Goal: Task Accomplishment & Management: Complete application form

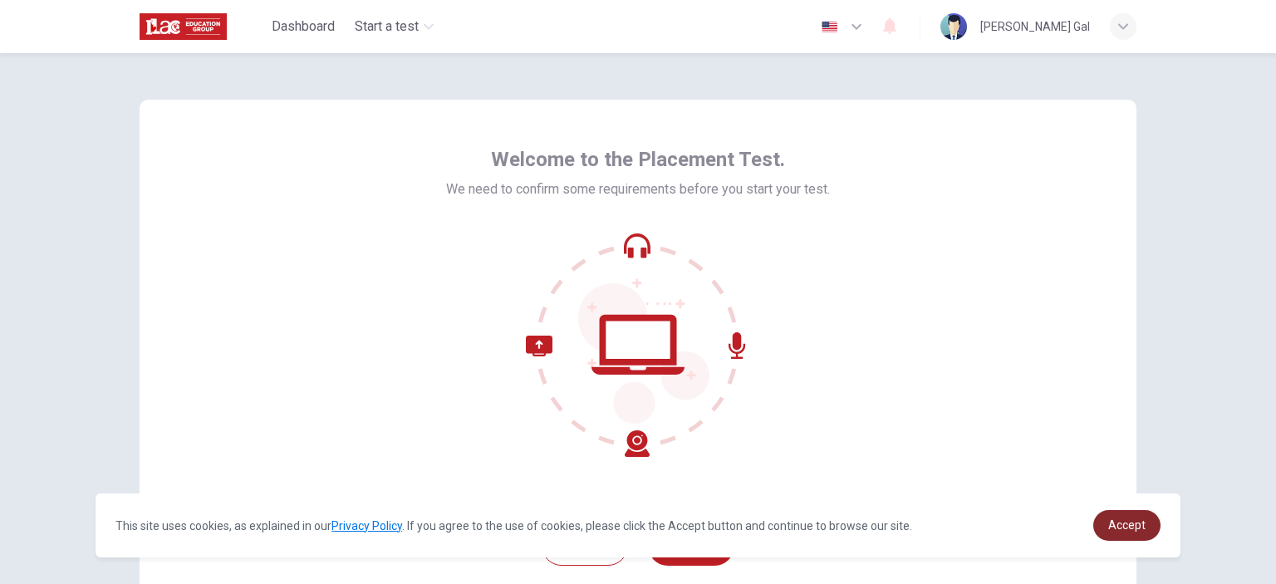
click at [1099, 529] on link "Accept" at bounding box center [1126, 525] width 67 height 31
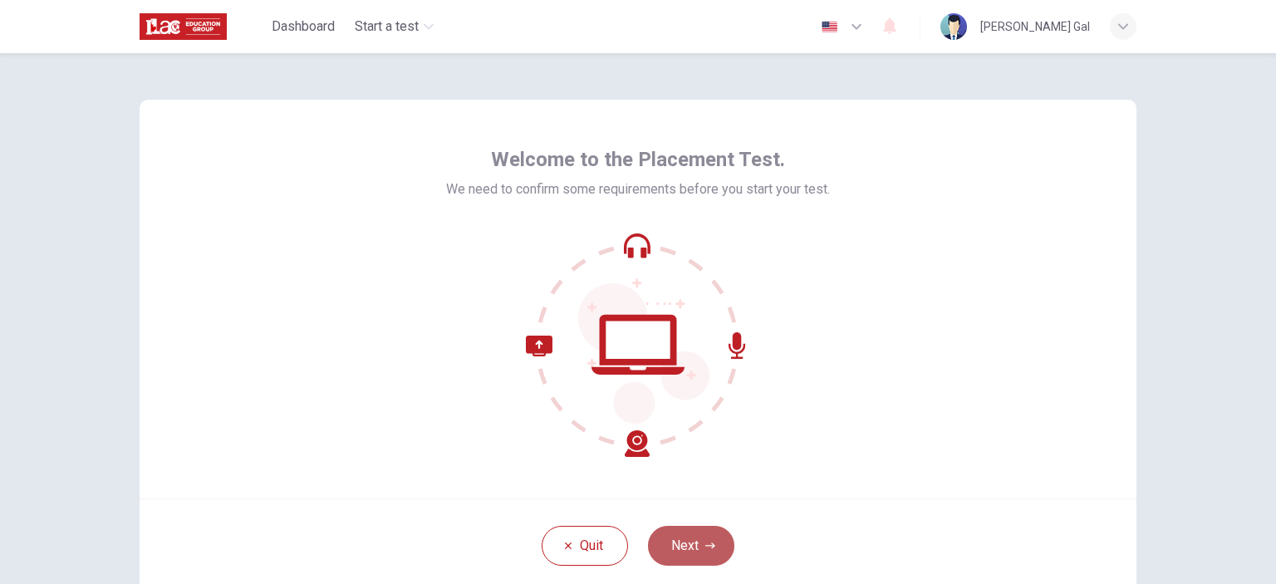
click at [698, 558] on button "Next" at bounding box center [691, 546] width 86 height 40
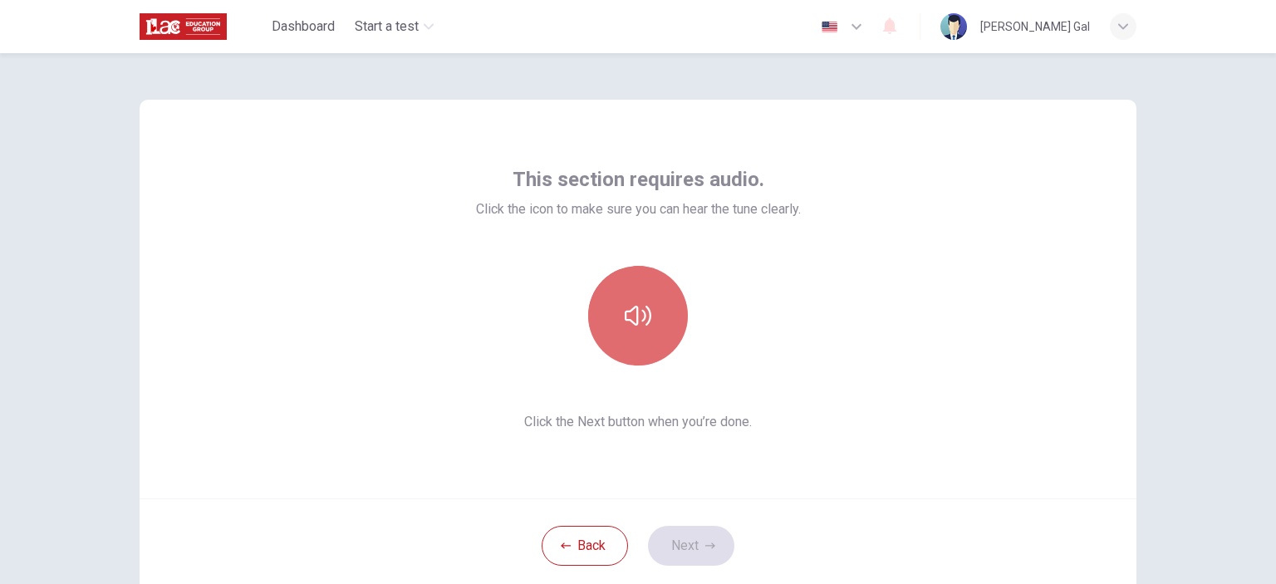
click at [642, 308] on icon "button" at bounding box center [637, 315] width 27 height 27
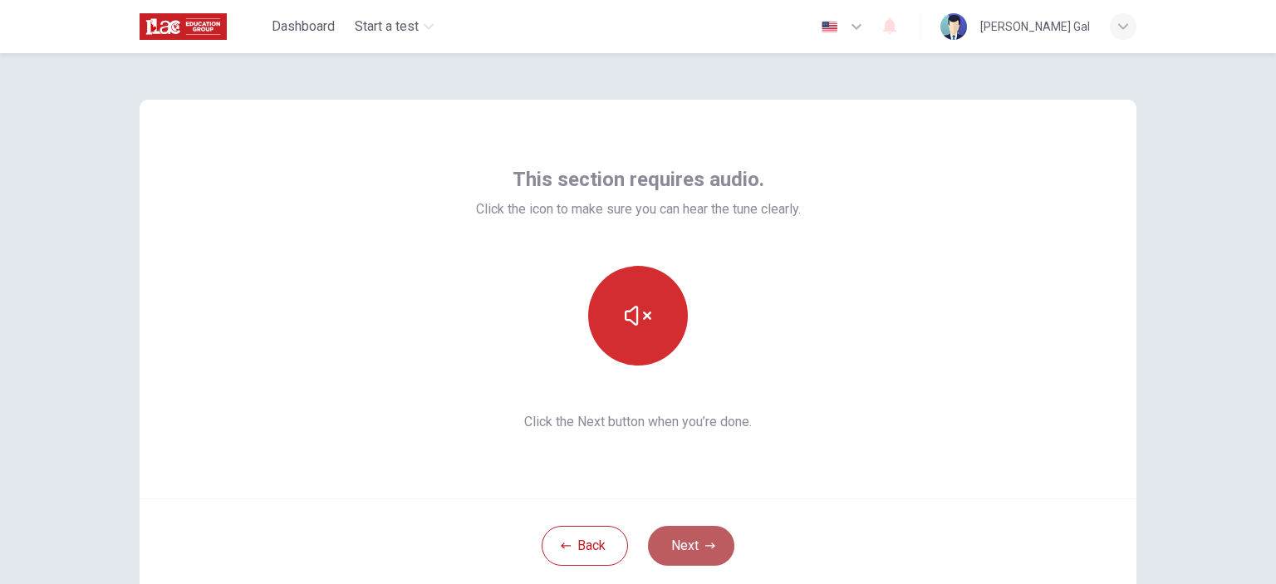
click at [698, 546] on button "Next" at bounding box center [691, 546] width 86 height 40
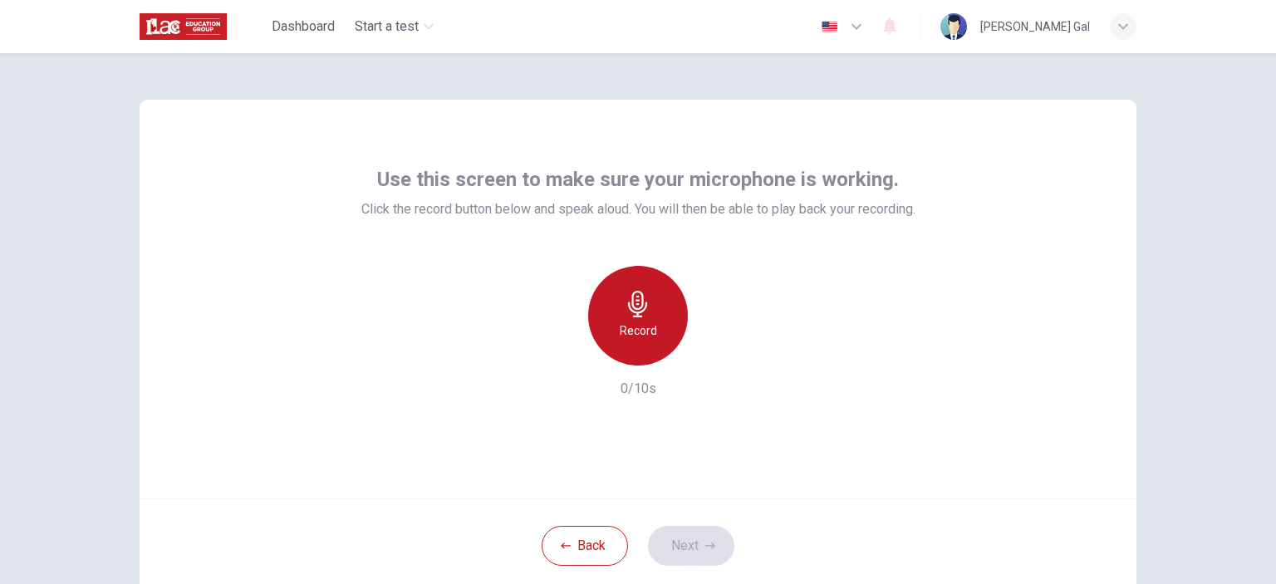
click at [624, 295] on icon "button" at bounding box center [637, 304] width 27 height 27
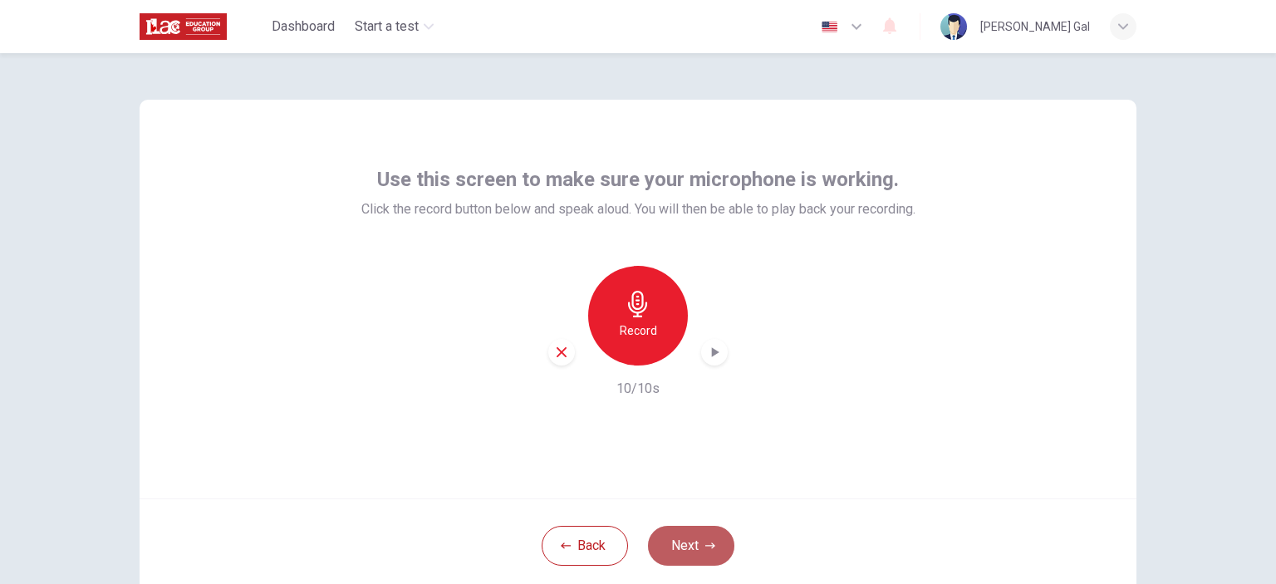
click at [698, 545] on button "Next" at bounding box center [691, 546] width 86 height 40
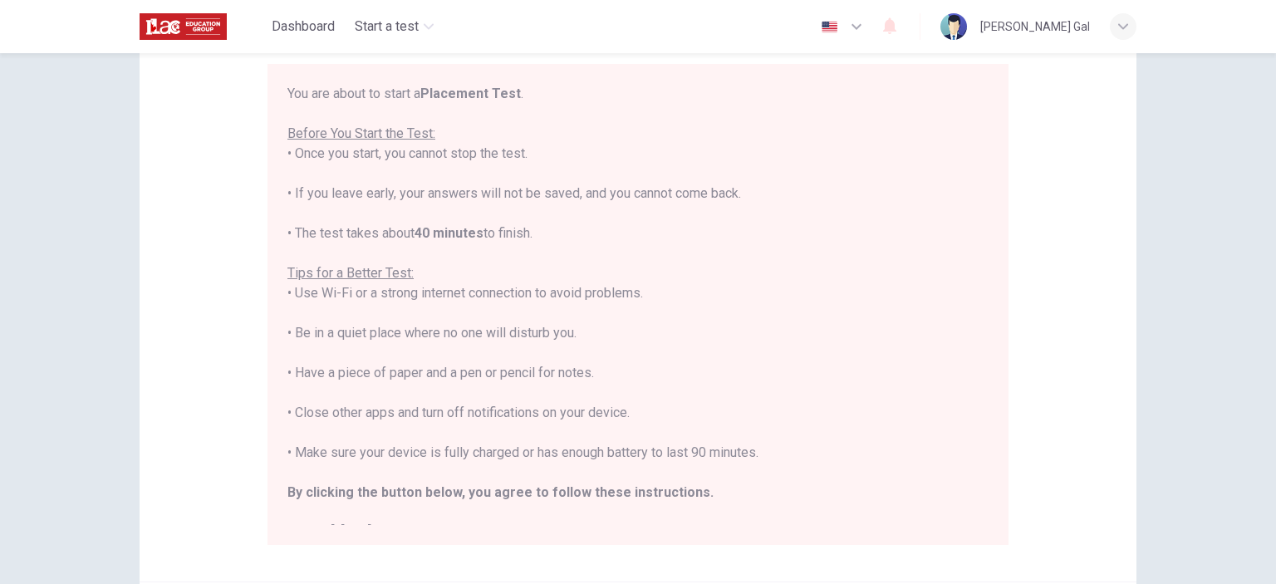
scroll to position [152, 0]
click at [320, 452] on div "You are about to start a Placement Test . Before You Start the Test: • Once you…" at bounding box center [637, 310] width 701 height 458
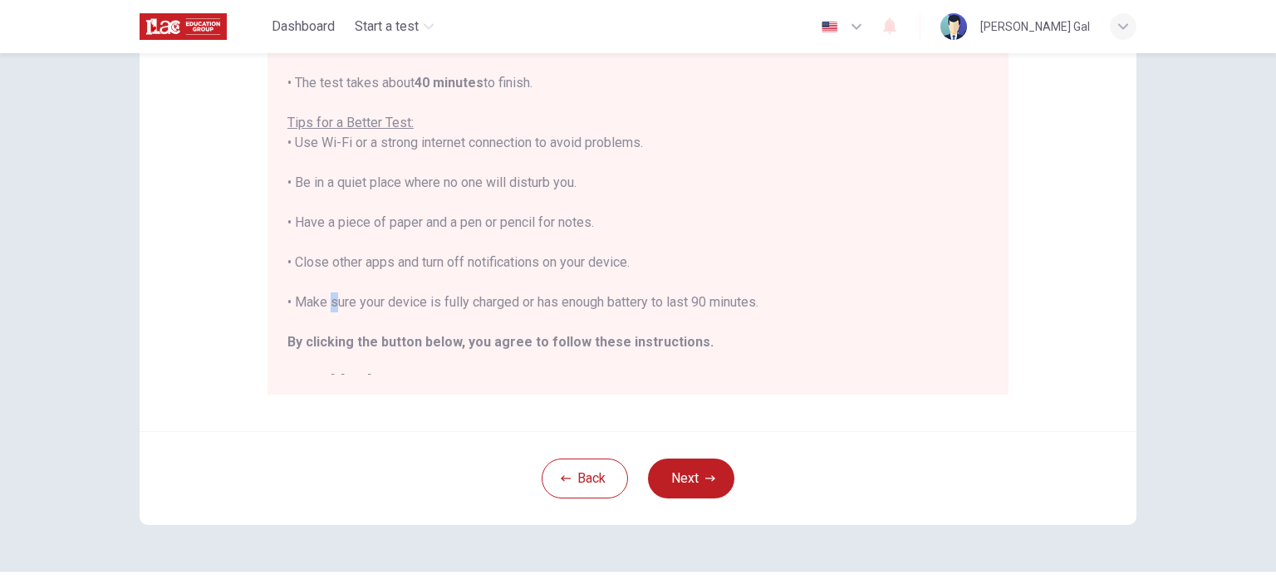
scroll to position [301, 0]
click at [699, 464] on button "Next" at bounding box center [691, 476] width 86 height 40
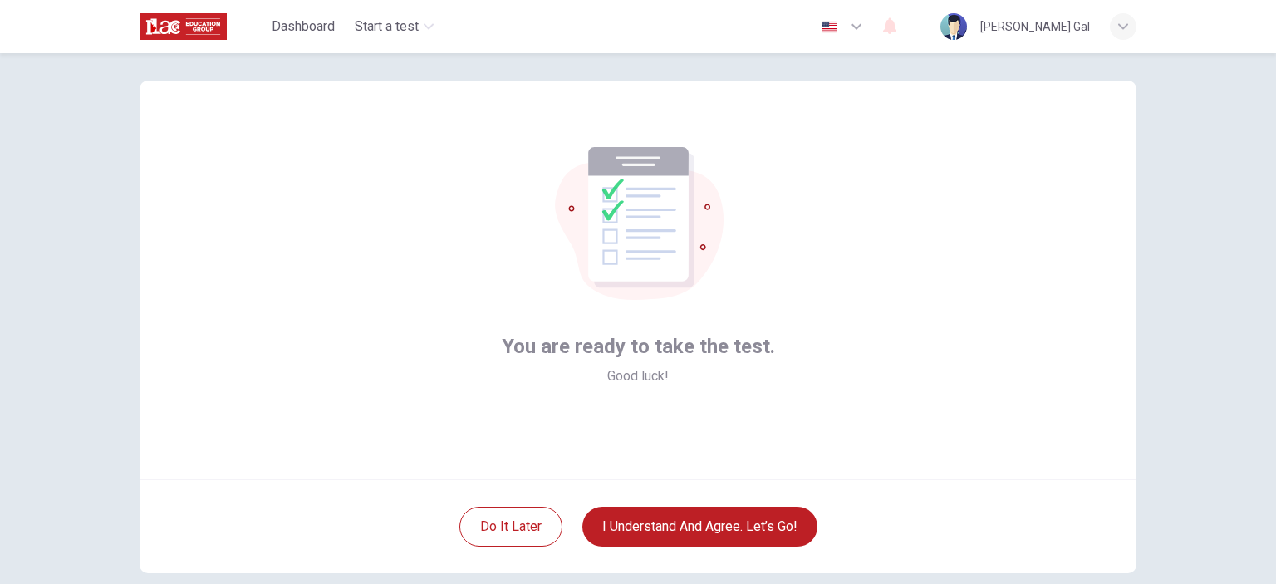
scroll to position [22, 0]
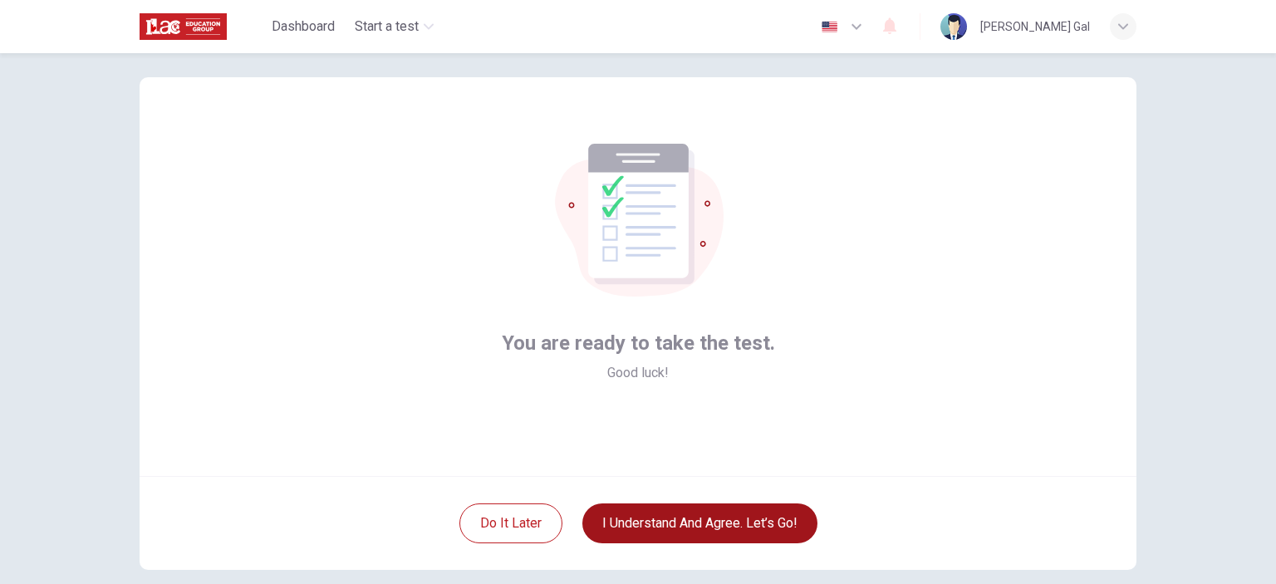
click at [748, 511] on button "I understand and agree. Let’s go!" at bounding box center [699, 523] width 235 height 40
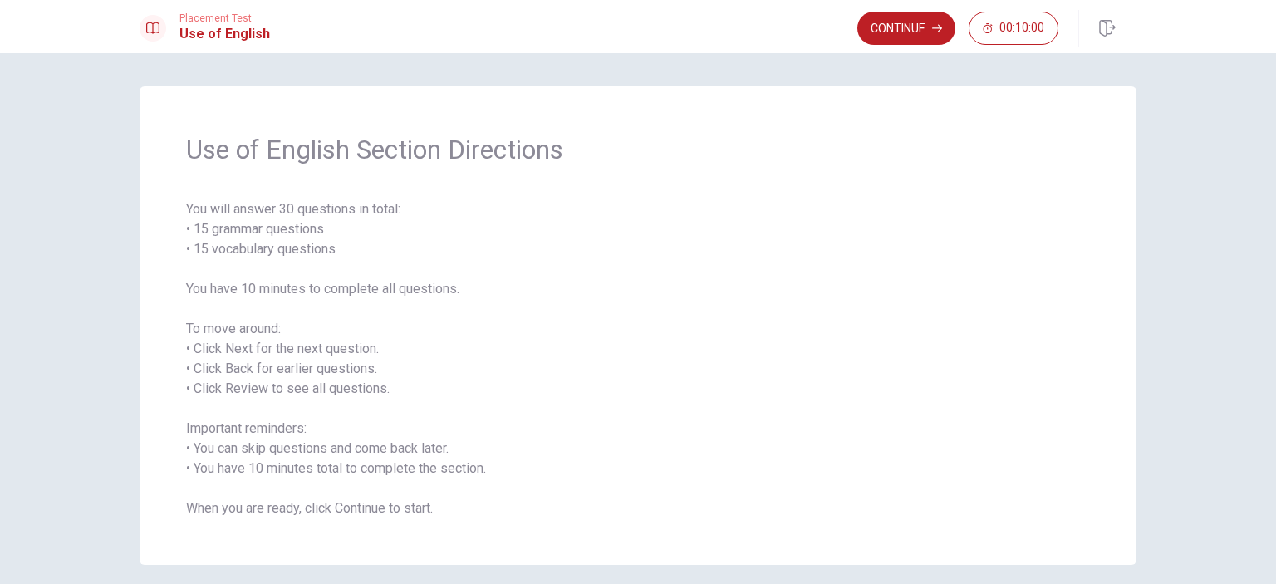
drag, startPoint x: 236, startPoint y: 215, endPoint x: 332, endPoint y: 212, distance: 96.4
click at [332, 212] on span "You will answer 30 questions in total: • 15 grammar questions • 15 vocabulary q…" at bounding box center [637, 358] width 903 height 319
click at [921, 34] on button "Continue" at bounding box center [906, 28] width 98 height 33
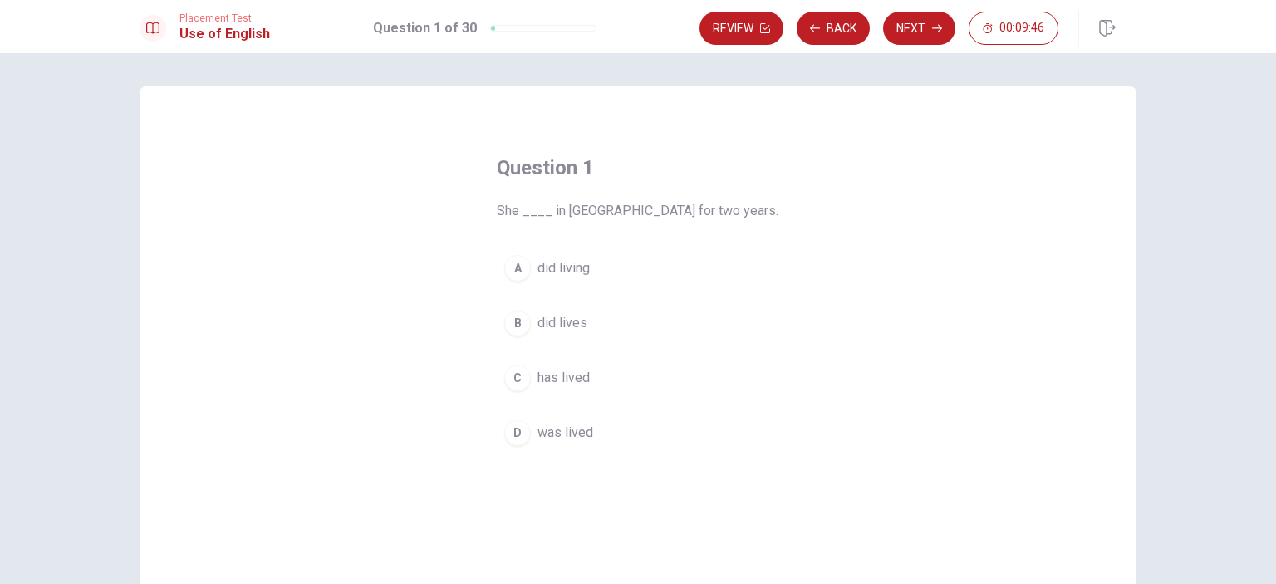
click at [505, 437] on div "D" at bounding box center [517, 432] width 27 height 27
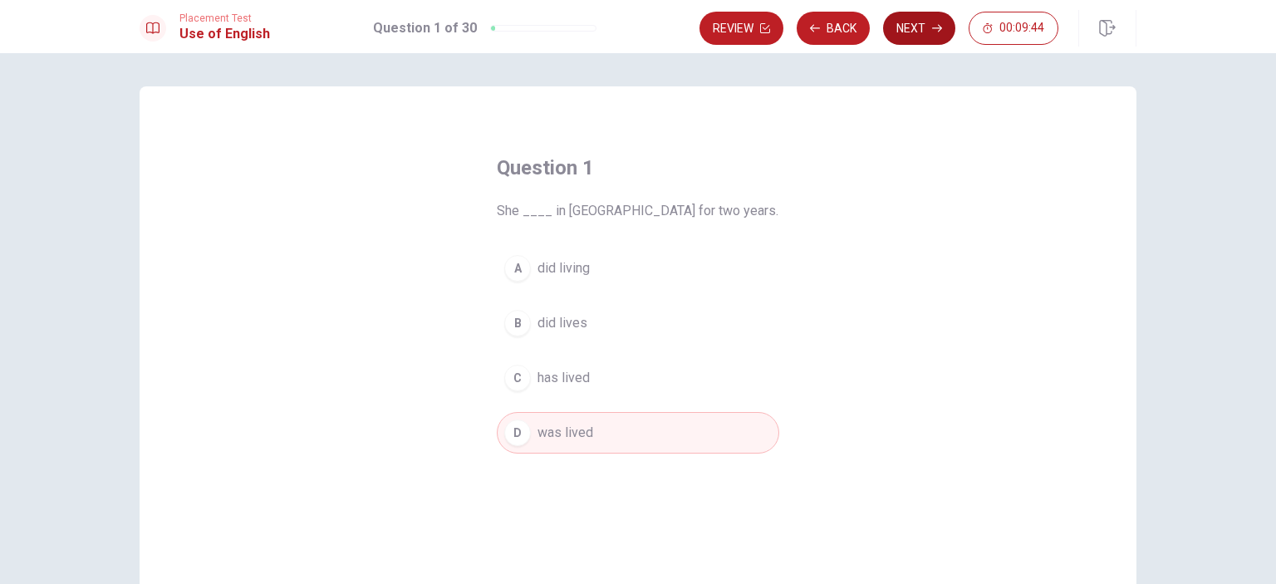
click at [927, 23] on button "Next" at bounding box center [919, 28] width 72 height 33
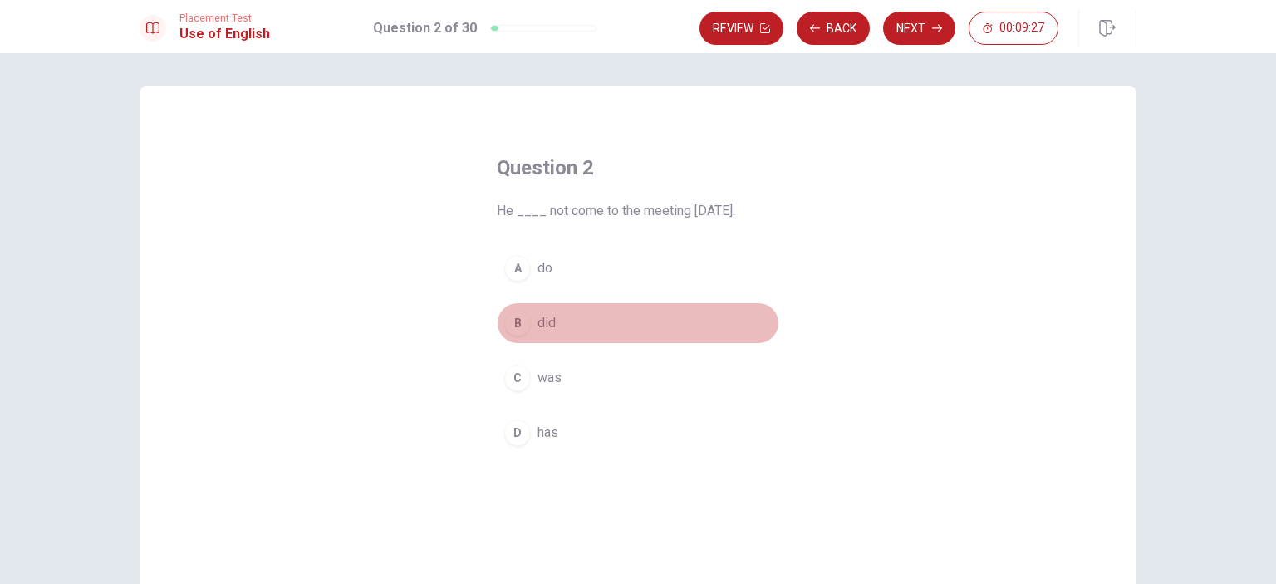
click at [515, 321] on div "B" at bounding box center [517, 323] width 27 height 27
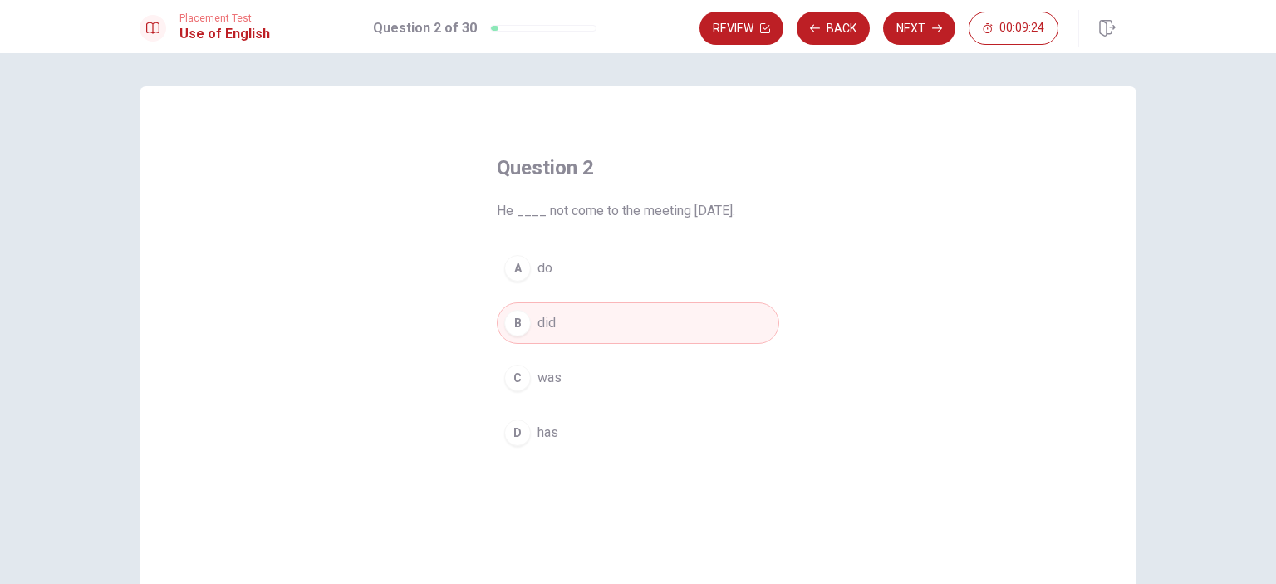
click at [907, 44] on button "Next" at bounding box center [919, 28] width 72 height 33
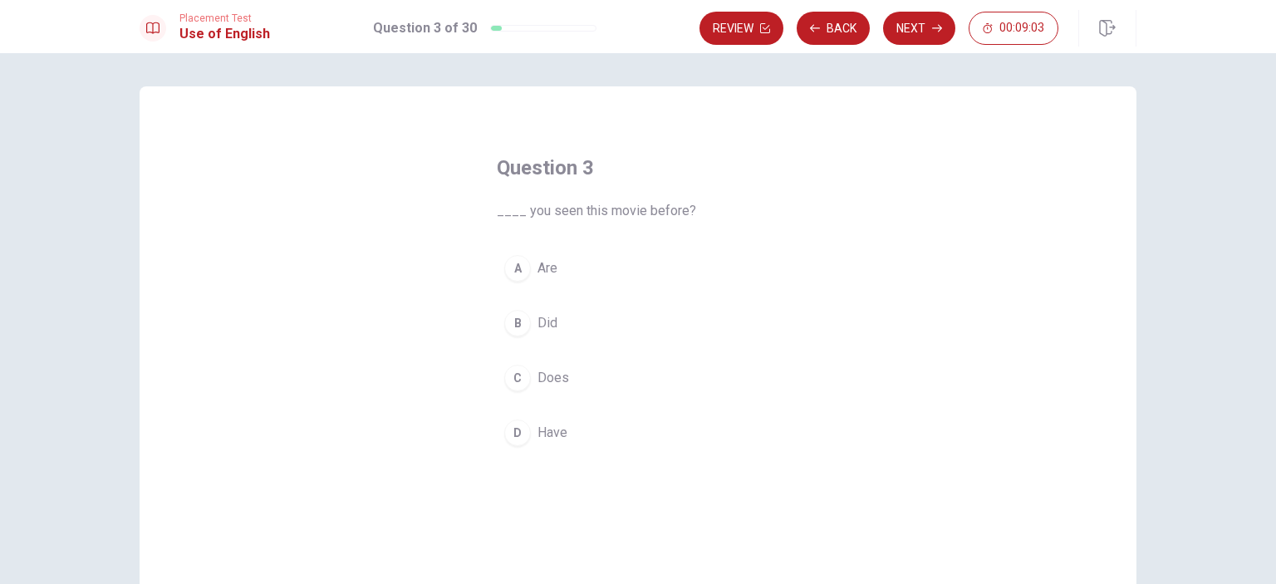
click at [517, 323] on div "B" at bounding box center [517, 323] width 27 height 27
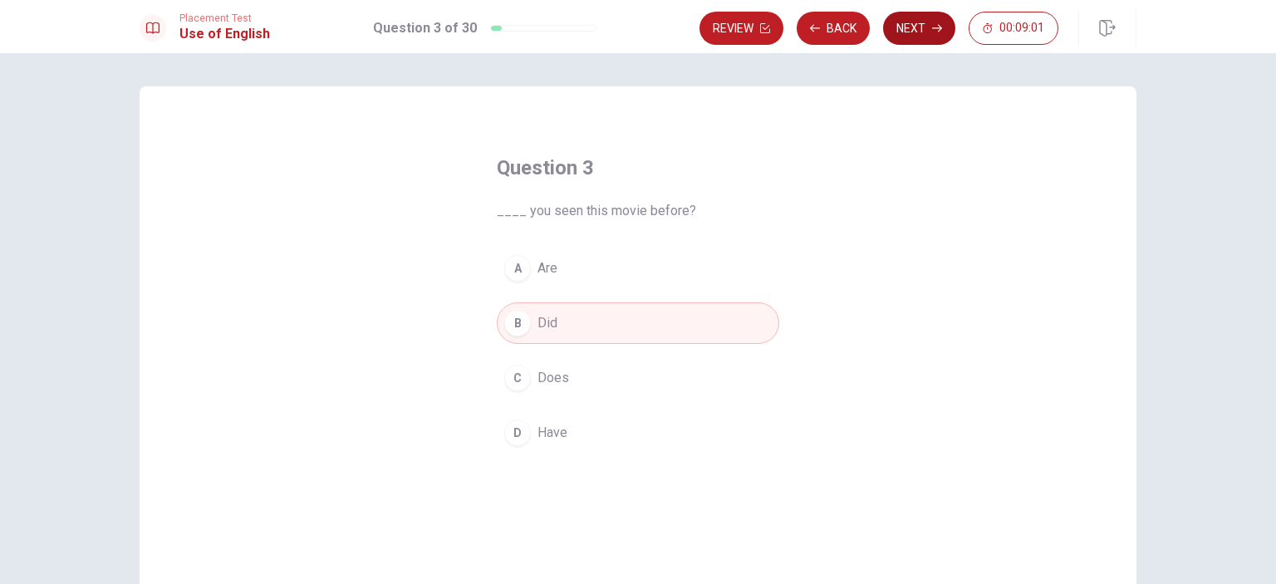
click at [922, 33] on button "Next" at bounding box center [919, 28] width 72 height 33
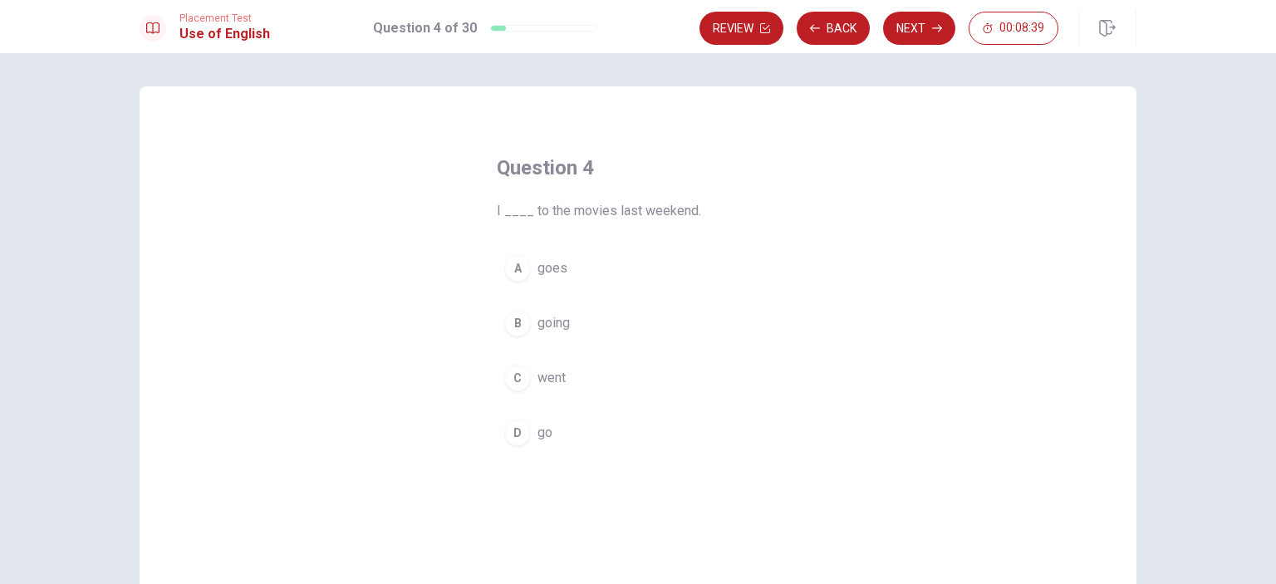
click at [517, 436] on div "D" at bounding box center [517, 432] width 27 height 27
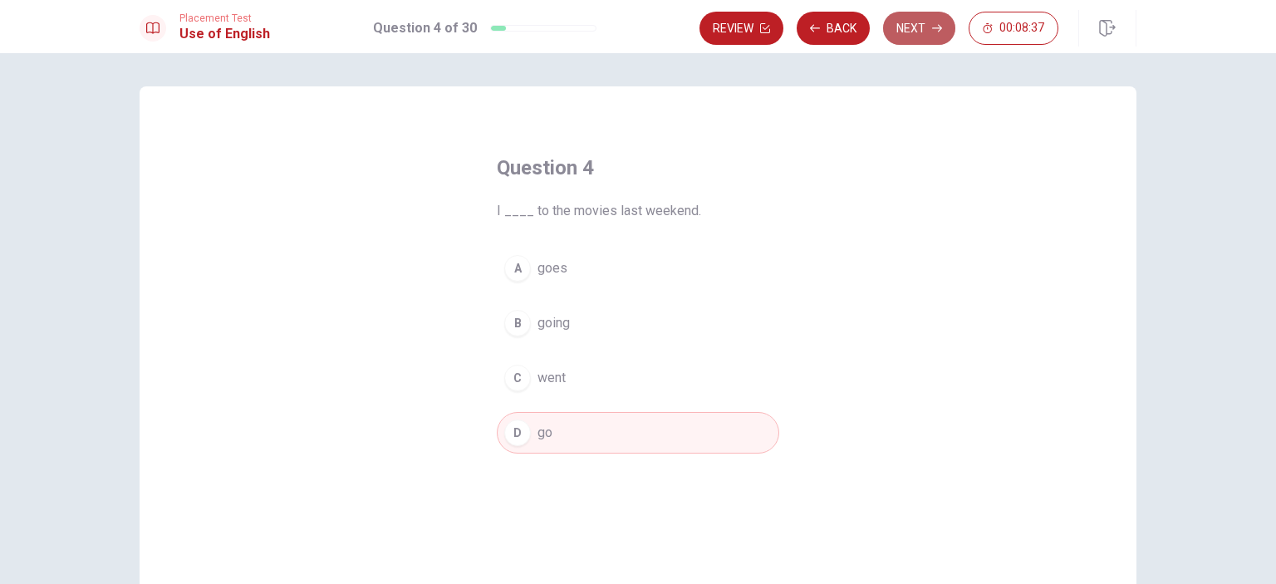
click at [916, 31] on button "Next" at bounding box center [919, 28] width 72 height 33
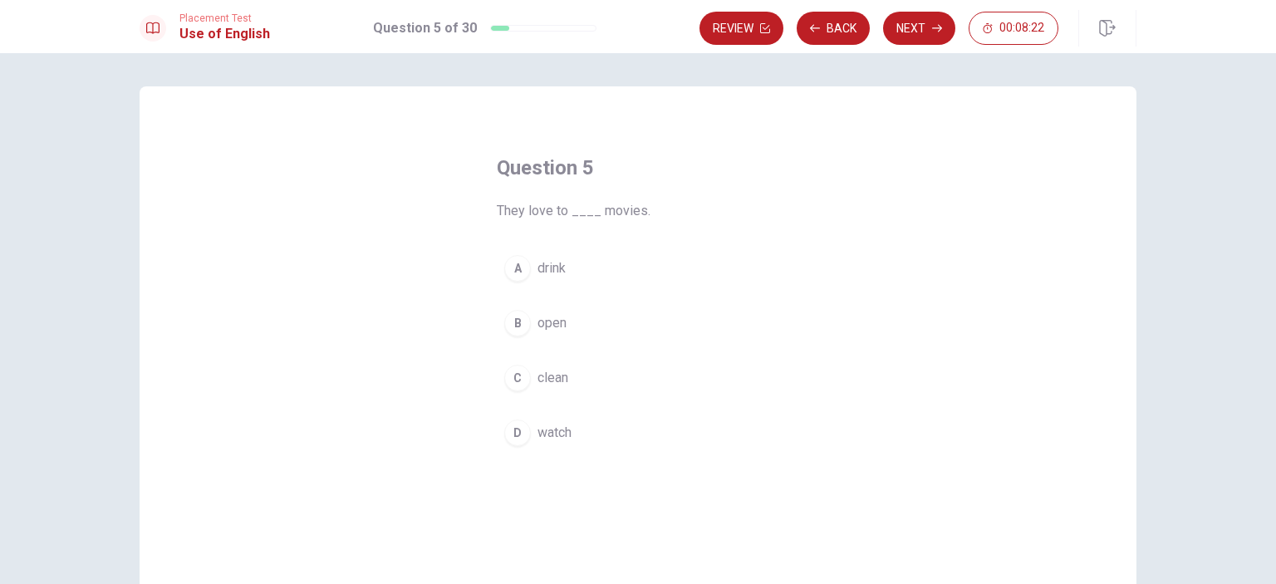
click at [513, 433] on div "D" at bounding box center [517, 432] width 27 height 27
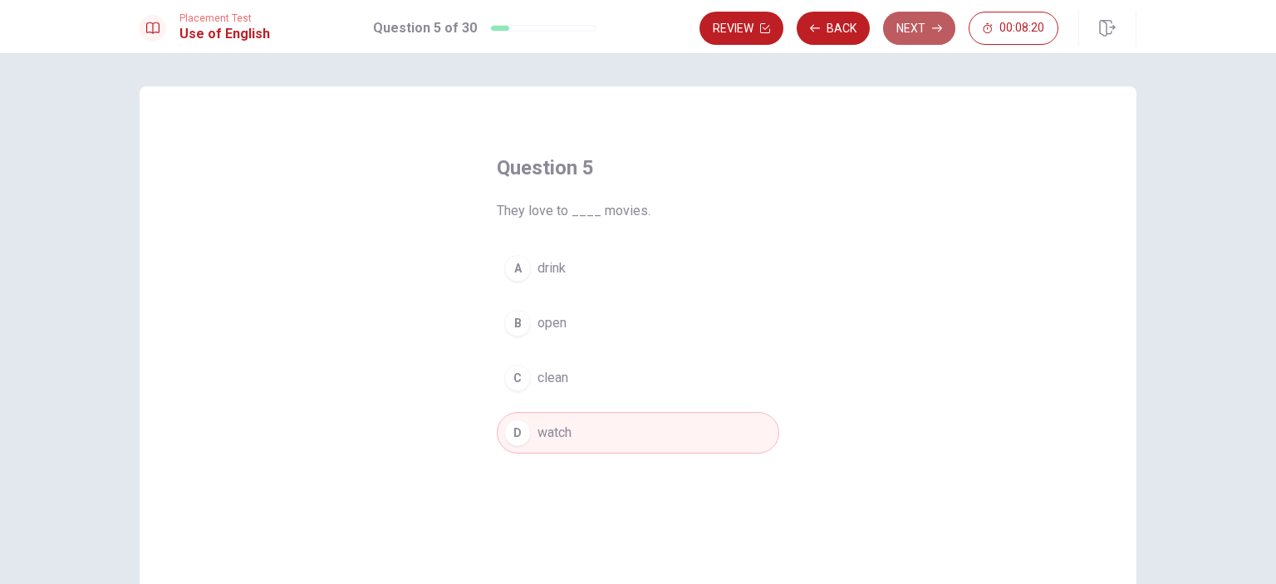
click at [913, 23] on button "Next" at bounding box center [919, 28] width 72 height 33
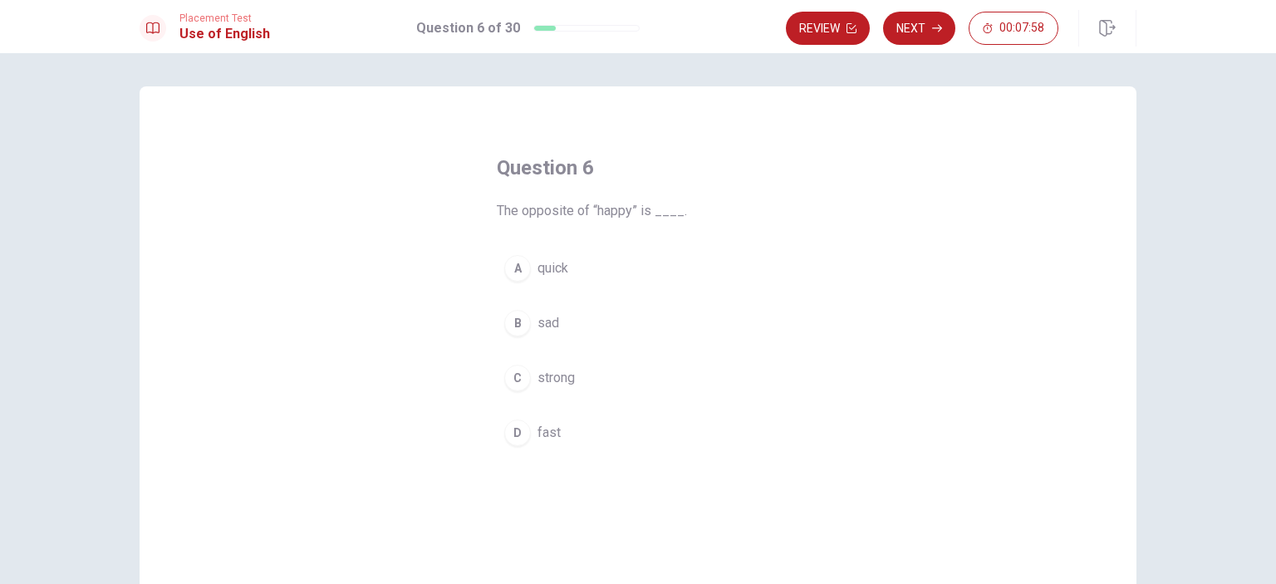
click at [507, 319] on div "B" at bounding box center [517, 323] width 27 height 27
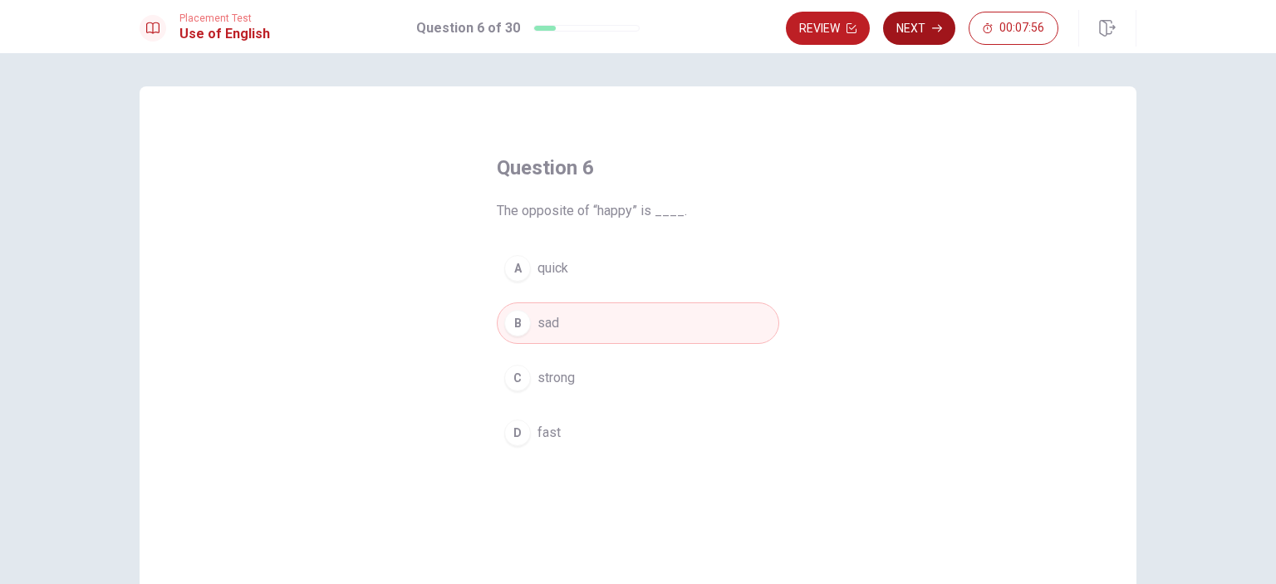
click at [911, 27] on button "Next" at bounding box center [919, 28] width 72 height 33
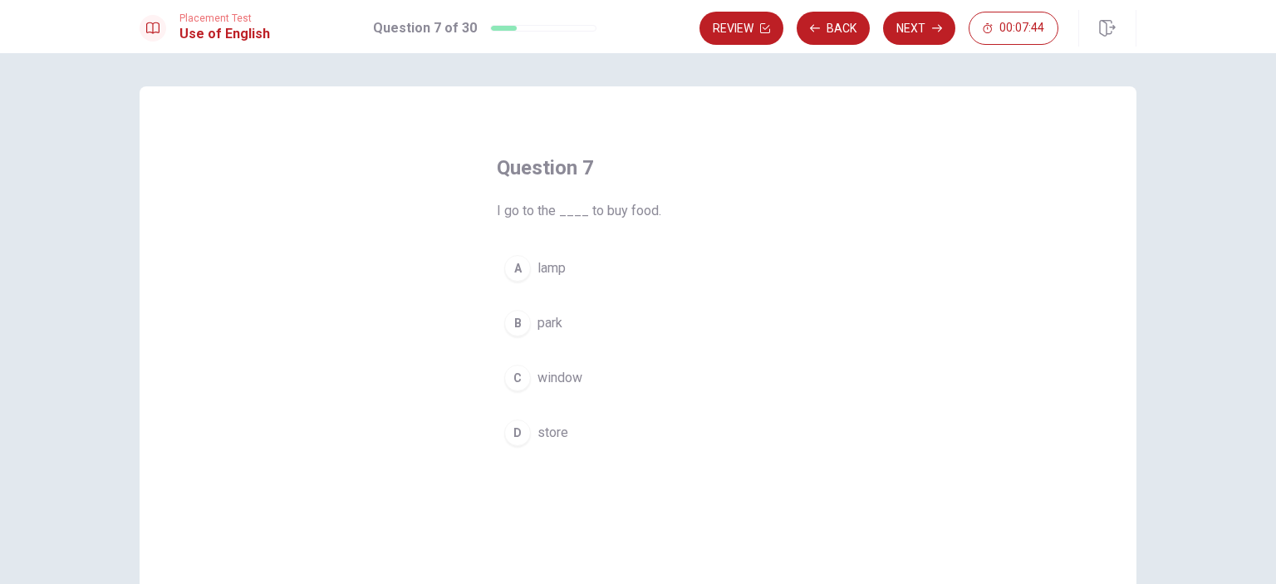
drag, startPoint x: 517, startPoint y: 435, endPoint x: 536, endPoint y: 435, distance: 19.9
click at [537, 435] on span "store" at bounding box center [552, 433] width 31 height 20
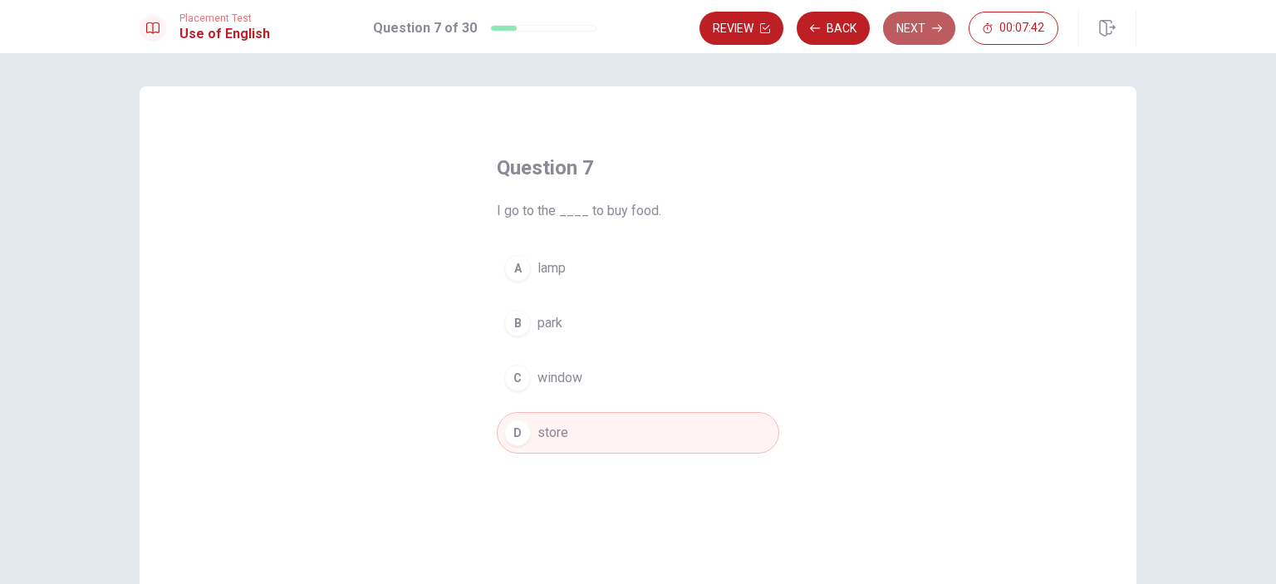
click at [907, 29] on button "Next" at bounding box center [919, 28] width 72 height 33
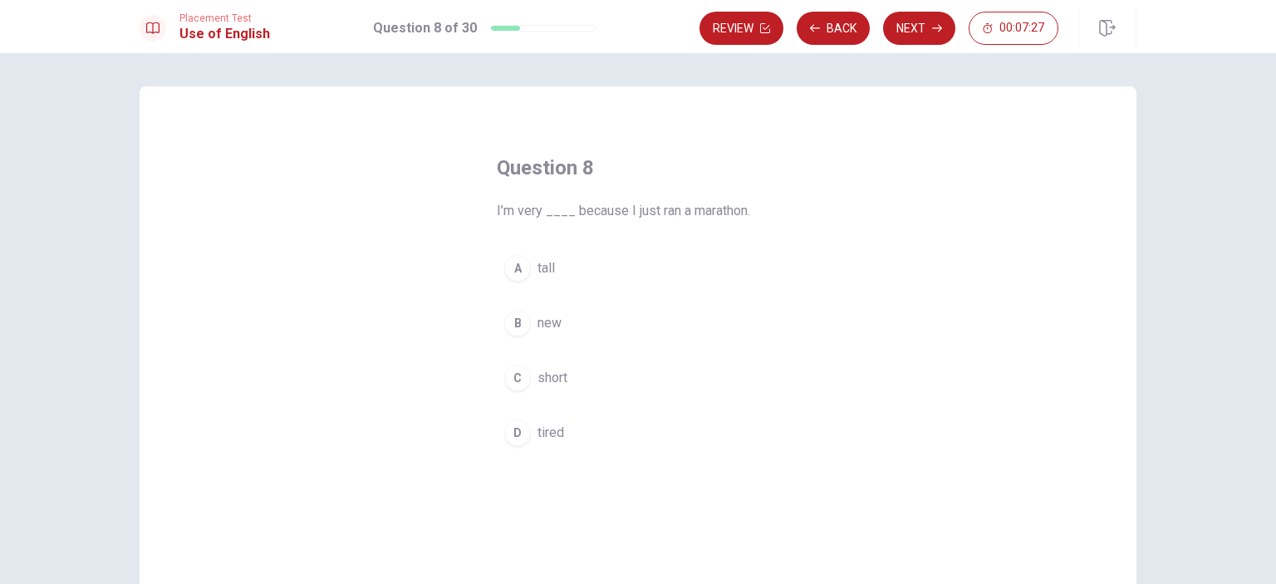
click at [512, 434] on div "D" at bounding box center [517, 432] width 27 height 27
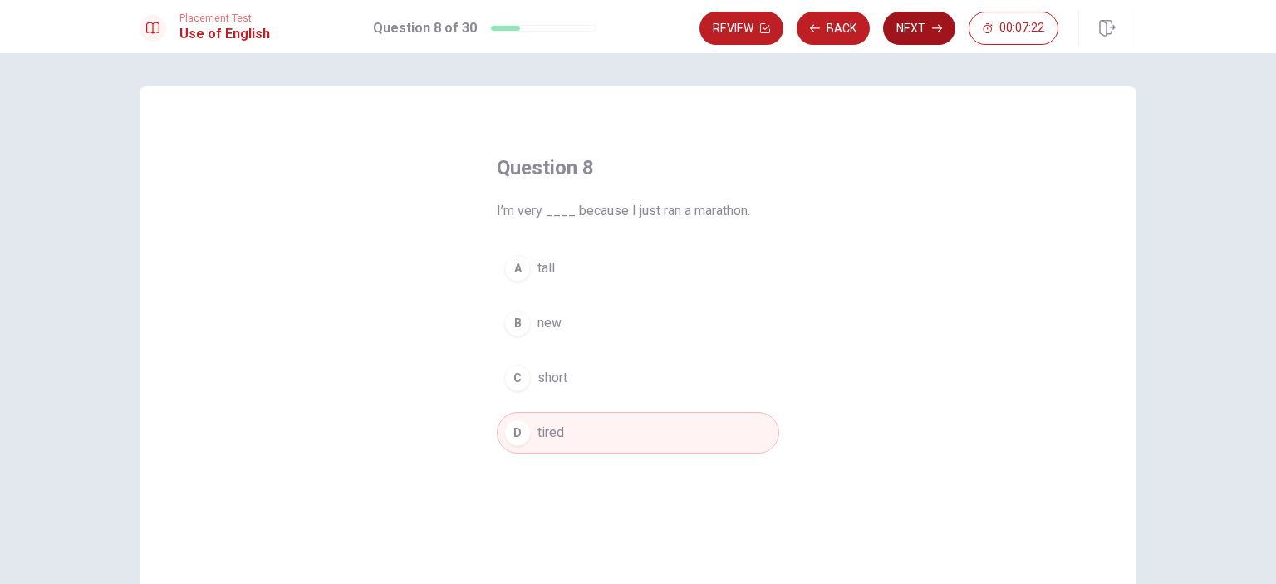
click at [917, 32] on button "Next" at bounding box center [919, 28] width 72 height 33
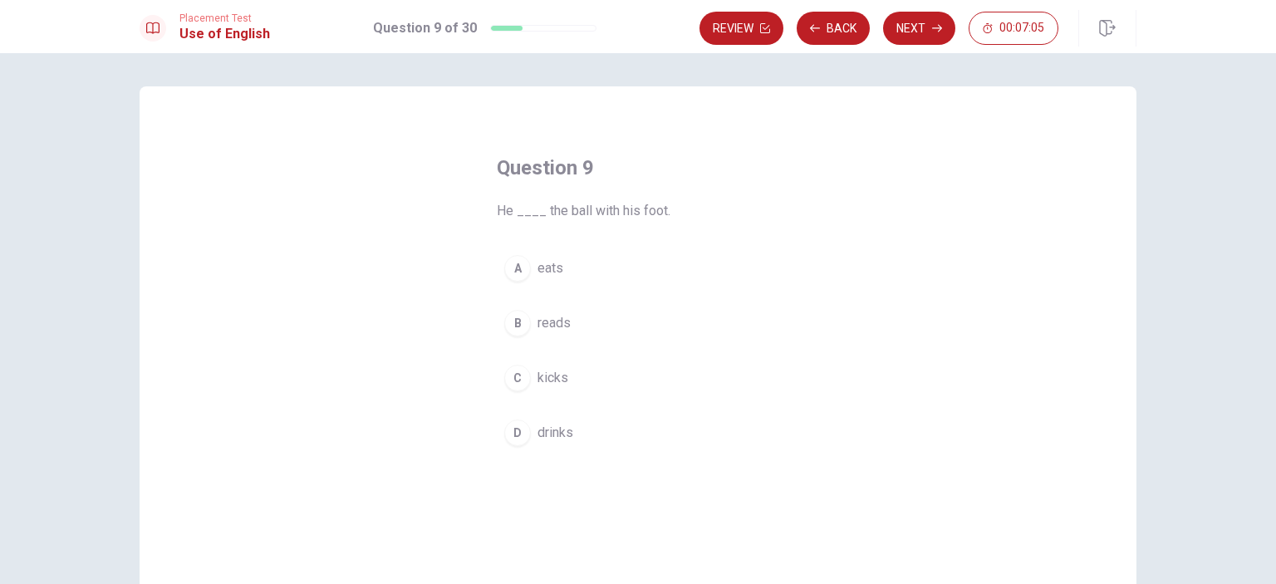
click at [515, 271] on div "A" at bounding box center [517, 268] width 27 height 27
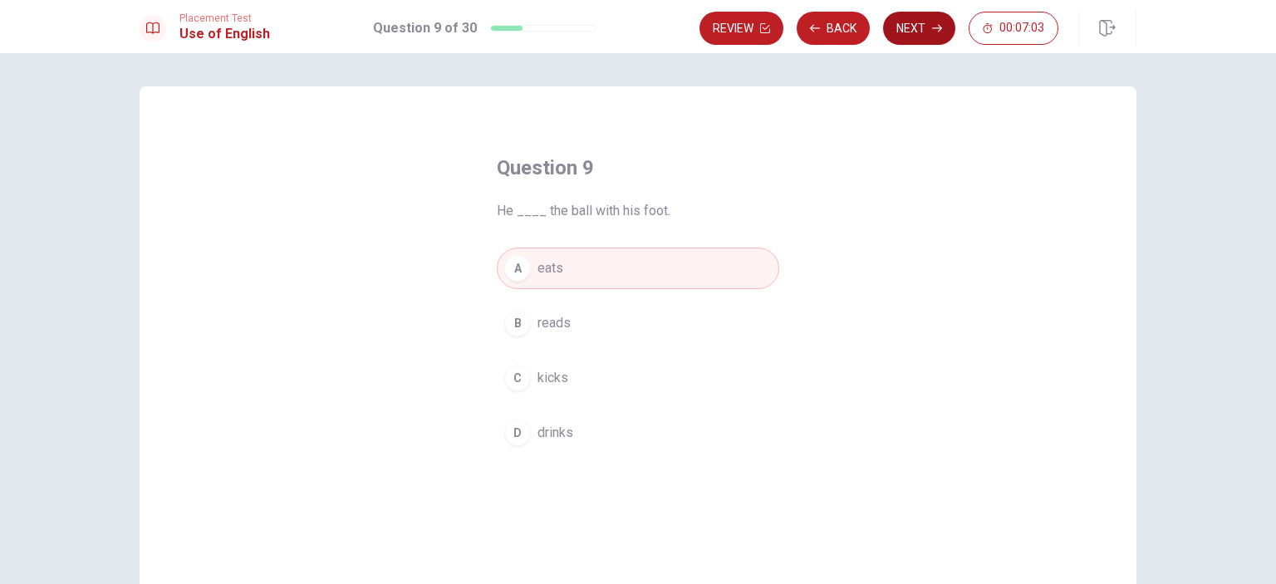
click at [928, 29] on button "Next" at bounding box center [919, 28] width 72 height 33
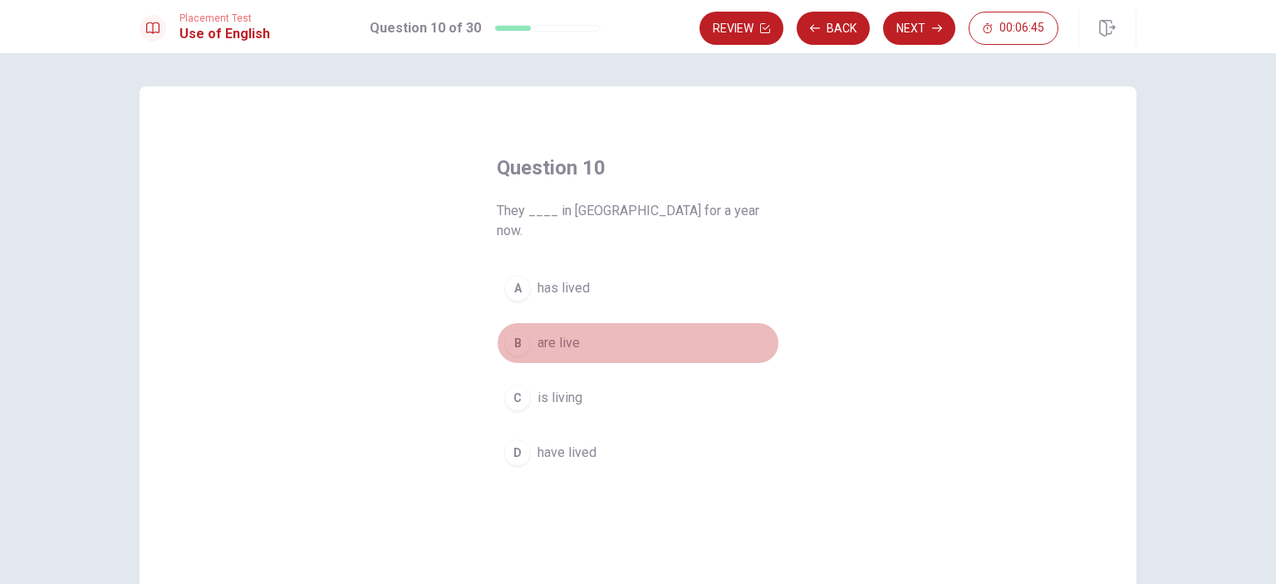
click at [519, 330] on div "B" at bounding box center [517, 343] width 27 height 27
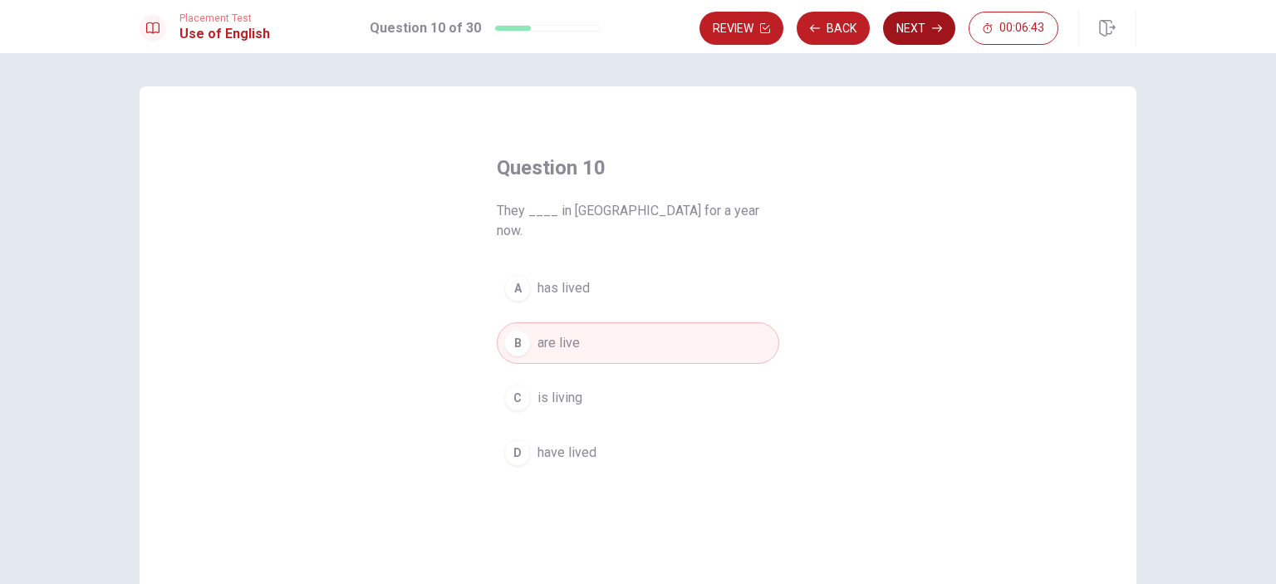
click at [908, 32] on button "Next" at bounding box center [919, 28] width 72 height 33
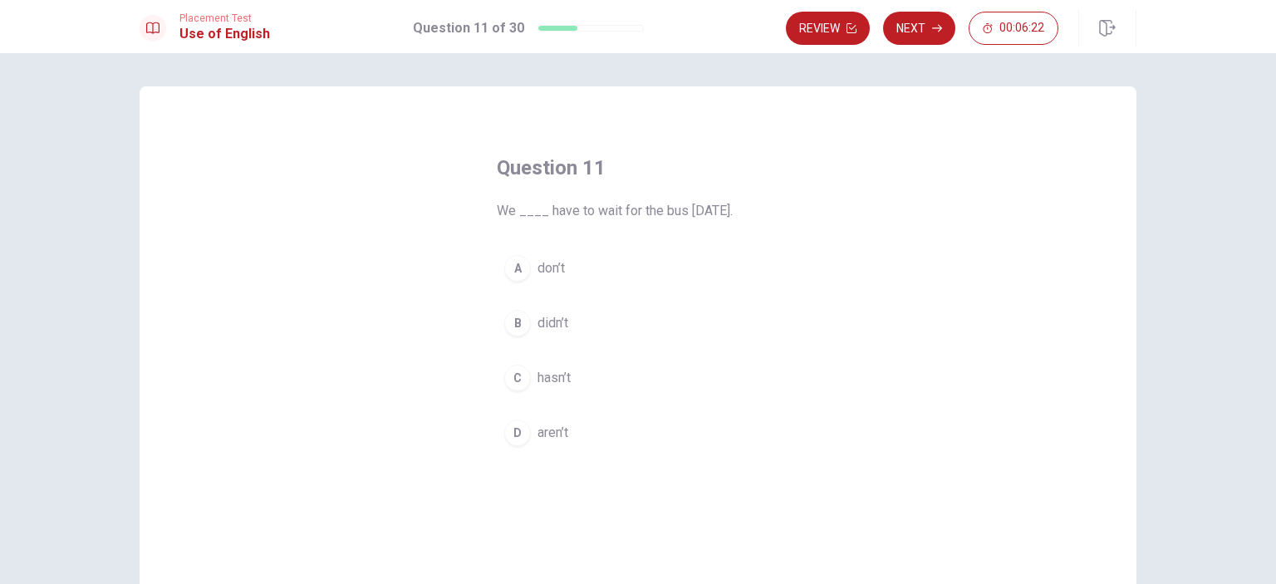
click at [520, 438] on div "D" at bounding box center [517, 432] width 27 height 27
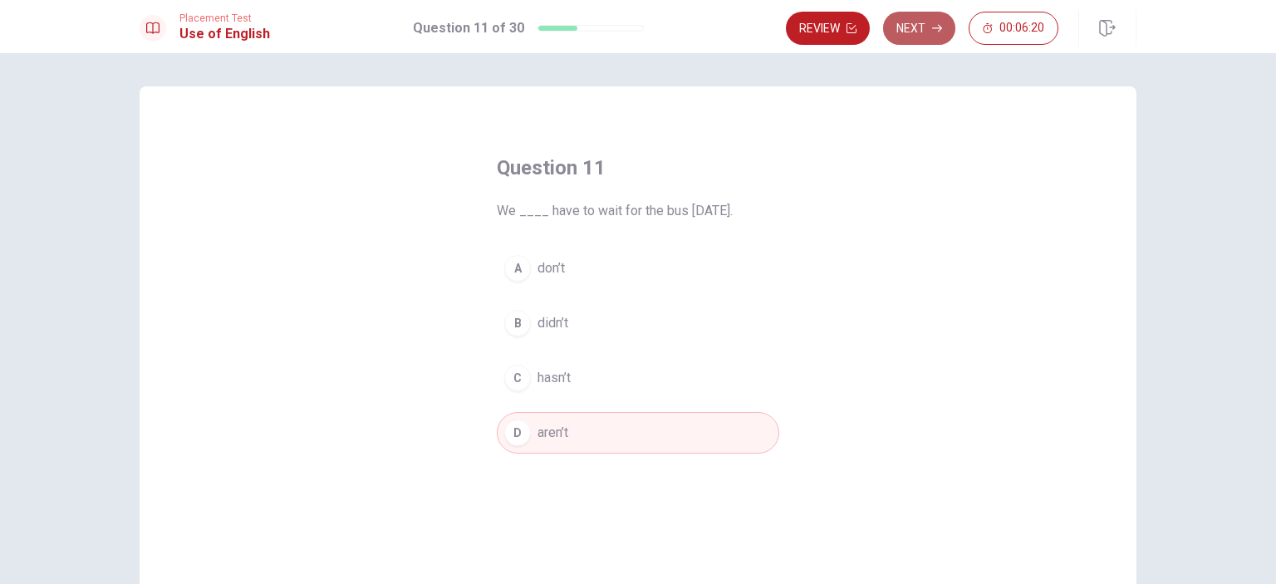
click at [928, 36] on button "Next" at bounding box center [919, 28] width 72 height 33
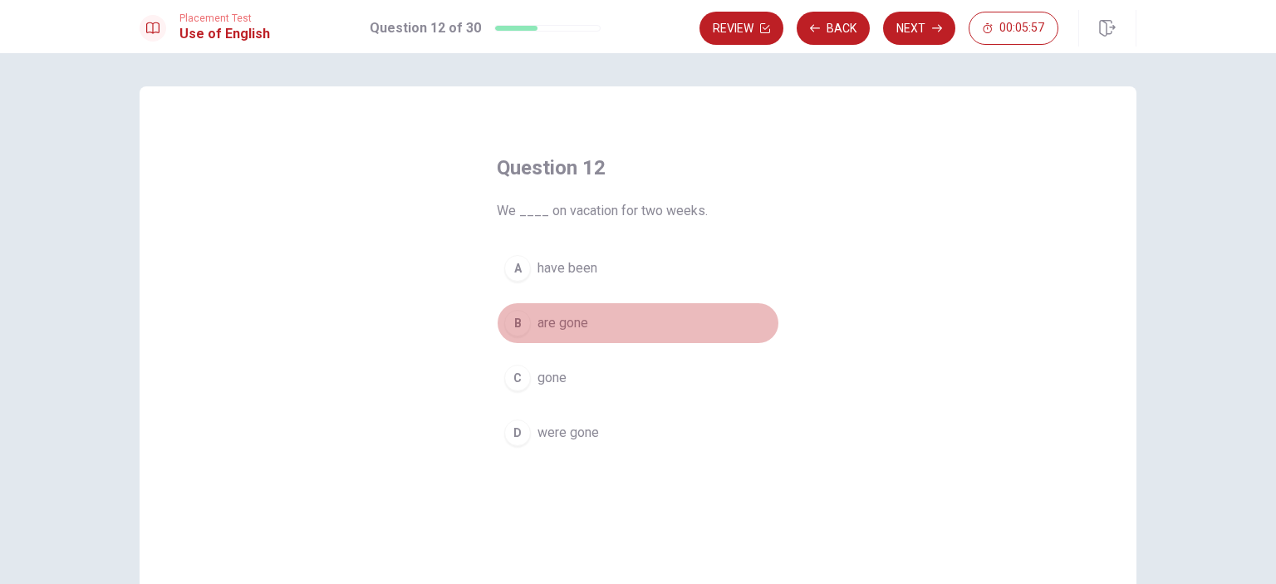
click at [512, 325] on div "B" at bounding box center [517, 323] width 27 height 27
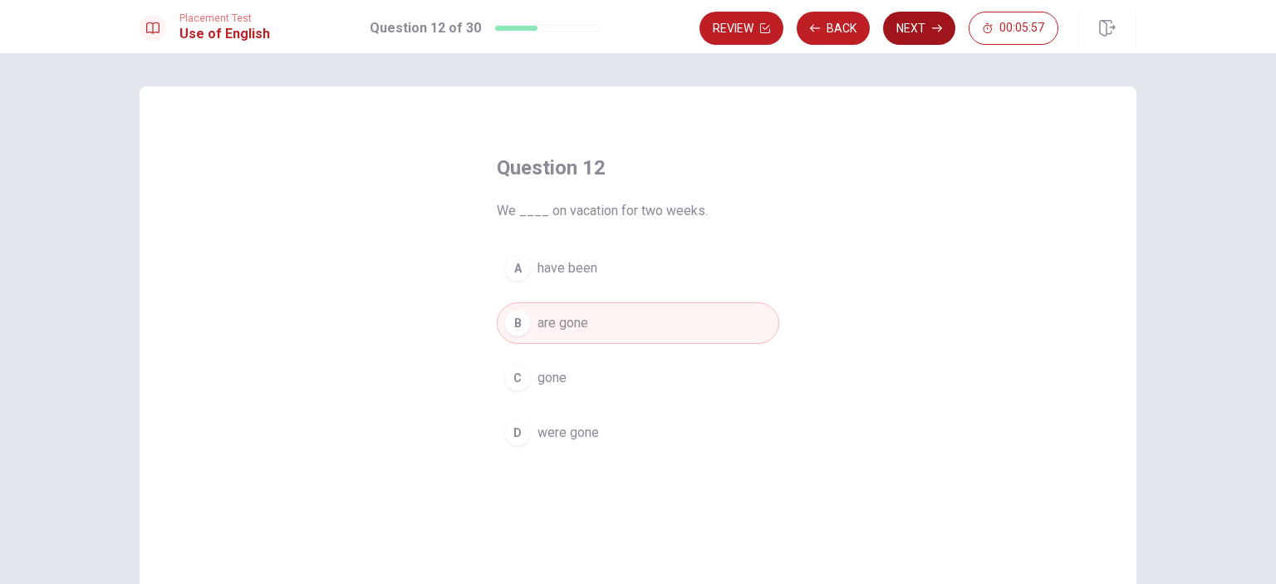
click at [927, 22] on button "Next" at bounding box center [919, 28] width 72 height 33
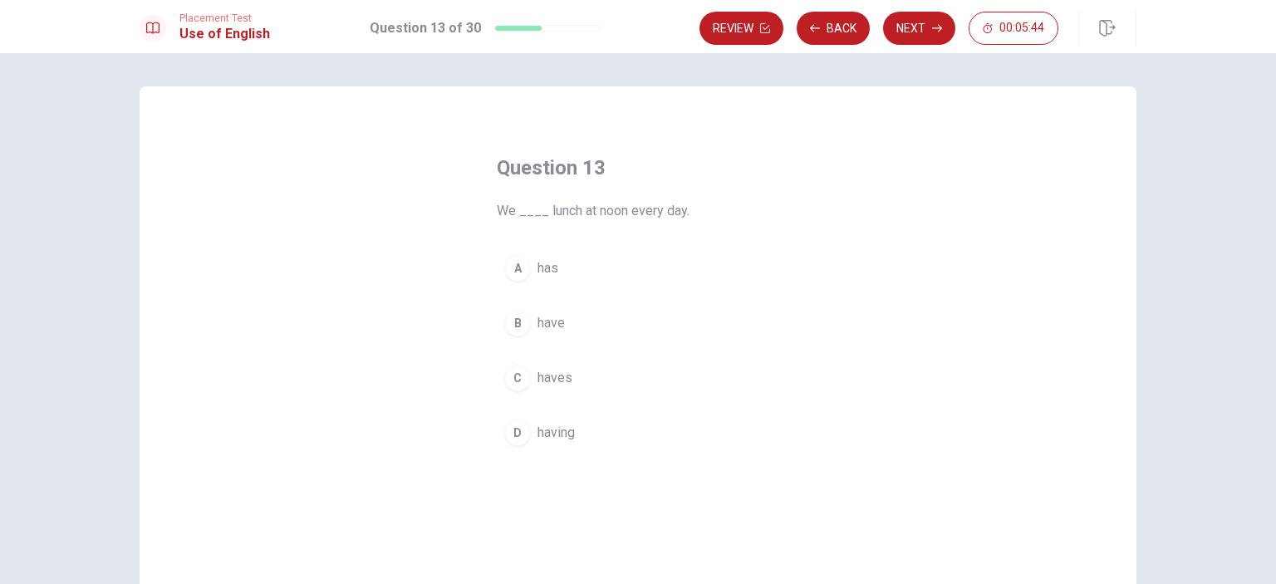
click at [512, 264] on div "A" at bounding box center [517, 268] width 27 height 27
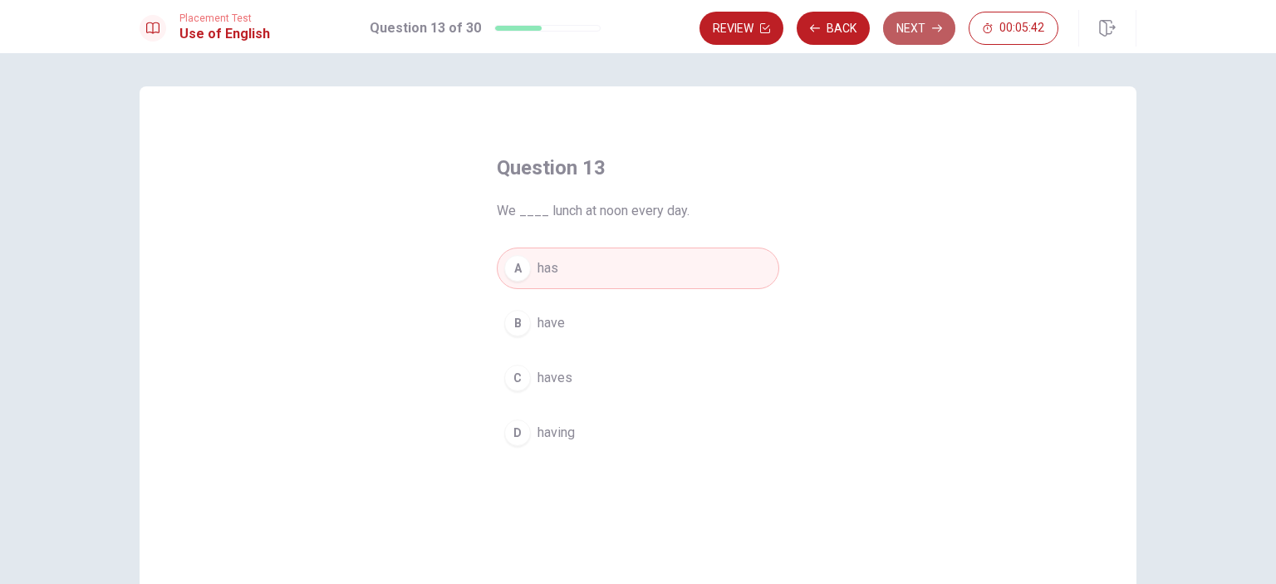
click at [928, 32] on button "Next" at bounding box center [919, 28] width 72 height 33
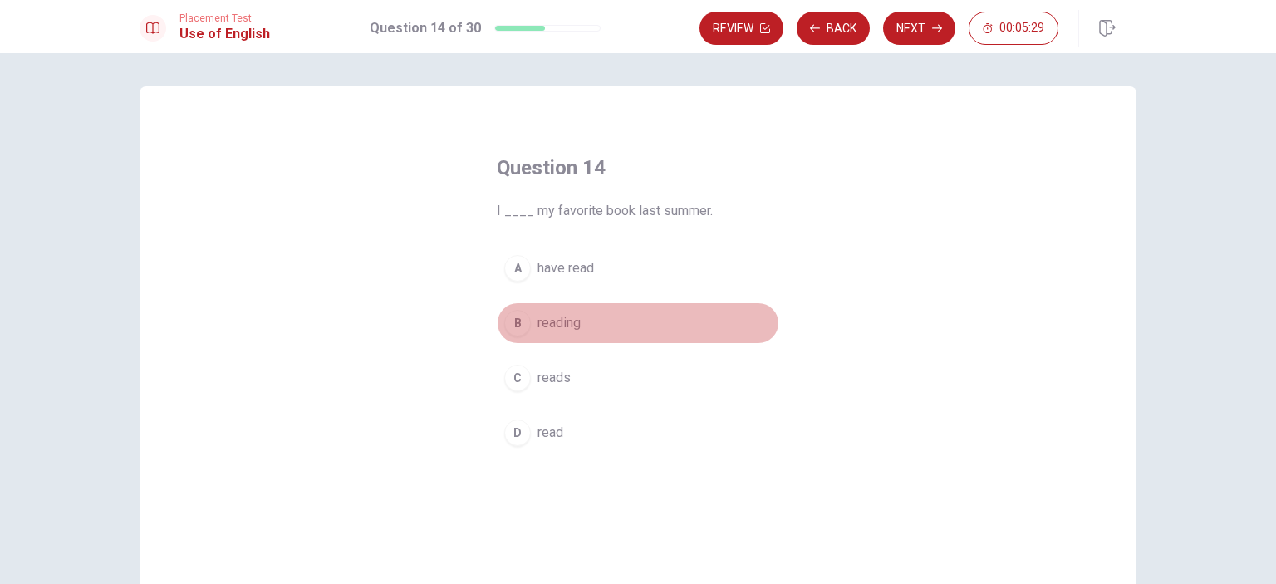
click at [504, 317] on div "B" at bounding box center [517, 323] width 27 height 27
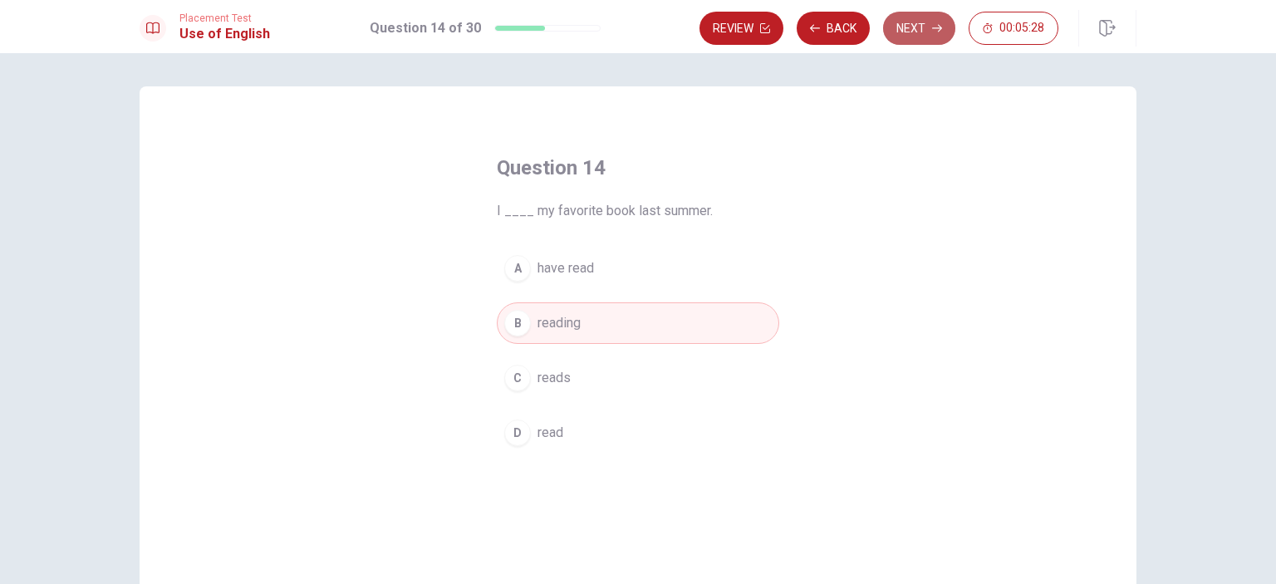
click at [937, 34] on button "Next" at bounding box center [919, 28] width 72 height 33
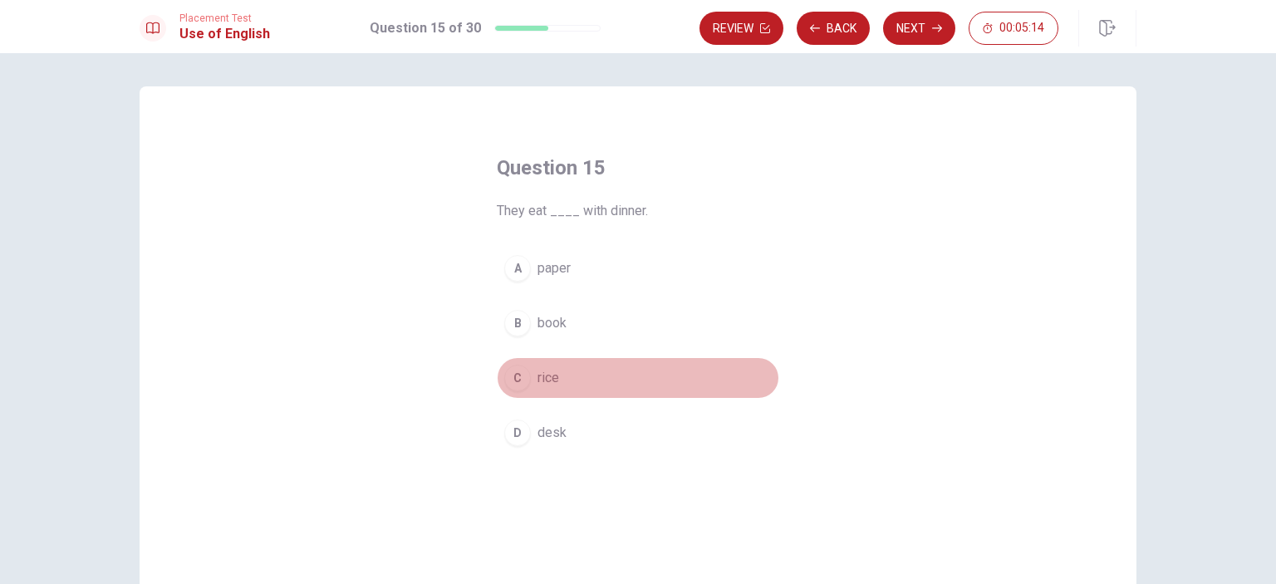
click at [541, 378] on span "rice" at bounding box center [548, 378] width 22 height 20
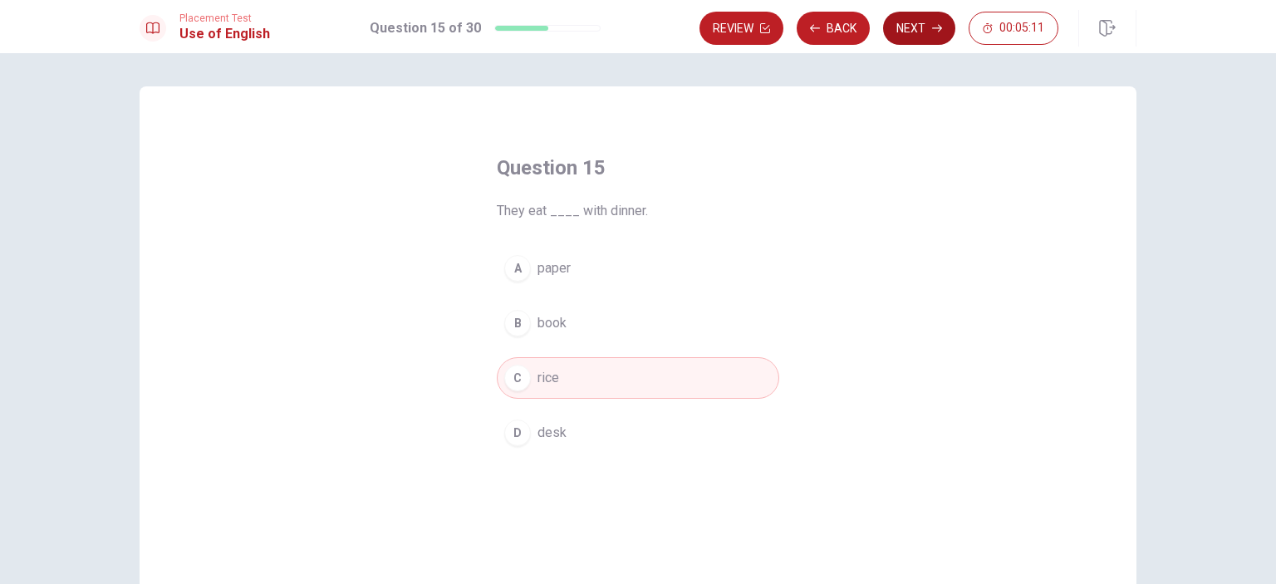
click at [928, 26] on button "Next" at bounding box center [919, 28] width 72 height 33
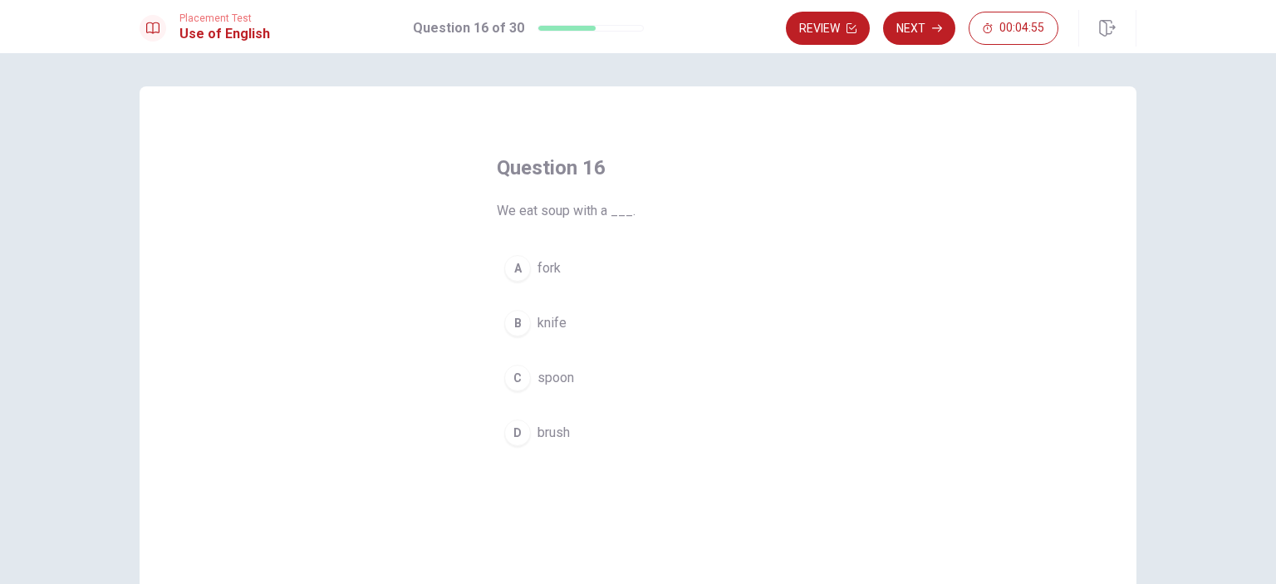
click at [537, 271] on span "fork" at bounding box center [548, 268] width 23 height 20
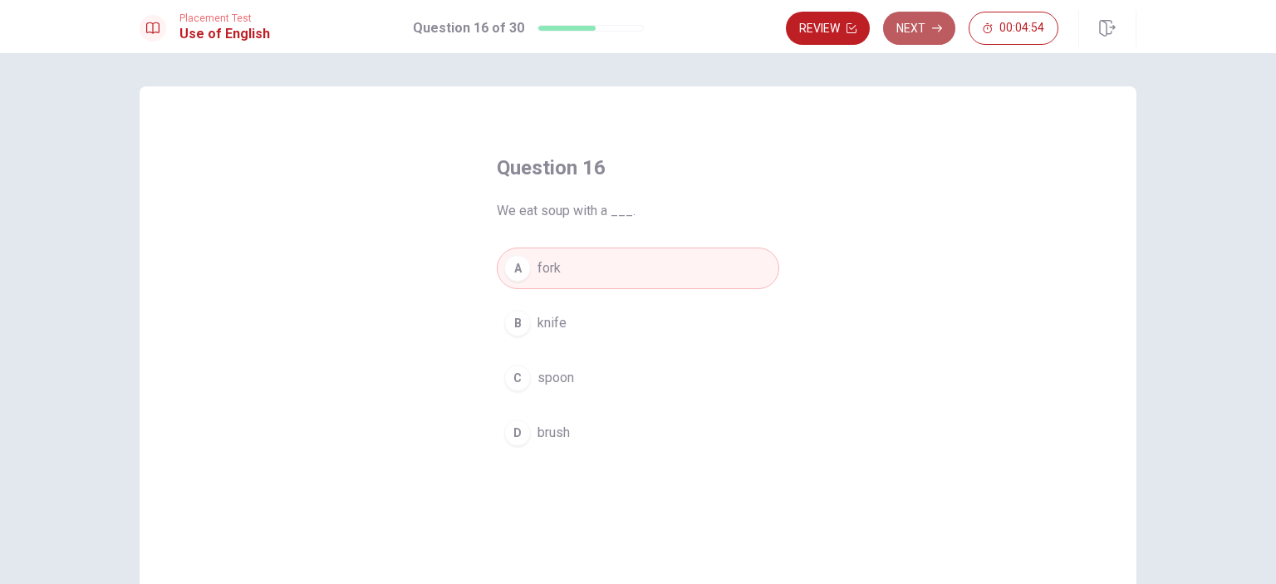
click at [927, 36] on button "Next" at bounding box center [919, 28] width 72 height 33
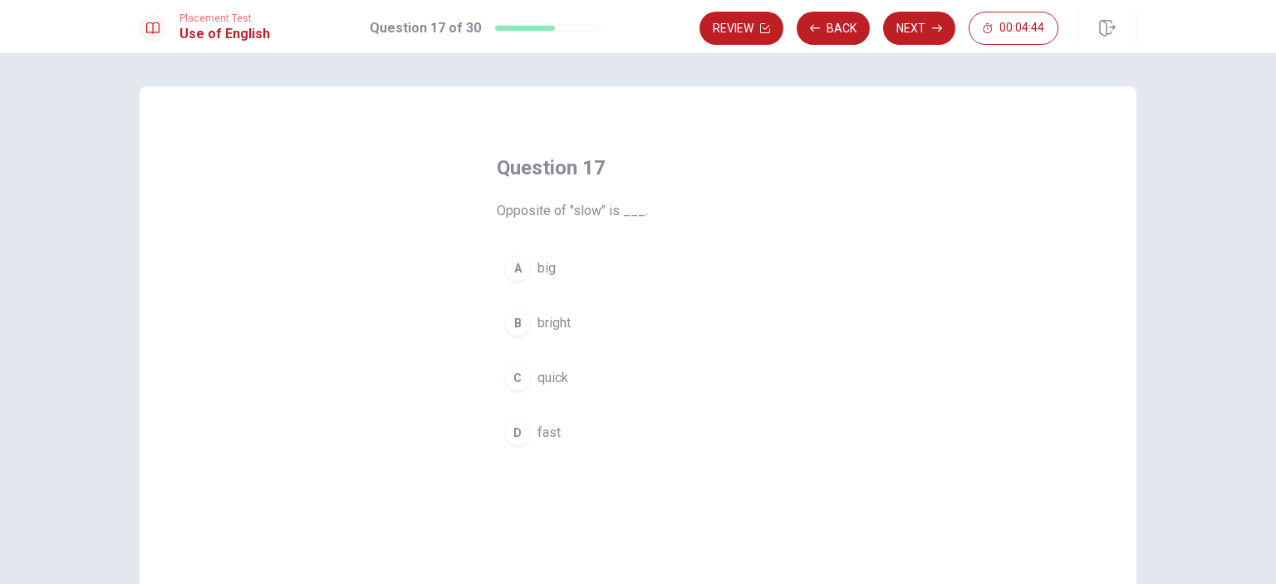
click at [550, 438] on span "fast" at bounding box center [548, 433] width 23 height 20
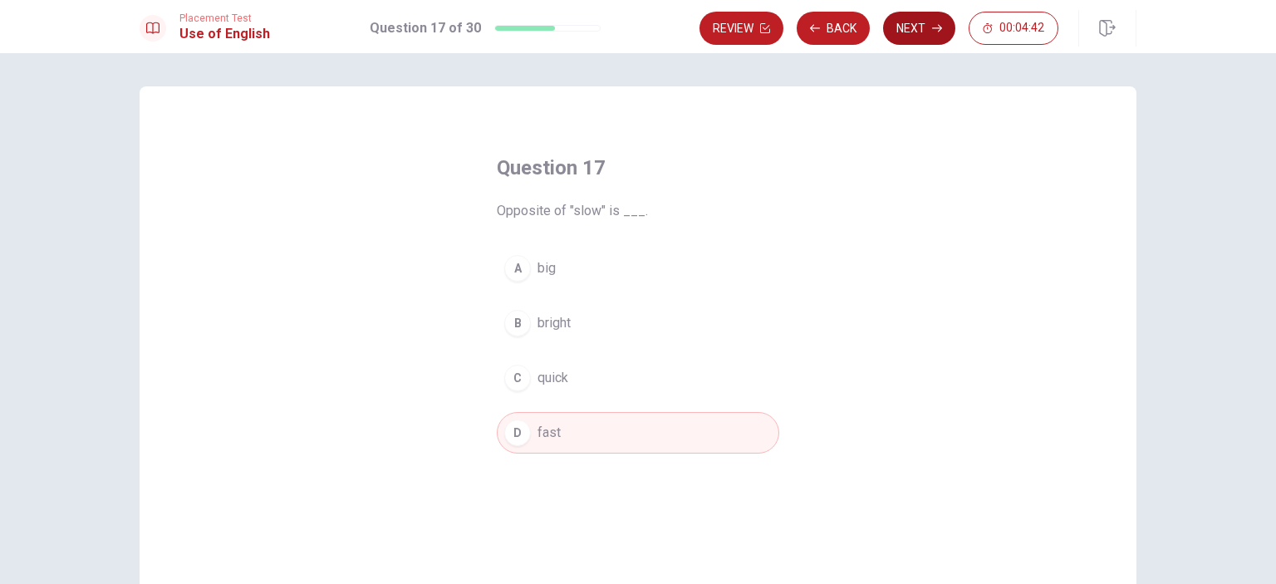
click at [920, 25] on button "Next" at bounding box center [919, 28] width 72 height 33
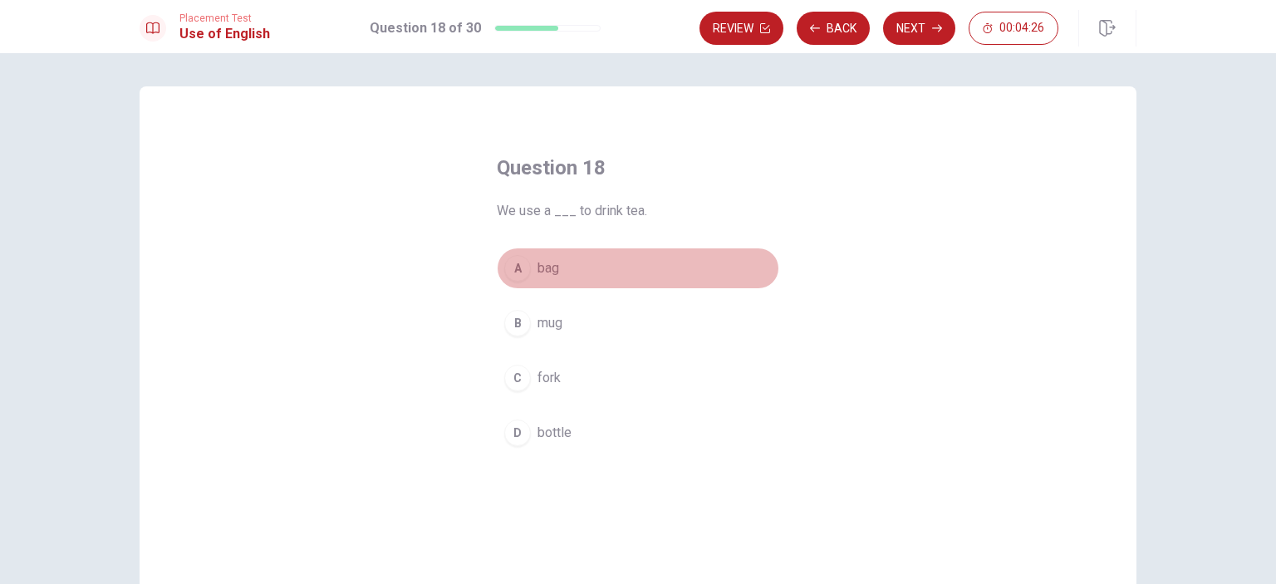
click at [544, 275] on span "bag" at bounding box center [548, 268] width 22 height 20
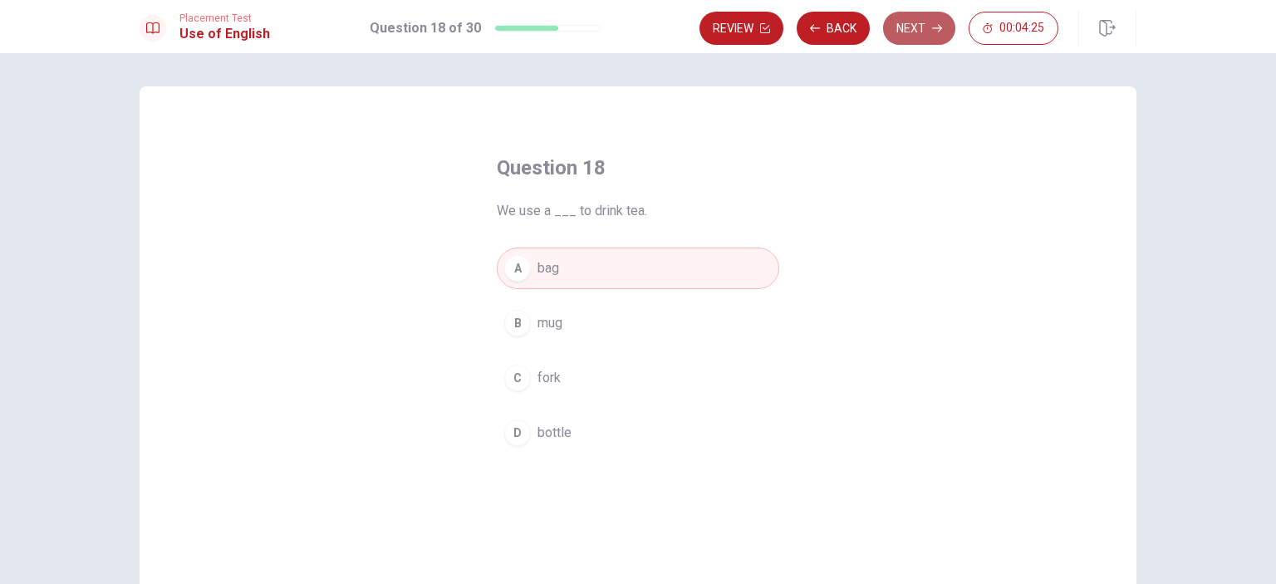
click at [926, 32] on button "Next" at bounding box center [919, 28] width 72 height 33
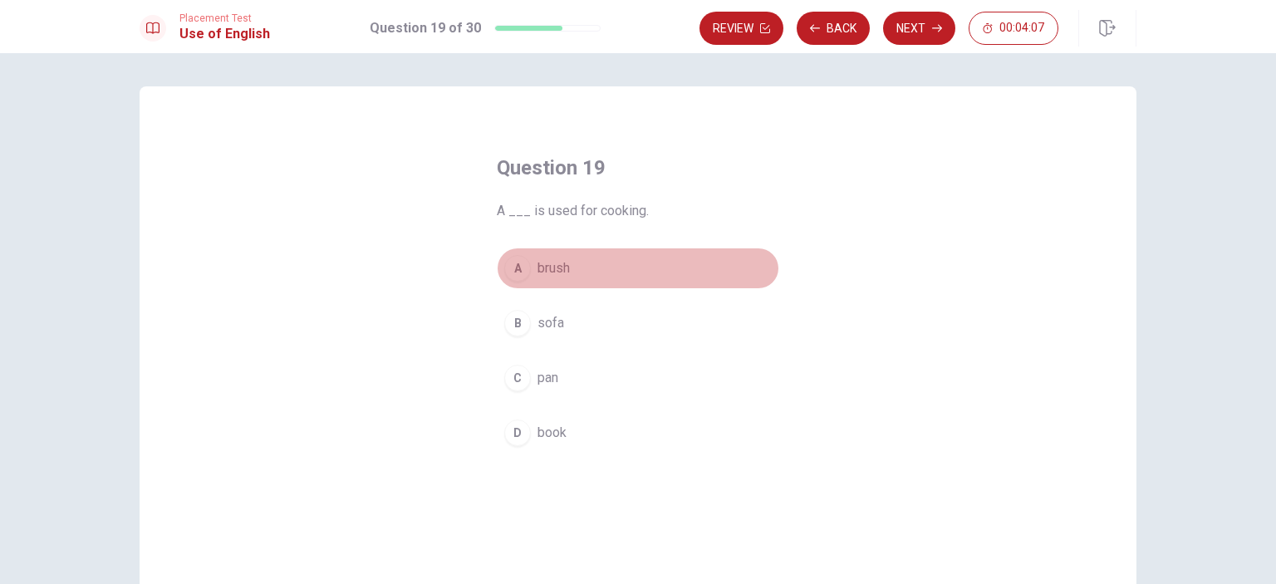
click at [566, 272] on button "A brush" at bounding box center [638, 268] width 282 height 42
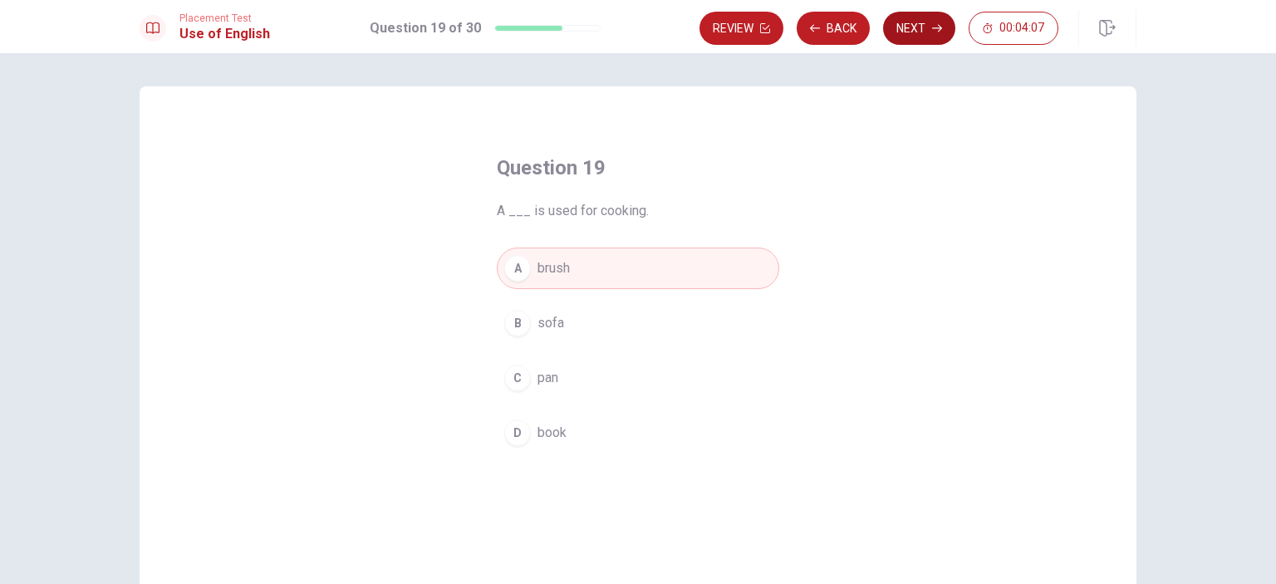
click at [927, 42] on button "Next" at bounding box center [919, 28] width 72 height 33
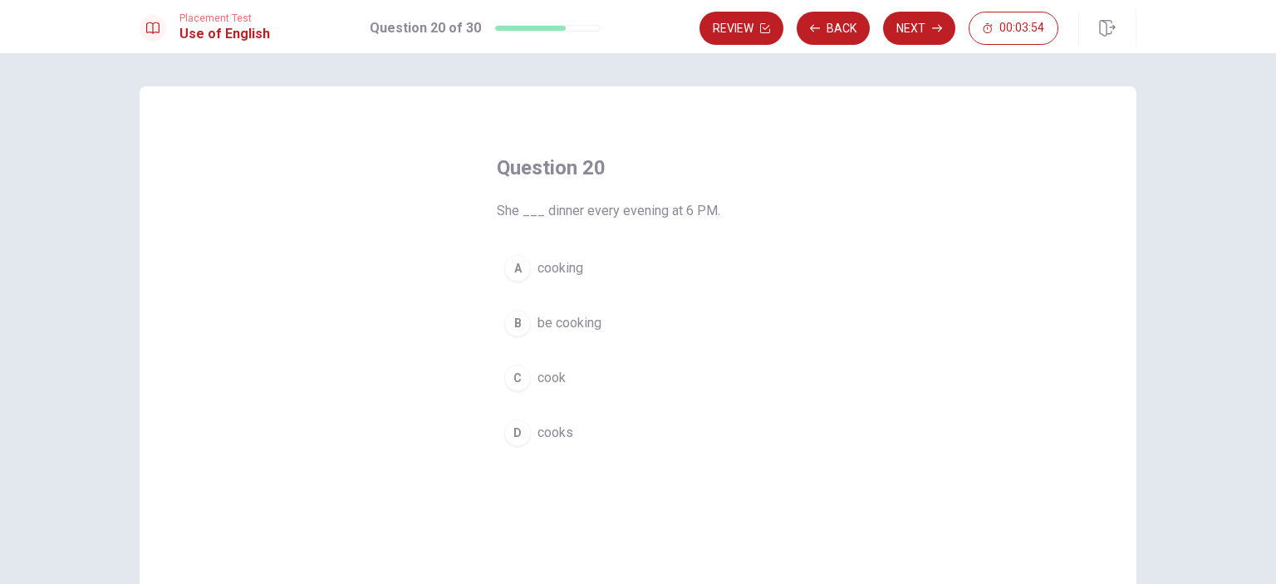
click at [558, 431] on span "cooks" at bounding box center [555, 433] width 36 height 20
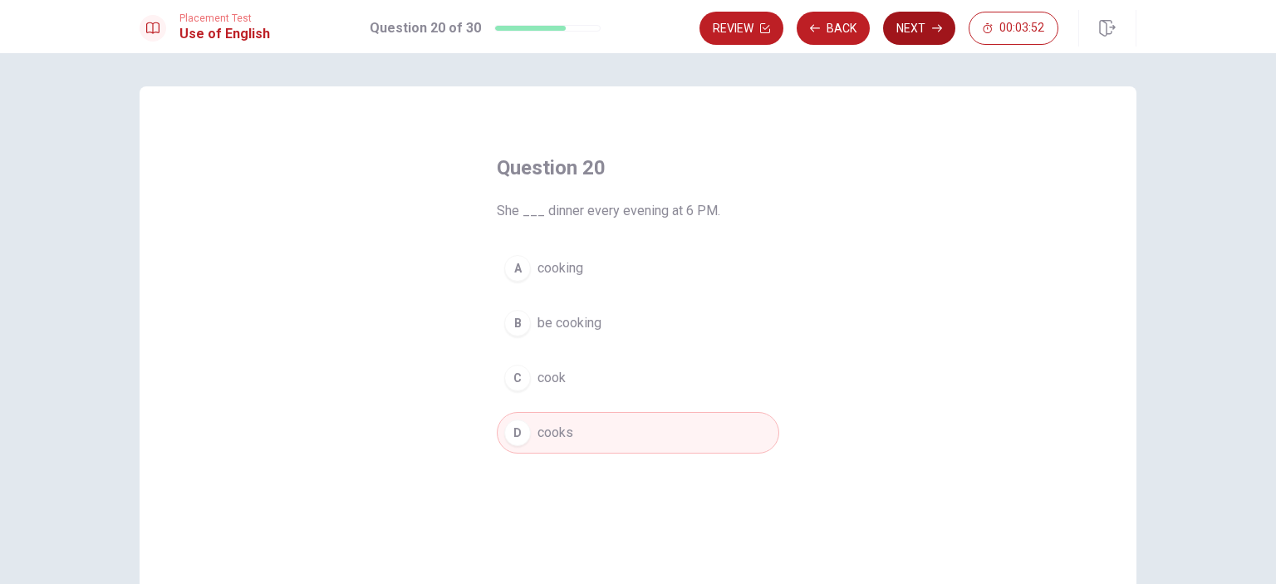
click at [917, 34] on button "Next" at bounding box center [919, 28] width 72 height 33
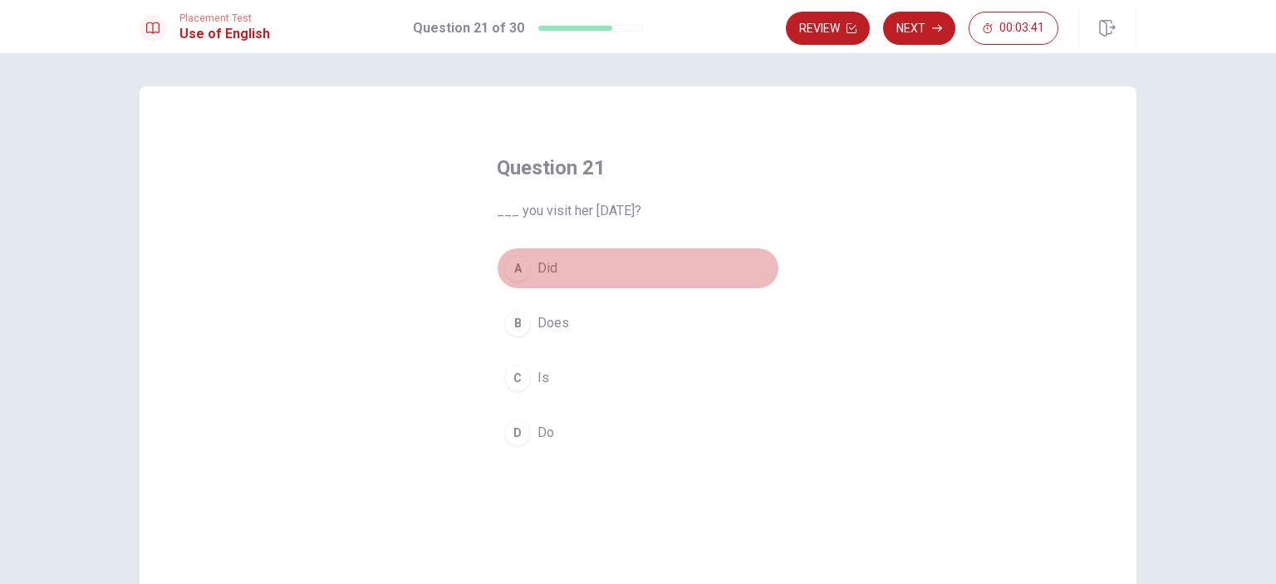
click at [545, 272] on span "Did" at bounding box center [547, 268] width 20 height 20
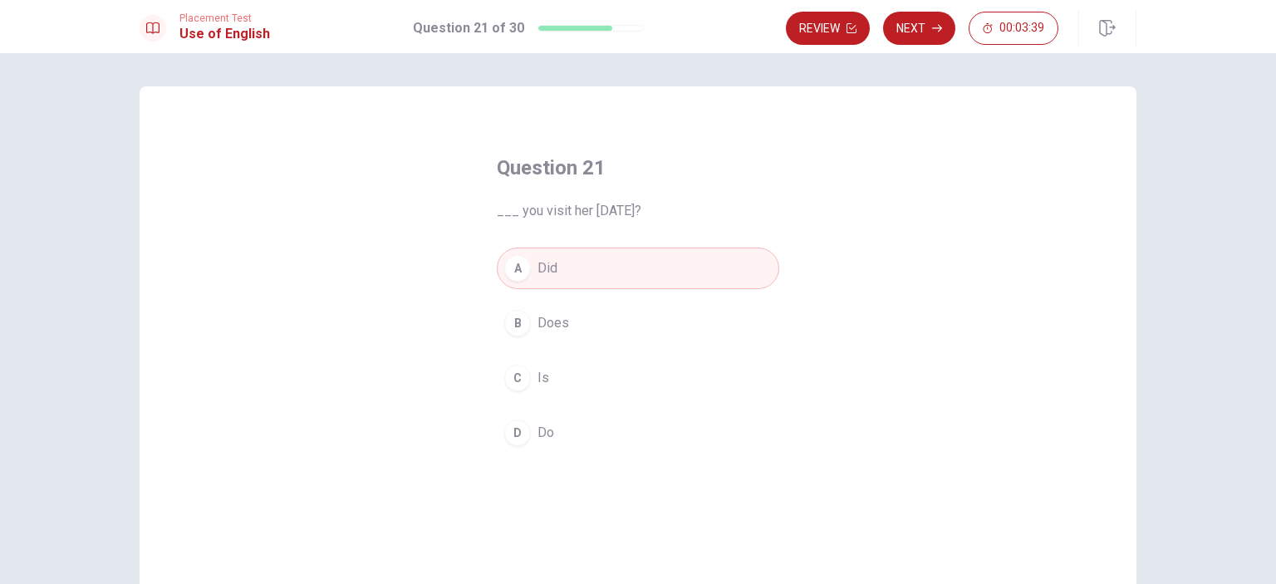
click at [541, 428] on span "Do" at bounding box center [545, 433] width 17 height 20
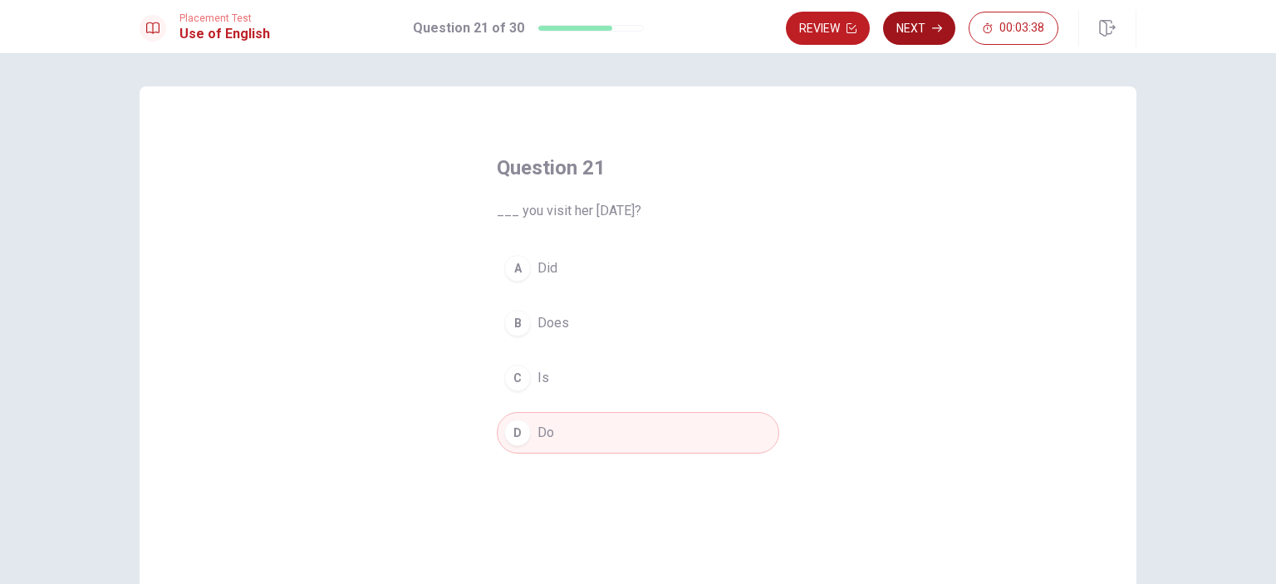
click at [917, 29] on button "Next" at bounding box center [919, 28] width 72 height 33
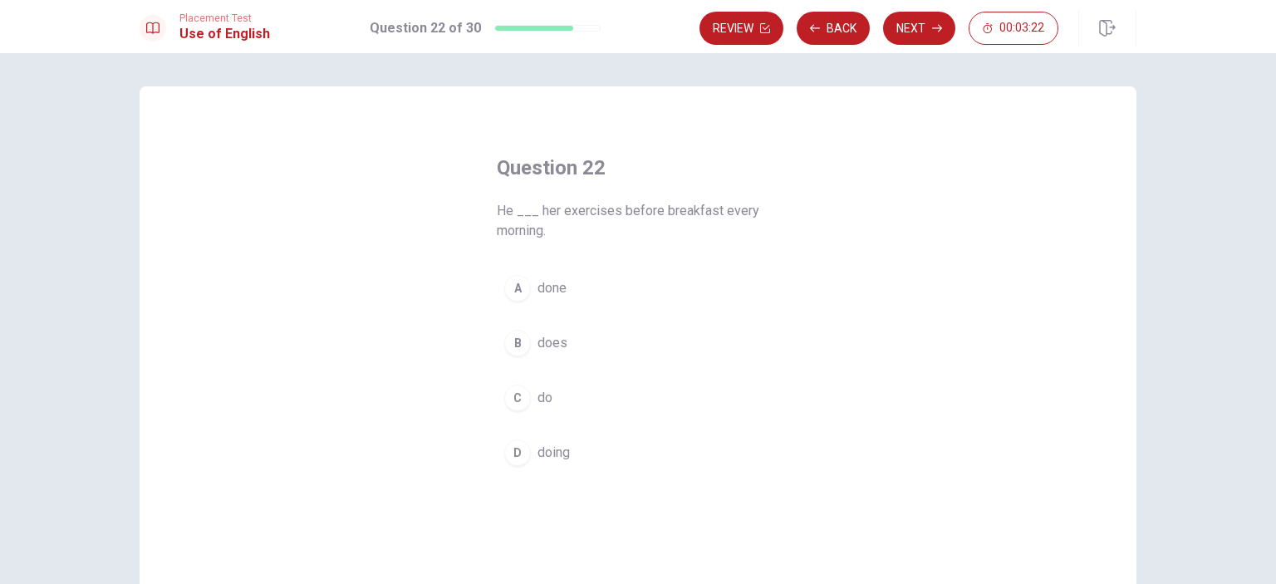
click at [537, 286] on span "done" at bounding box center [551, 288] width 29 height 20
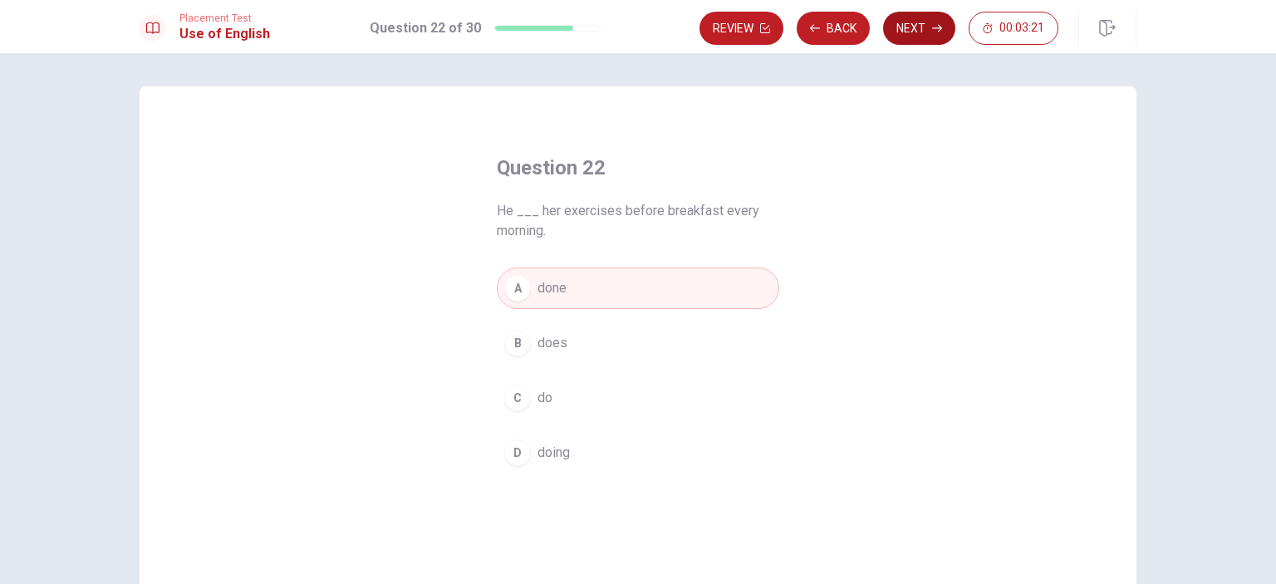
click at [924, 27] on button "Next" at bounding box center [919, 28] width 72 height 33
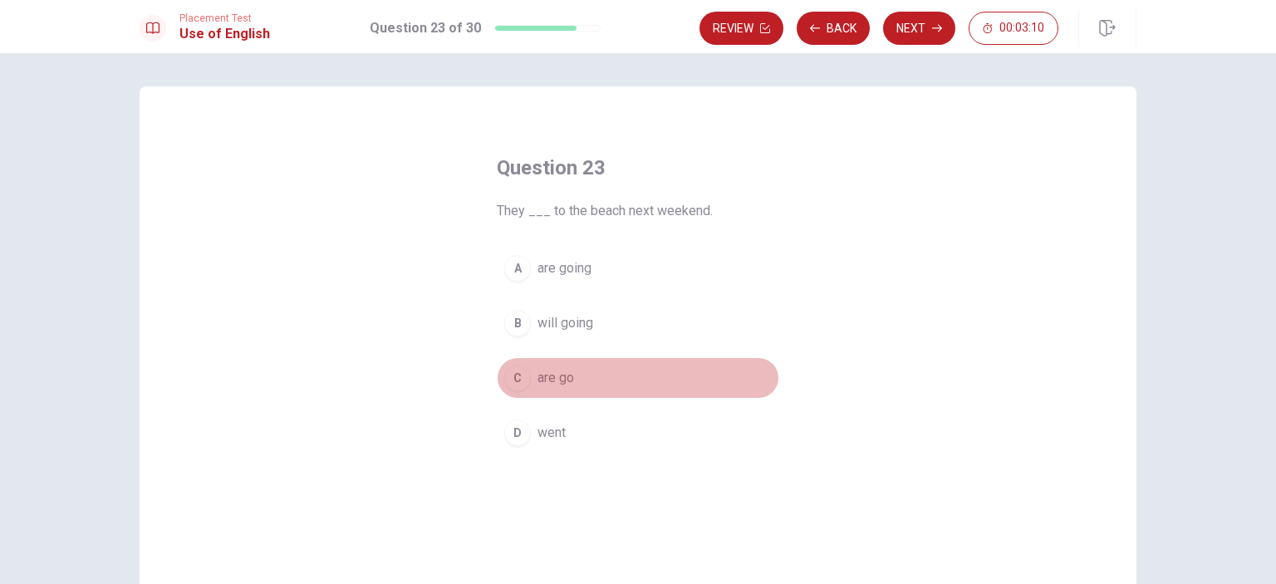
click at [516, 380] on div "C" at bounding box center [517, 378] width 27 height 27
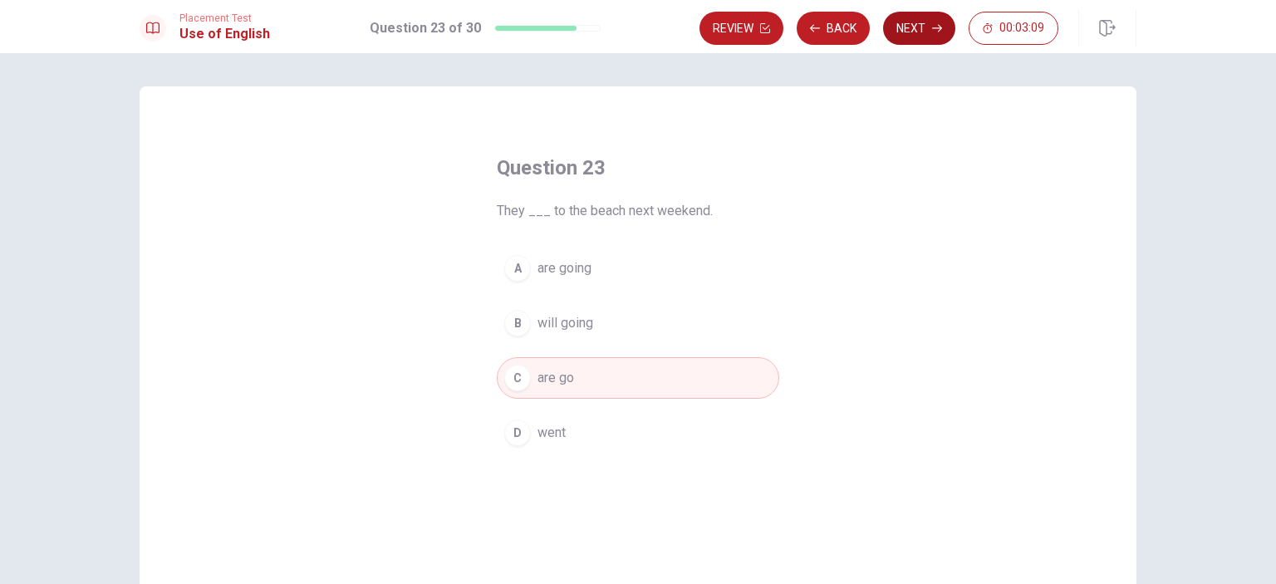
click at [937, 29] on icon "button" at bounding box center [937, 28] width 10 height 10
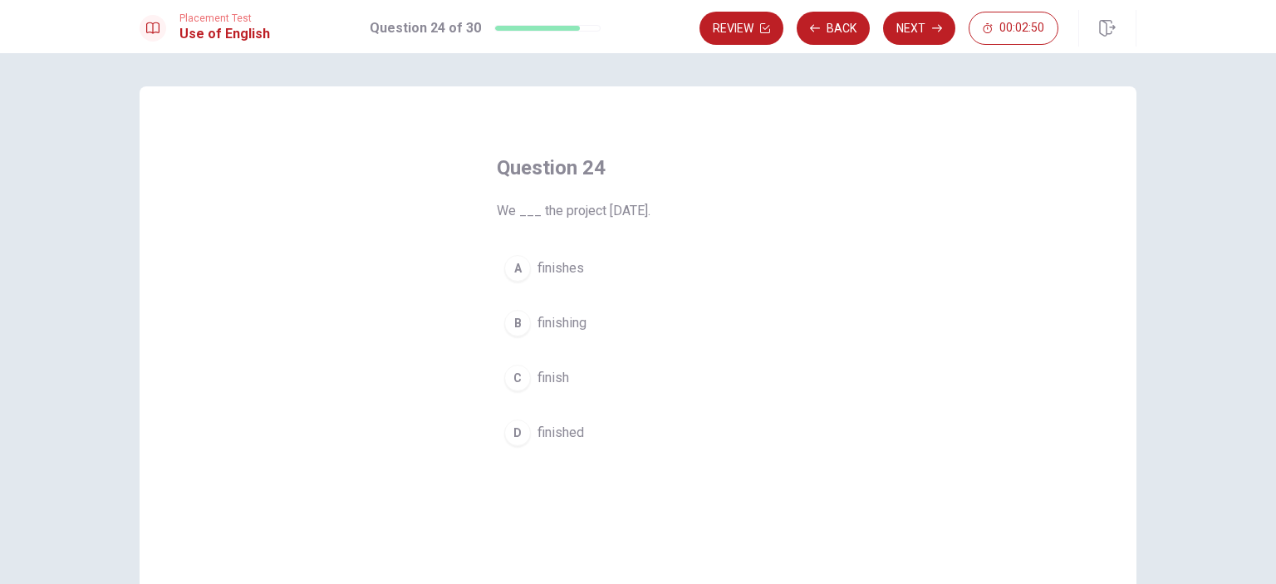
click at [558, 378] on span "finish" at bounding box center [553, 378] width 32 height 20
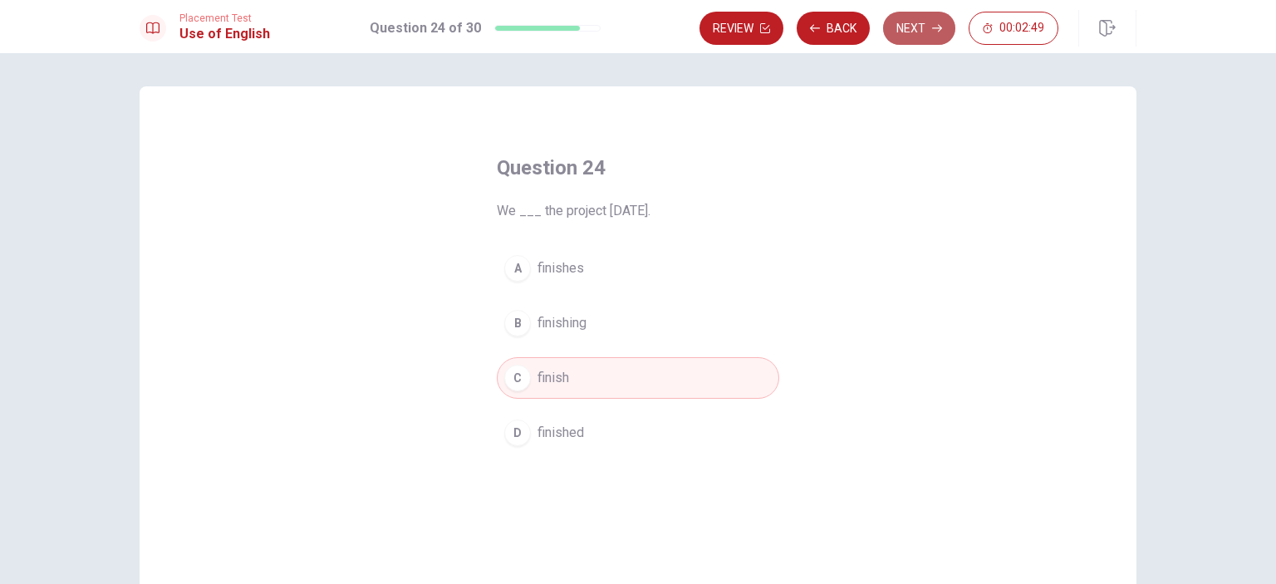
click at [907, 18] on button "Next" at bounding box center [919, 28] width 72 height 33
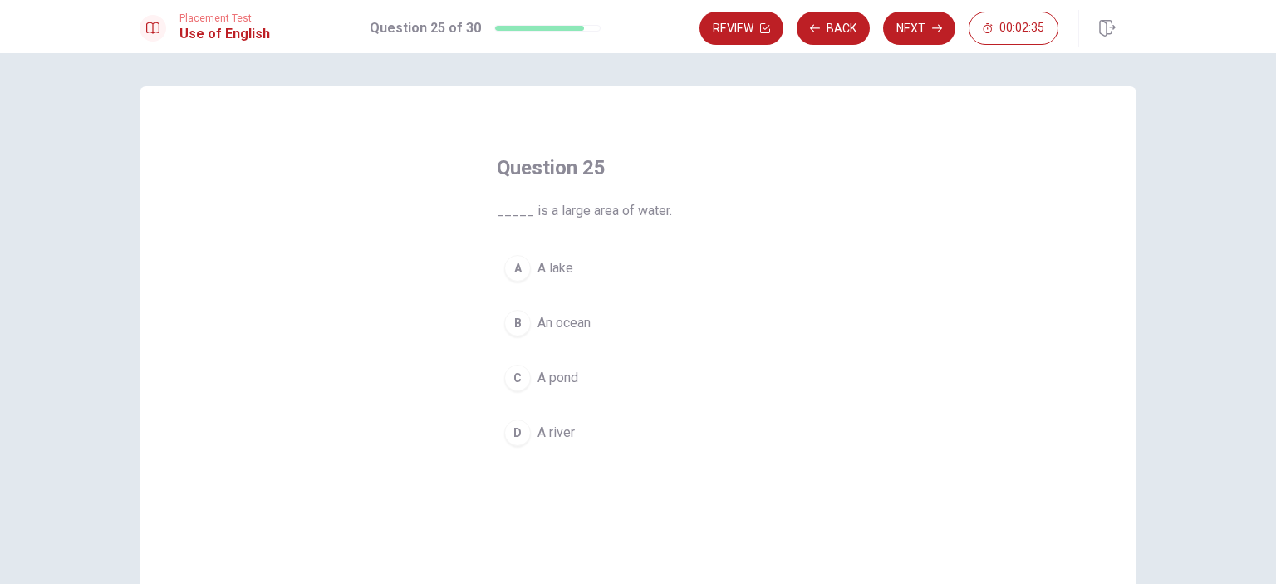
click at [554, 449] on button "D A river" at bounding box center [638, 433] width 282 height 42
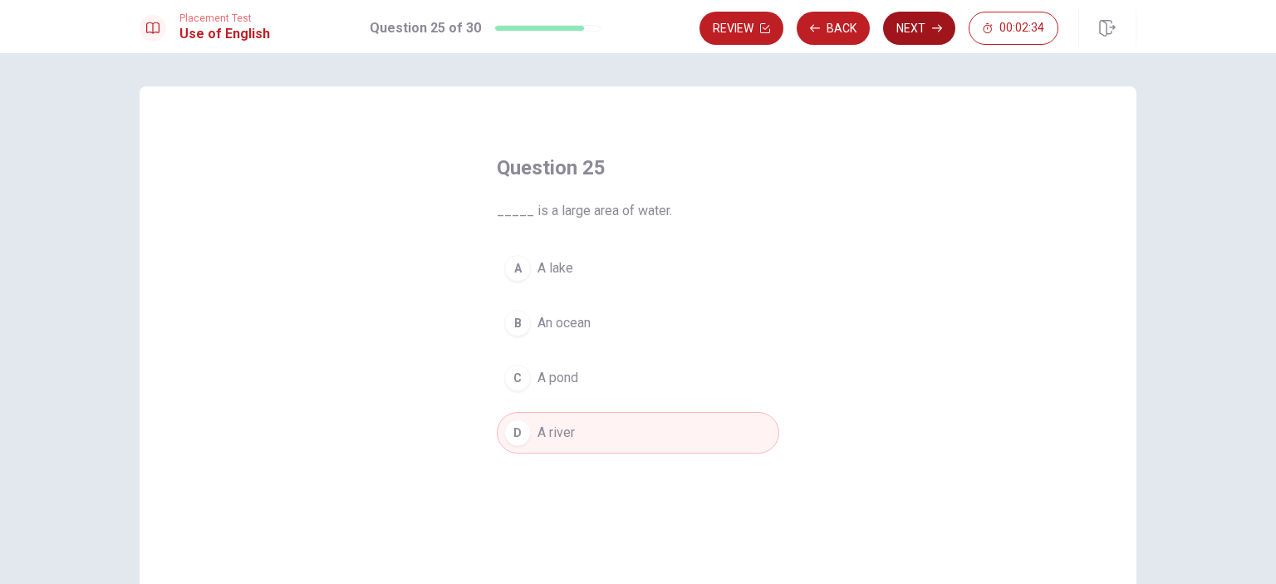
click at [936, 22] on button "Next" at bounding box center [919, 28] width 72 height 33
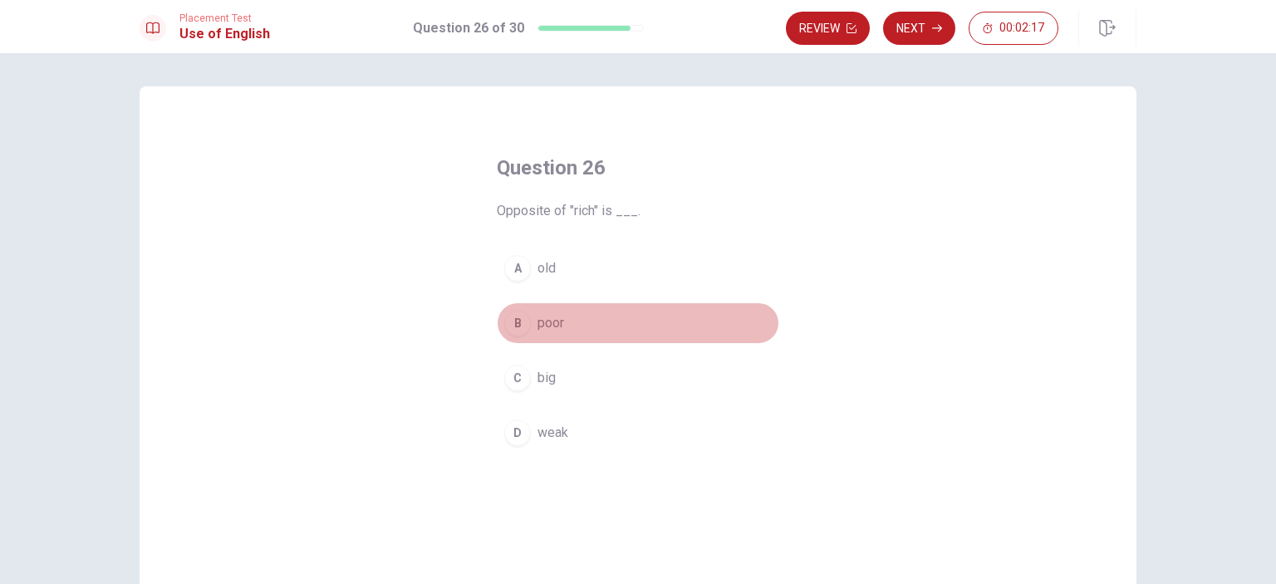
click at [556, 326] on span "poor" at bounding box center [550, 323] width 27 height 20
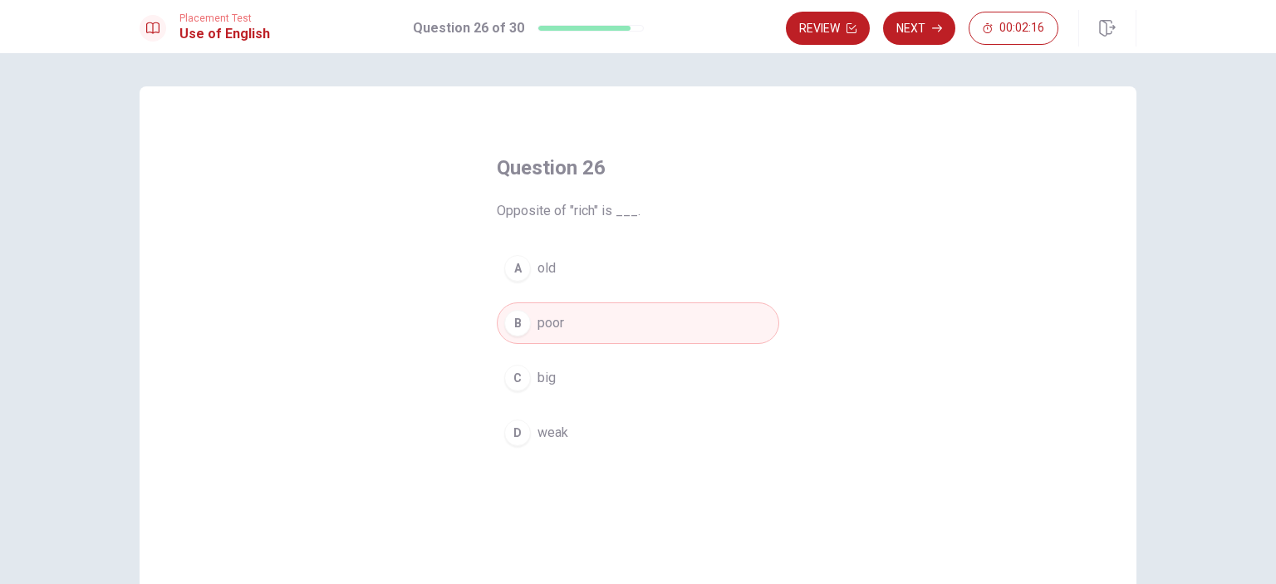
drag, startPoint x: 920, startPoint y: 30, endPoint x: 903, endPoint y: 37, distance: 19.0
click at [903, 37] on button "Next" at bounding box center [919, 28] width 72 height 33
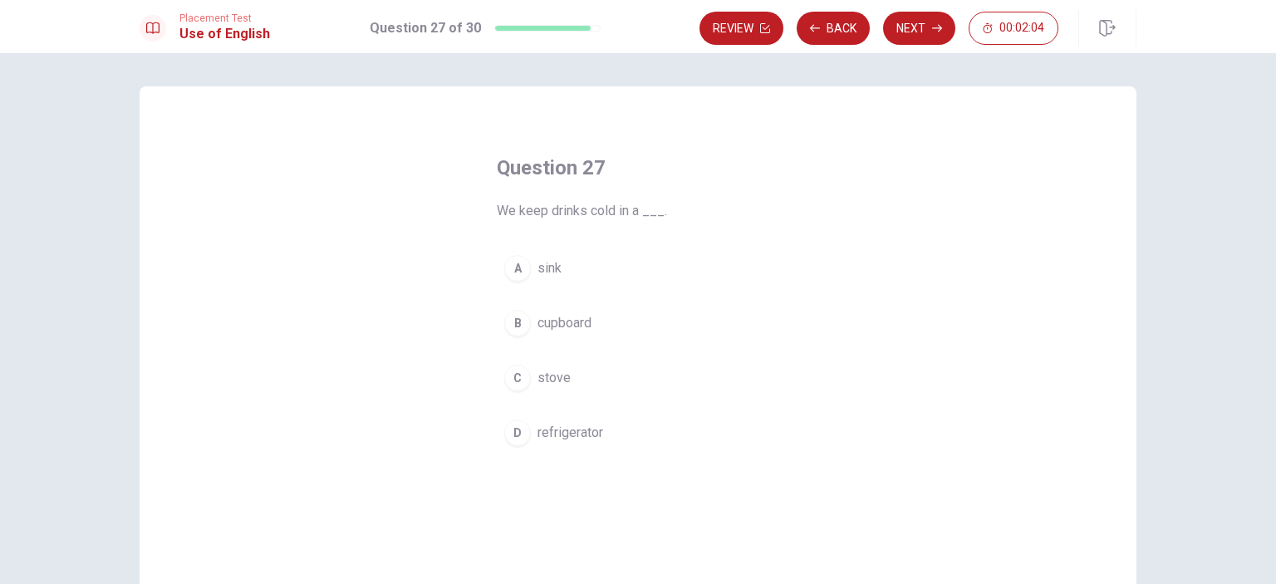
click at [596, 430] on span "refrigerator" at bounding box center [570, 433] width 66 height 20
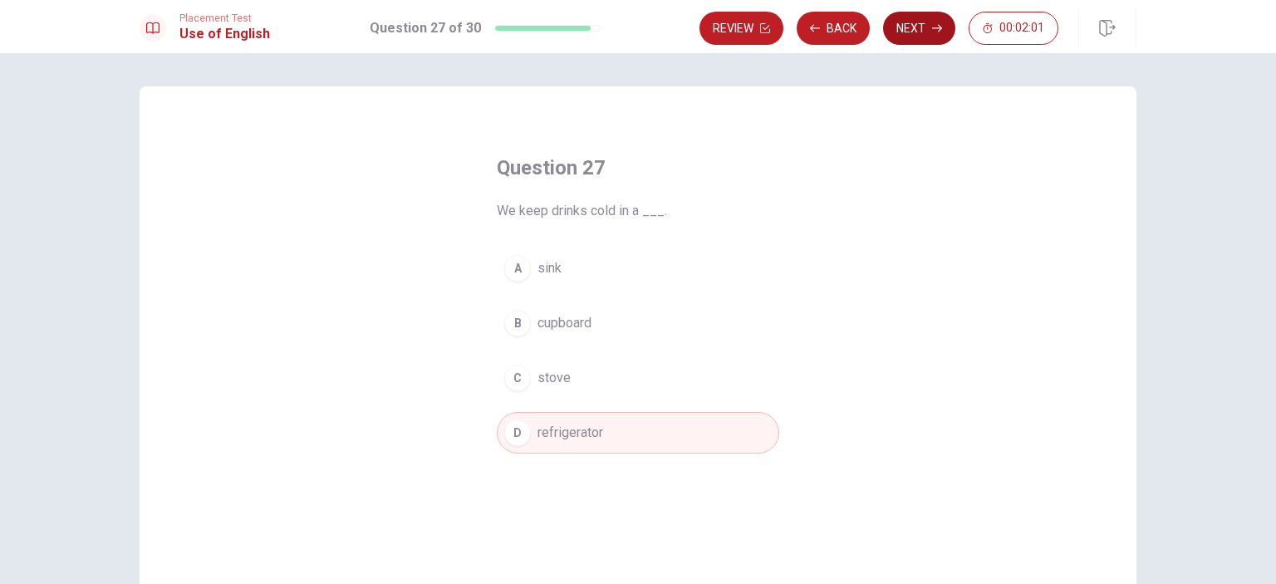
click at [907, 35] on button "Next" at bounding box center [919, 28] width 72 height 33
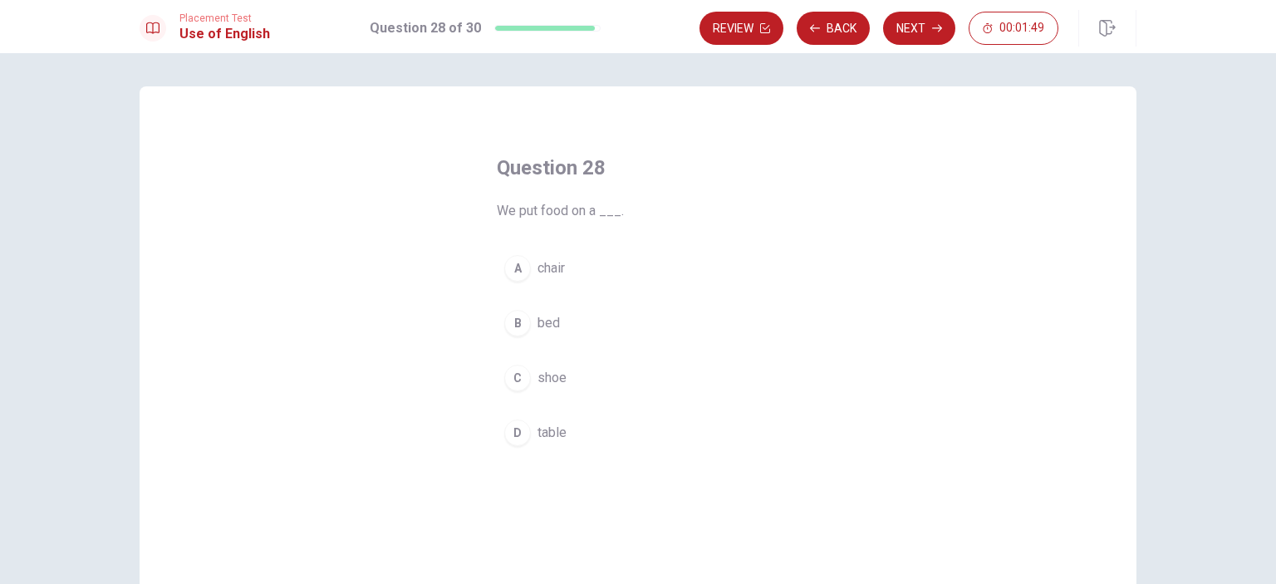
click at [558, 266] on span "chair" at bounding box center [550, 268] width 27 height 20
click at [920, 35] on button "Next" at bounding box center [919, 28] width 72 height 33
click at [551, 436] on span "shoe" at bounding box center [551, 433] width 29 height 20
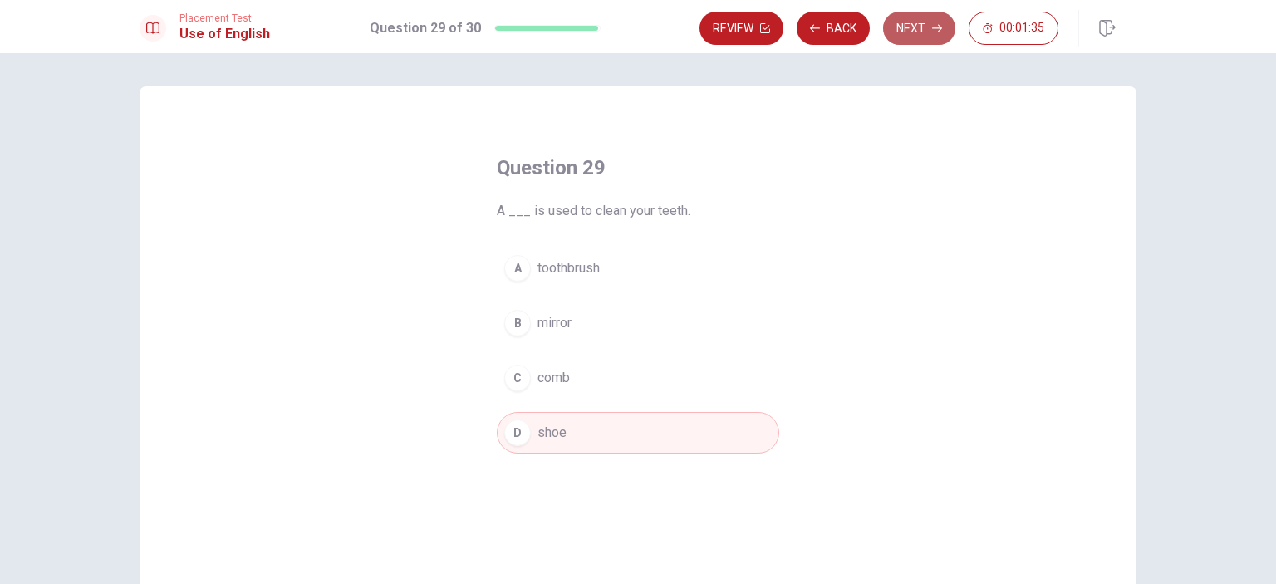
click at [913, 37] on button "Next" at bounding box center [919, 28] width 72 height 33
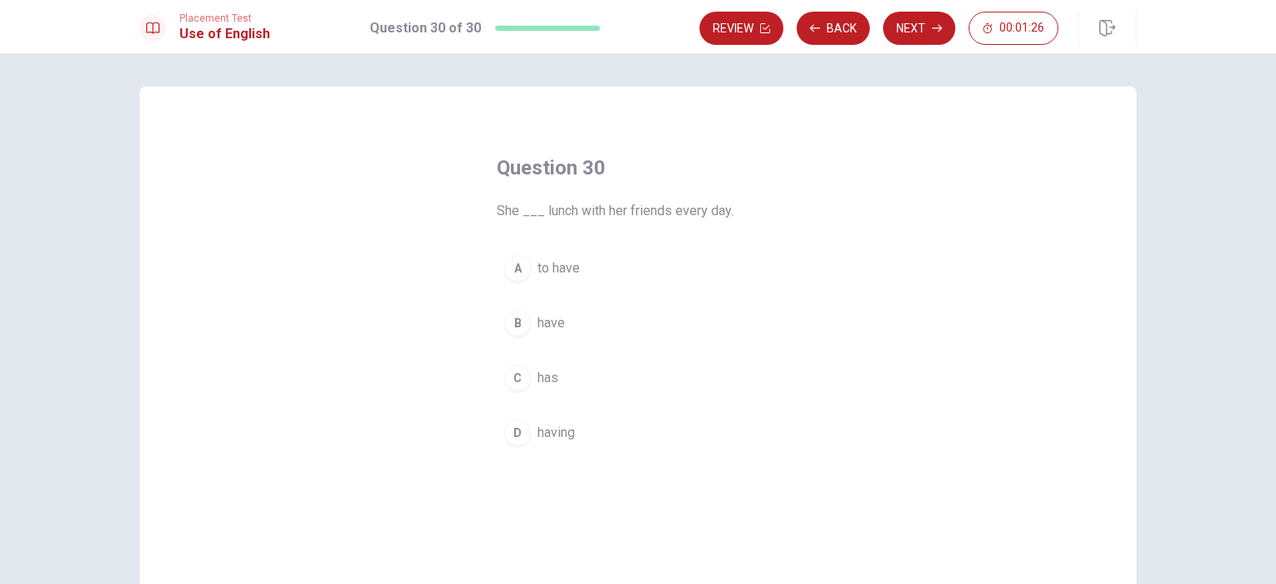
click at [551, 331] on span "have" at bounding box center [550, 323] width 27 height 20
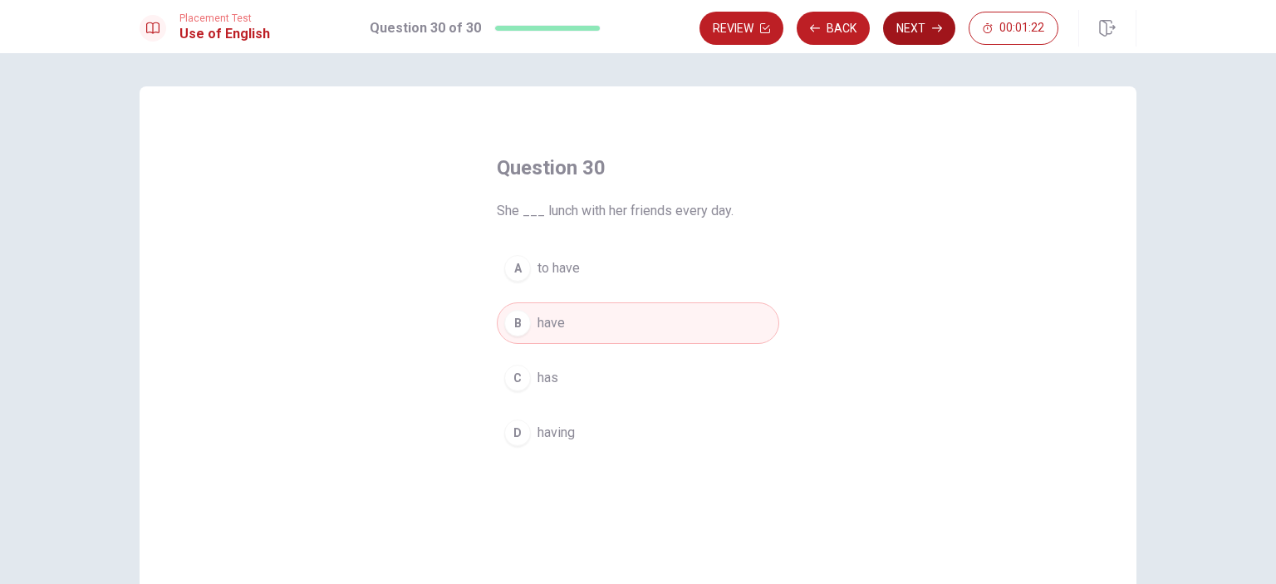
click at [944, 37] on button "Next" at bounding box center [919, 28] width 72 height 33
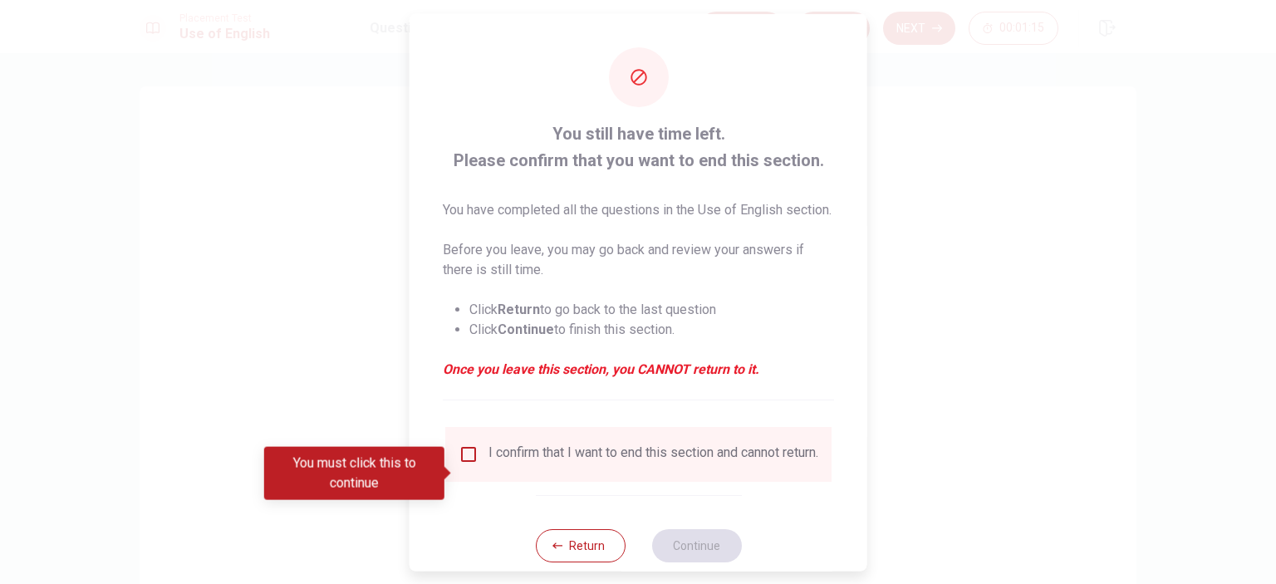
drag, startPoint x: 565, startPoint y: 139, endPoint x: 658, endPoint y: 135, distance: 93.1
click at [658, 135] on span "You still have time left. Please confirm that you want to end this section." at bounding box center [638, 146] width 391 height 53
drag, startPoint x: 458, startPoint y: 218, endPoint x: 573, endPoint y: 213, distance: 115.6
click at [573, 213] on p "You have completed all the questions in the Use of English section." at bounding box center [638, 209] width 391 height 20
click at [586, 217] on p "You have completed all the questions in the Use of English section." at bounding box center [638, 209] width 391 height 20
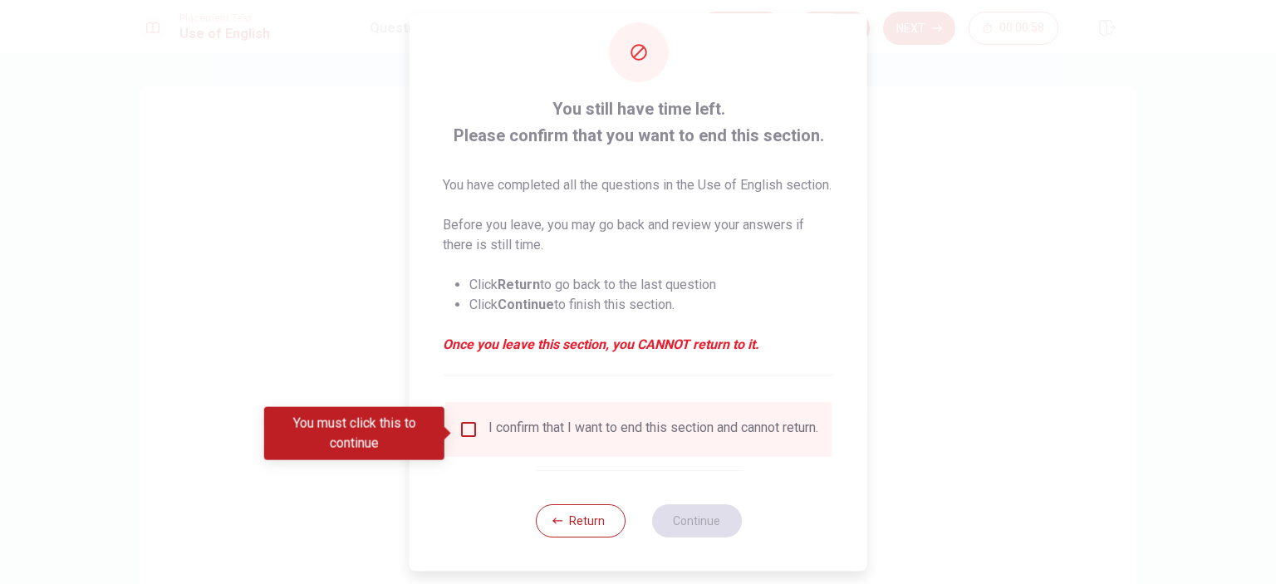
scroll to position [55, 0]
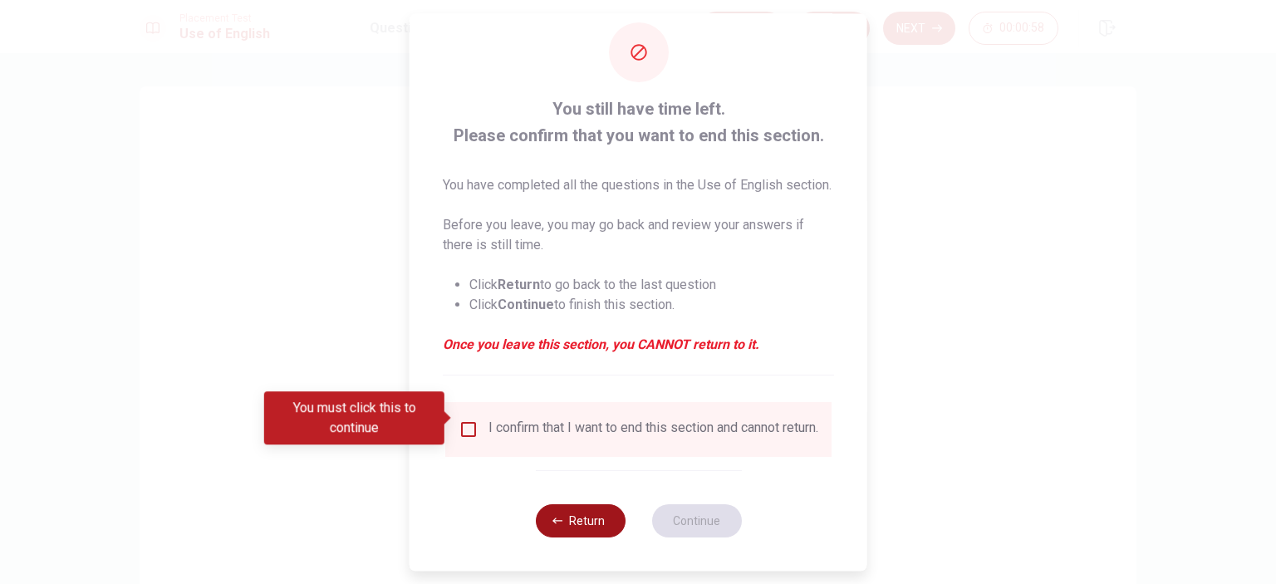
click at [580, 520] on button "Return" at bounding box center [580, 520] width 90 height 33
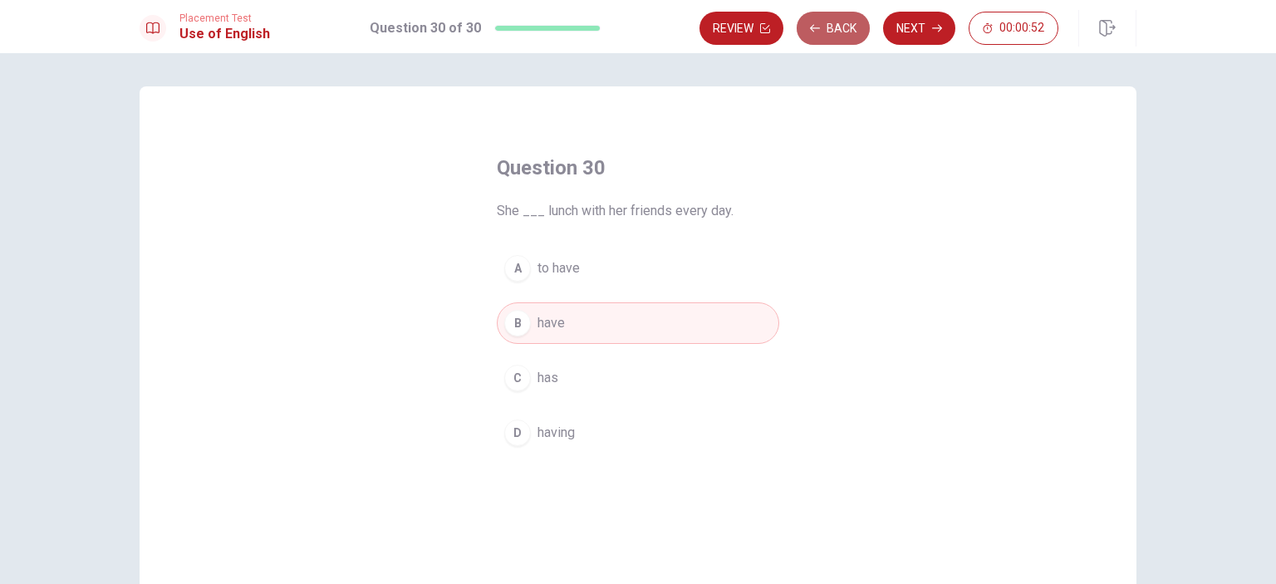
click at [833, 36] on button "Back" at bounding box center [832, 28] width 73 height 33
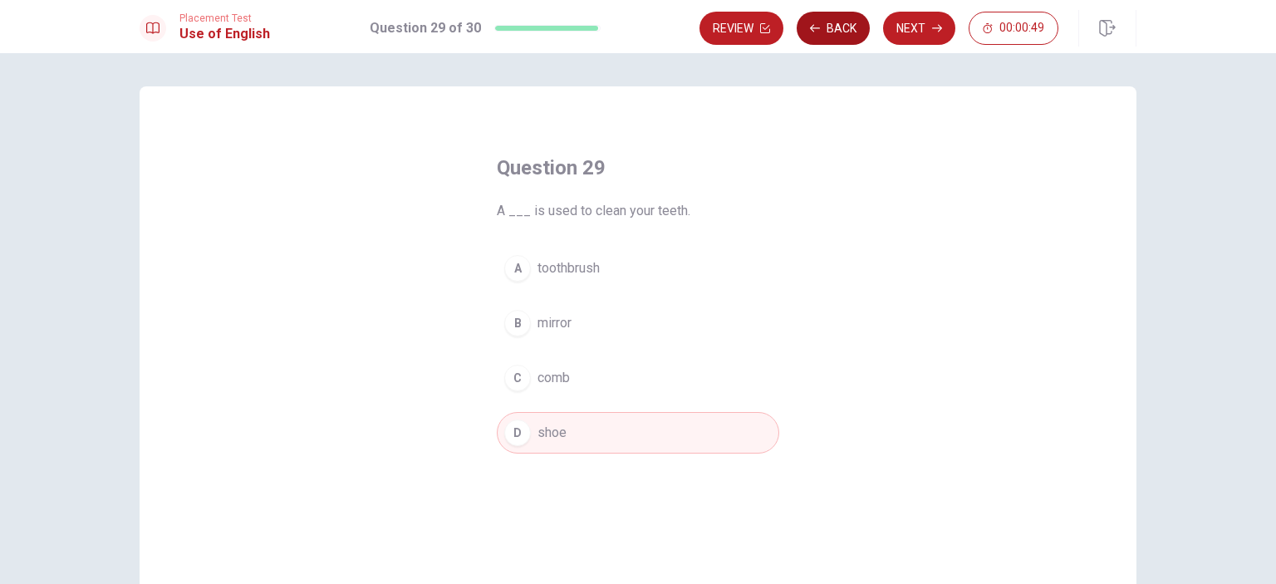
click at [833, 36] on button "Back" at bounding box center [832, 28] width 73 height 33
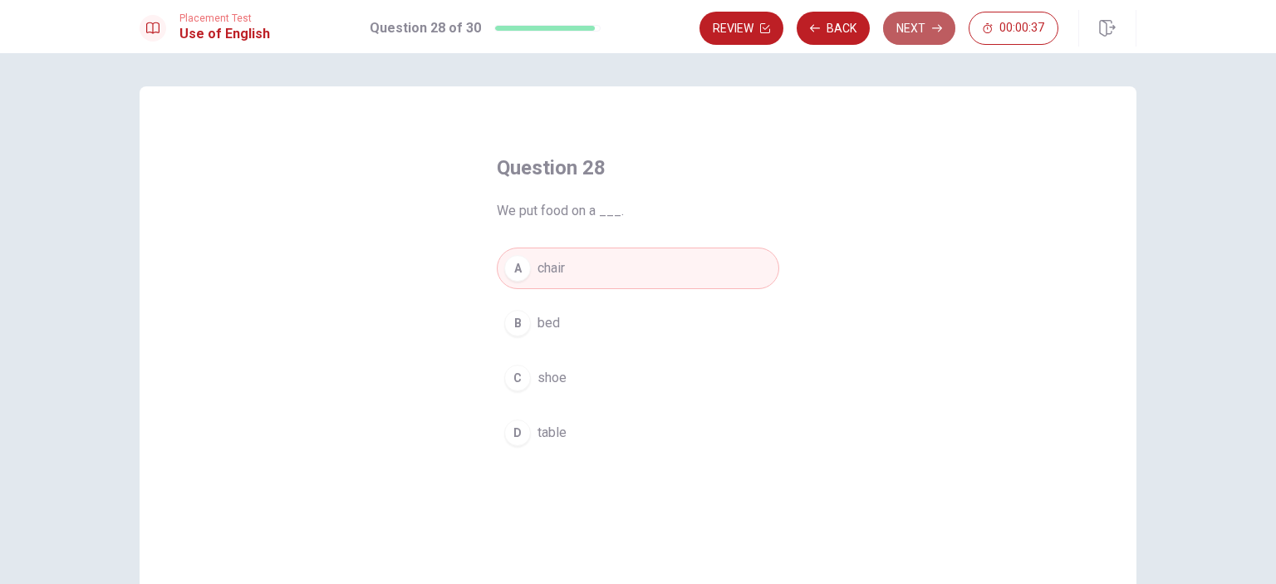
click at [907, 30] on button "Next" at bounding box center [919, 28] width 72 height 33
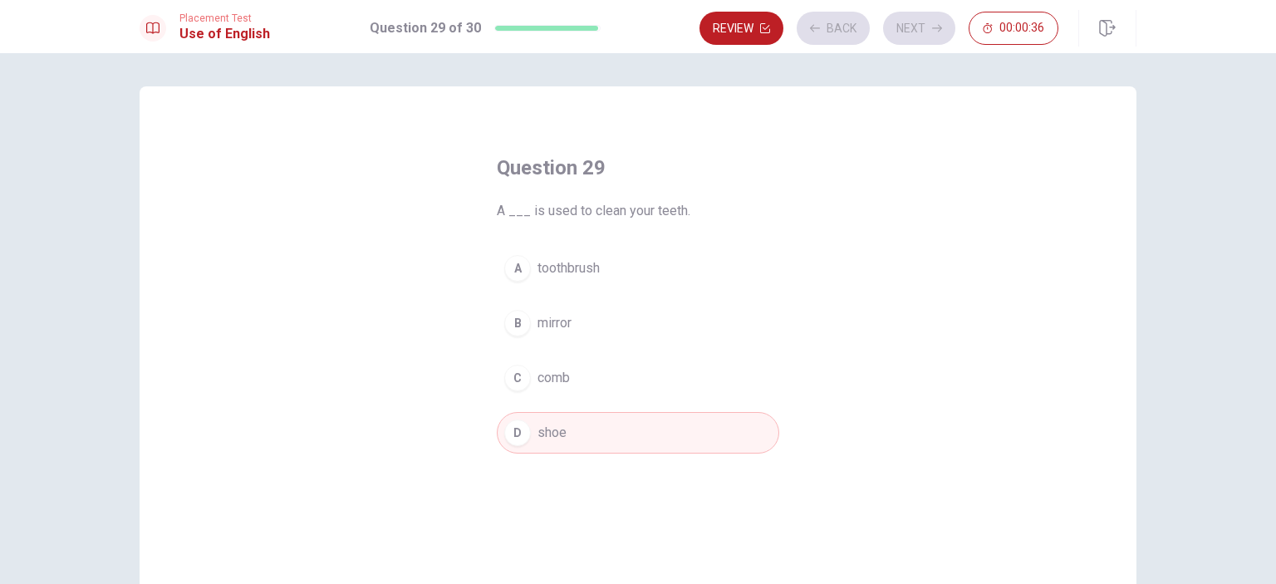
click at [931, 32] on div "Review Back Next 00:00:36" at bounding box center [878, 28] width 359 height 33
click at [931, 32] on button "Next" at bounding box center [919, 28] width 72 height 33
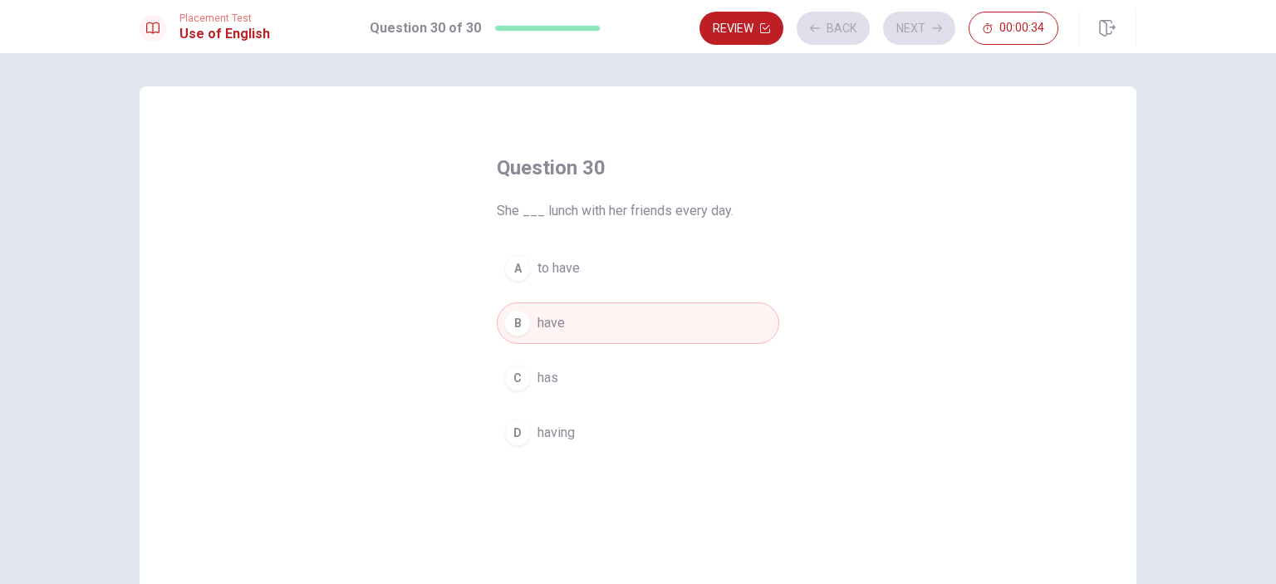
click at [931, 32] on div "Review Back Next 00:00:34" at bounding box center [878, 28] width 359 height 33
click at [946, 33] on button "Next" at bounding box center [919, 28] width 72 height 33
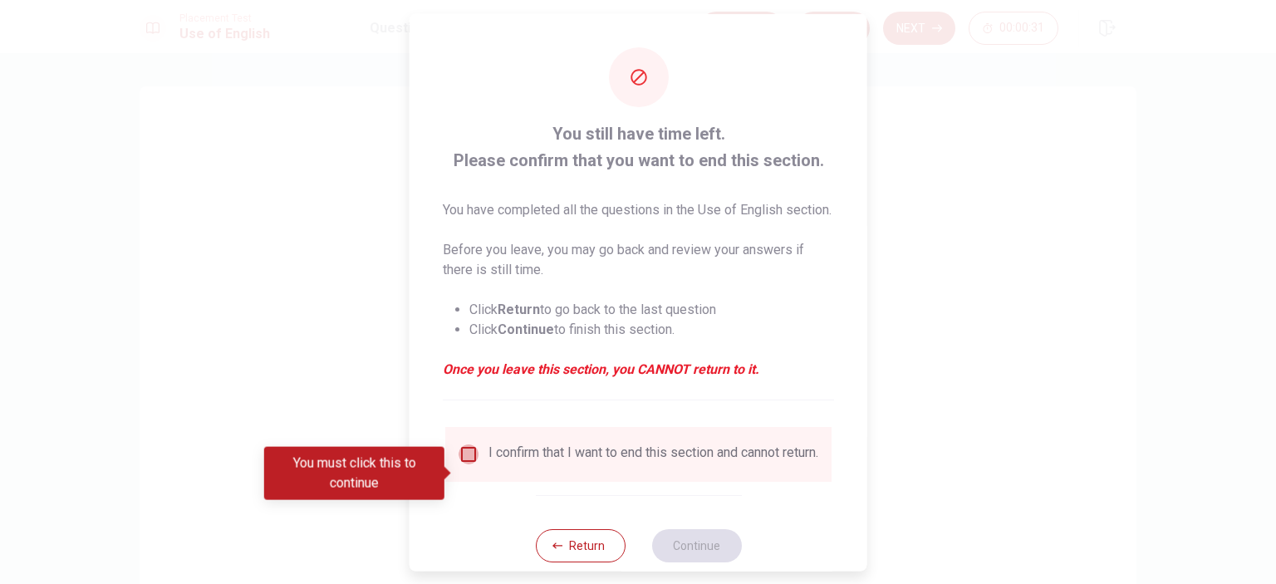
click at [458, 463] on input "You must click this to continue" at bounding box center [468, 453] width 20 height 20
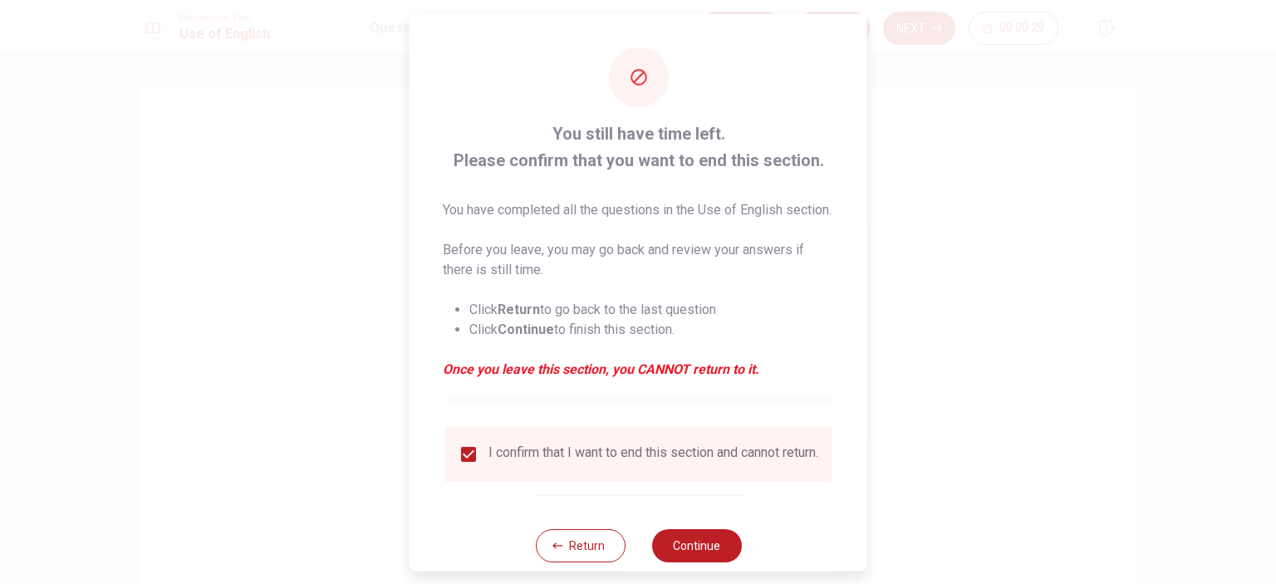
click at [868, 503] on div at bounding box center [638, 292] width 1276 height 584
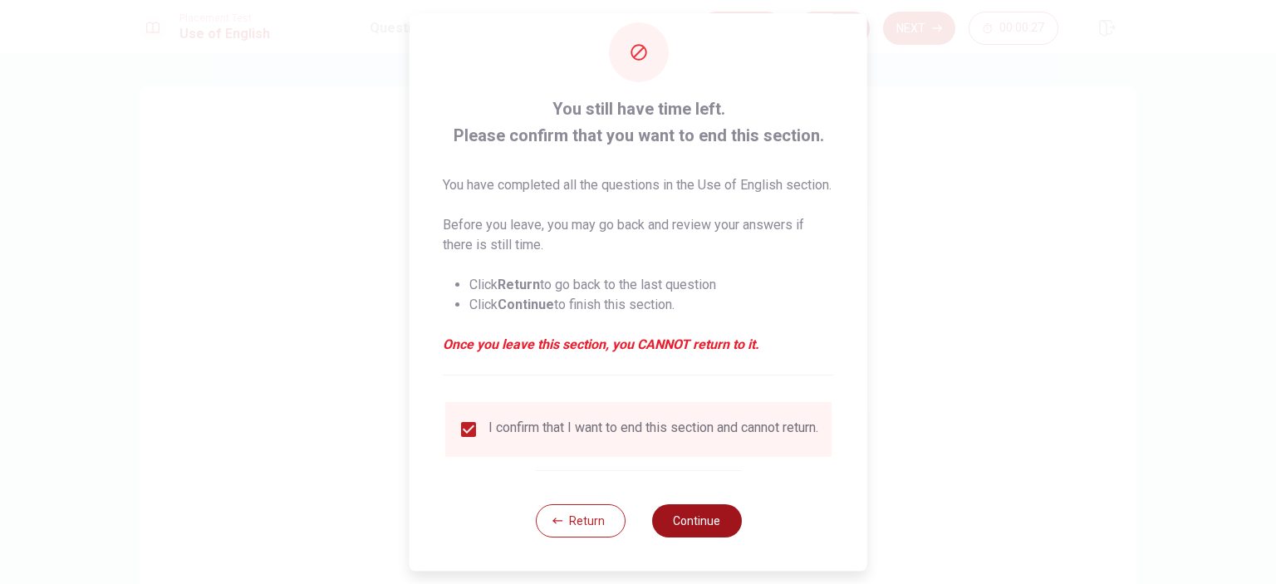
click at [727, 526] on button "Continue" at bounding box center [696, 520] width 90 height 33
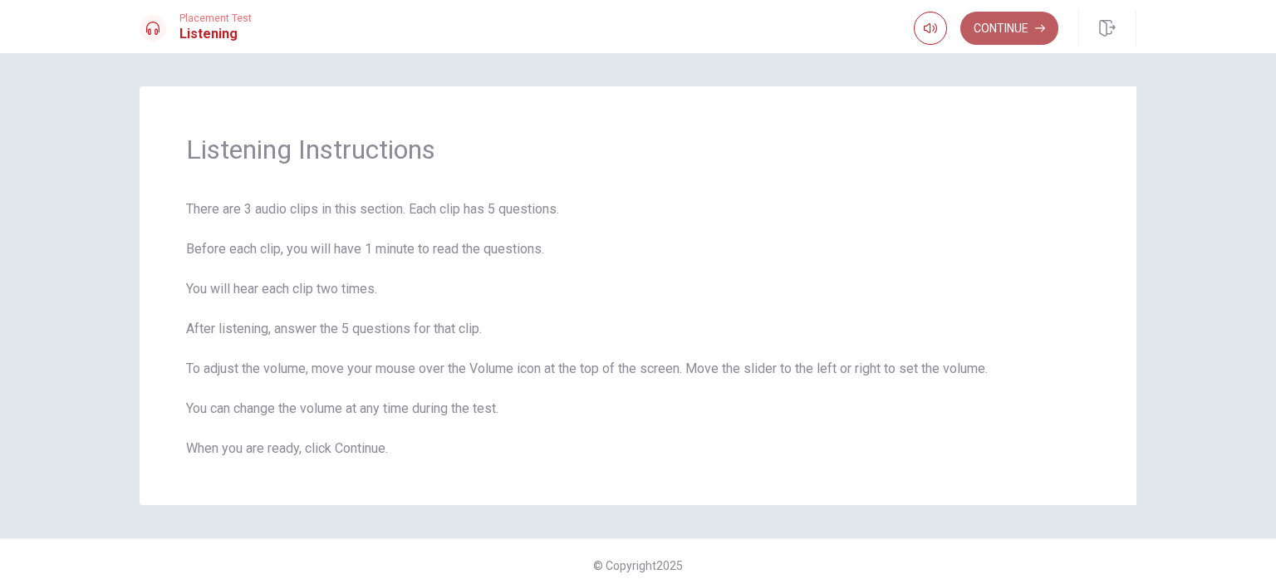
click at [1010, 23] on button "Continue" at bounding box center [1009, 28] width 98 height 33
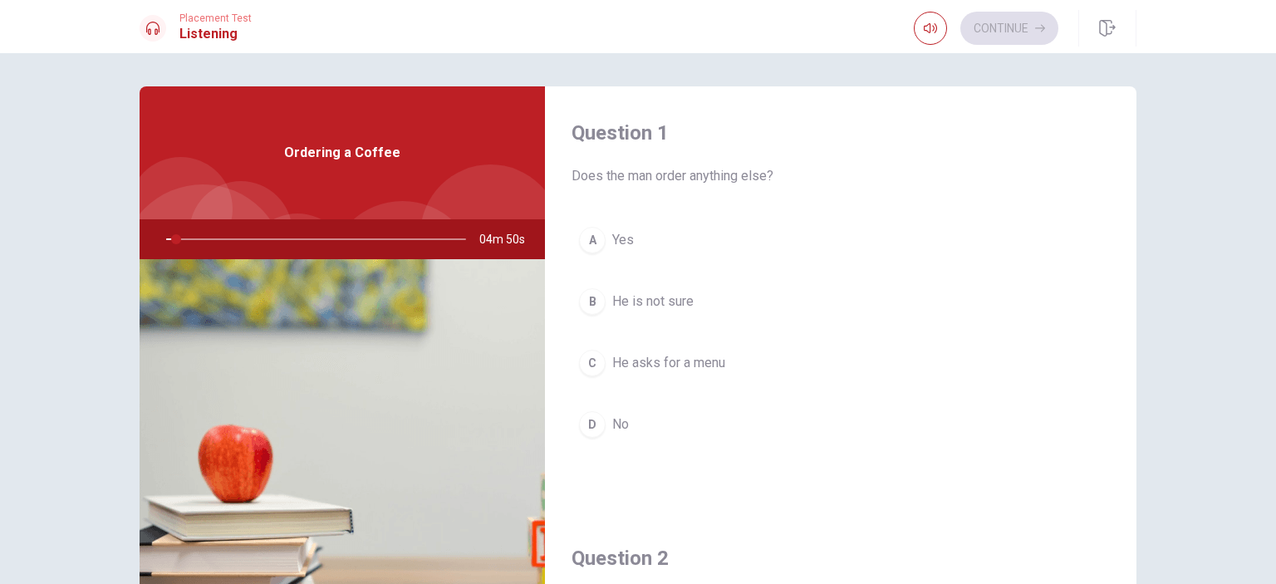
drag, startPoint x: 169, startPoint y: 237, endPoint x: 115, endPoint y: 237, distance: 54.0
click at [115, 237] on div "Question 1 Does the man order anything else? A Yes B He is not sure C He asks f…" at bounding box center [638, 374] width 1050 height 577
click at [175, 241] on div at bounding box center [312, 239] width 333 height 40
click at [931, 35] on button "button" at bounding box center [929, 28] width 33 height 33
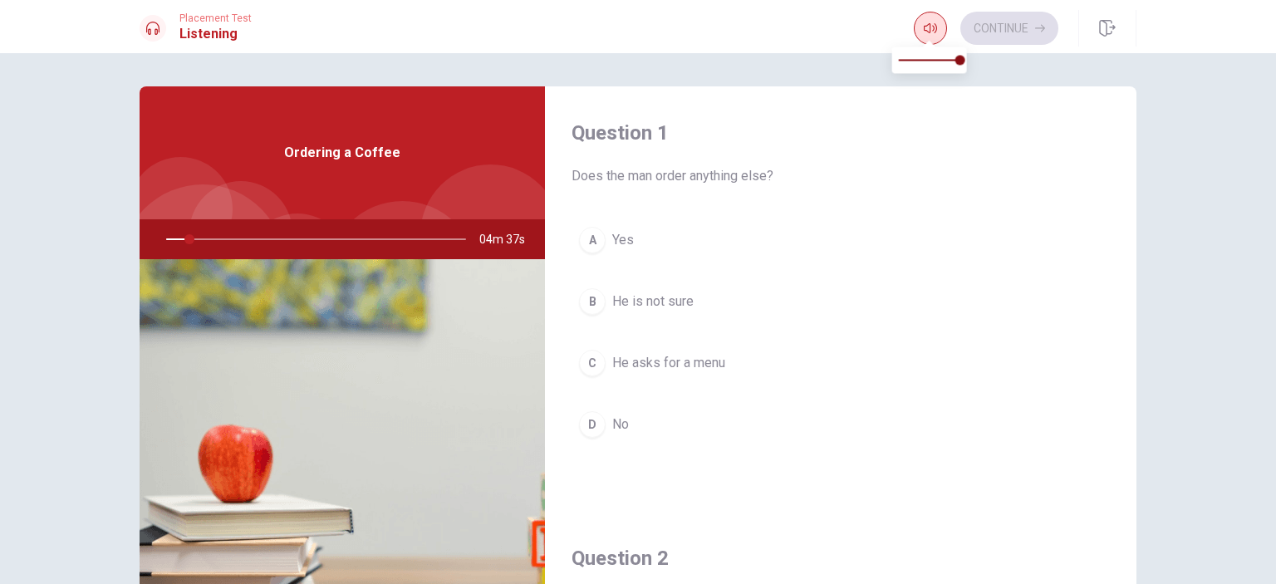
click at [931, 35] on button "button" at bounding box center [929, 28] width 33 height 33
drag, startPoint x: 960, startPoint y: 61, endPoint x: 973, endPoint y: 61, distance: 13.3
click at [965, 61] on span at bounding box center [960, 60] width 10 height 10
click at [26, 354] on div "Question 1 Does the man order anything else? A Yes B He is not sure C He asks f…" at bounding box center [638, 318] width 1276 height 531
click at [355, 340] on img at bounding box center [342, 461] width 405 height 404
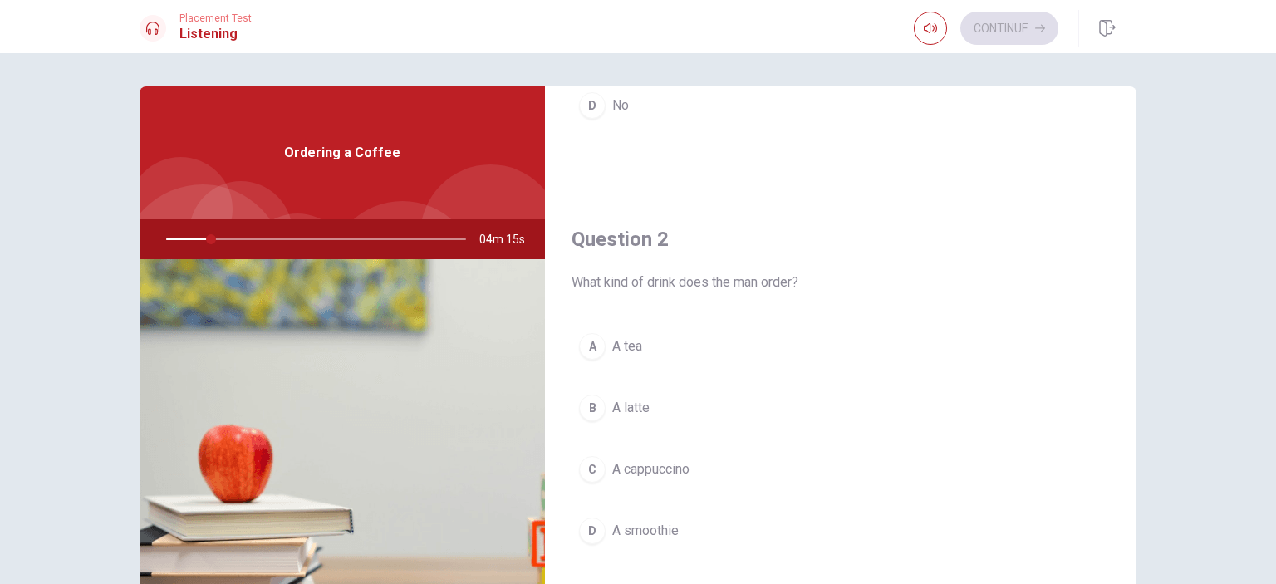
scroll to position [0, 0]
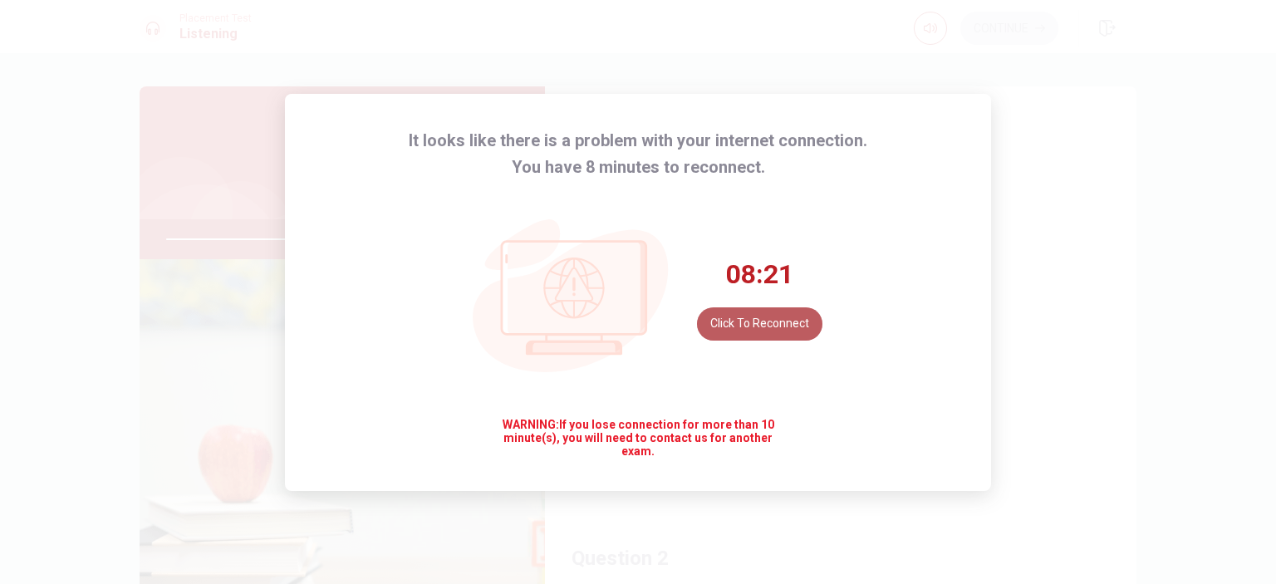
click at [766, 327] on button "Click to reconnect" at bounding box center [759, 323] width 125 height 33
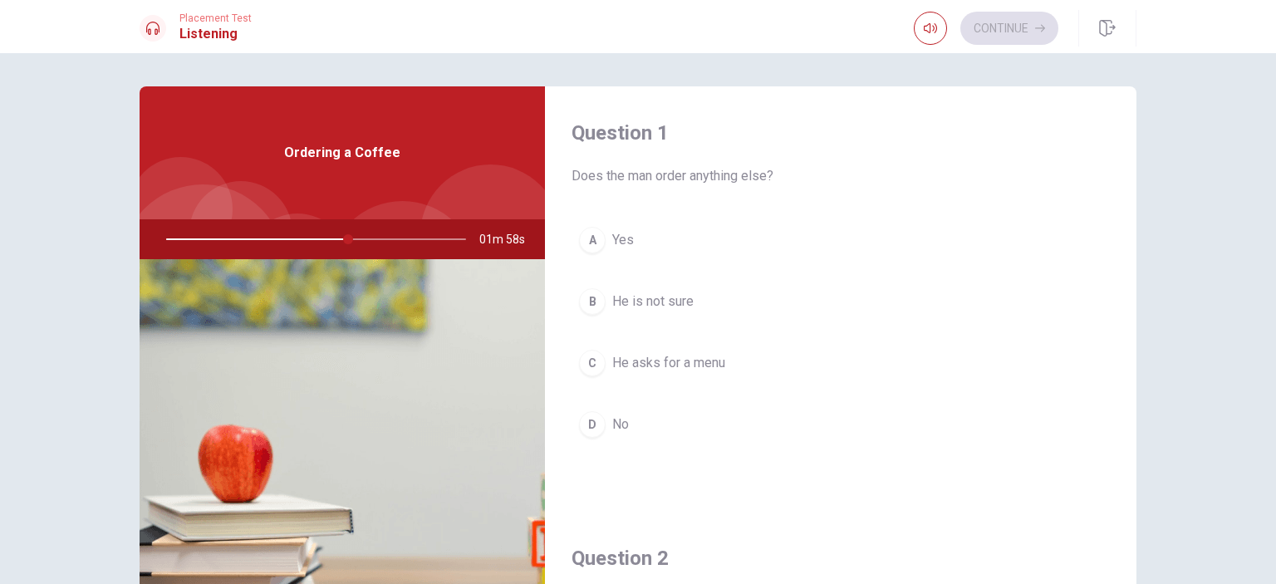
scroll to position [69, 0]
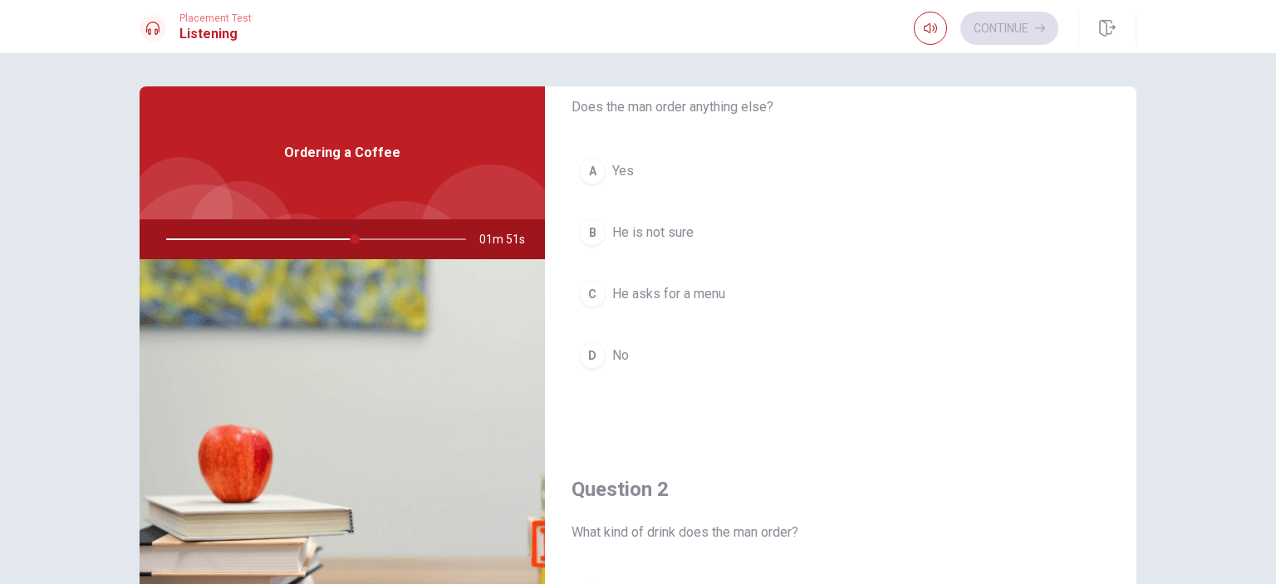
click at [335, 242] on div at bounding box center [312, 239] width 333 height 40
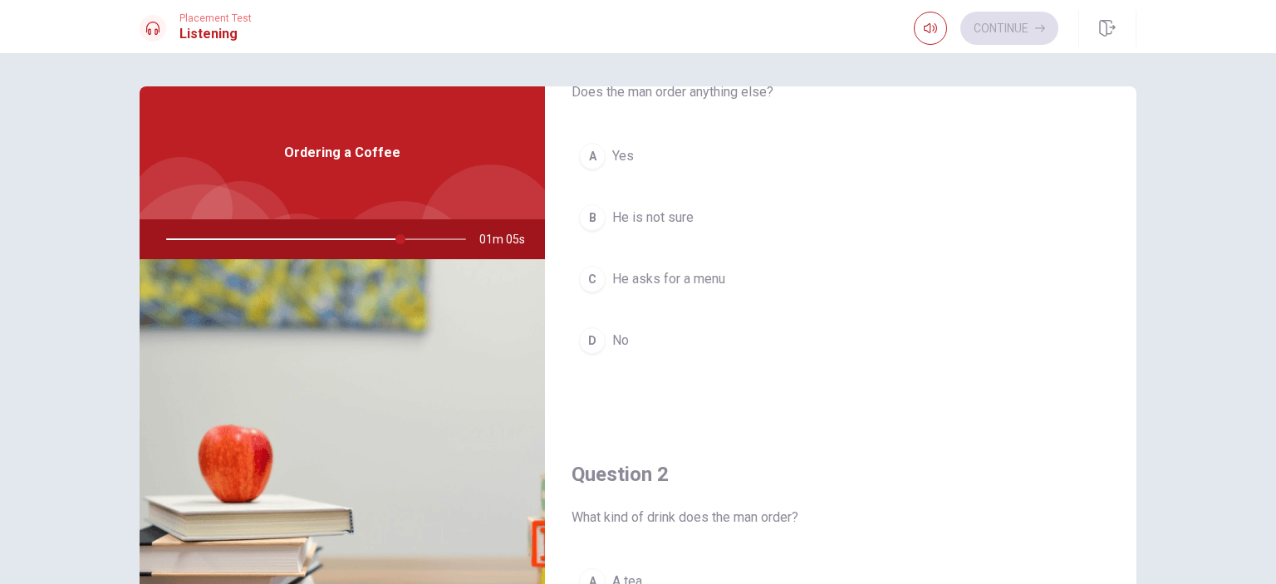
scroll to position [0, 0]
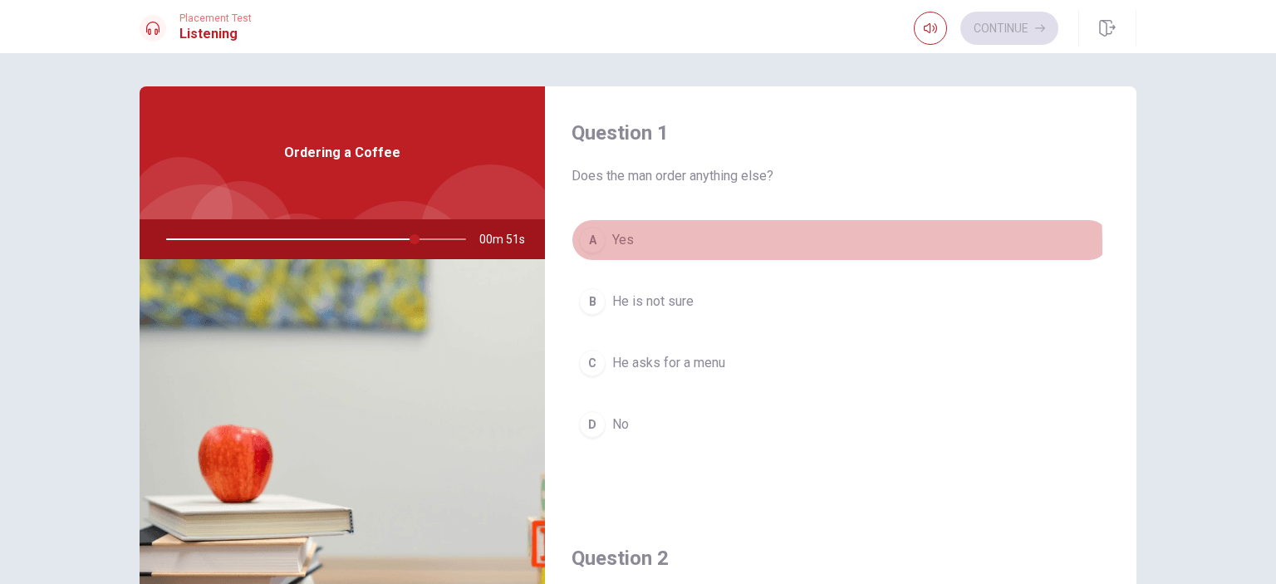
click at [593, 244] on div "A" at bounding box center [592, 240] width 27 height 27
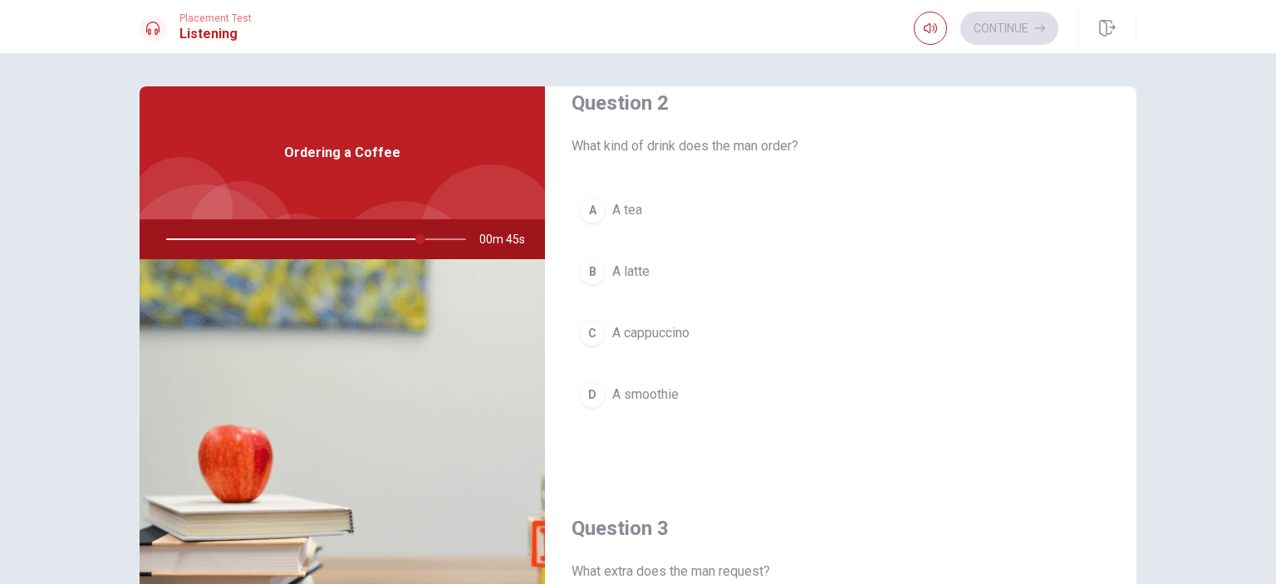
scroll to position [458, 0]
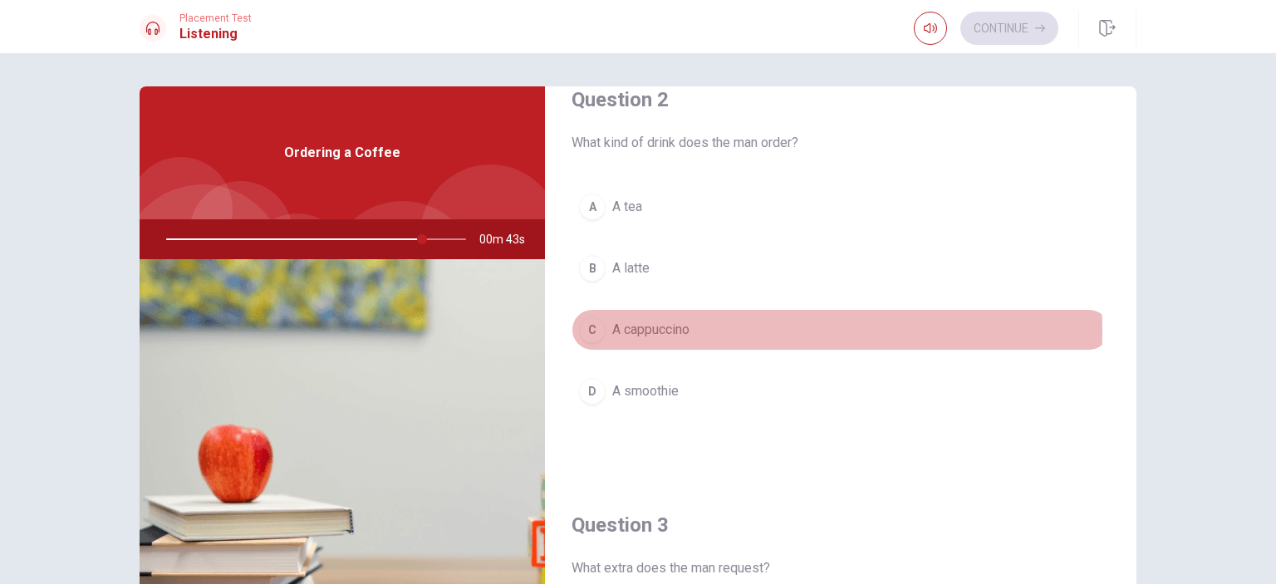
click at [678, 328] on span "A cappuccino" at bounding box center [650, 330] width 77 height 20
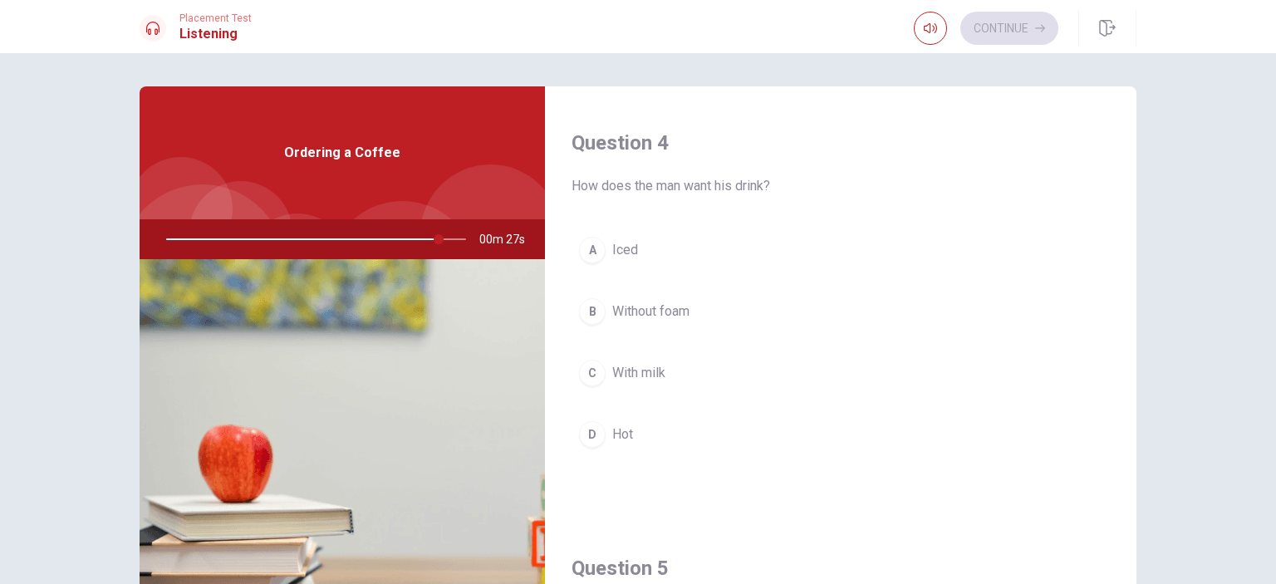
scroll to position [1271, 0]
click at [591, 430] on div "D" at bounding box center [592, 429] width 27 height 27
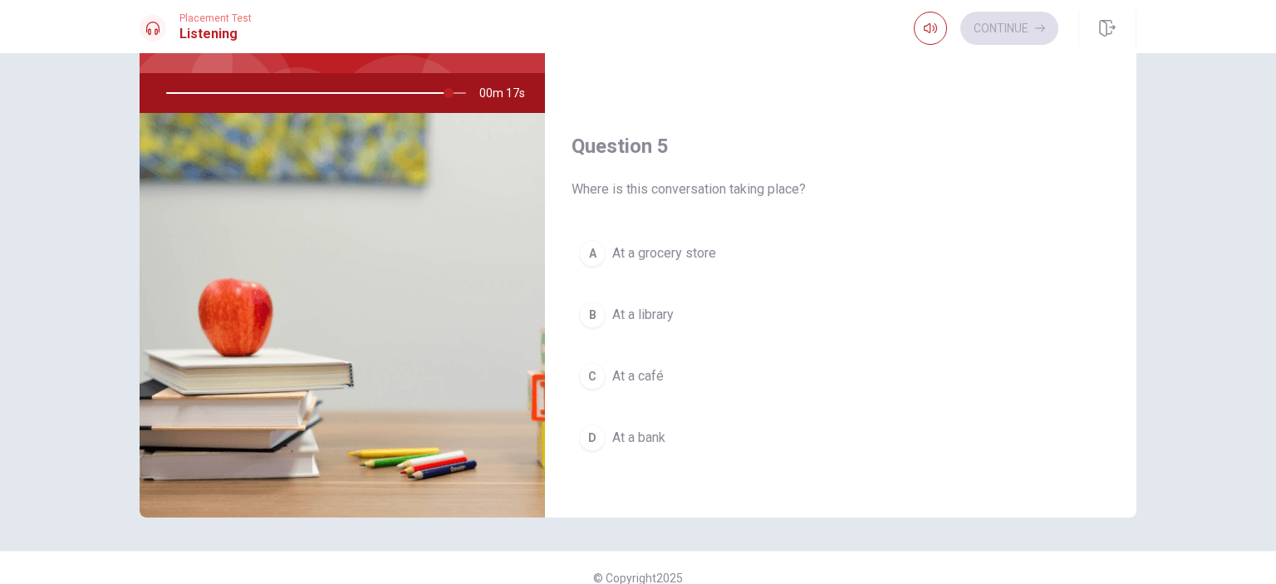
scroll to position [153, 0]
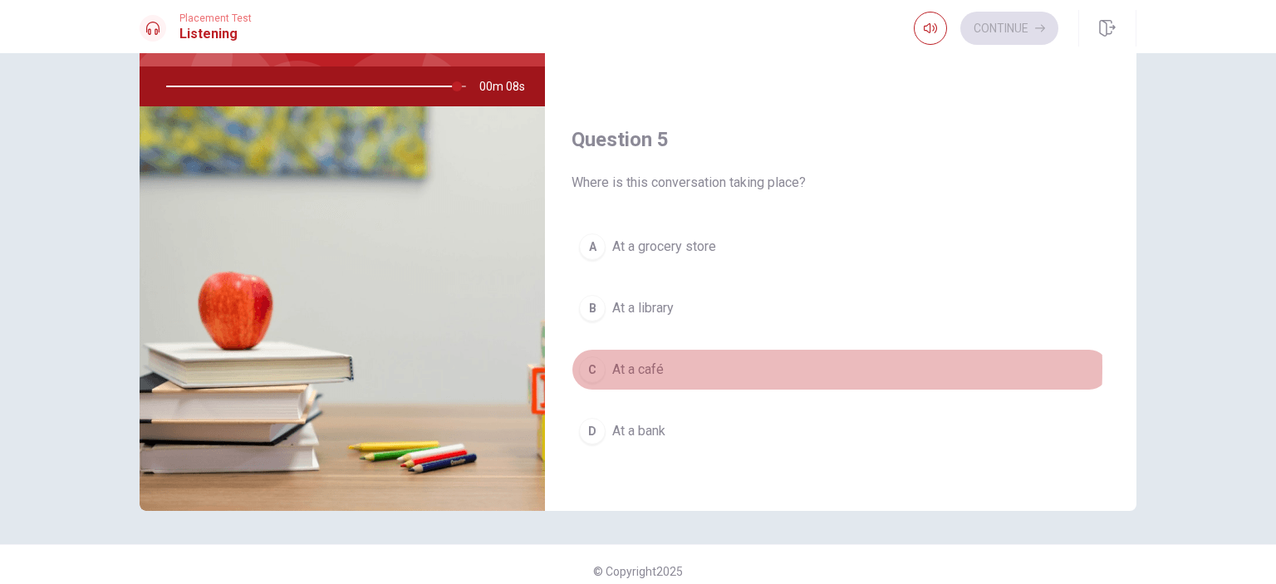
click at [623, 360] on span "At a café" at bounding box center [637, 370] width 51 height 20
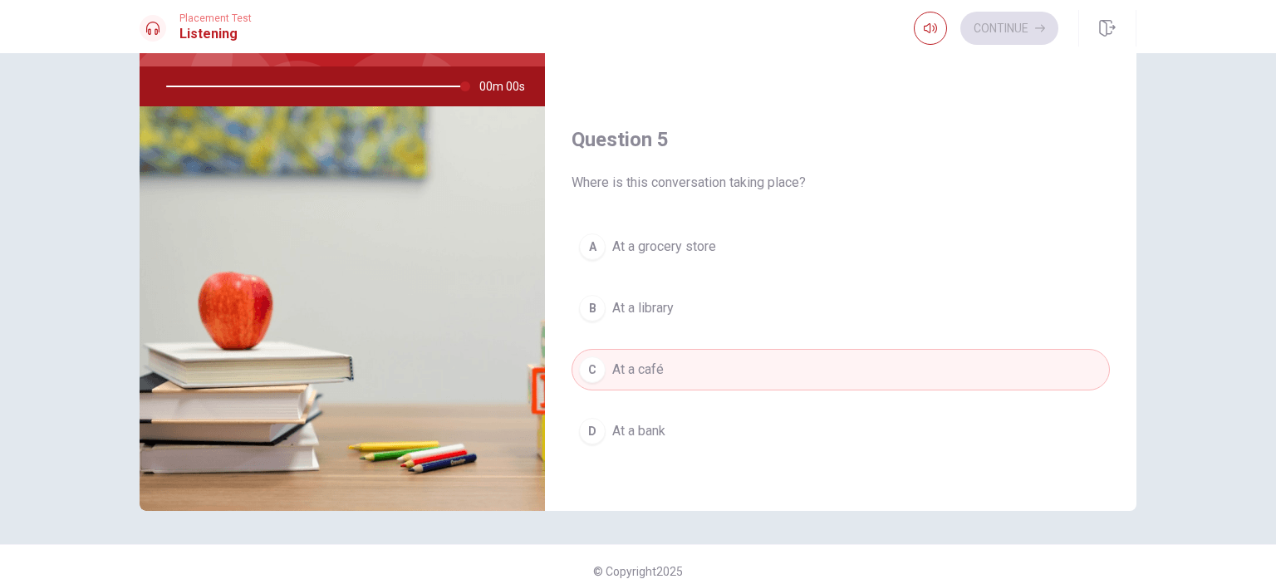
type input "0"
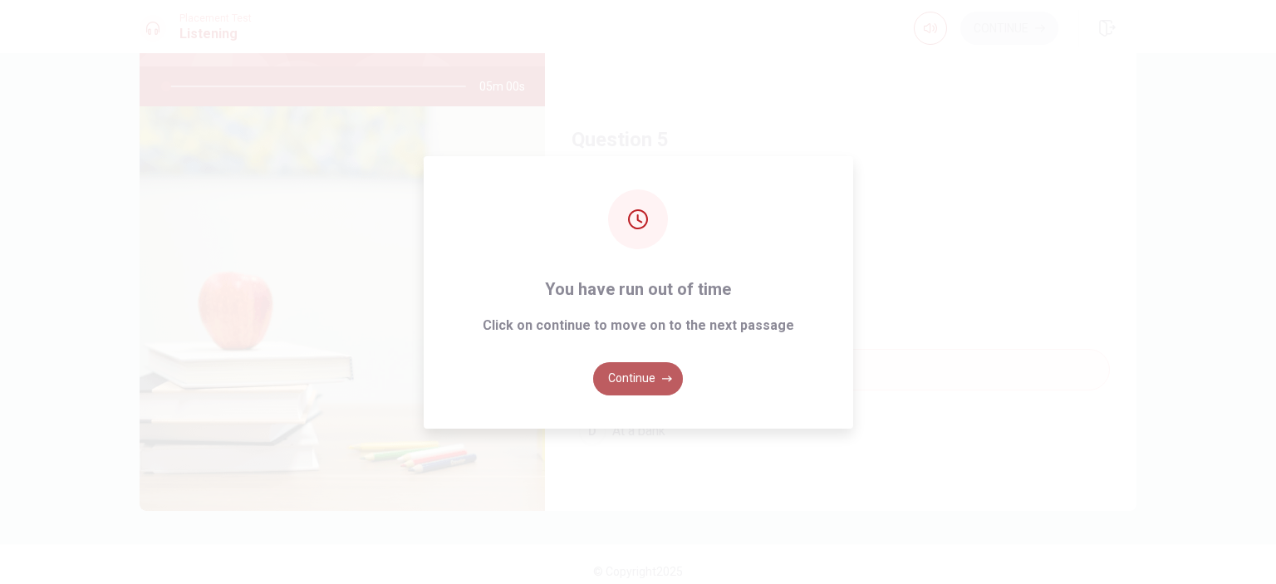
click at [672, 381] on button "Continue" at bounding box center [638, 378] width 90 height 33
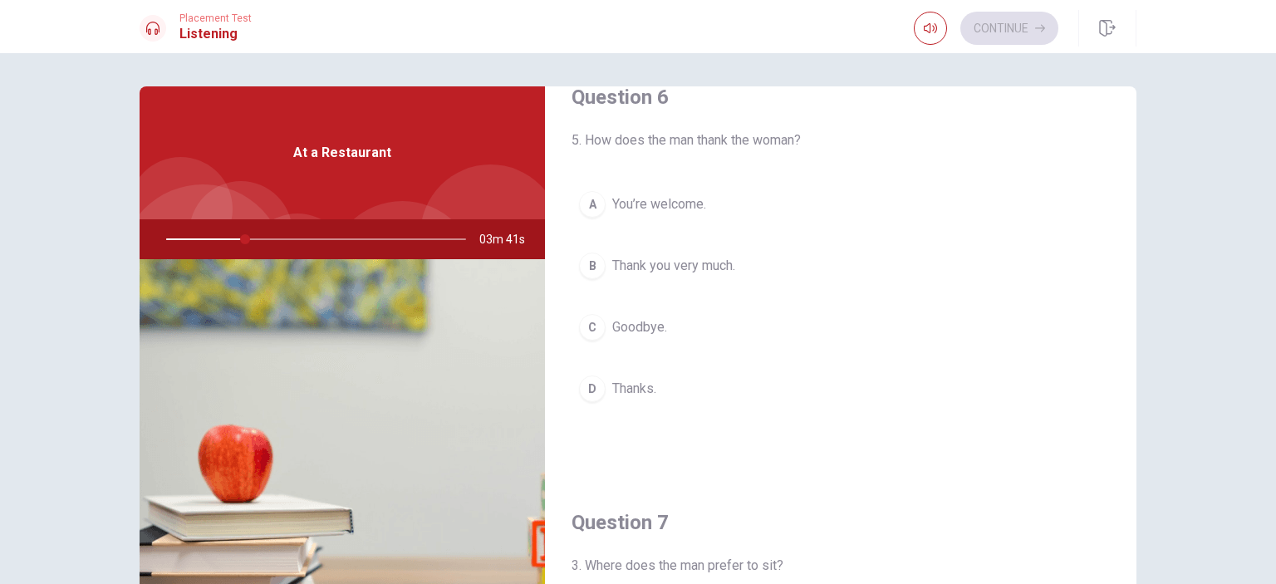
scroll to position [0, 0]
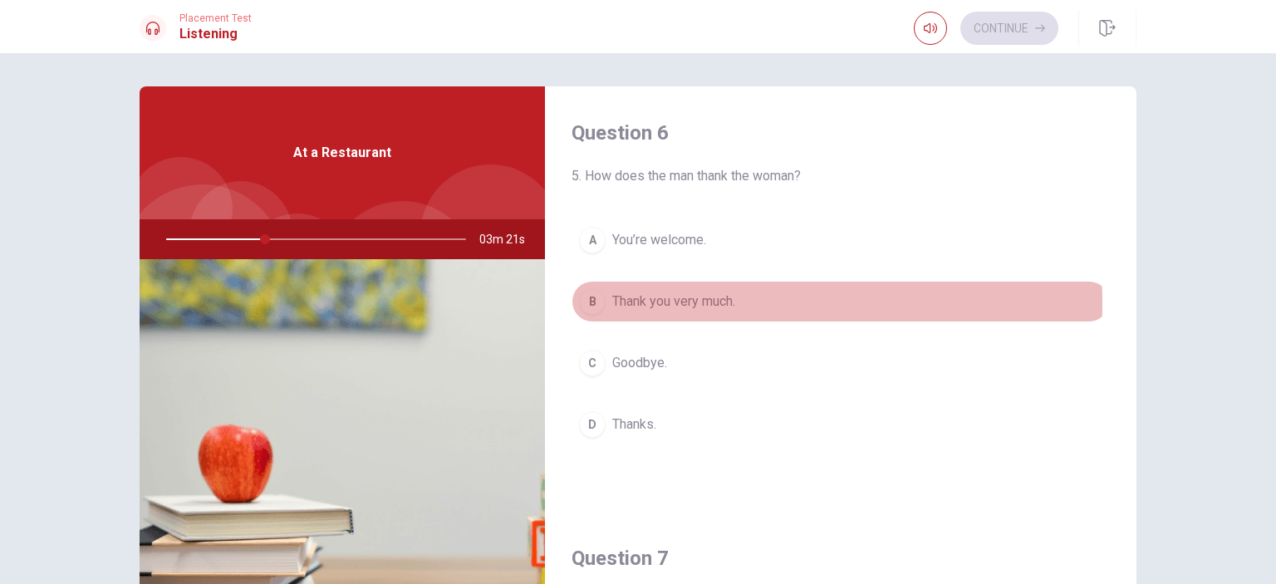
click at [635, 302] on span "Thank you very much." at bounding box center [673, 301] width 123 height 20
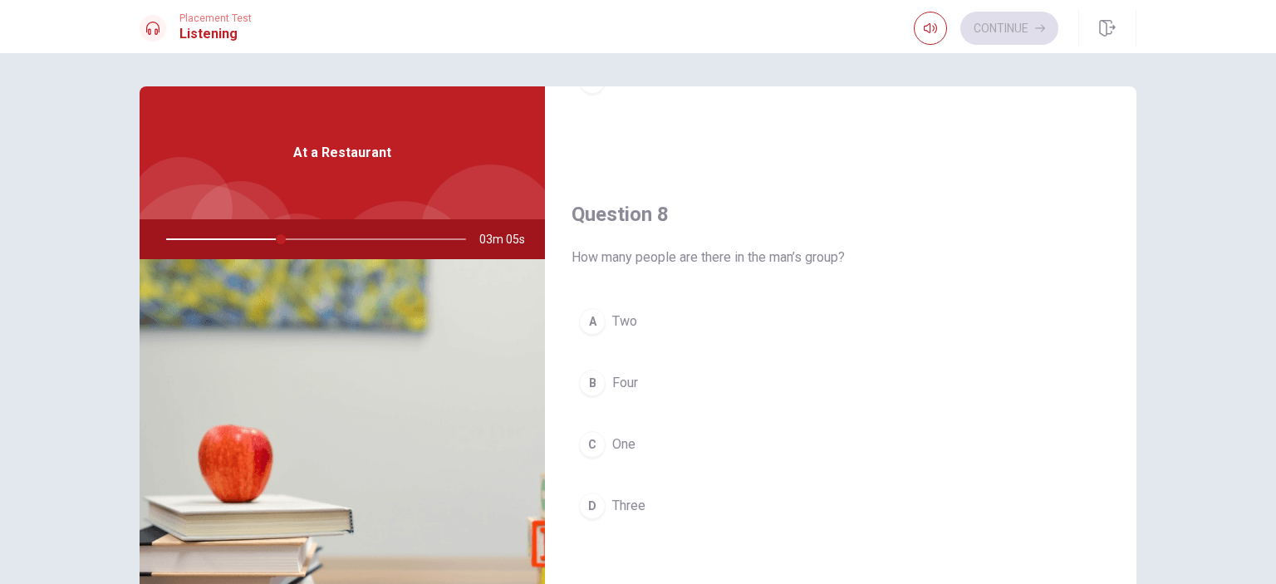
scroll to position [774, 0]
click at [583, 311] on div "A" at bounding box center [592, 316] width 27 height 27
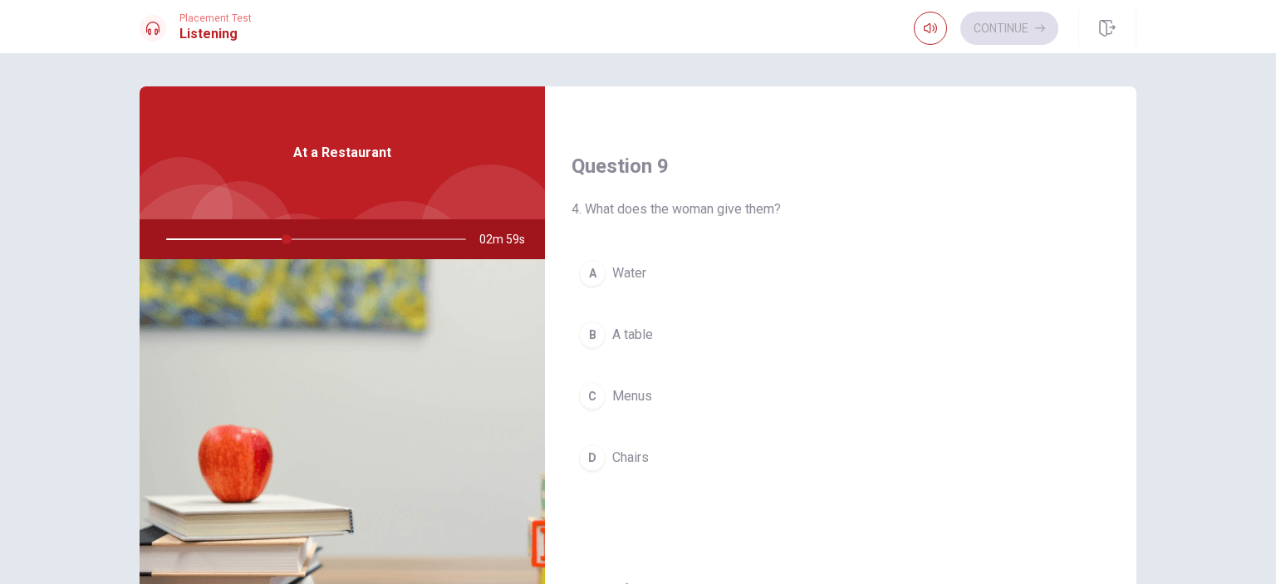
scroll to position [1252, 0]
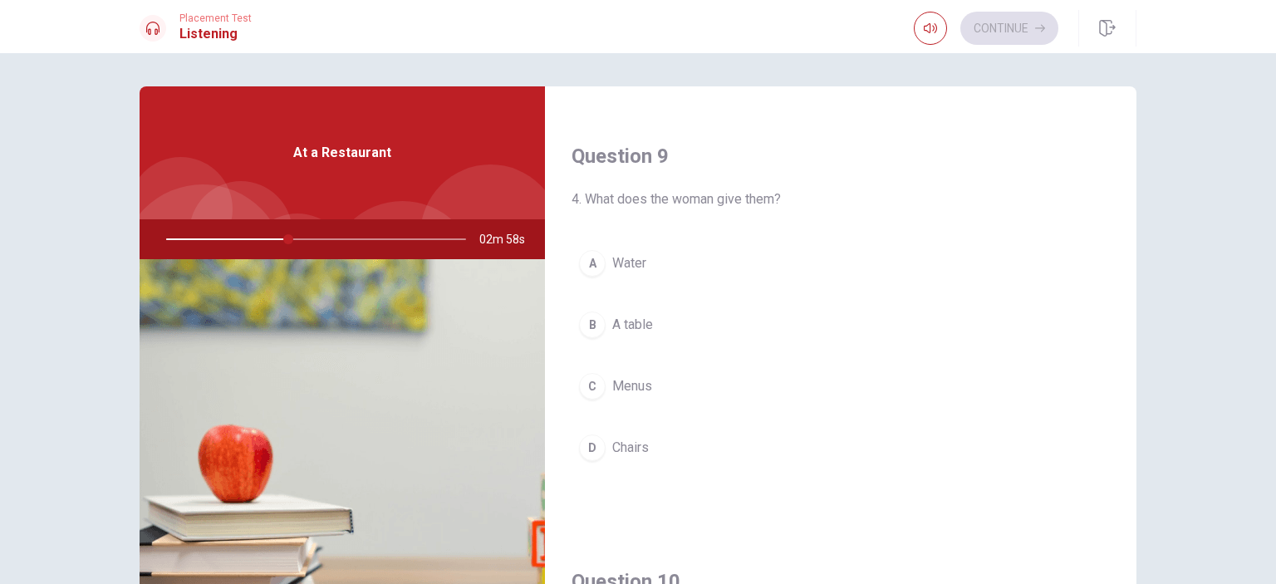
click at [631, 376] on span "Menus" at bounding box center [632, 386] width 40 height 20
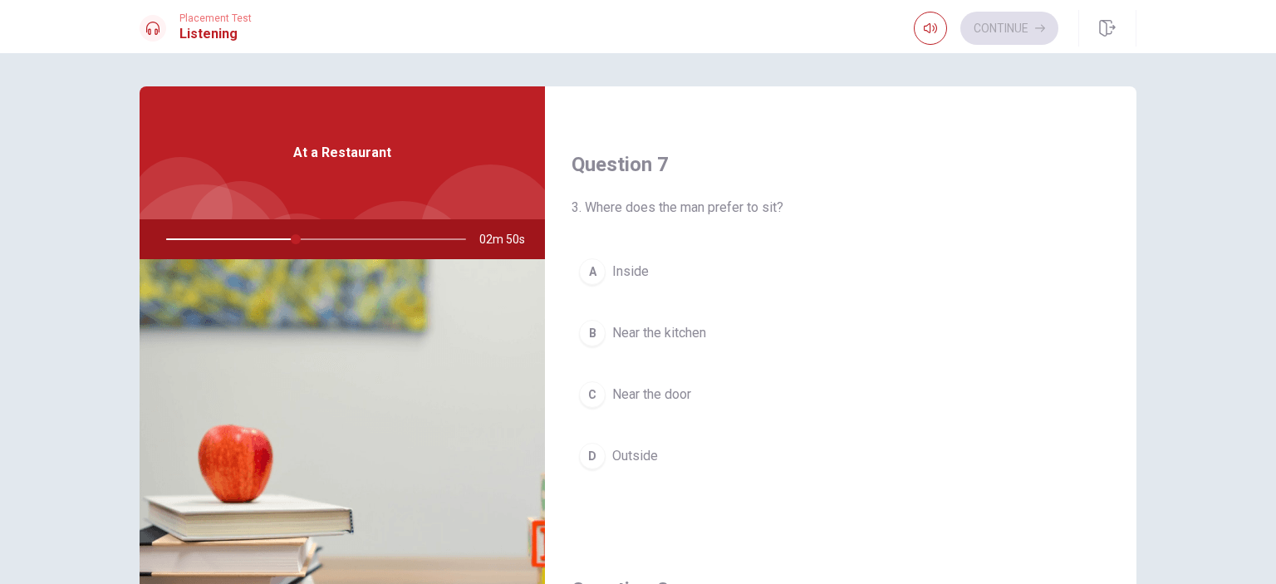
scroll to position [414, 0]
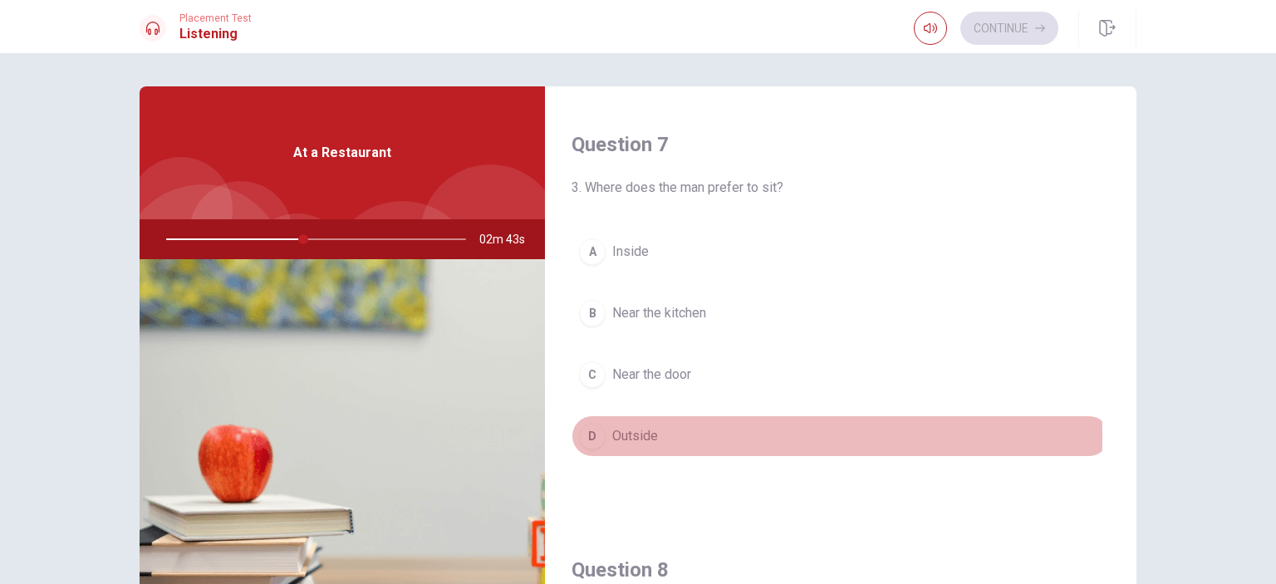
click at [579, 434] on div "D" at bounding box center [592, 436] width 27 height 27
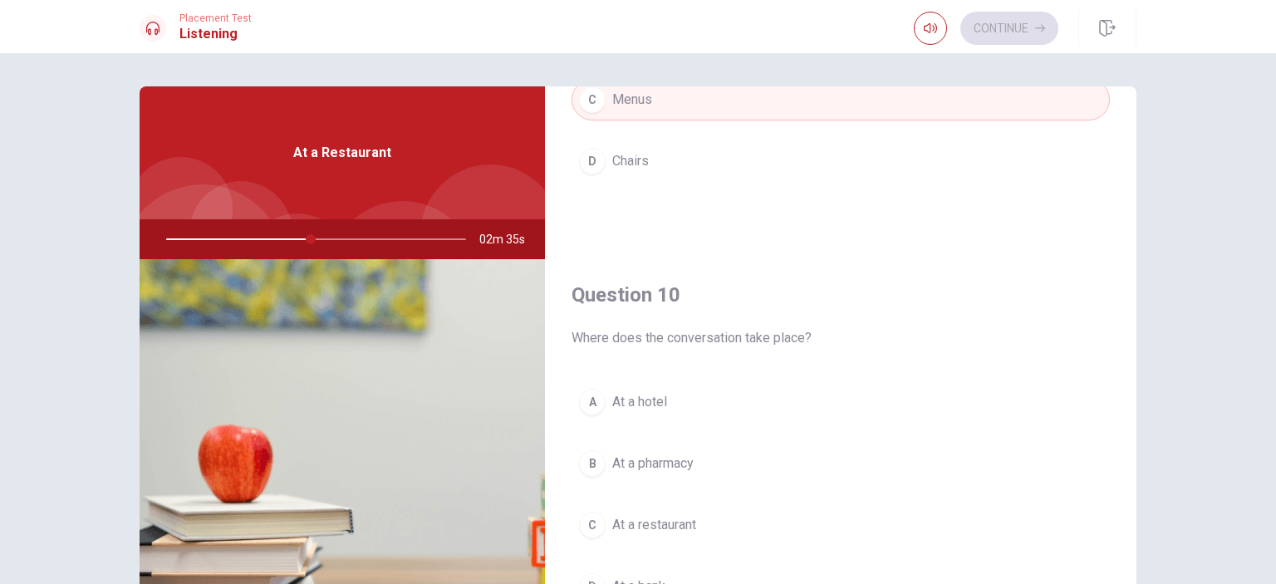
scroll to position [1541, 0]
click at [587, 511] on div "C" at bounding box center [592, 522] width 27 height 27
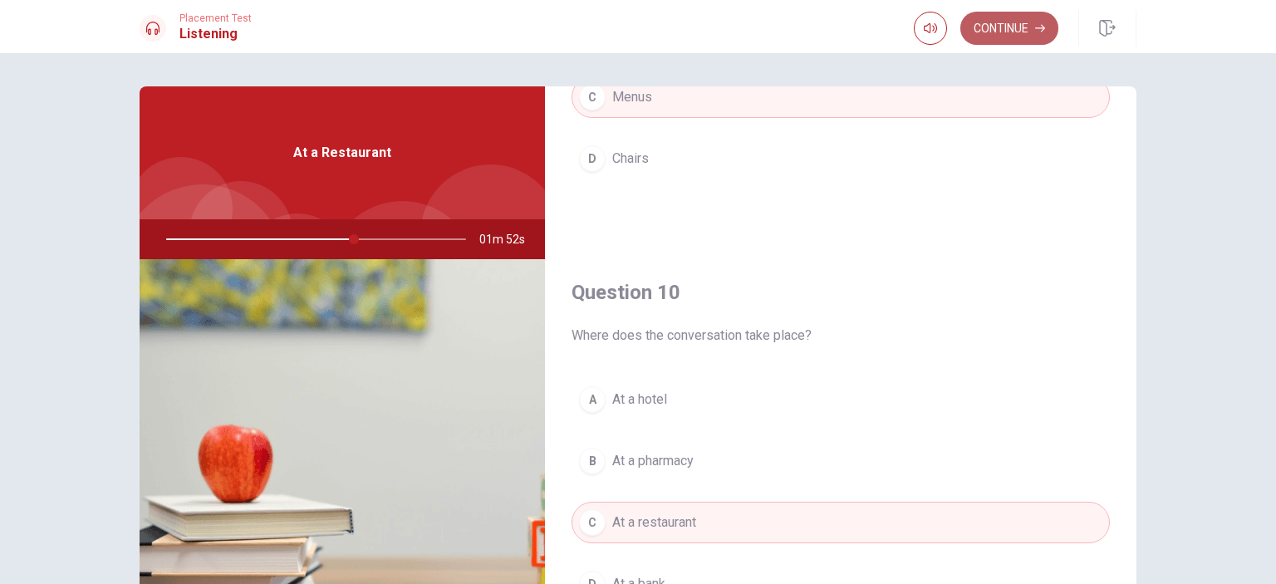
click at [988, 37] on button "Continue" at bounding box center [1009, 28] width 98 height 33
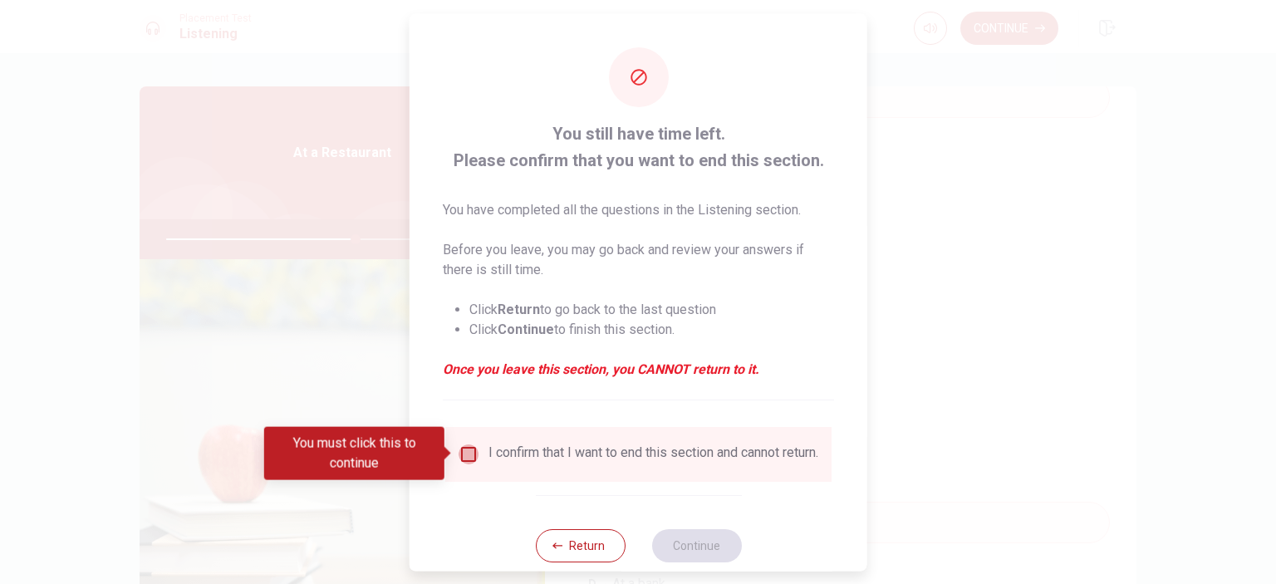
click at [469, 449] on input "You must click this to continue" at bounding box center [468, 453] width 20 height 20
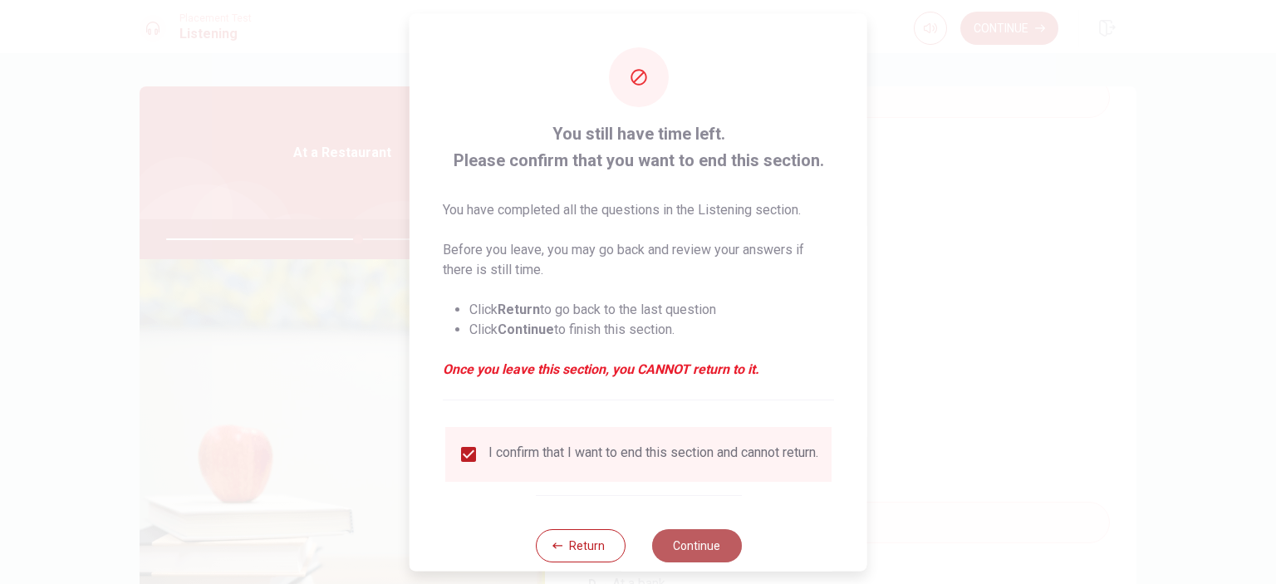
click at [700, 555] on button "Continue" at bounding box center [696, 544] width 90 height 33
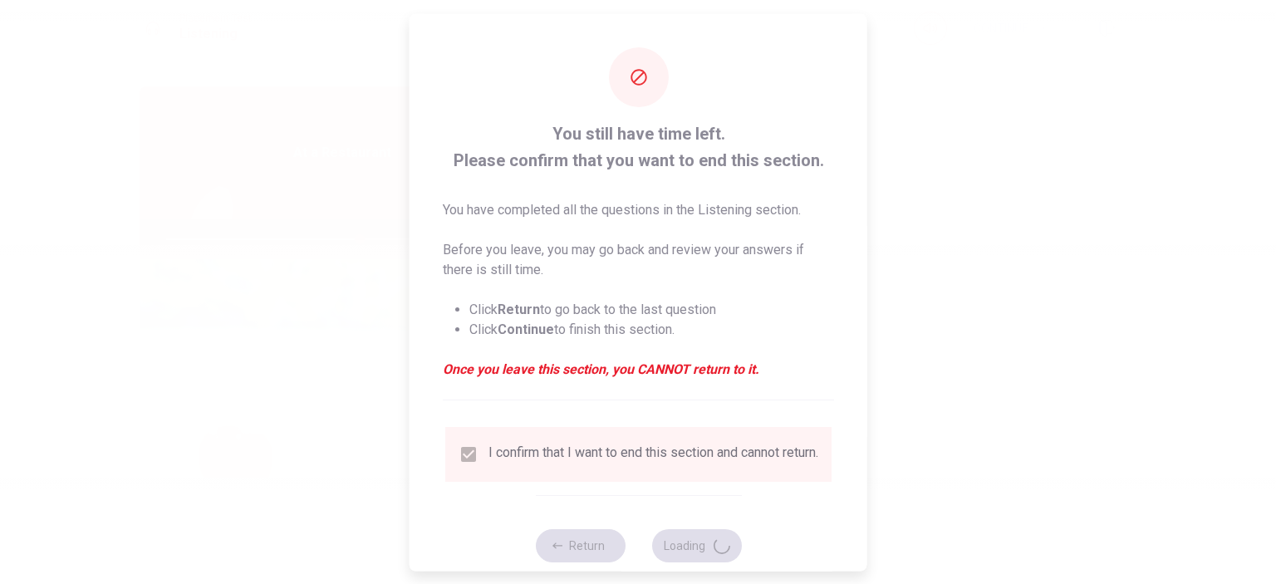
type input "65"
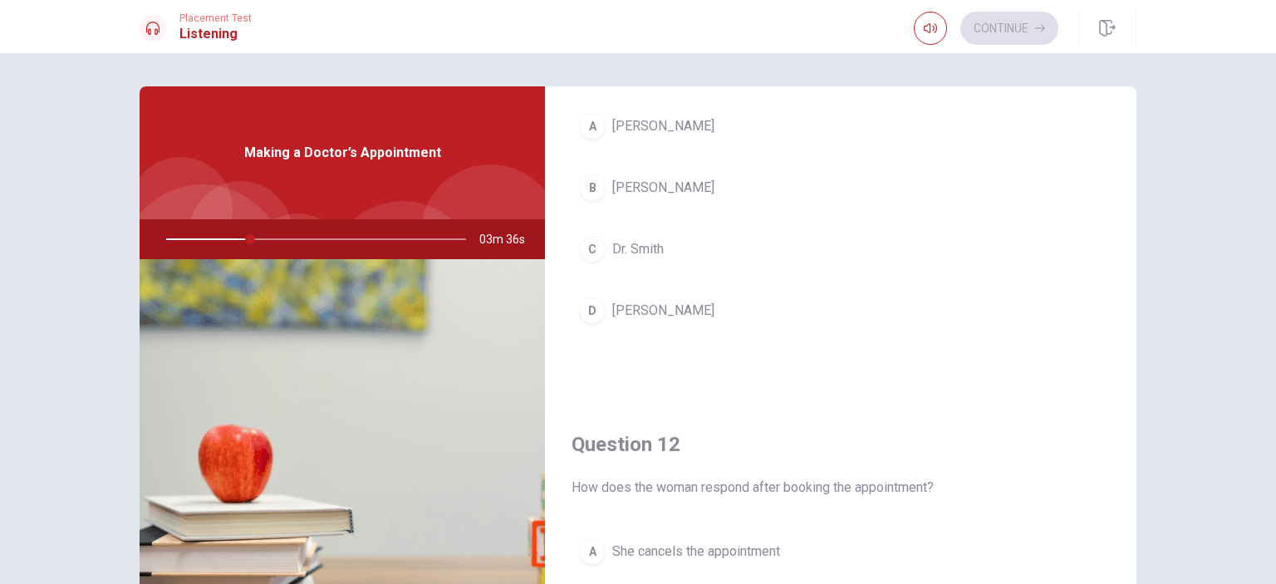
scroll to position [116, 0]
click at [579, 186] on div "B" at bounding box center [592, 185] width 27 height 27
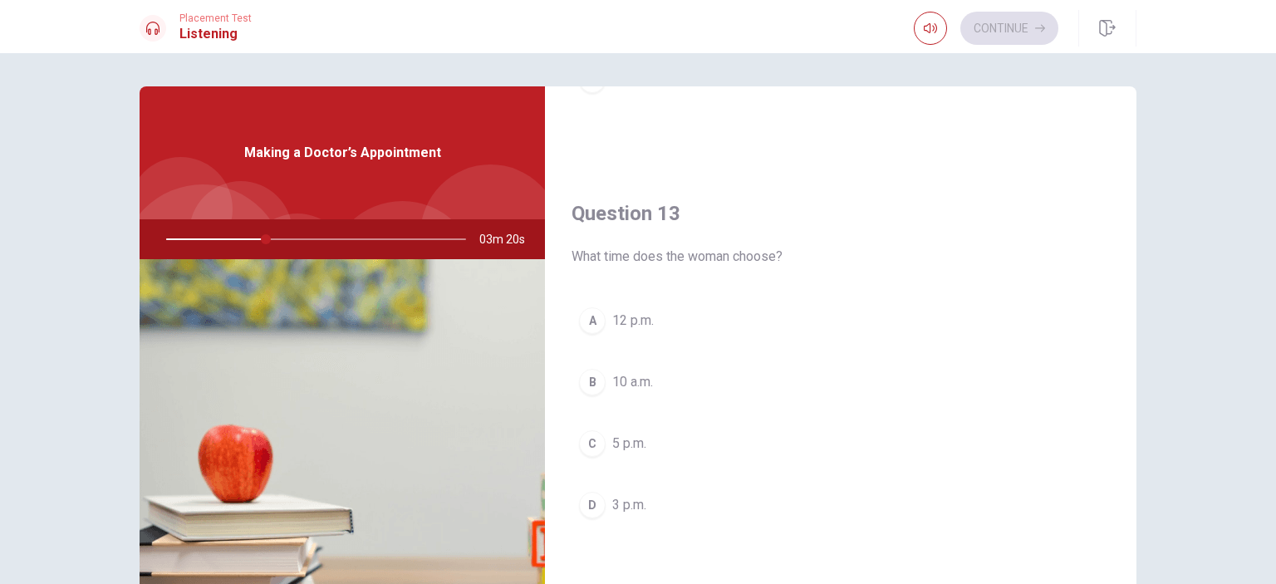
scroll to position [780, 0]
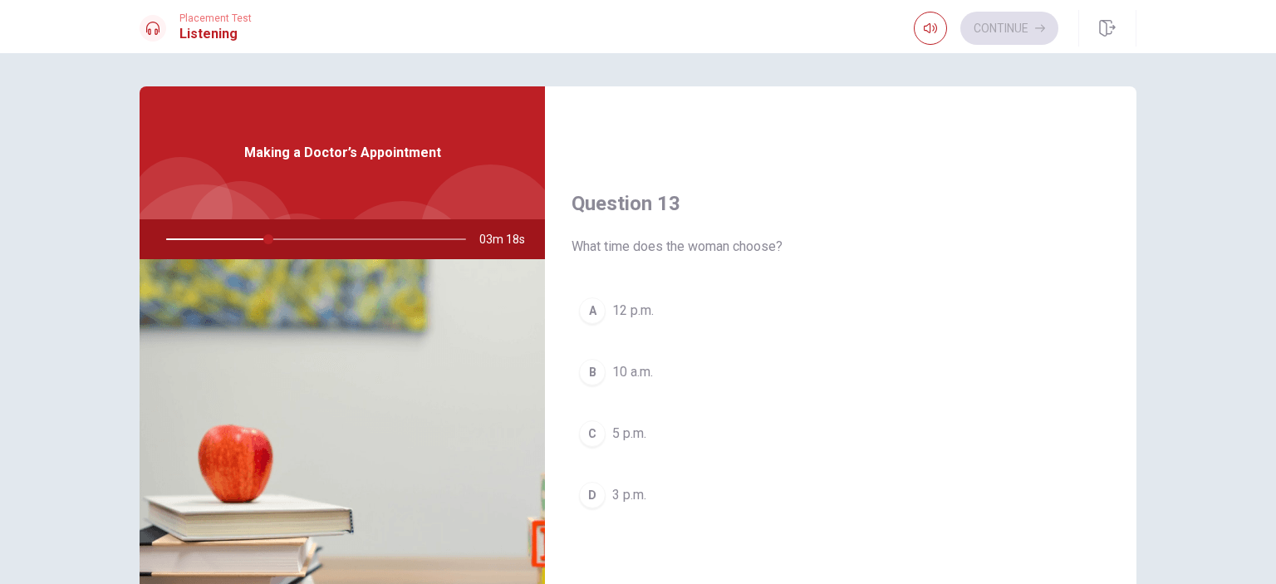
click at [590, 497] on div "D" at bounding box center [592, 495] width 27 height 27
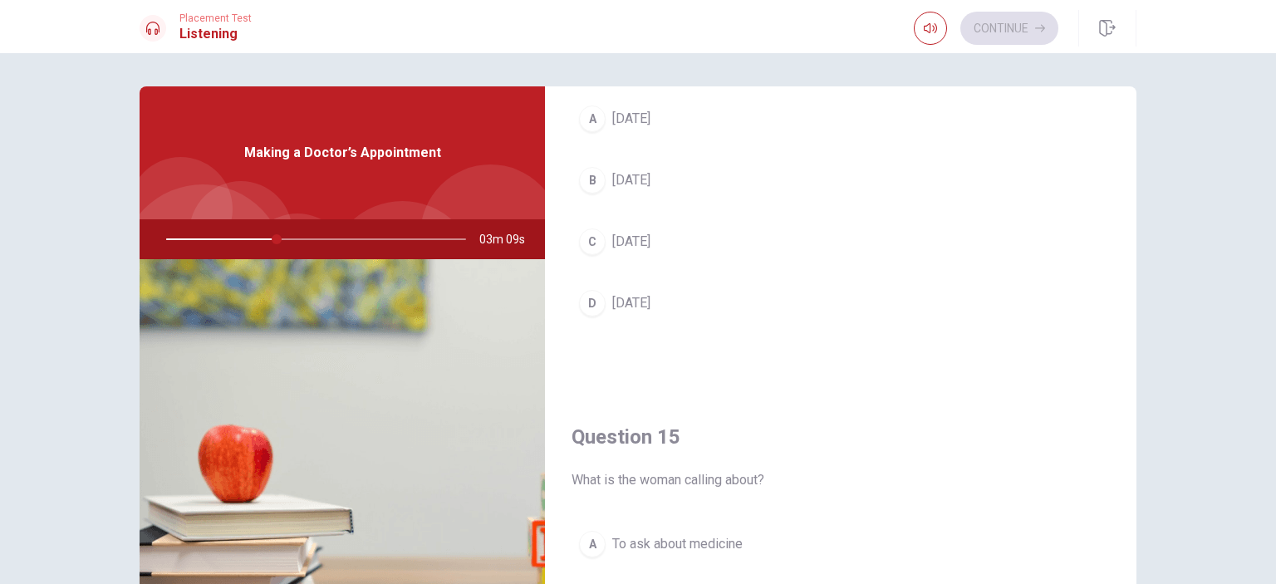
scroll to position [1402, 0]
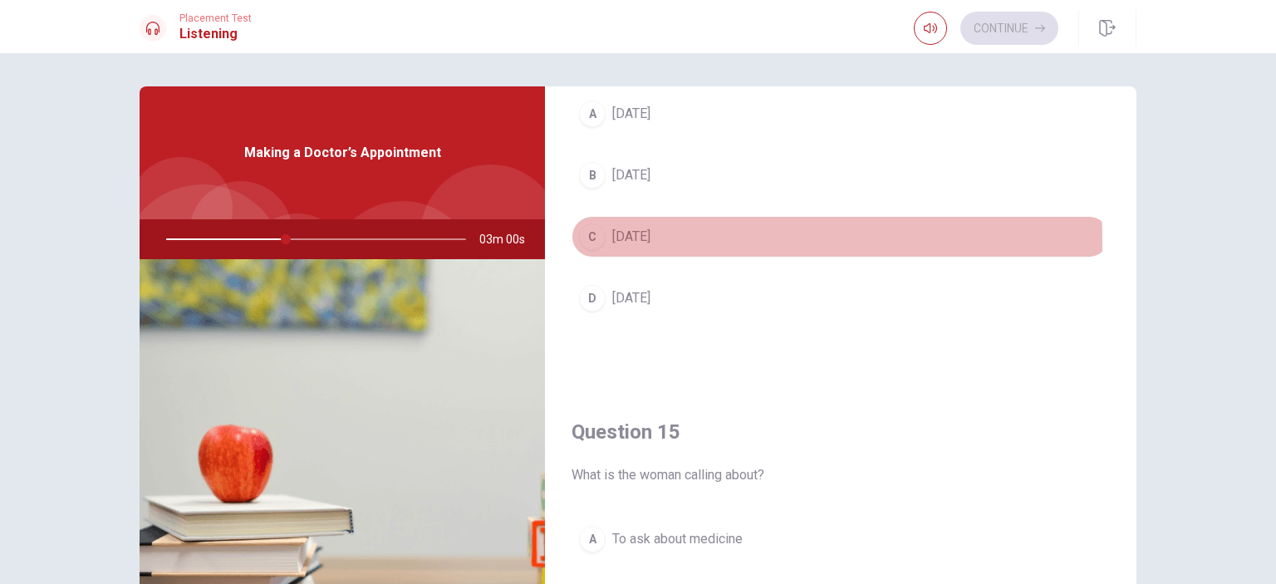
click at [590, 236] on div "C" at bounding box center [592, 236] width 27 height 27
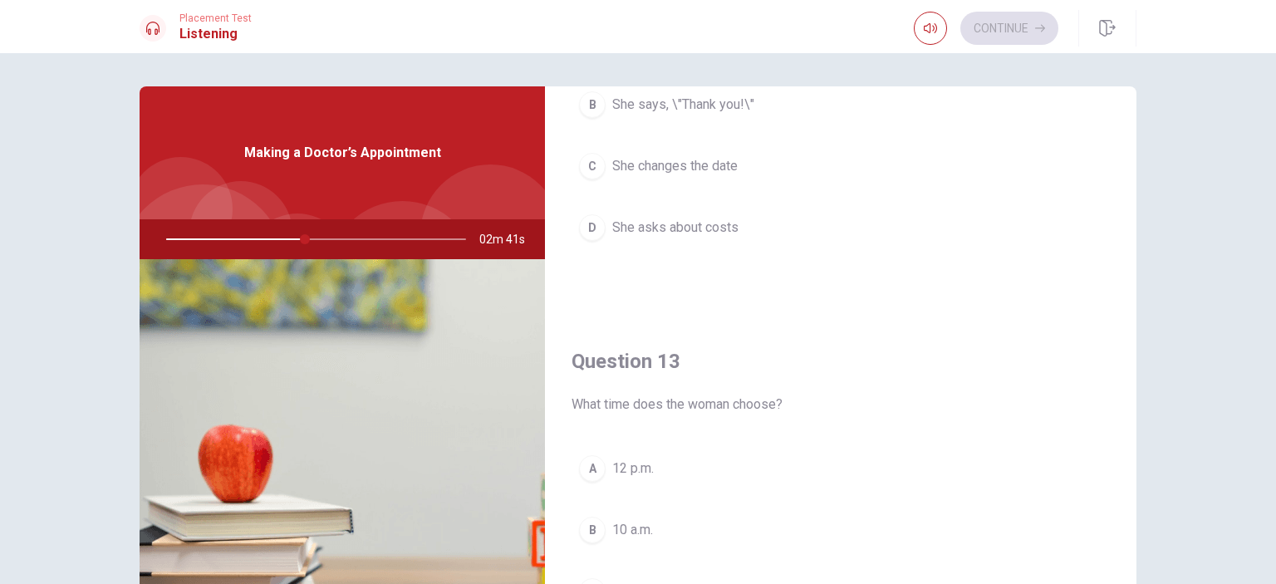
scroll to position [1541, 0]
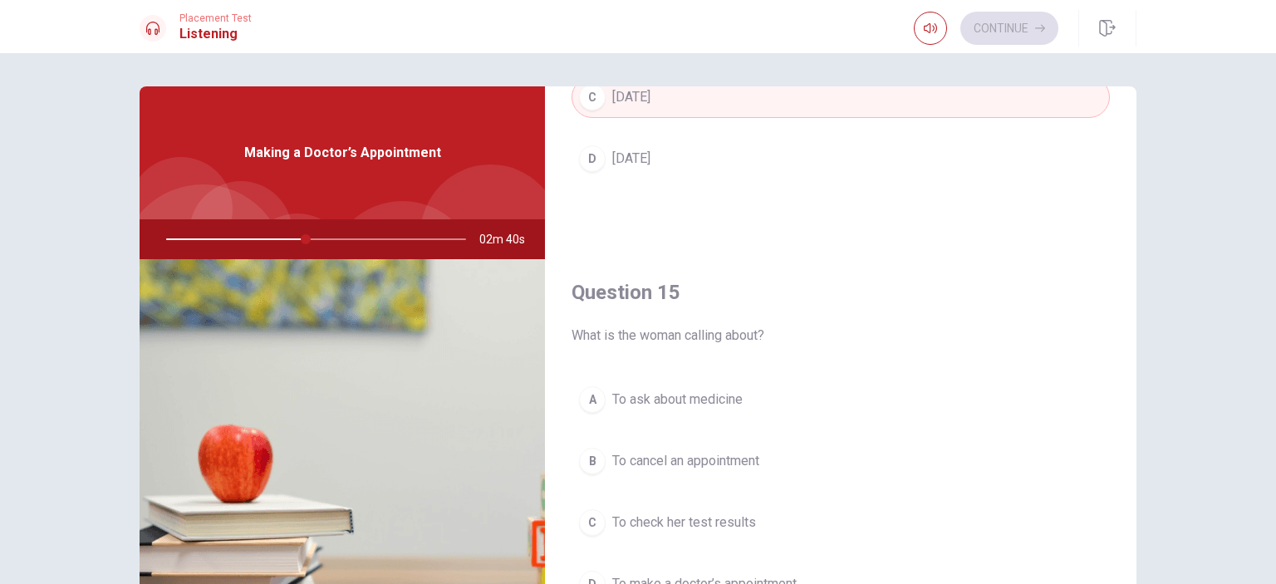
click at [1045, 279] on h4 "Question 15" at bounding box center [840, 292] width 538 height 27
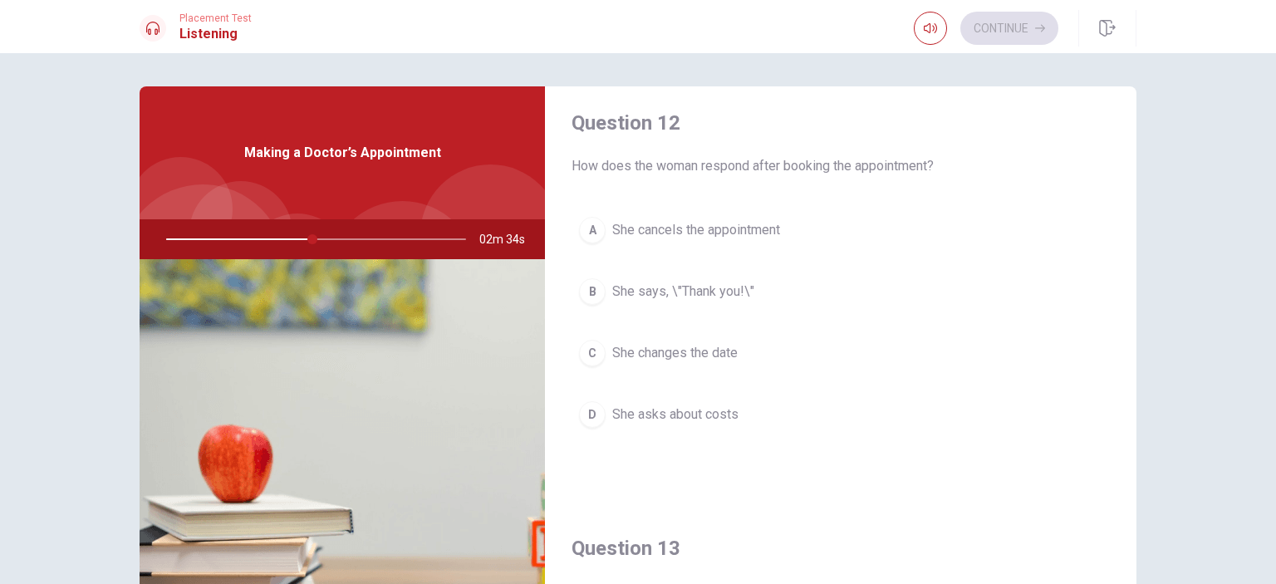
scroll to position [468, 0]
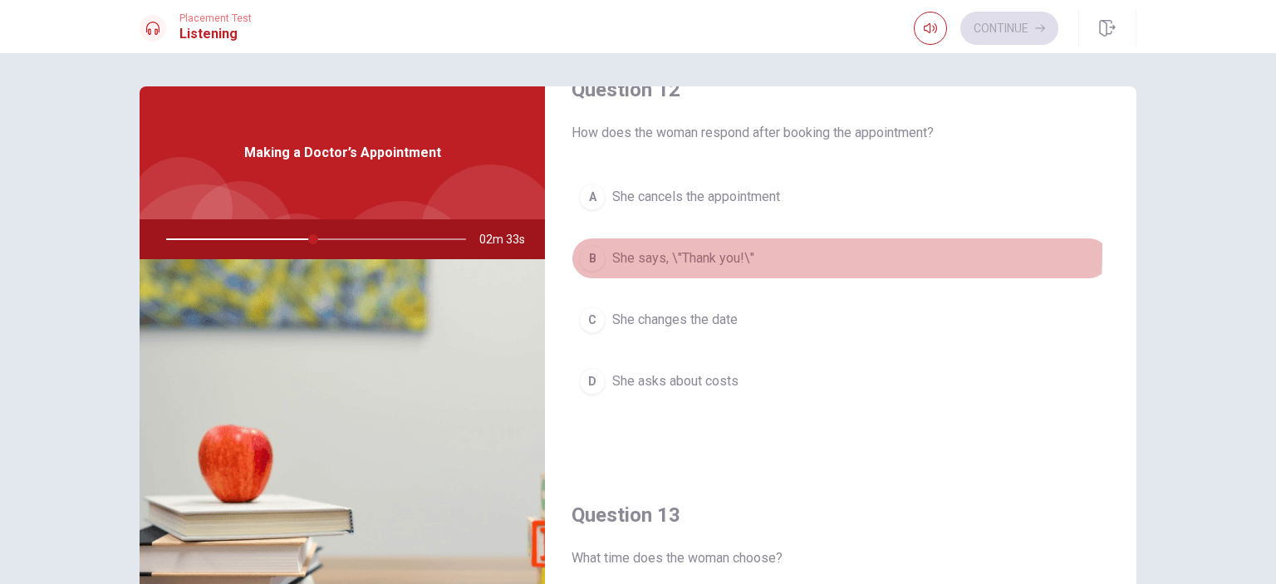
click at [580, 248] on div "B" at bounding box center [592, 258] width 27 height 27
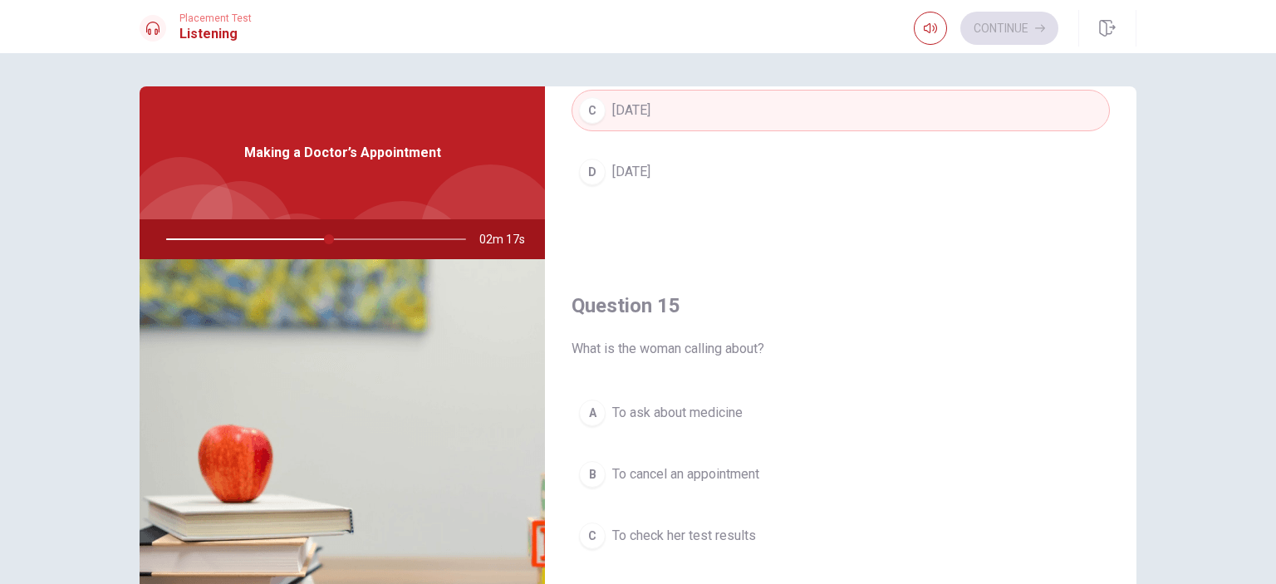
scroll to position [1541, 0]
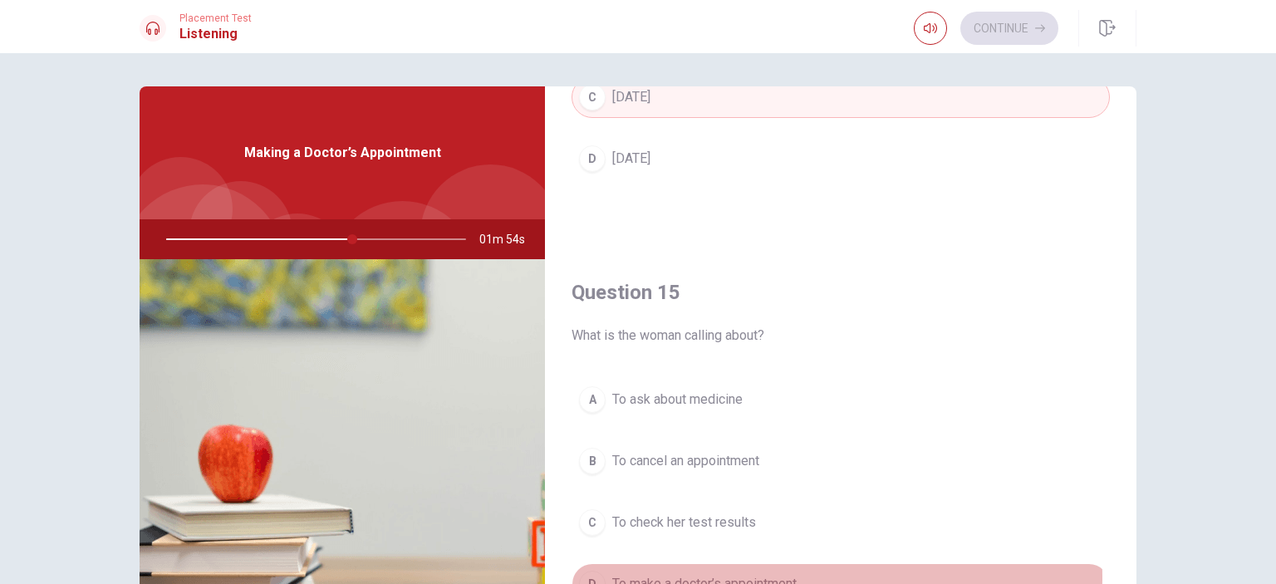
click at [704, 574] on span "To make a doctor’s appointment" at bounding box center [704, 584] width 184 height 20
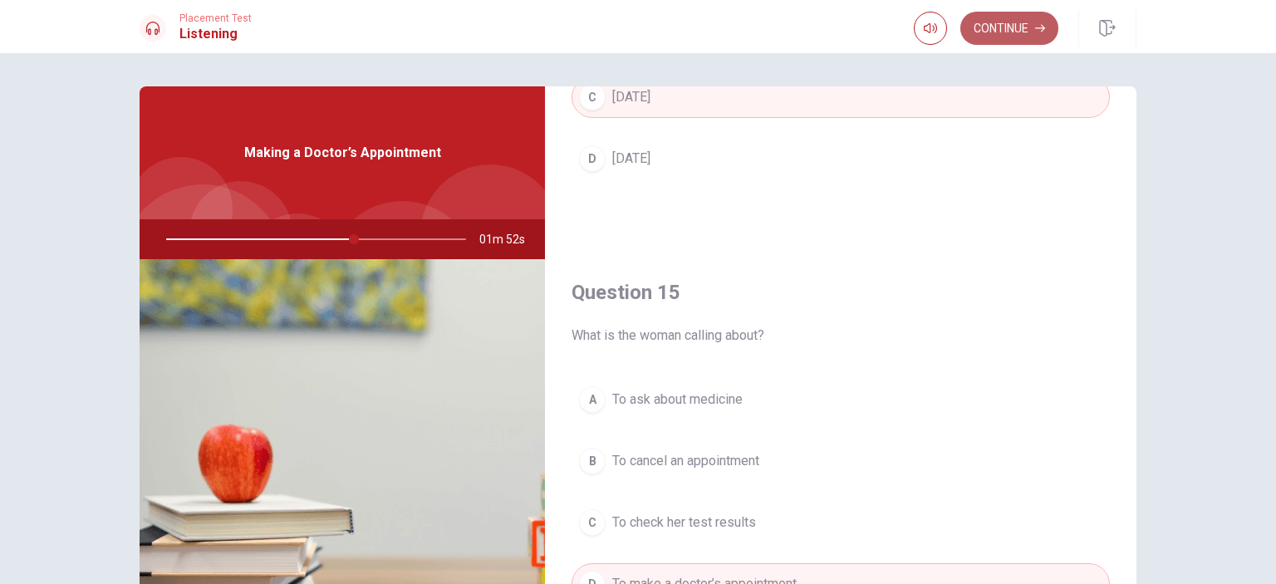
click at [1003, 31] on button "Continue" at bounding box center [1009, 28] width 98 height 33
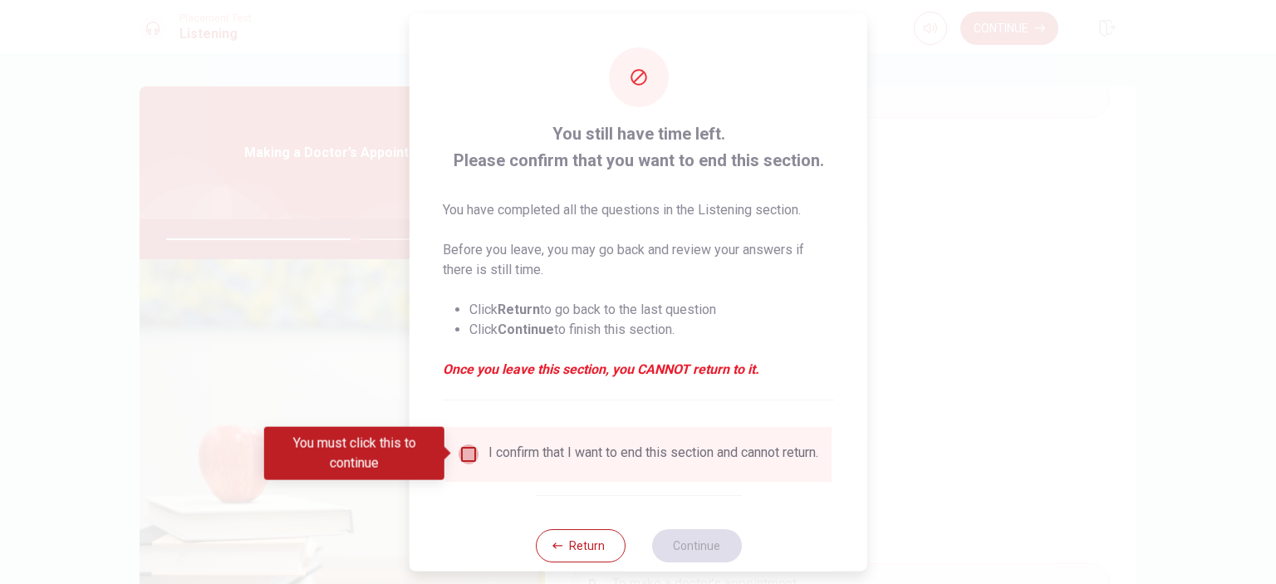
click at [472, 459] on input "You must click this to continue" at bounding box center [468, 453] width 20 height 20
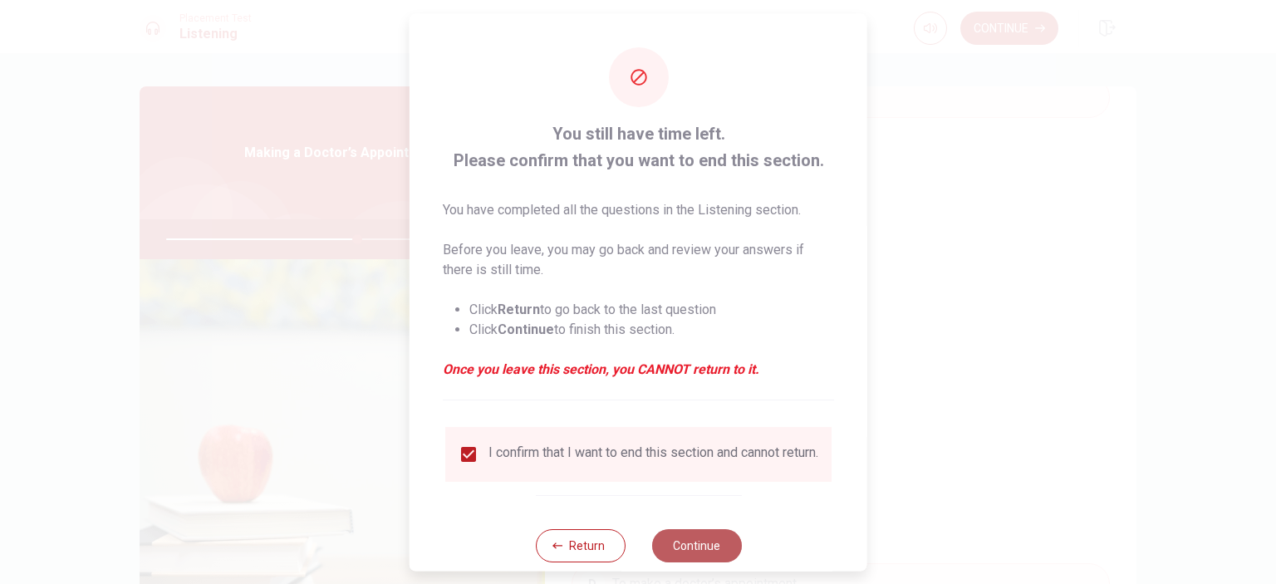
click at [683, 554] on button "Continue" at bounding box center [696, 544] width 90 height 33
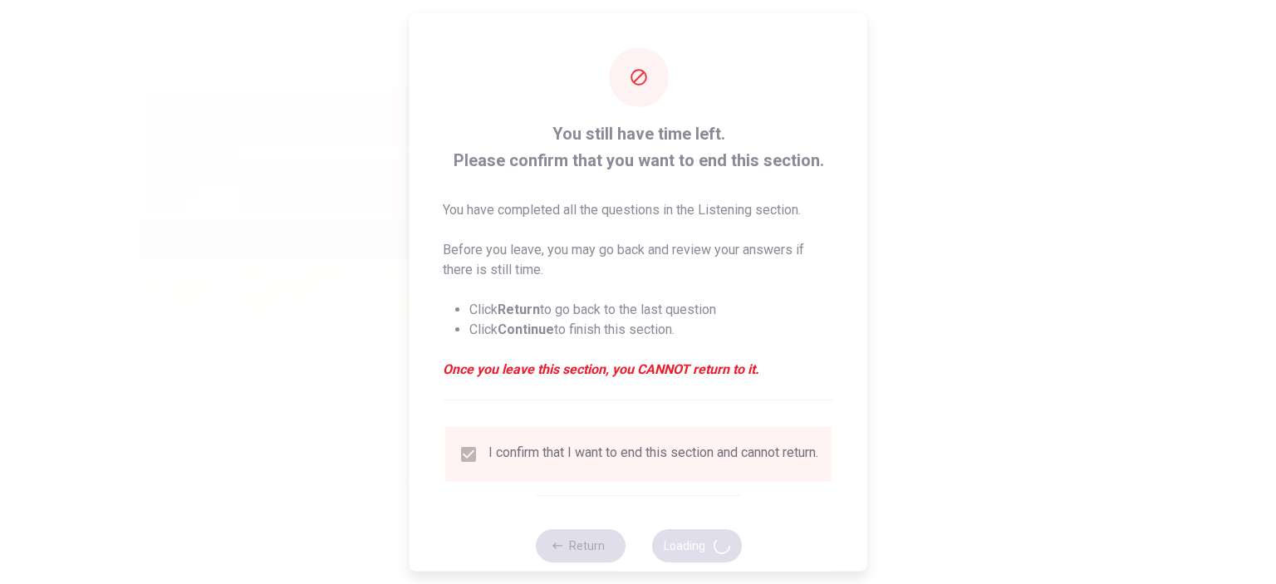
type input "64"
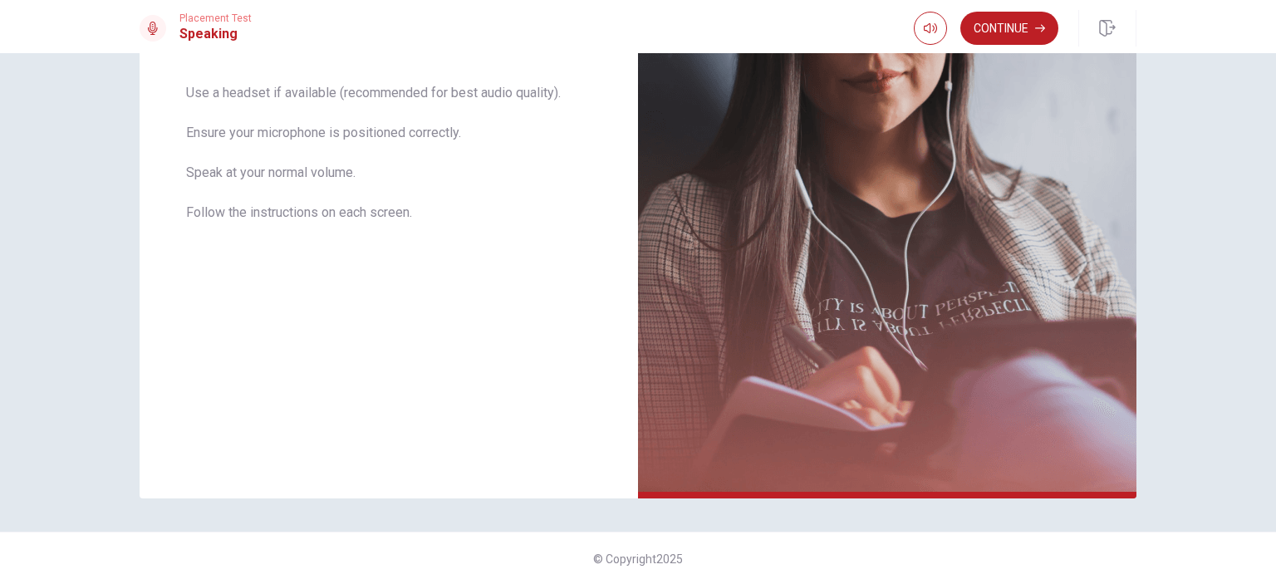
scroll to position [0, 0]
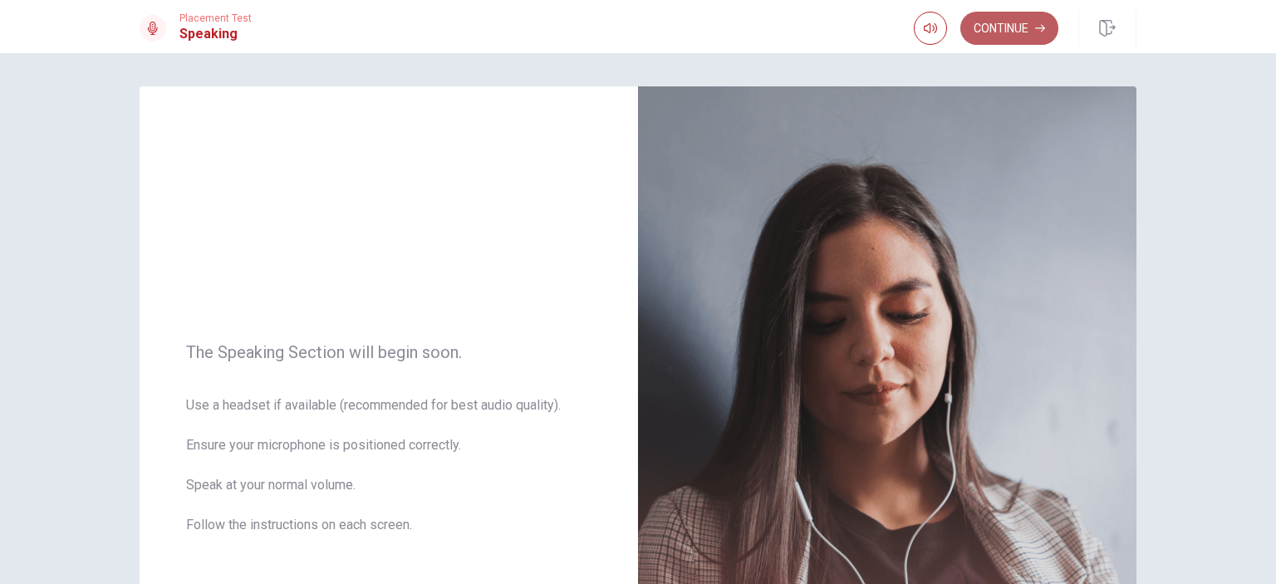
click at [983, 31] on button "Continue" at bounding box center [1009, 28] width 98 height 33
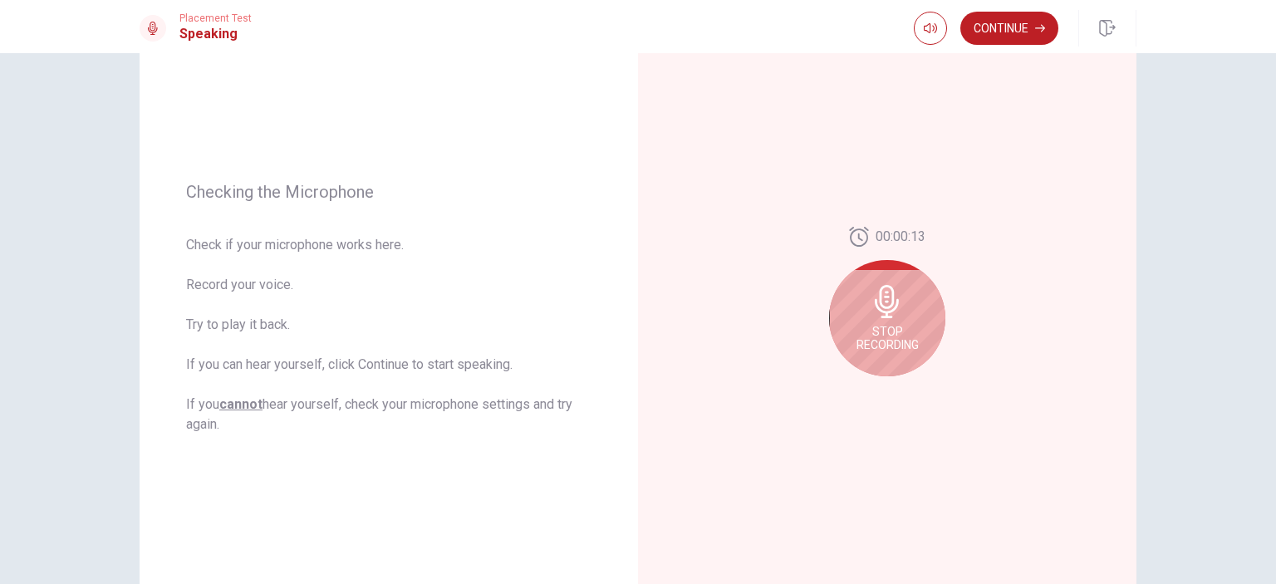
scroll to position [153, 0]
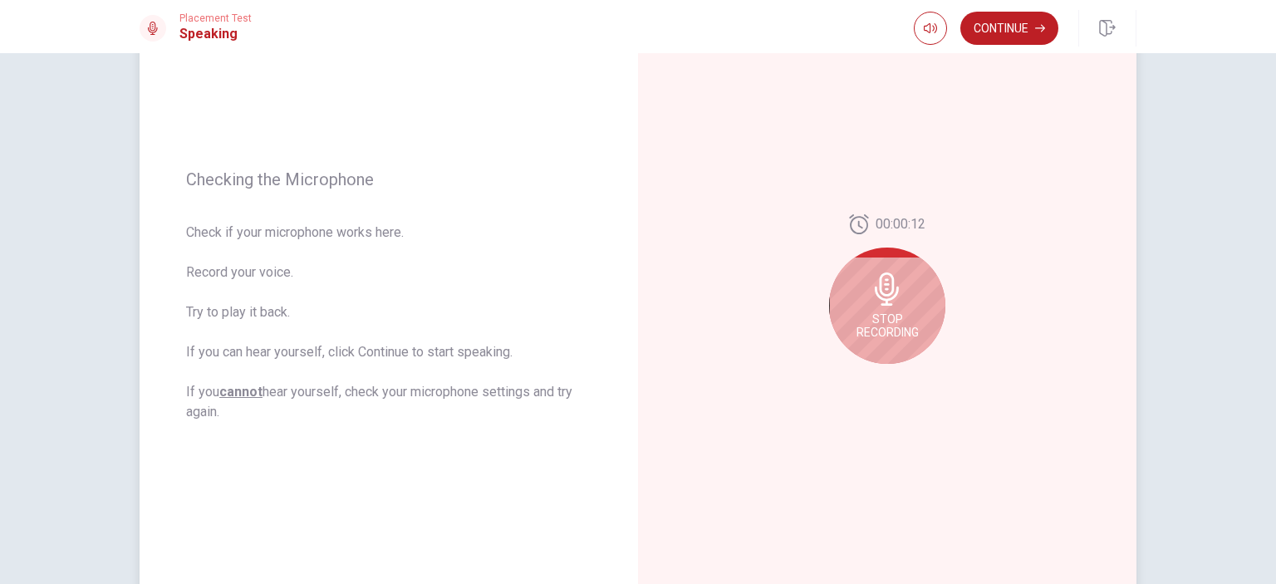
click at [859, 299] on div "Stop Recording" at bounding box center [887, 305] width 116 height 116
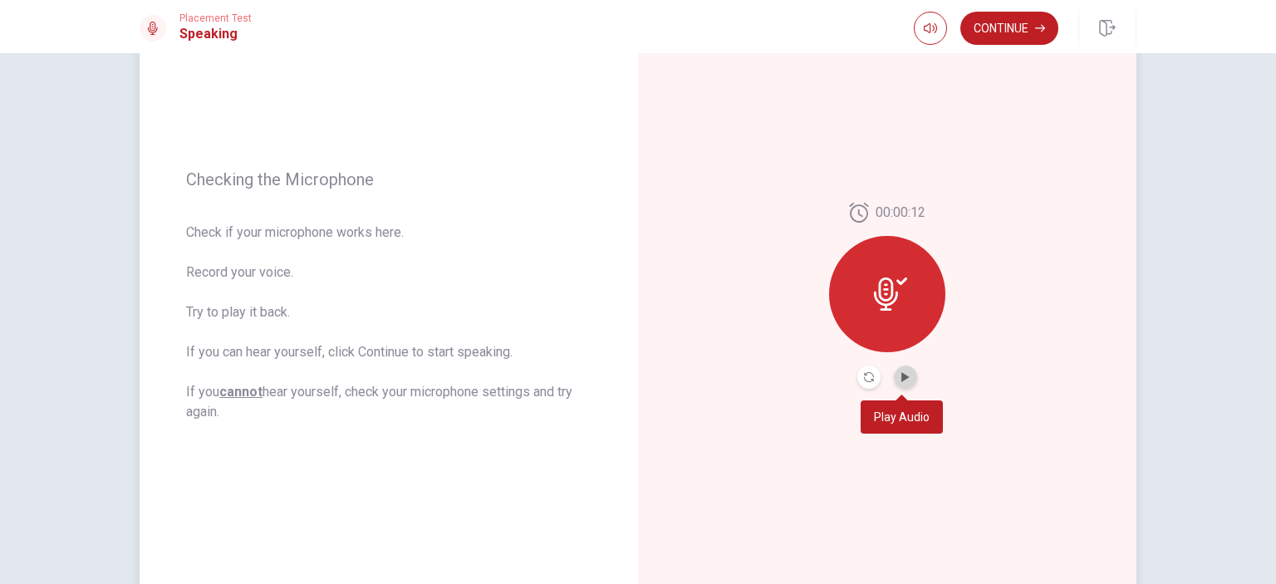
click at [906, 380] on button "Play Audio" at bounding box center [905, 376] width 23 height 23
click at [1012, 36] on button "Continue" at bounding box center [1009, 28] width 98 height 33
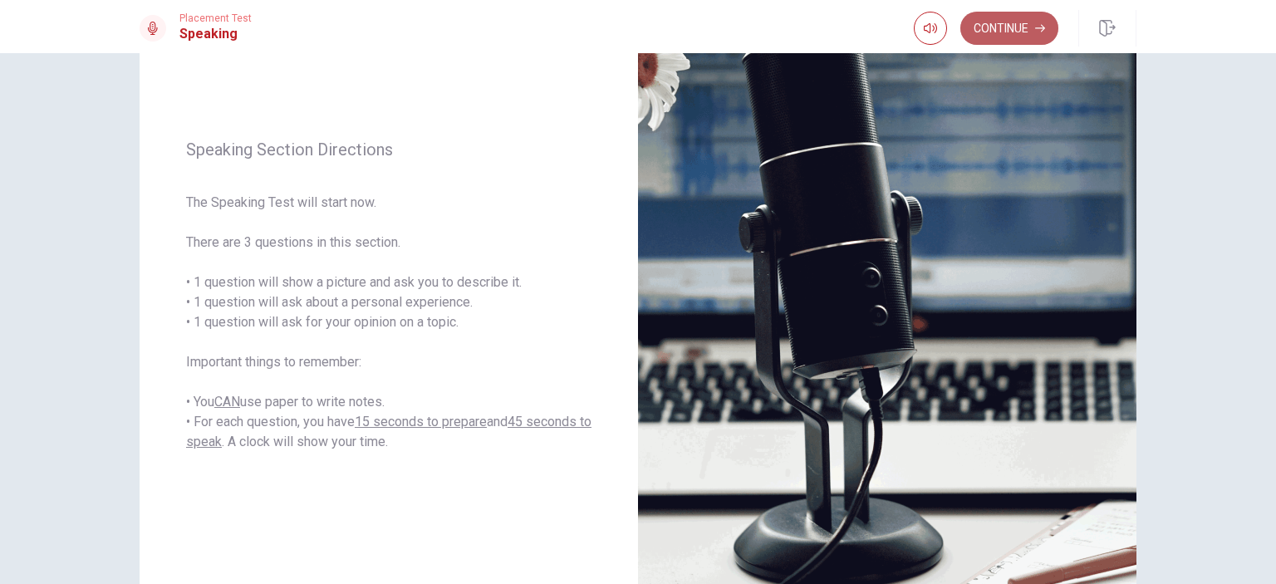
click at [1016, 21] on button "Continue" at bounding box center [1009, 28] width 98 height 33
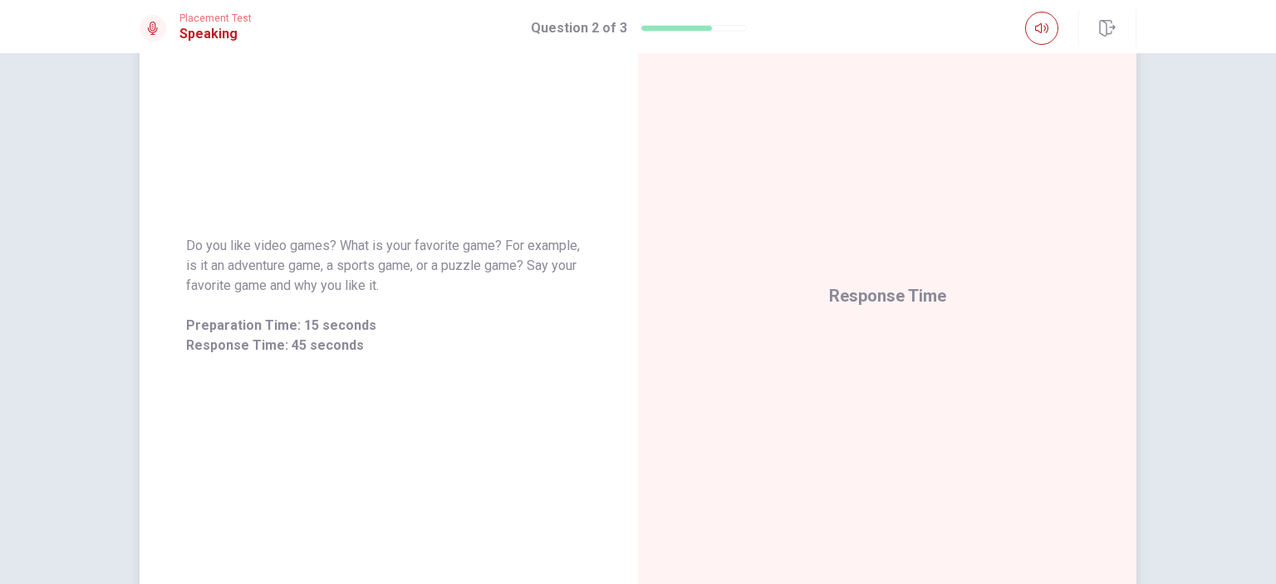
click at [852, 416] on div "Response Time" at bounding box center [887, 296] width 498 height 724
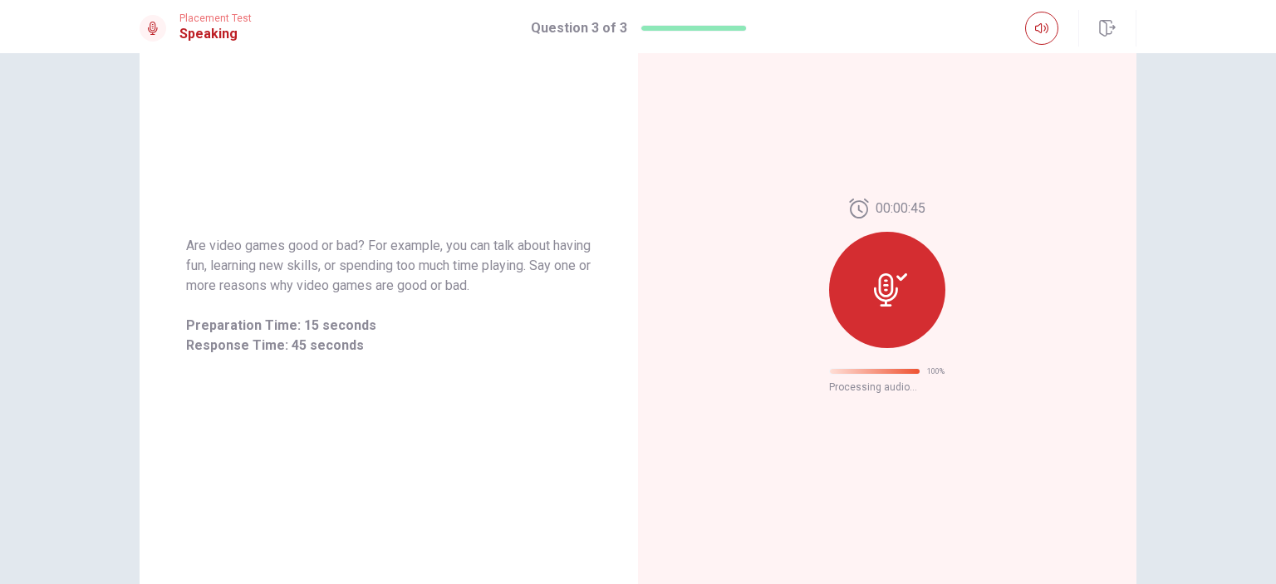
scroll to position [0, 0]
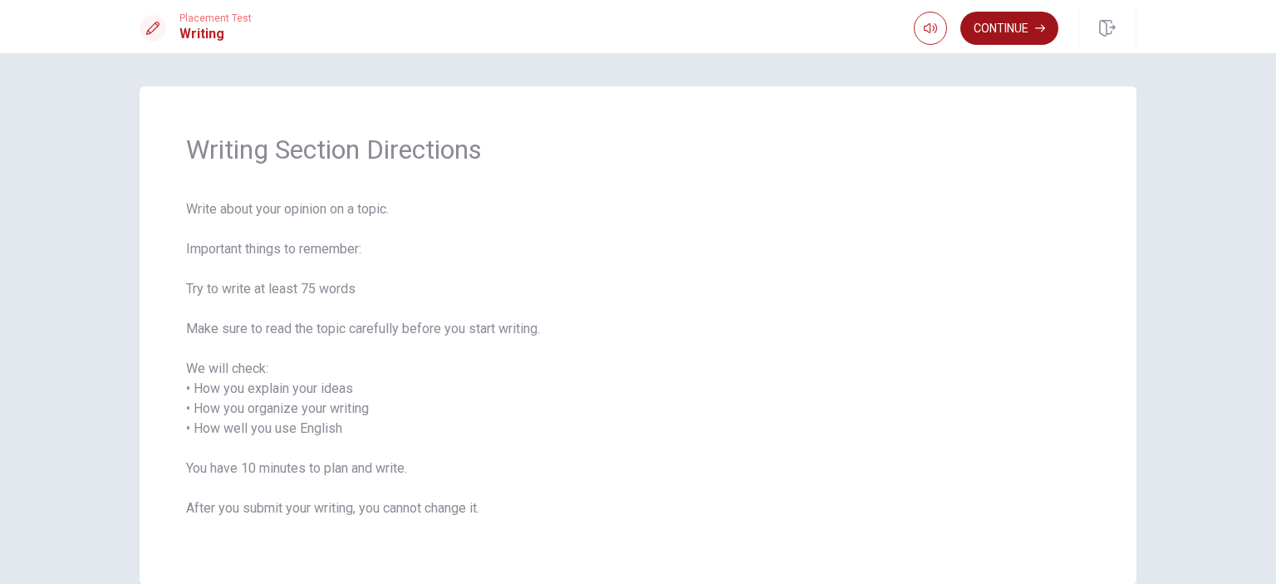
click at [1017, 26] on button "Continue" at bounding box center [1009, 28] width 98 height 33
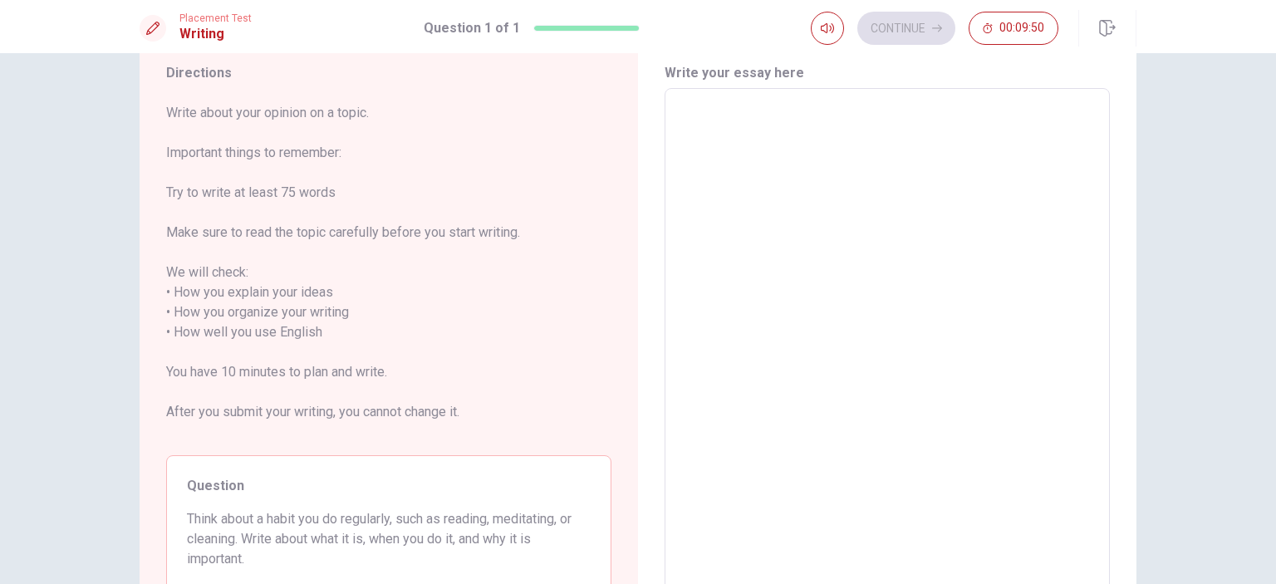
scroll to position [57, 0]
drag, startPoint x: 173, startPoint y: 296, endPoint x: 306, endPoint y: 288, distance: 133.1
click at [306, 288] on span "Write about your opinion on a topic. Important things to remember: Try to write…" at bounding box center [388, 271] width 445 height 339
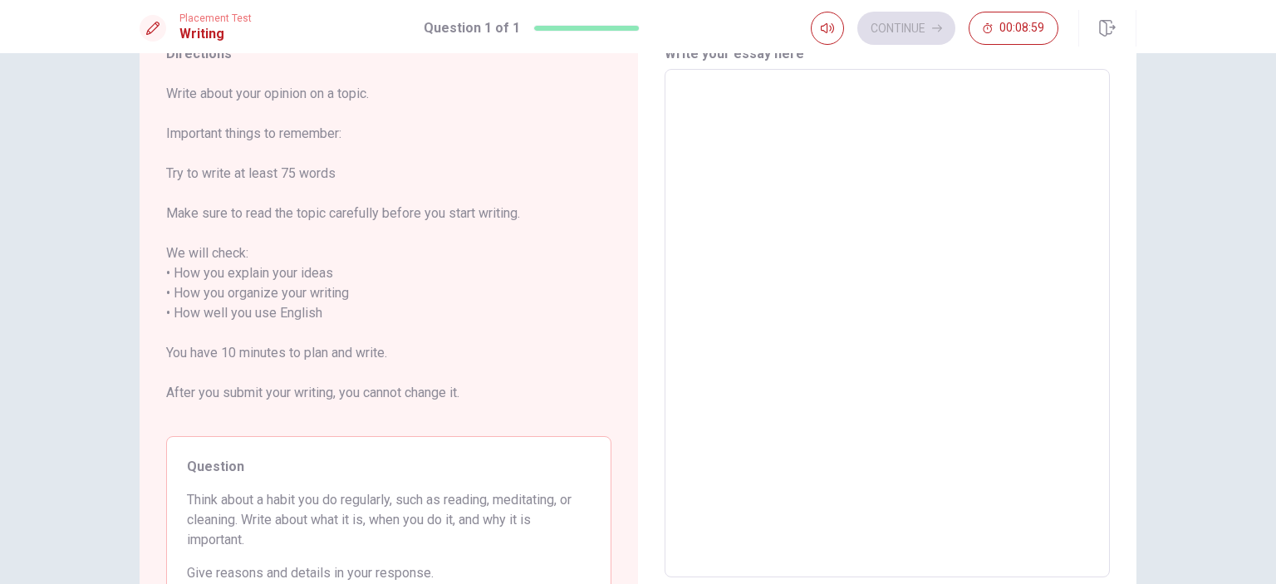
scroll to position [76, 0]
click at [819, 159] on textarea at bounding box center [887, 322] width 422 height 481
type textarea "ן"
type textarea "x"
type textarea "ן"
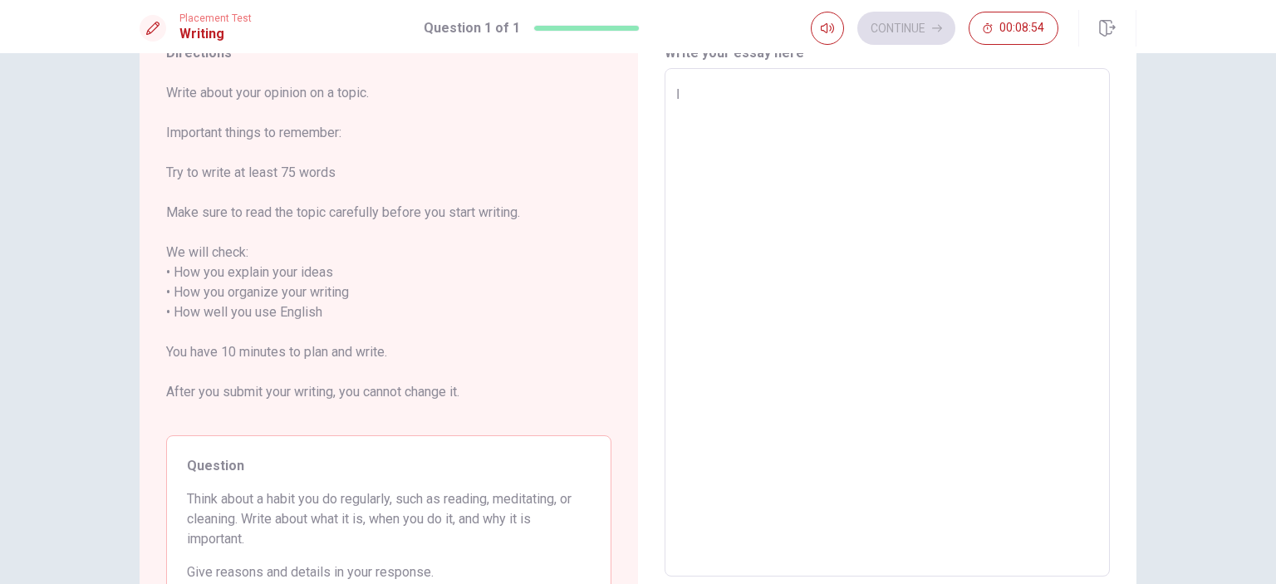
type textarea "x"
type textarea "ן"
type textarea "x"
type textarea "צ"
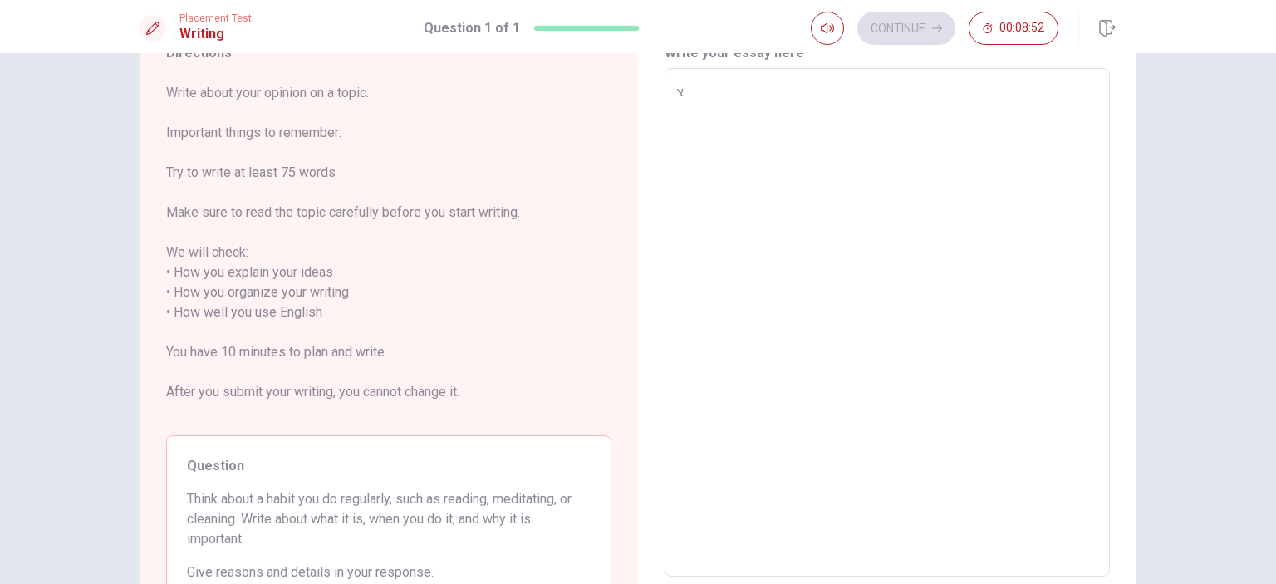
type textarea "x"
type textarea "צט"
type textarea "x"
type textarea "צט"
type textarea "x"
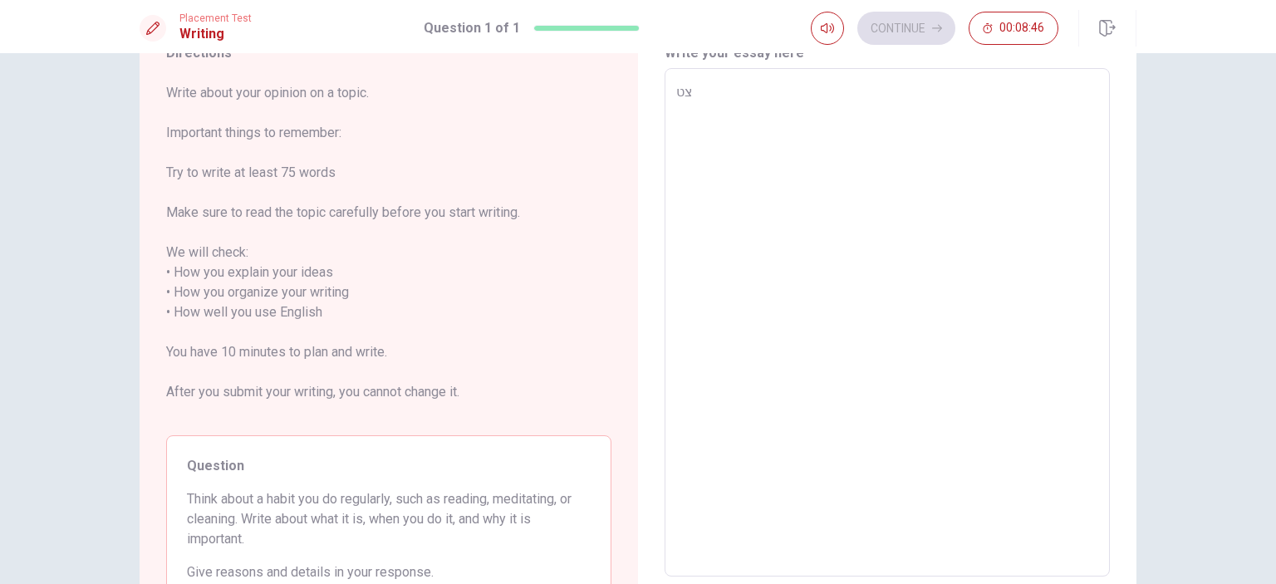
type textarea "צט"
type textarea "x"
type textarea "צ"
type textarea "x"
type textarea "i"
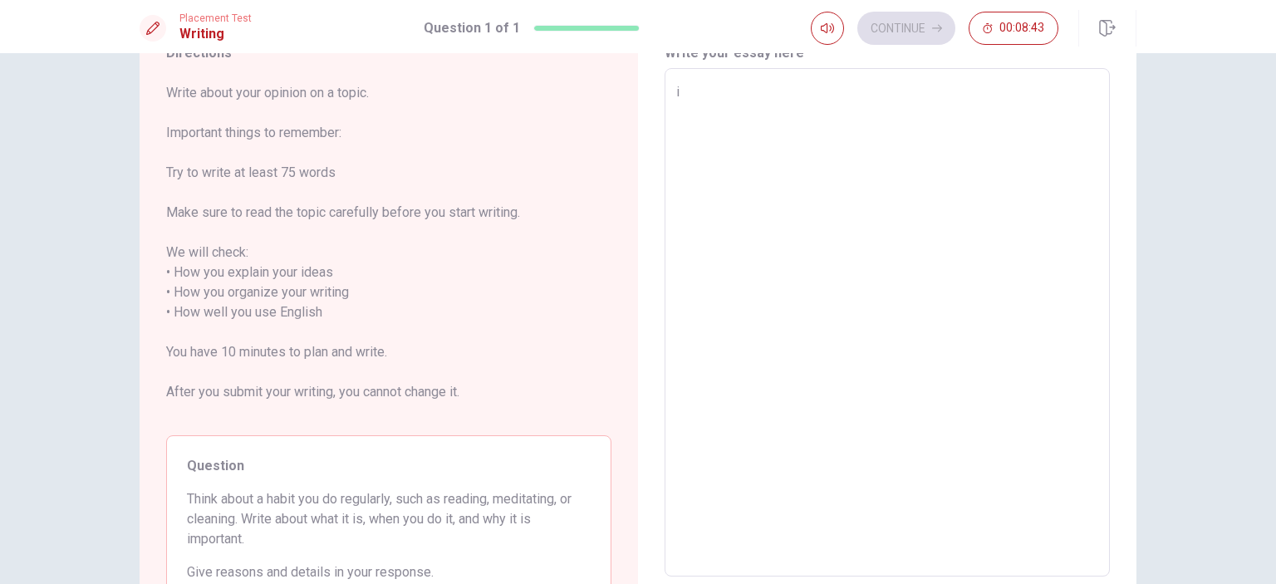
type textarea "x"
type textarea "m"
type textarea "x"
type textarea "my"
type textarea "x"
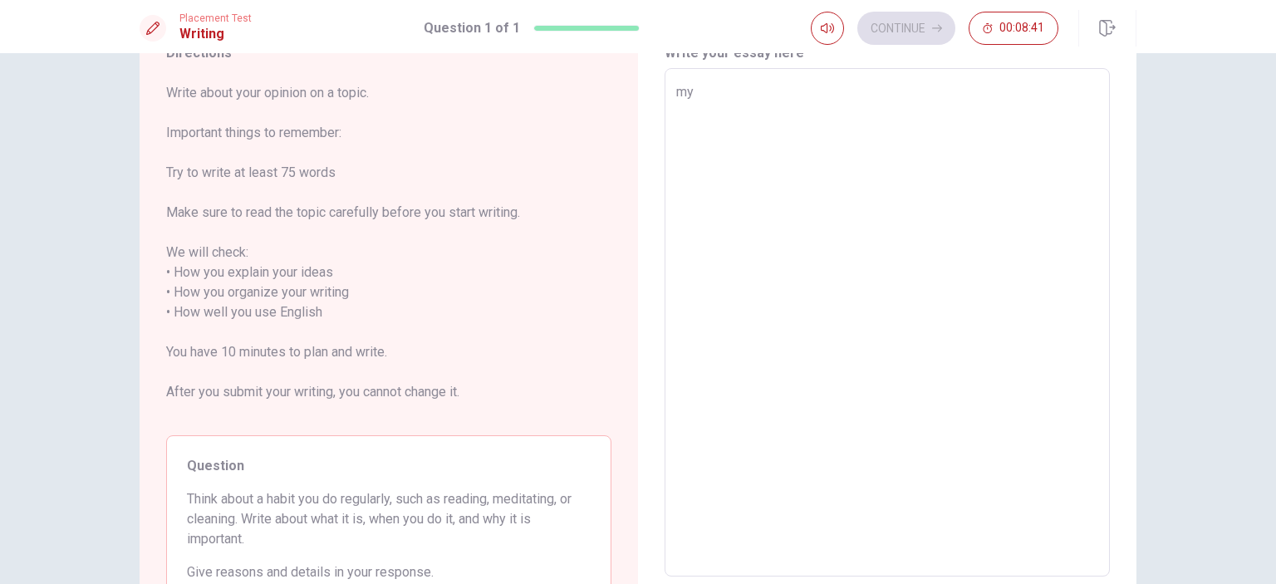
type textarea "my"
type textarea "x"
type textarea "my h"
type textarea "x"
type textarea "my ha"
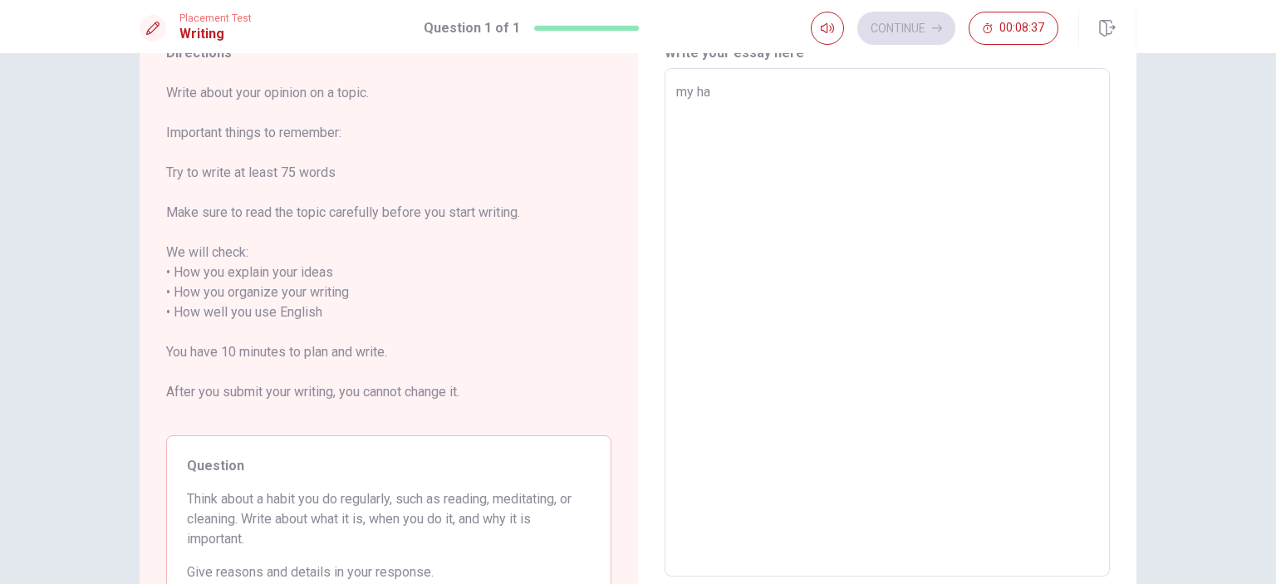
type textarea "x"
type textarea "my hab"
type textarea "x"
type textarea "my habi"
type textarea "x"
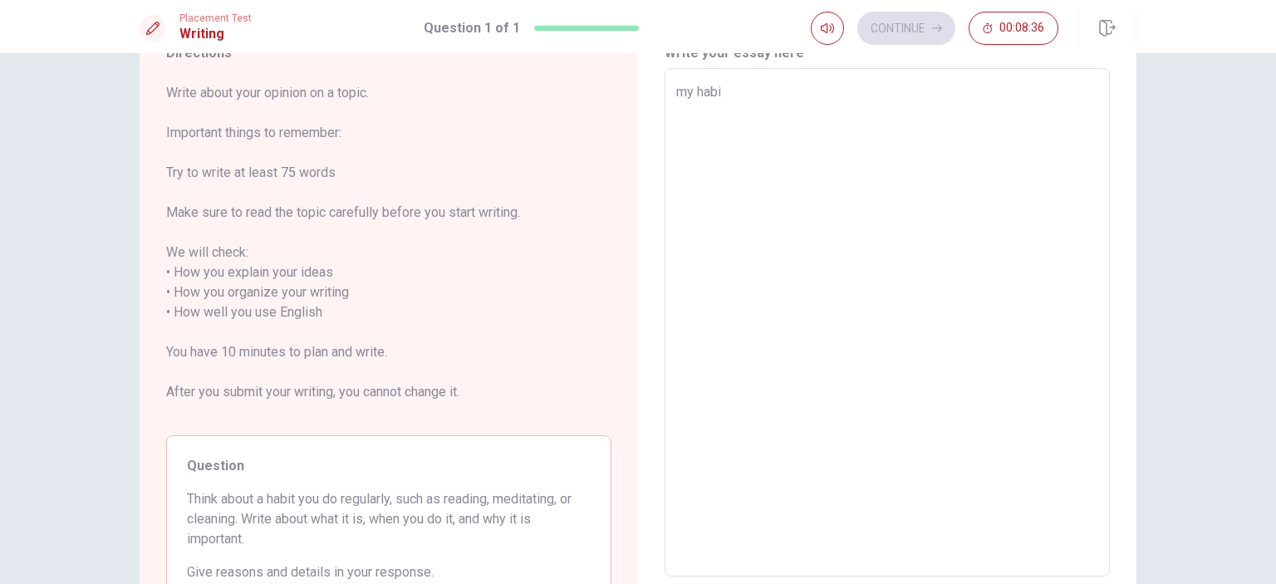
type textarea "my habit"
type textarea "x"
type textarea "my habit"
type textarea "x"
type textarea "my habit i"
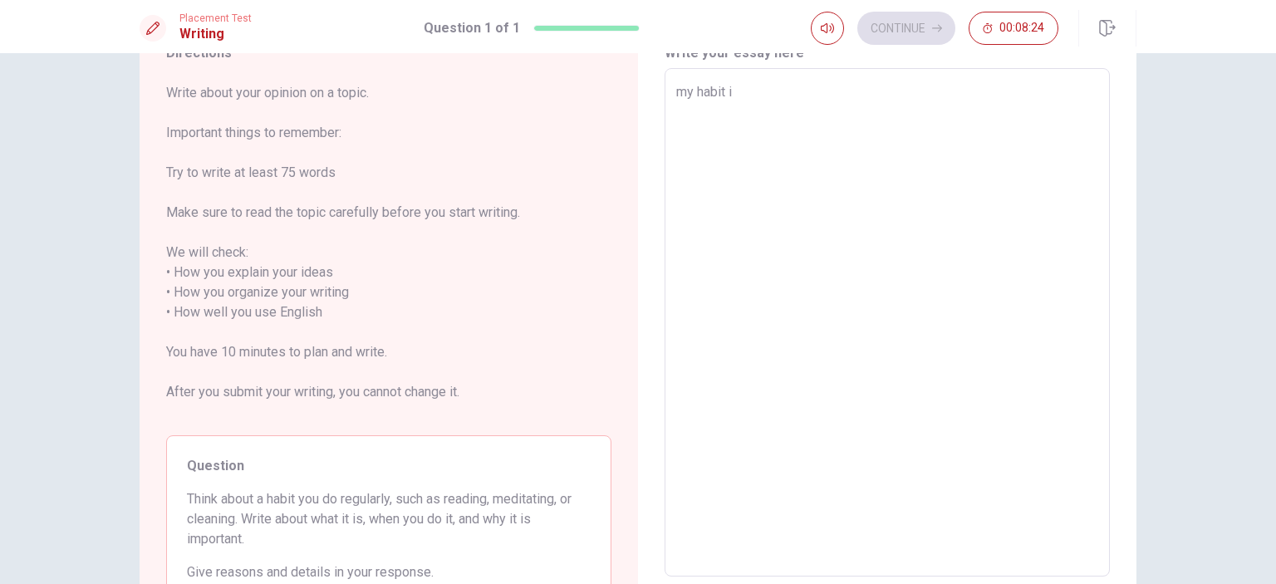
type textarea "x"
type textarea "my habit it"
type textarea "x"
type textarea "my habit itf"
type textarea "x"
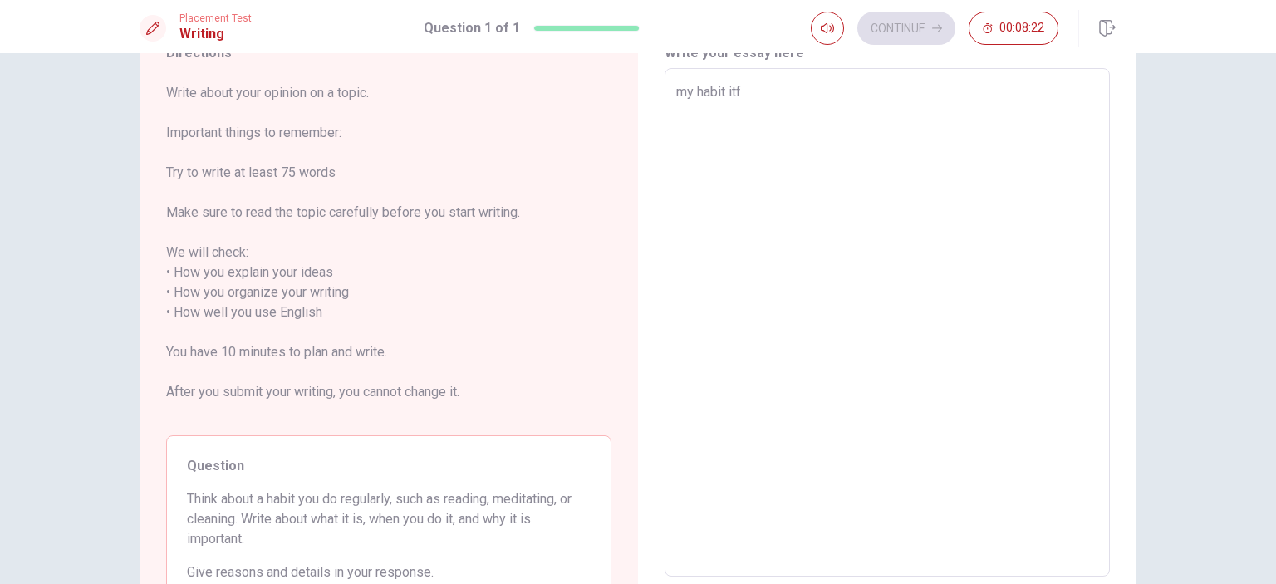
type textarea "my habit it"
type textarea "x"
type textarea "my habit i"
type textarea "x"
type textarea "my habit"
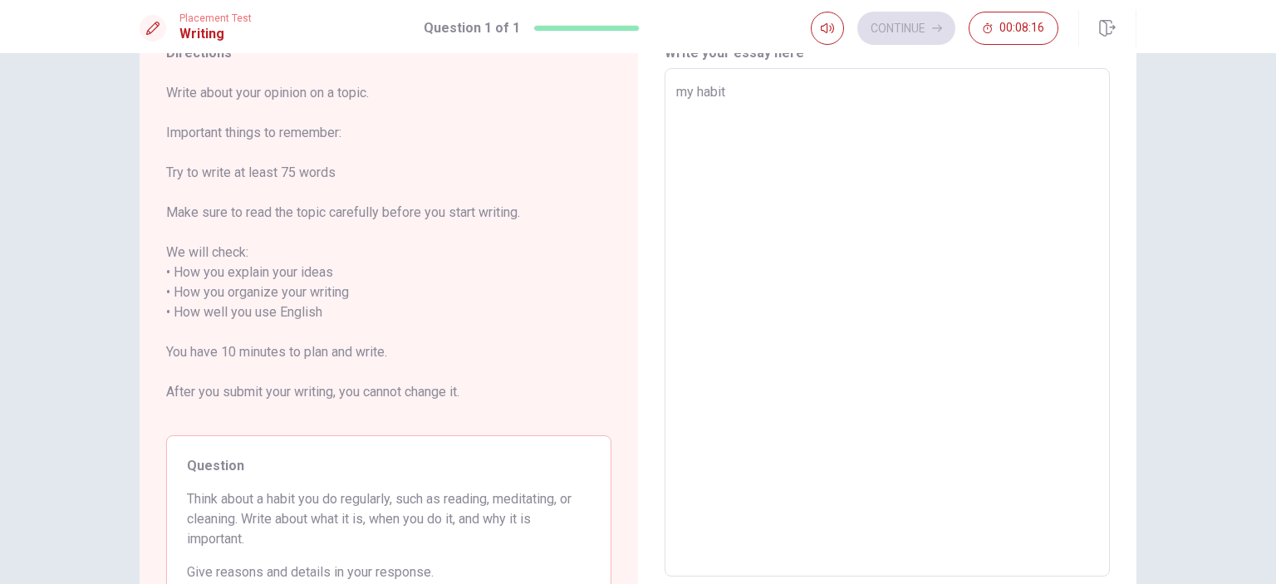
type textarea "x"
type textarea "my habit"
type textarea "x"
type textarea "my habit i"
type textarea "x"
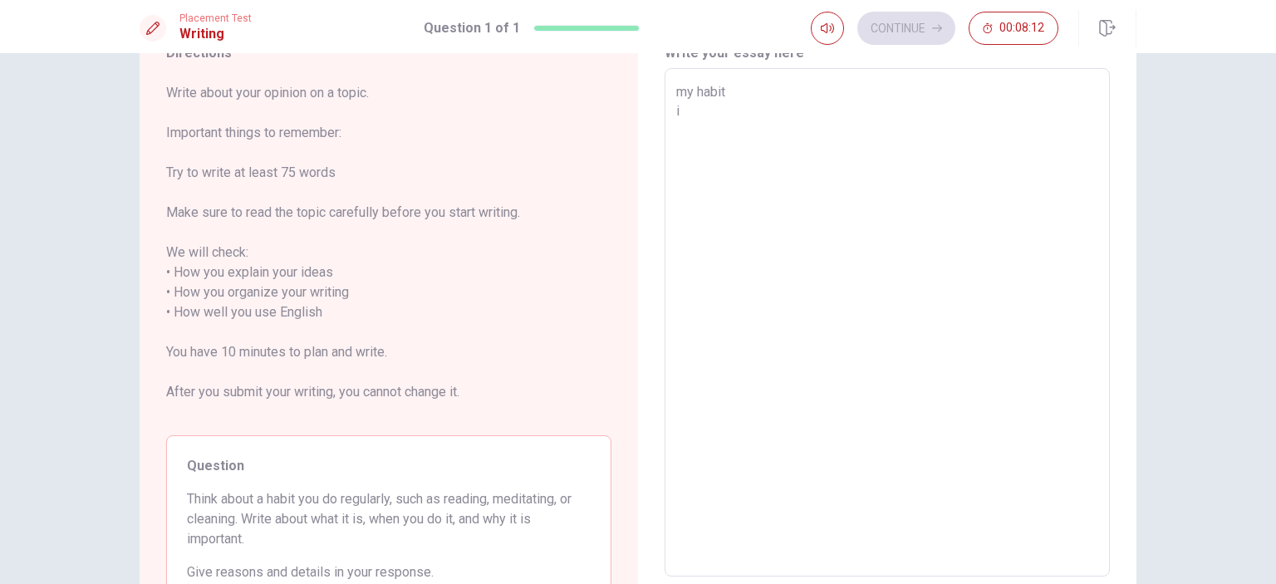
type textarea "my habit i"
type textarea "x"
type textarea "my habit i l"
type textarea "x"
type textarea "my habit i la"
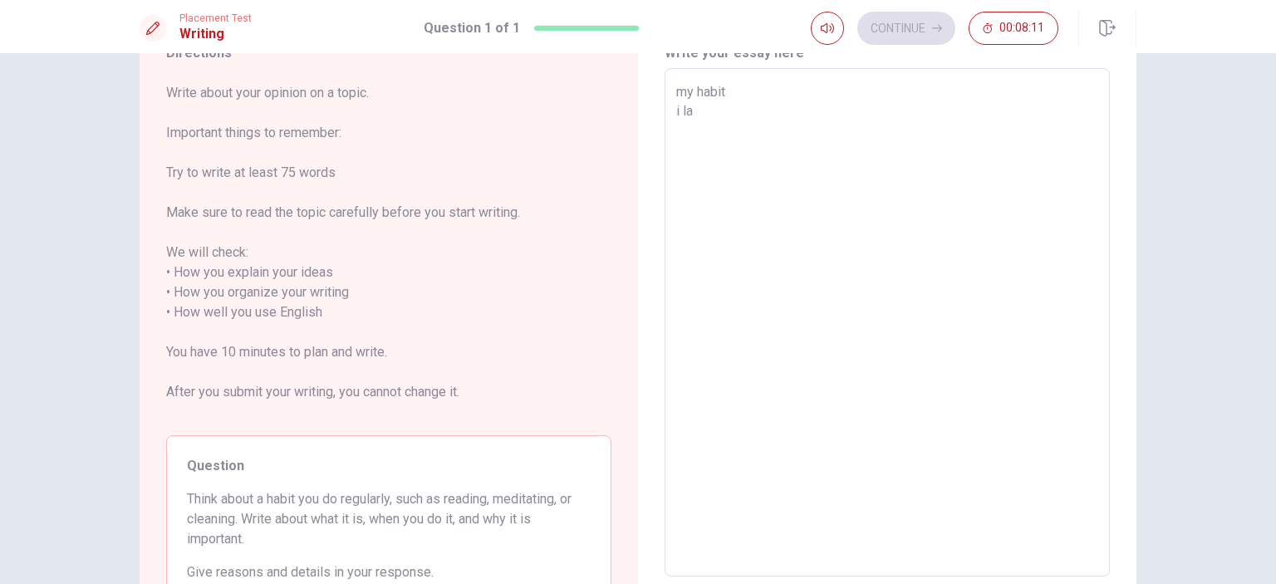
type textarea "x"
type textarea "my habit i lav"
type textarea "x"
type textarea "my habit i lave"
type textarea "x"
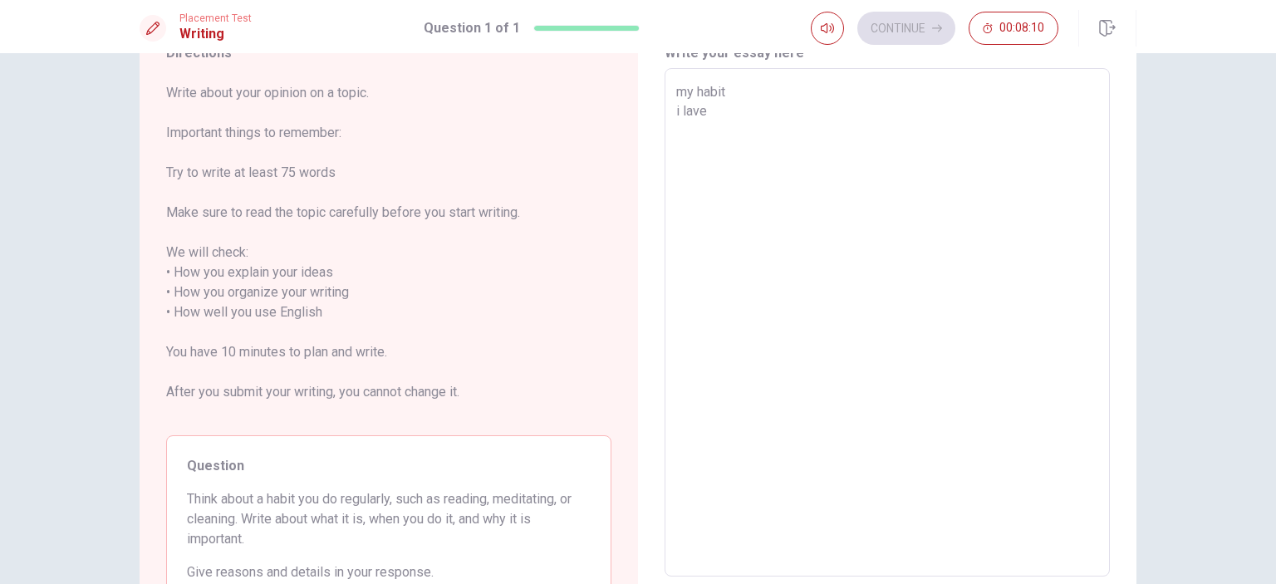
type textarea "my habit i lave"
type textarea "x"
type textarea "my habit i lave k"
type textarea "x"
type textarea "my habit i [PERSON_NAME]"
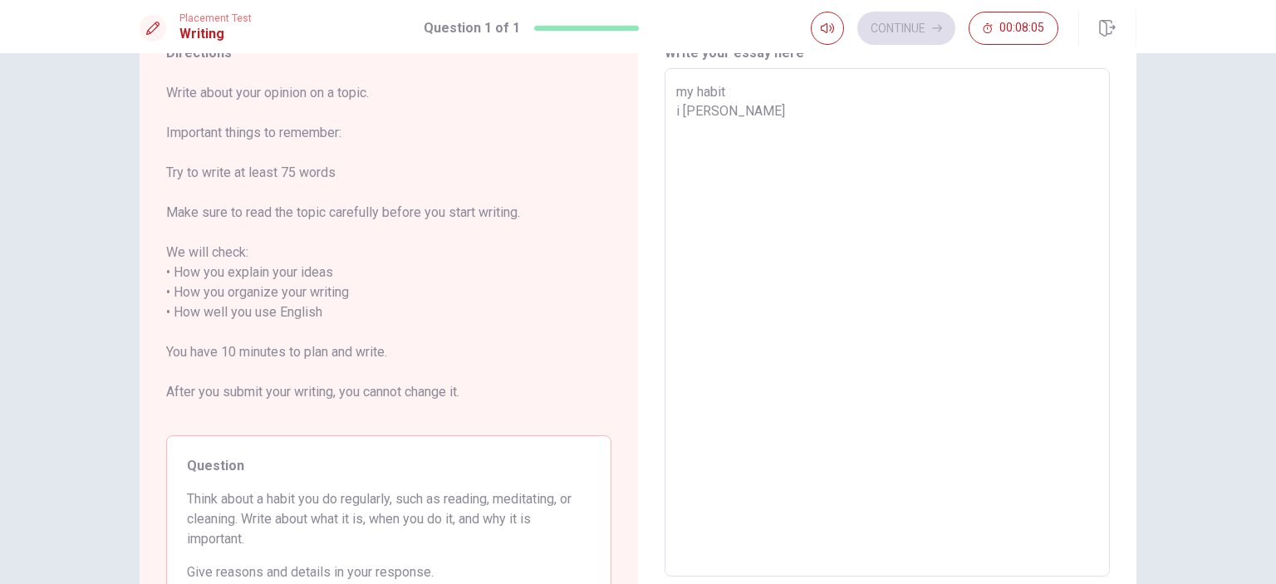
type textarea "x"
type textarea "my habit i lave kli"
type textarea "x"
type textarea "my habit i lave klin"
type textarea "x"
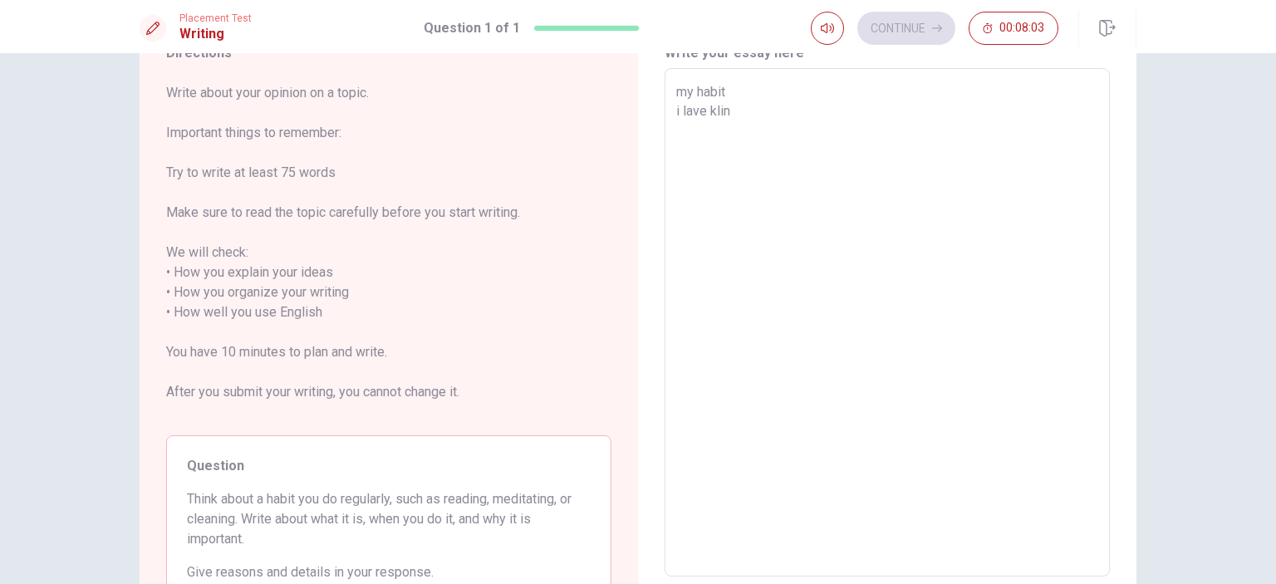
type textarea "my habit i lave klin"
type textarea "x"
type textarea "my habit i lave klin"
type textarea "x"
type textarea "my habit i lave kli"
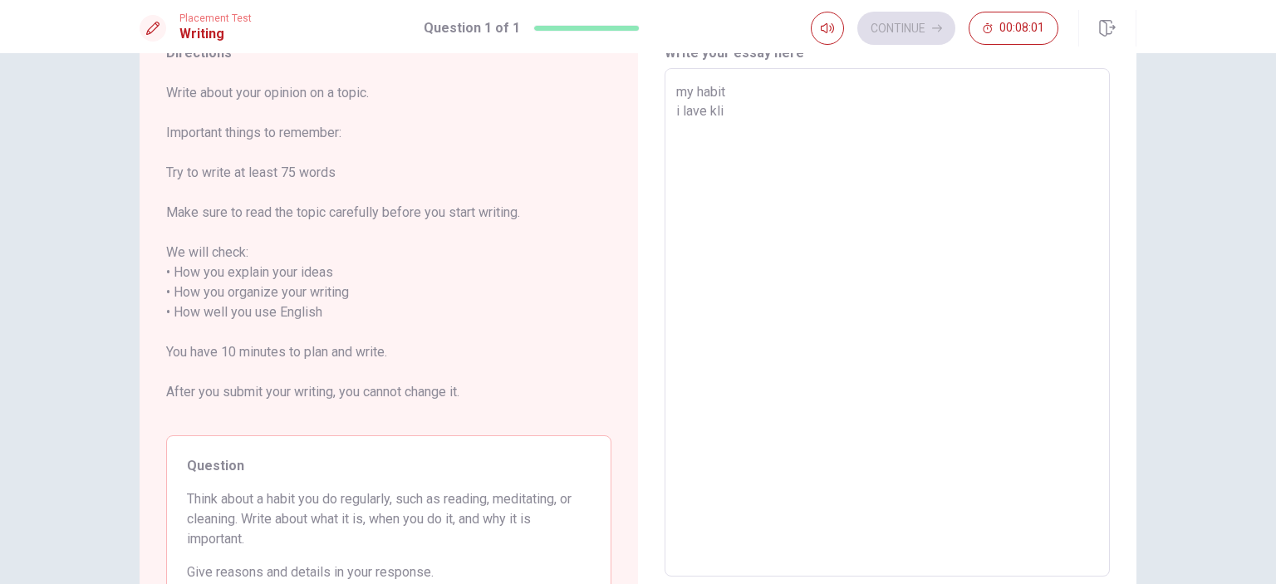
type textarea "x"
type textarea "my habit i [PERSON_NAME]"
type textarea "x"
type textarea "my habit i lave k"
type textarea "x"
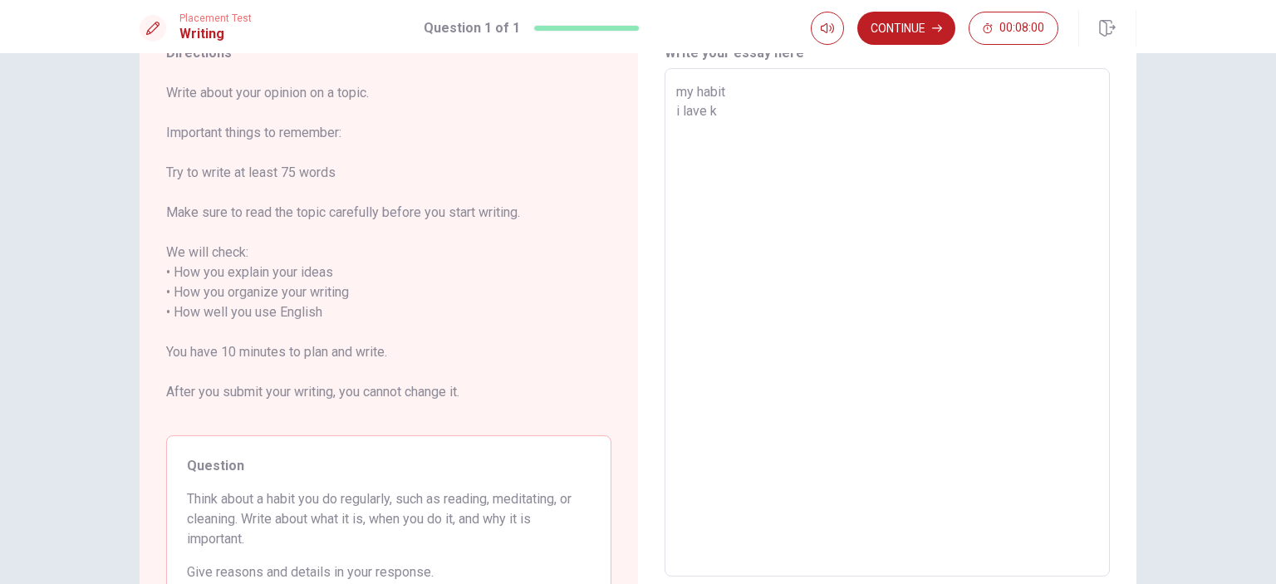
type textarea "my habit i lave"
type textarea "x"
type textarea "my habit i lave c"
type textarea "x"
type textarea "my habit i [PERSON_NAME]"
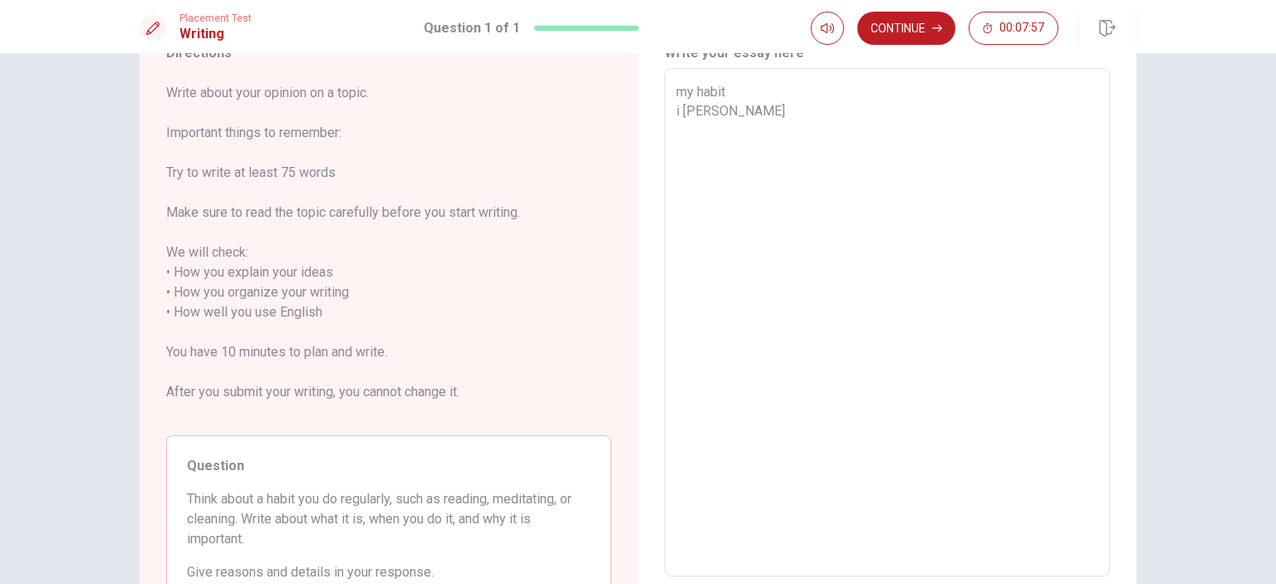
type textarea "x"
type textarea "my habit i lave cle"
type textarea "x"
type textarea "my habit i lave clea"
type textarea "x"
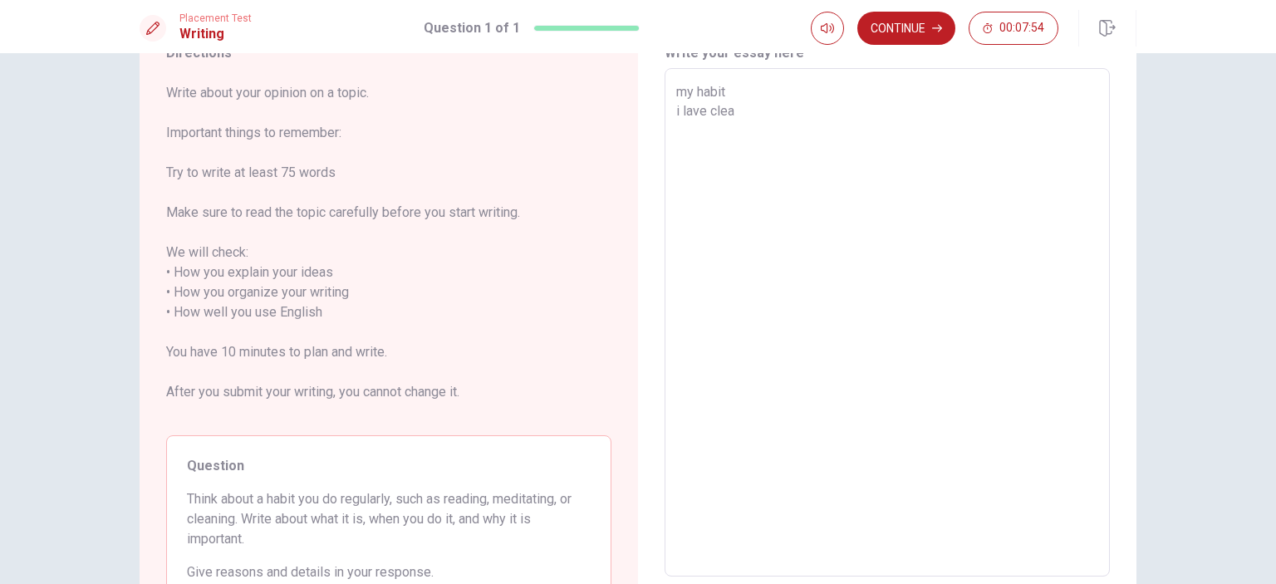
type textarea "my habit i lave clean"
type textarea "x"
type textarea "my habit i lave cleani"
type textarea "x"
type textarea "my habit i lave cleanin"
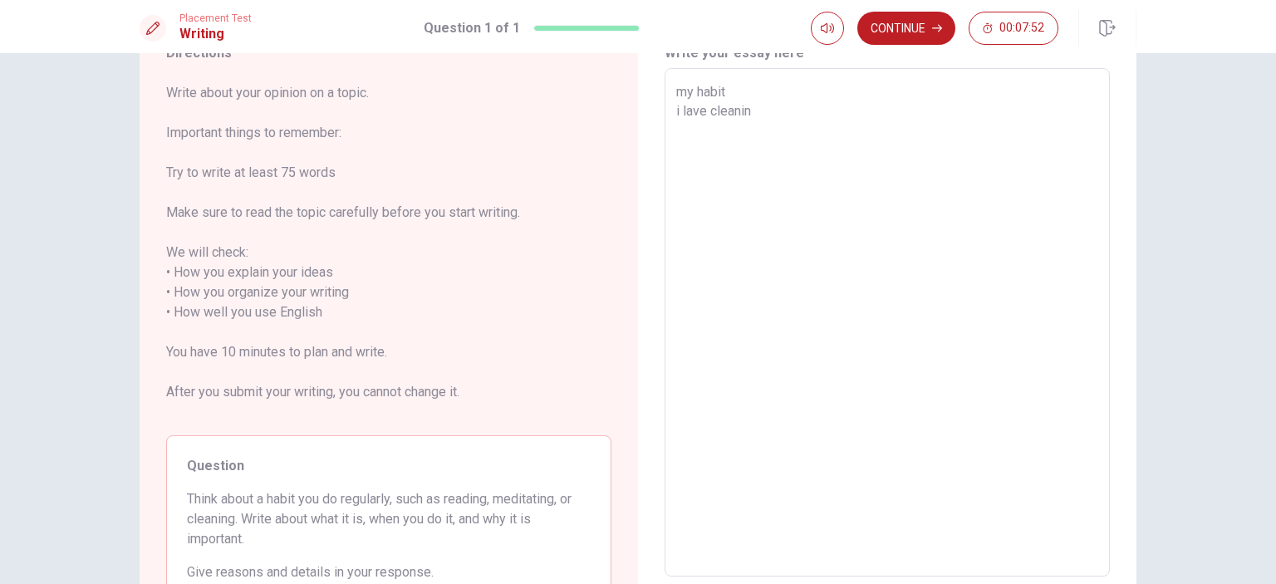
type textarea "x"
type textarea "my habit i lave cleaning"
type textarea "x"
type textarea "my habit i lave cleaning"
type textarea "x"
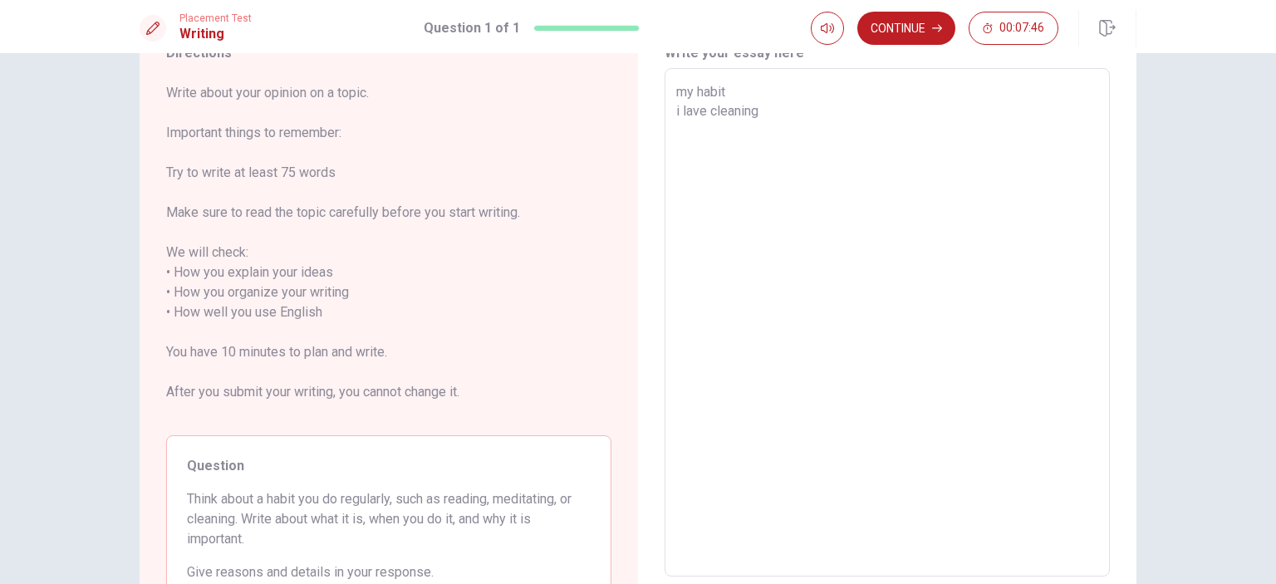
type textarea "my habit i lave cleaning t"
type textarea "x"
type textarea "my habit i lave cleaning tg"
type textarea "x"
type textarea "my habit i lave cleaning t"
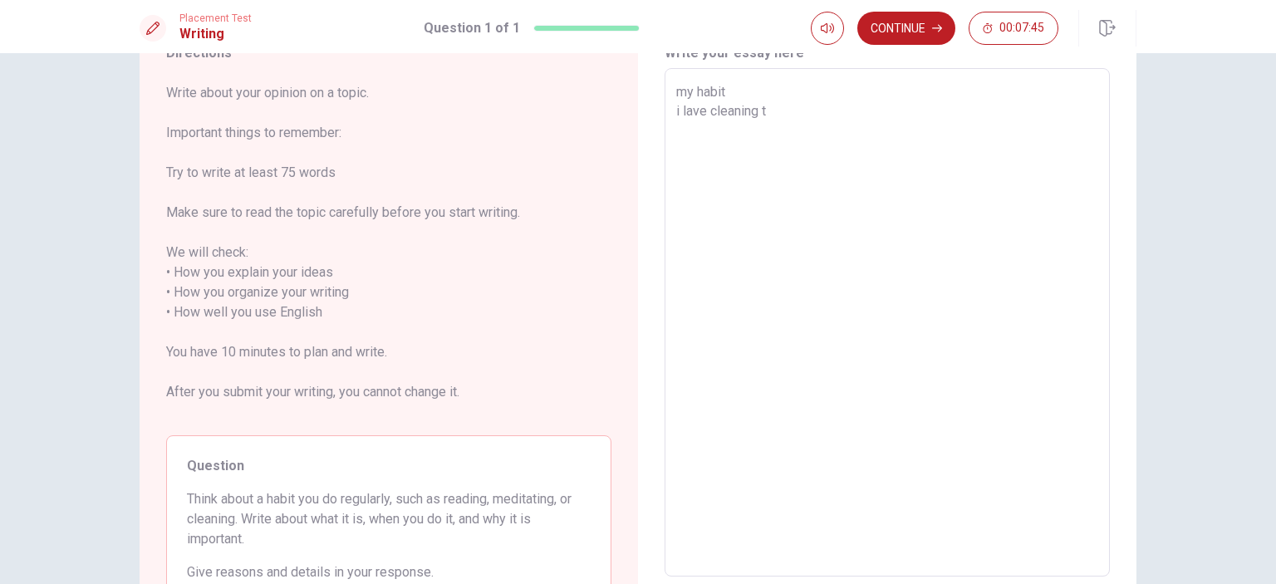
type textarea "x"
type textarea "my habit i lave cleaning"
type textarea "x"
type textarea "my habit i lave cleaning a"
type textarea "x"
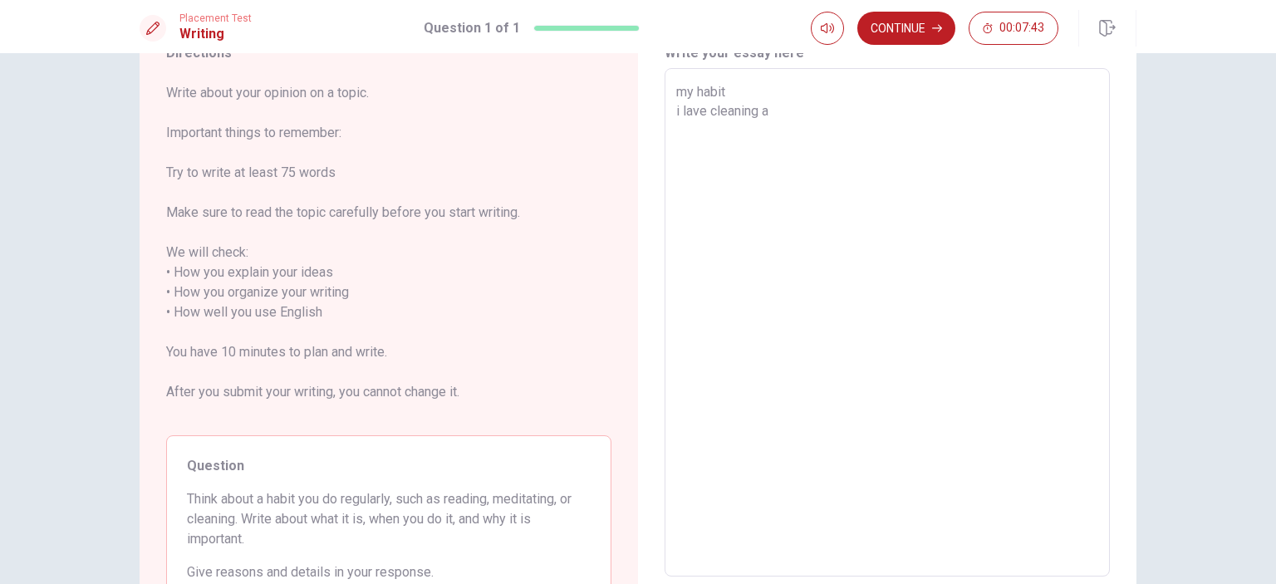
type textarea "my habit i lave cleaning al"
type textarea "x"
type textarea "my habit i lave cleaning all"
type textarea "x"
type textarea "my habit i lave cleaning all"
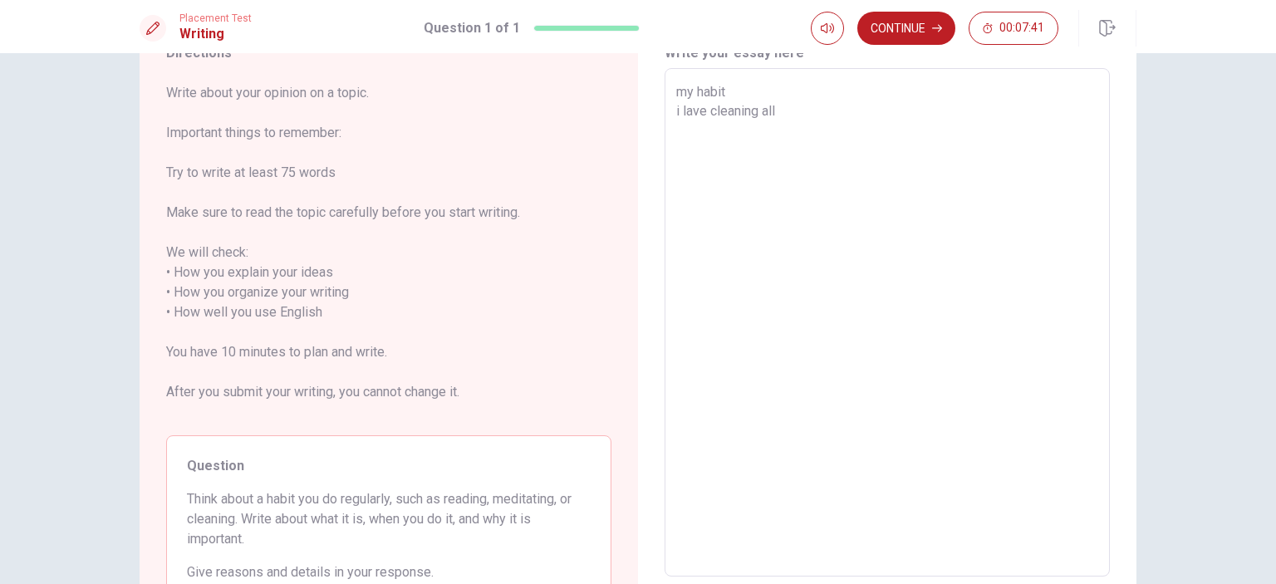
type textarea "x"
type textarea "my habit i lave cleaning all"
type textarea "x"
type textarea "my habit i lave cleaning al"
type textarea "x"
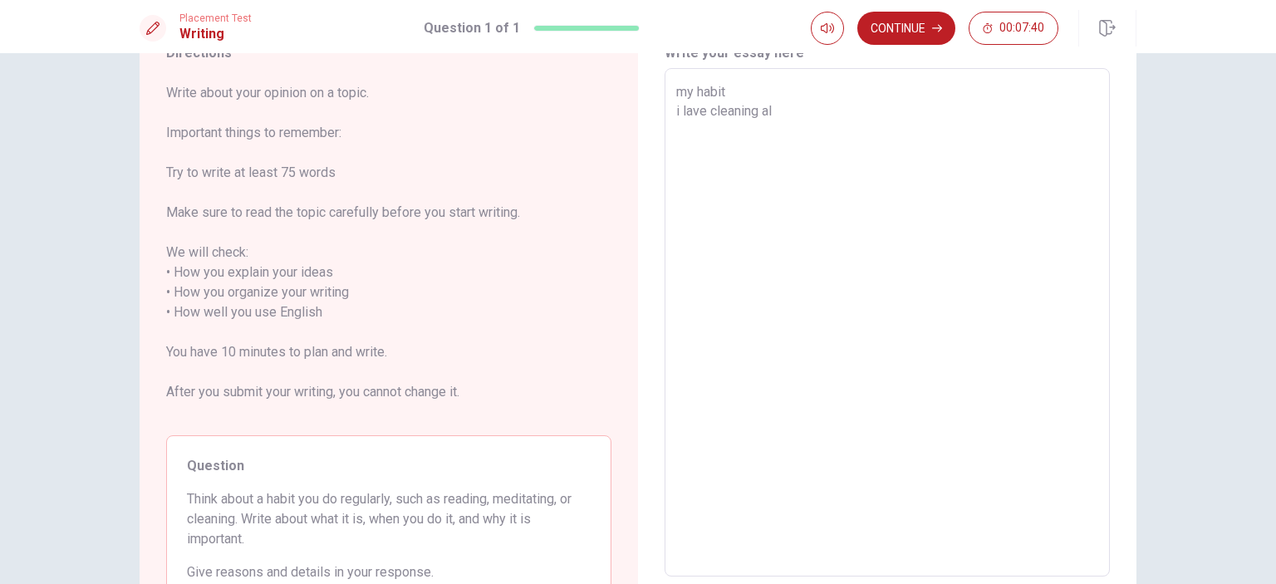
type textarea "my habit i lave cleaning a"
type textarea "x"
type textarea "my habit i lave cleaning"
type textarea "x"
type textarea "my habit i lave cleaning o"
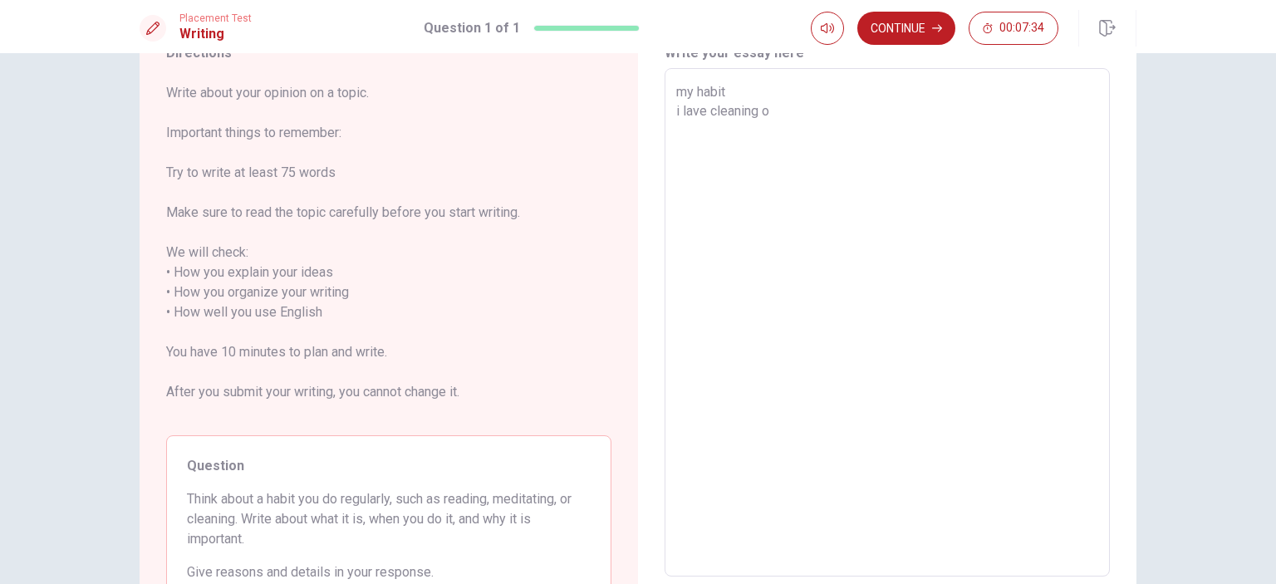
type textarea "x"
type textarea "my habit i lave cleaning on"
type textarea "x"
type textarea "my habit i lave cleaning one"
type textarea "x"
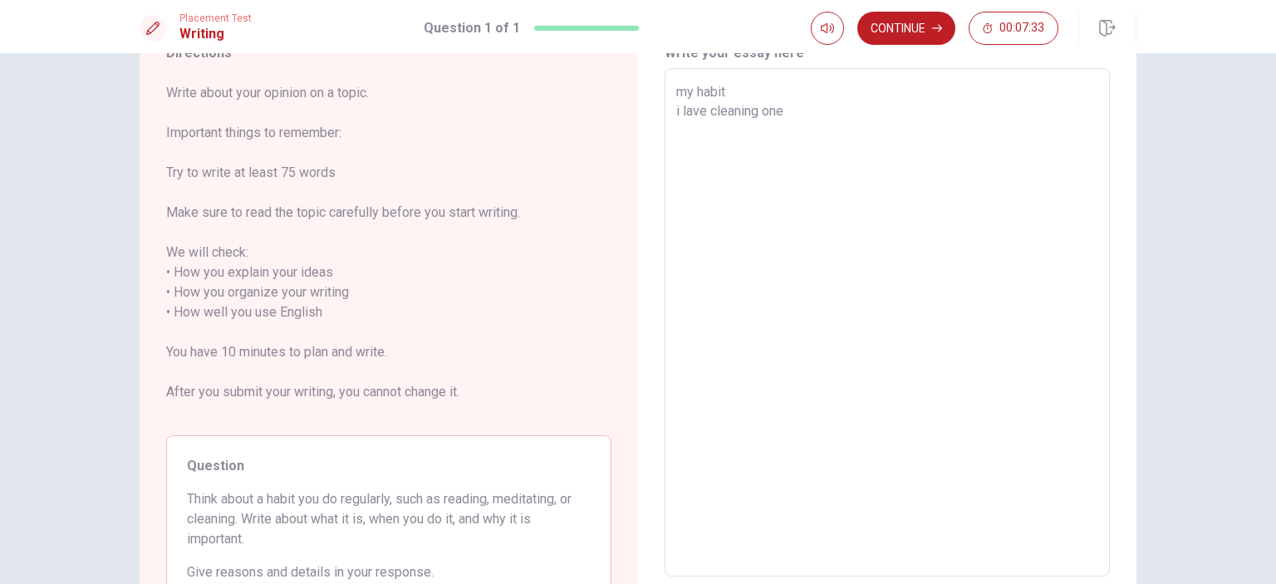
type textarea "my habit i lave cleaning one"
type textarea "x"
type textarea "my habit i lave cleaning one i"
type textarea "x"
type textarea "my habit i lave cleaning one in"
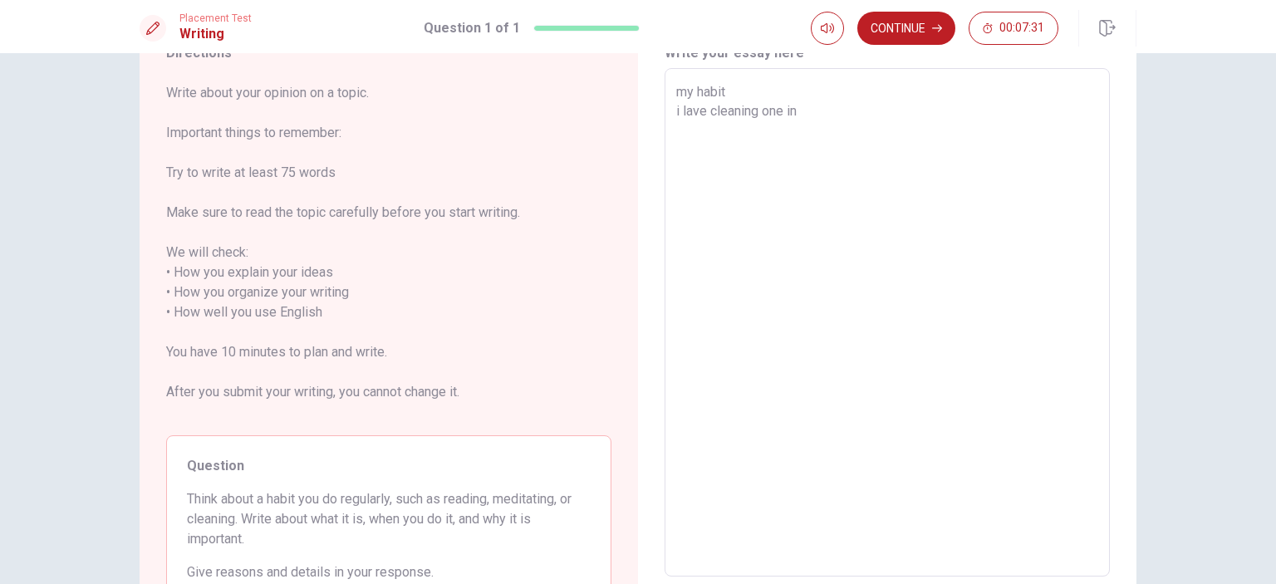
type textarea "x"
type textarea "my habit i lave cleaning one in"
type textarea "x"
type textarea "my habit i lave cleaning one in e"
type textarea "x"
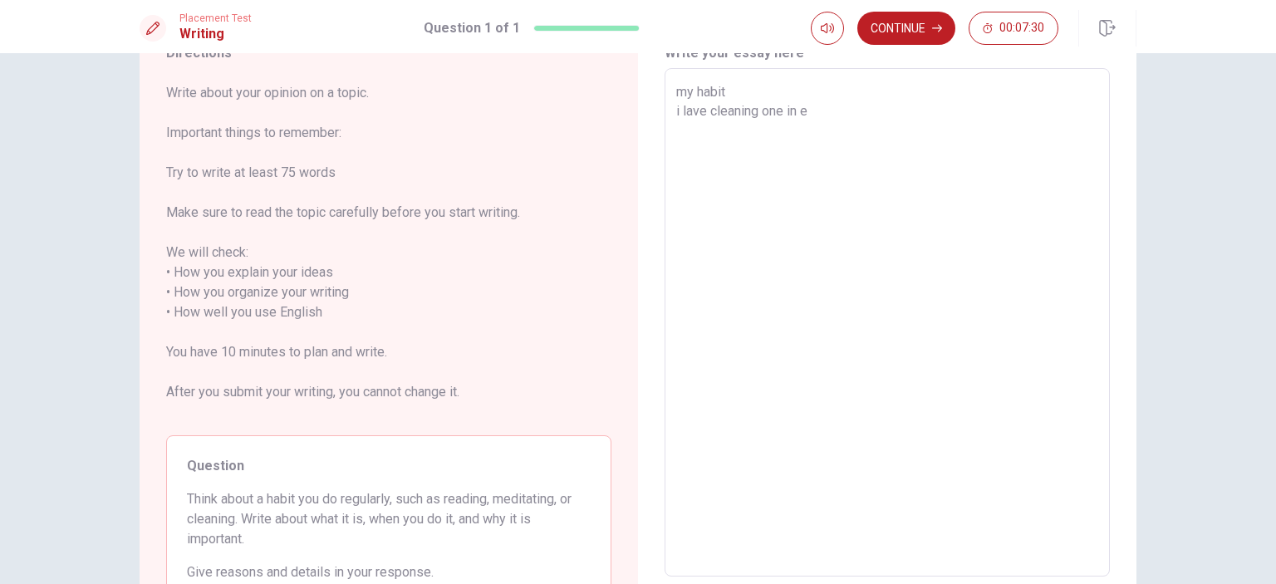
type textarea "my habit i lave cleaning one in"
type textarea "x"
type textarea "my habit i lave cleaning one in w"
type textarea "x"
type textarea "my habit i lave cleaning one in we"
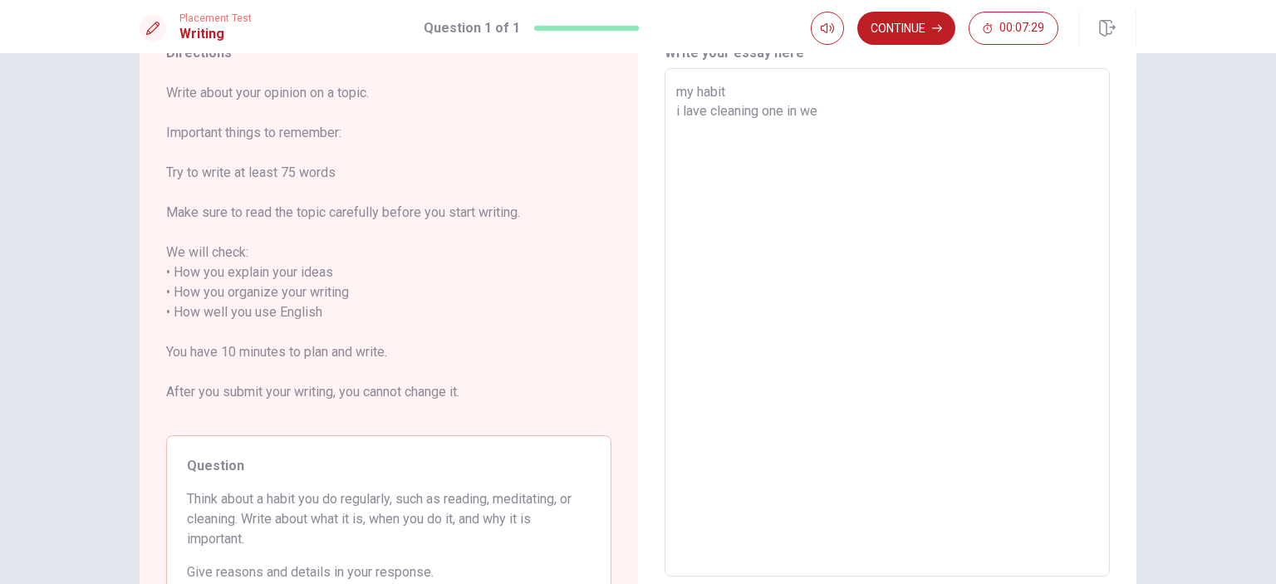
type textarea "x"
type textarea "my habit i lave cleaning one in wee"
type textarea "x"
type textarea "my habit i lave cleaning one in week"
type textarea "x"
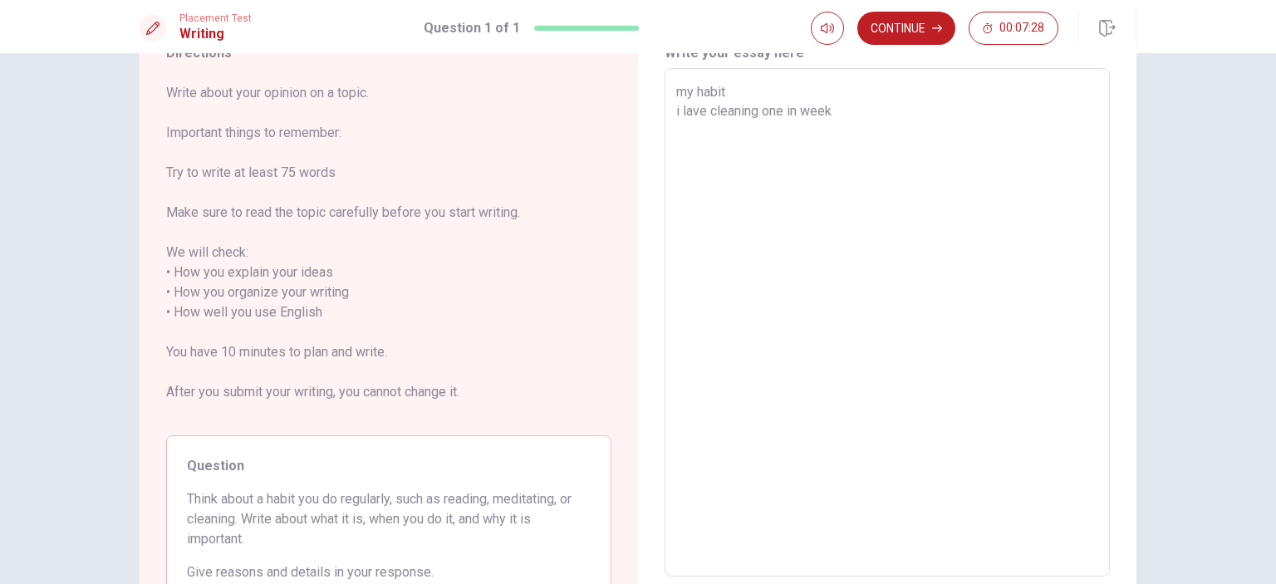
type textarea "my habit i lave cleaning one in week"
type textarea "x"
type textarea "my habit i lave cleaning one in week t"
type textarea "x"
type textarea "my habit i lave cleaning one in week"
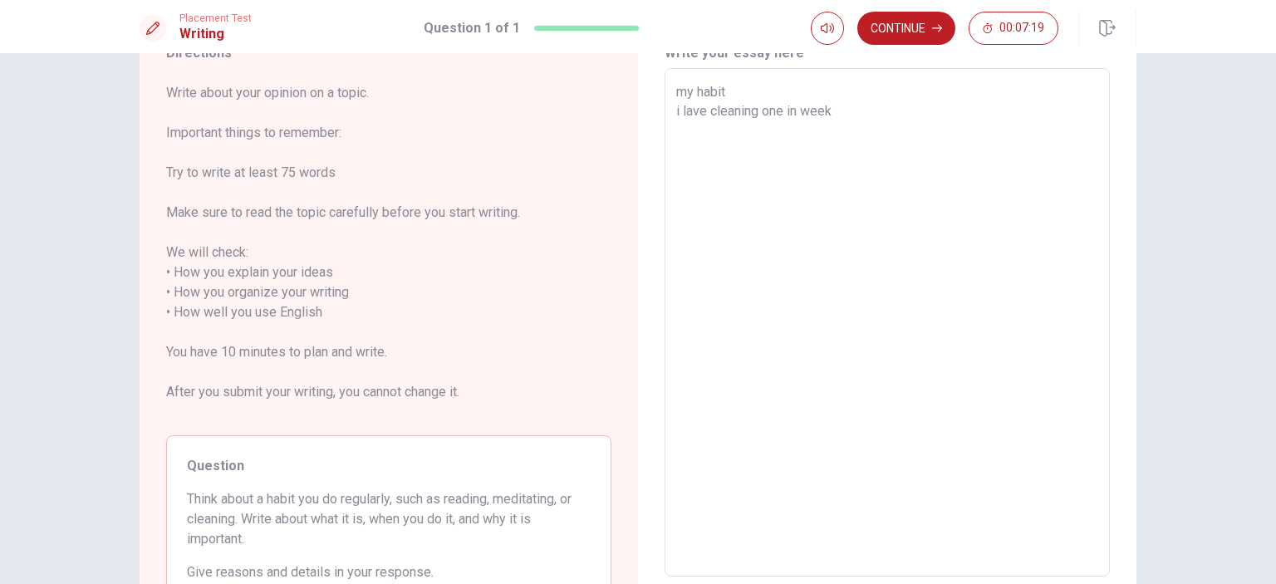
click at [691, 115] on textarea "my habit i lave cleaning one in week" at bounding box center [887, 322] width 422 height 481
type textarea "x"
type textarea "my habit i lve cleaning one in week"
click at [686, 108] on textarea "my habit i lve cleaning one in week" at bounding box center [887, 322] width 422 height 481
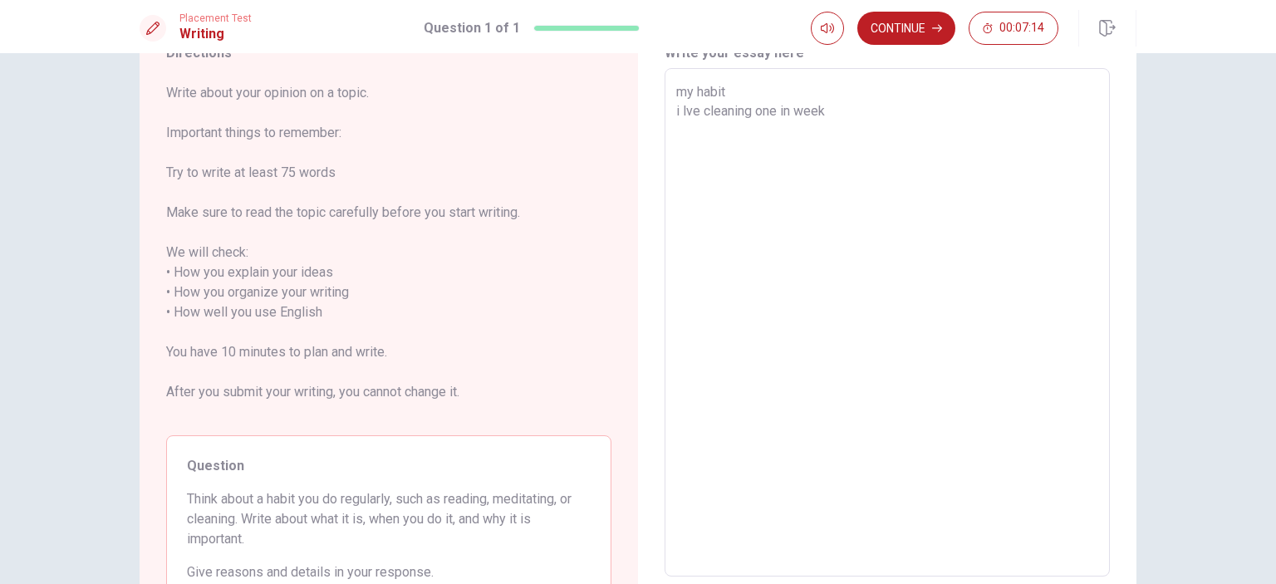
type textarea "x"
type textarea "my habit i cleaning one in week"
click at [818, 115] on textarea "my habit i cleaning one in week" at bounding box center [887, 322] width 422 height 481
type textarea "x"
type textarea "my habit i cleaning one in week t"
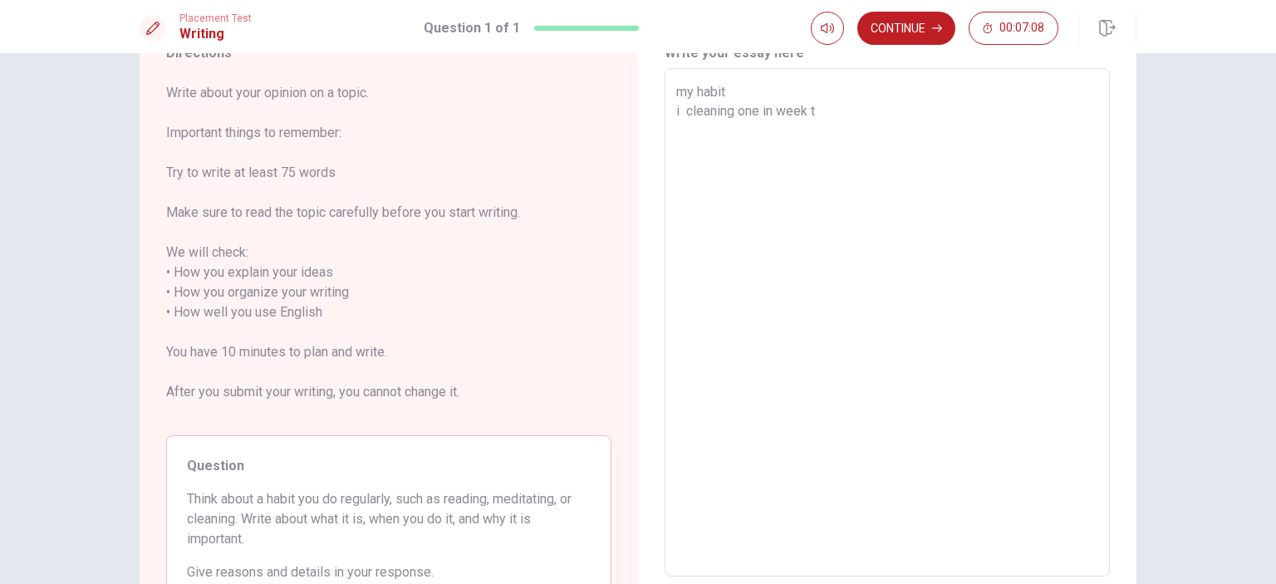
type textarea "x"
type textarea "my habit i cleaning one in week th"
type textarea "x"
type textarea "my habit i cleaning one in week thr"
type textarea "x"
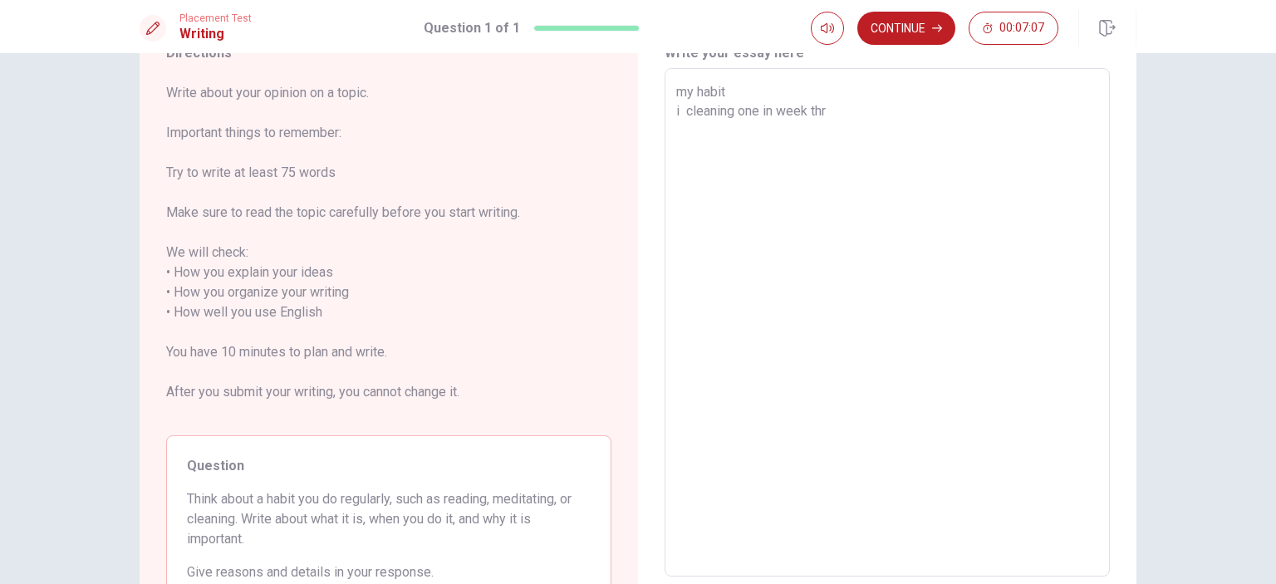
type textarea "my habit i cleaning one in week th"
type textarea "x"
type textarea "my habit i cleaning one in week the"
type textarea "x"
type textarea "my habit i cleaning one in week the"
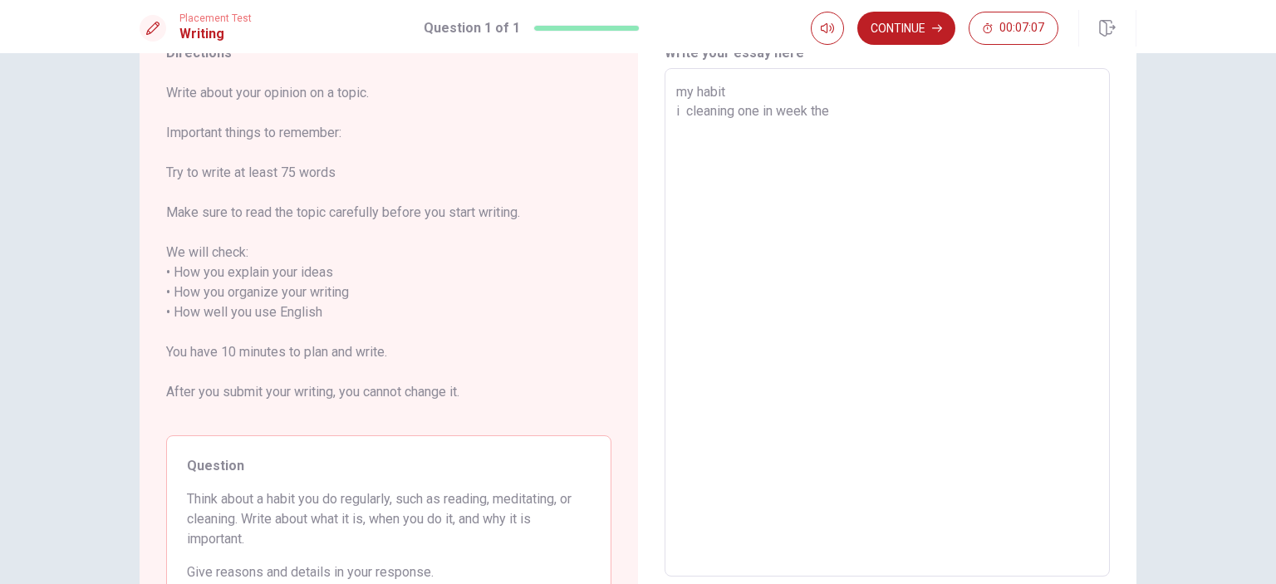
type textarea "x"
type textarea "my habit i cleaning one in week the m"
type textarea "x"
type textarea "my habit i cleaning one in week the my"
type textarea "x"
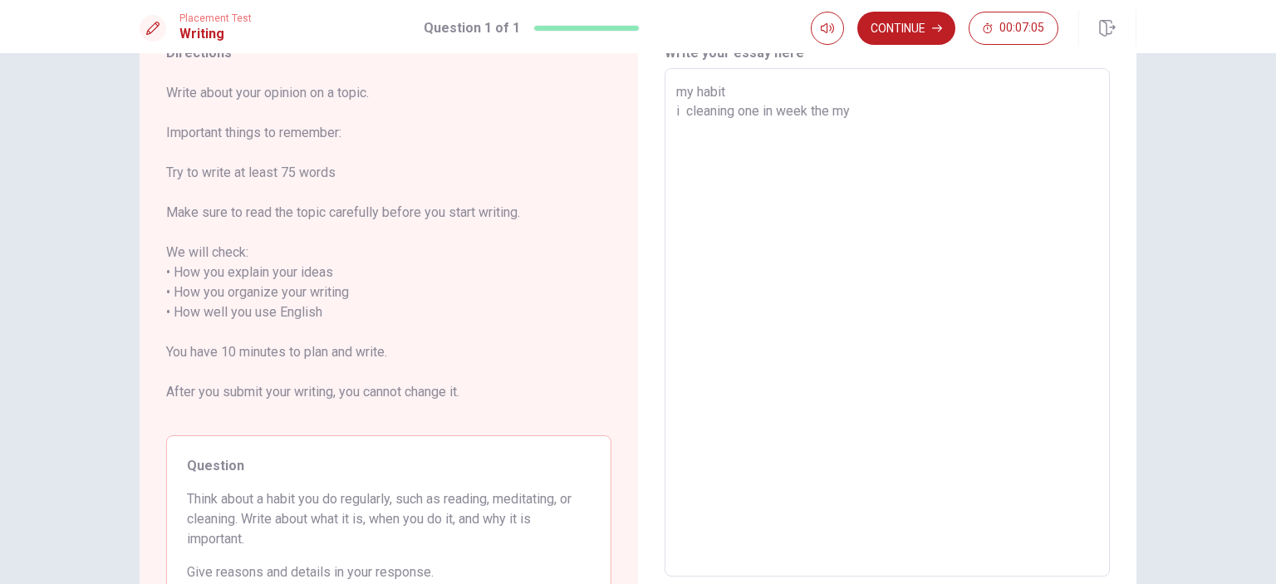
type textarea "my habit i cleaning one in week the my"
type textarea "x"
type textarea "my habit i cleaning one in week the my h"
type textarea "x"
type textarea "my habit i cleaning one in week the my ho"
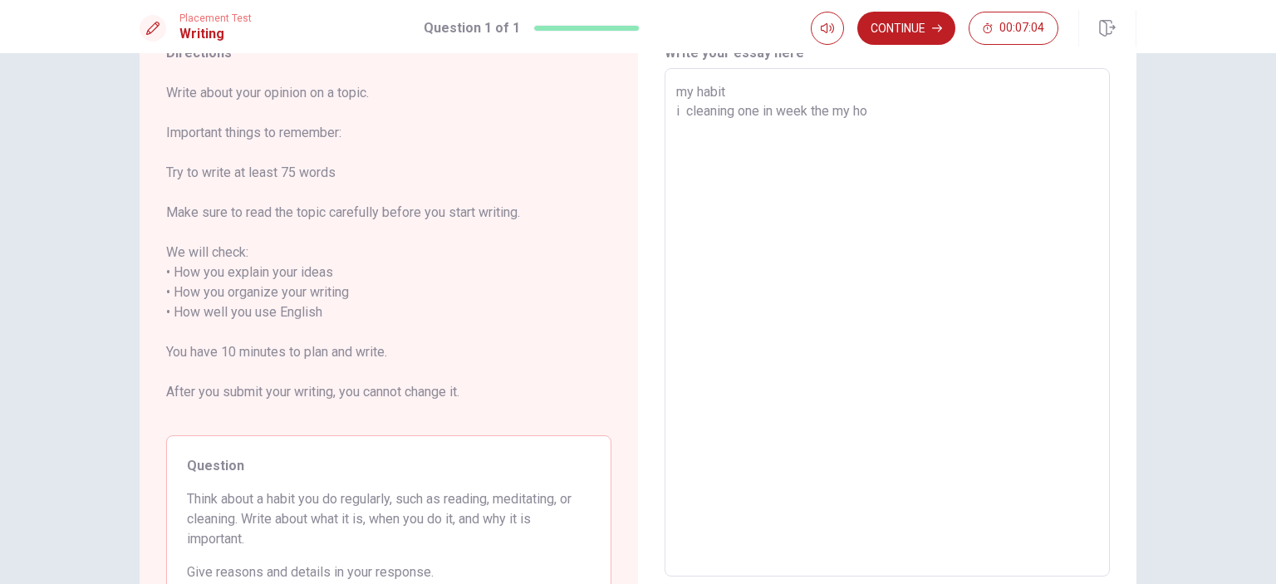
type textarea "x"
type textarea "my habit i cleaning one in week the my hom"
type textarea "x"
type textarea "my habit i cleaning one in week the my home"
type textarea "x"
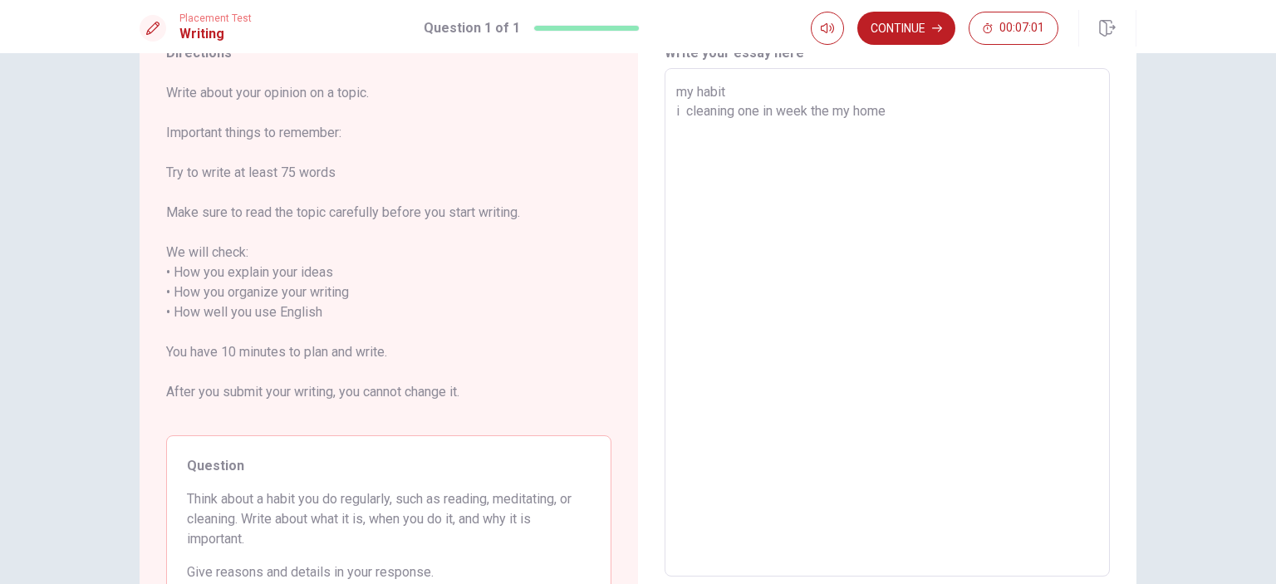
type textarea "my habit i cleaning one in week the my home"
click at [757, 113] on textarea "my habit i cleaning one in week the my home" at bounding box center [887, 322] width 422 height 481
click at [748, 115] on textarea "my habit i cleaning one in week the my home" at bounding box center [887, 322] width 422 height 481
type textarea "x"
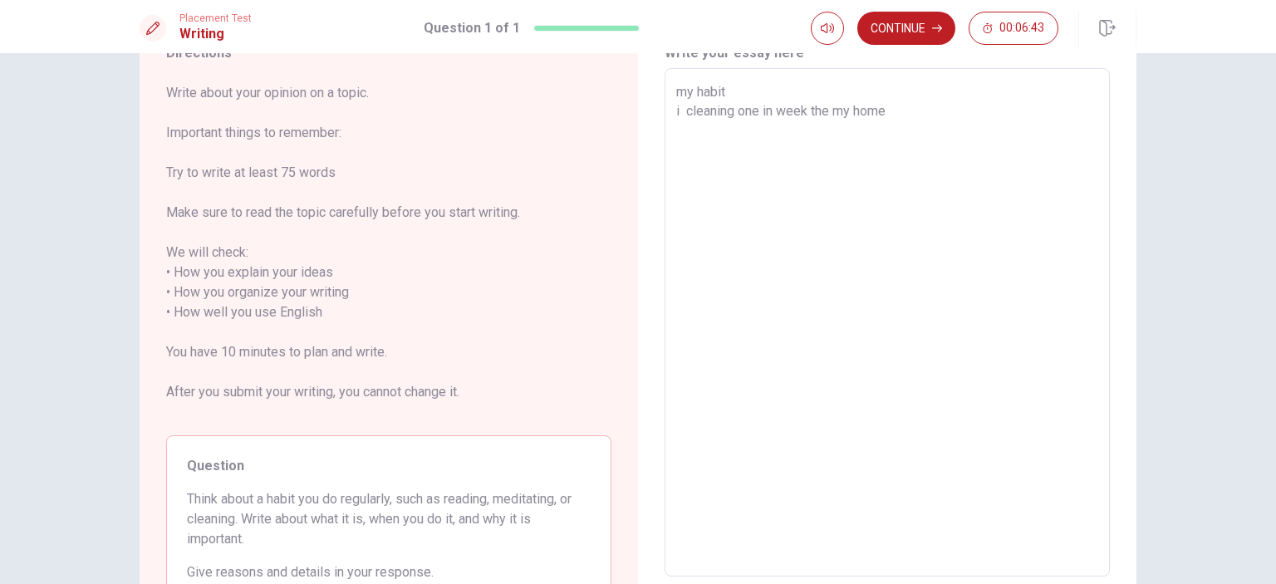
type textarea "my habit i cleaning t in week the my home"
type textarea "x"
type textarea "my habit i cleaning tw in week the my home"
type textarea "x"
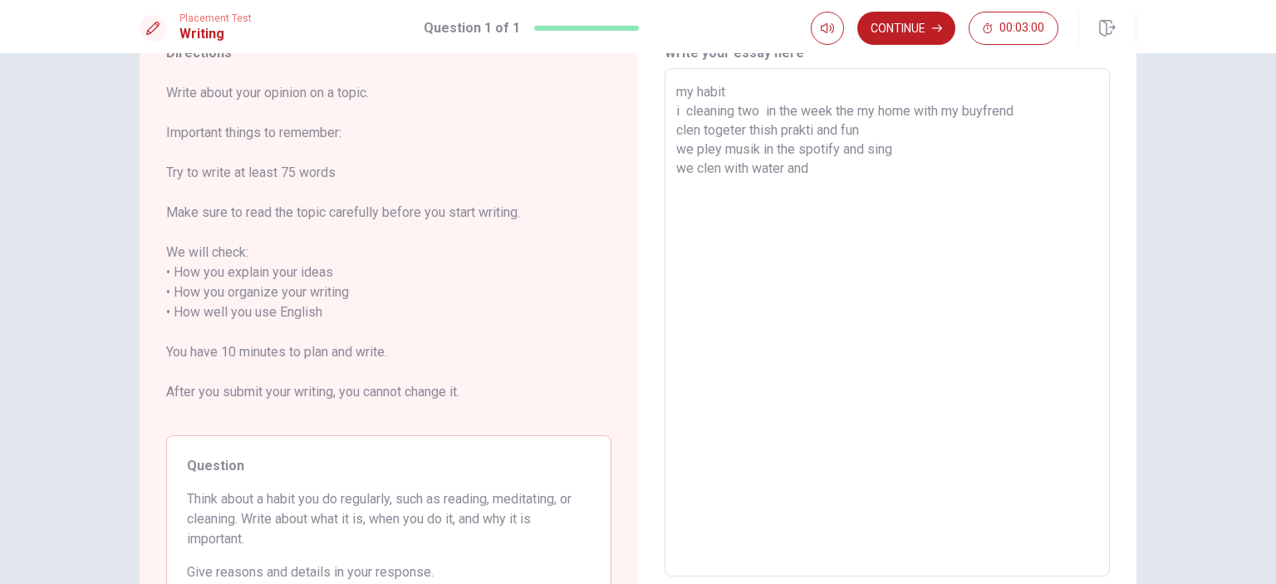
click at [744, 180] on textarea "my habit i cleaning two in the week the my home with my buyfrend clen togeter t…" at bounding box center [887, 322] width 422 height 481
click at [745, 178] on textarea "my habit i cleaning two in the week the my home with my buyfrend clen togeter t…" at bounding box center [887, 322] width 422 height 481
click at [749, 170] on textarea "my habit i cleaning two in the week the my home with my buyfrend clen togeter t…" at bounding box center [887, 322] width 422 height 481
click at [865, 173] on textarea "my habit i cleaning two in the week the my home with my buyfrend clen togeter t…" at bounding box center [887, 322] width 422 height 481
click at [757, 171] on textarea "my habit i cleaning two in the week the my home with my buyfrend clen togeter t…" at bounding box center [887, 322] width 422 height 481
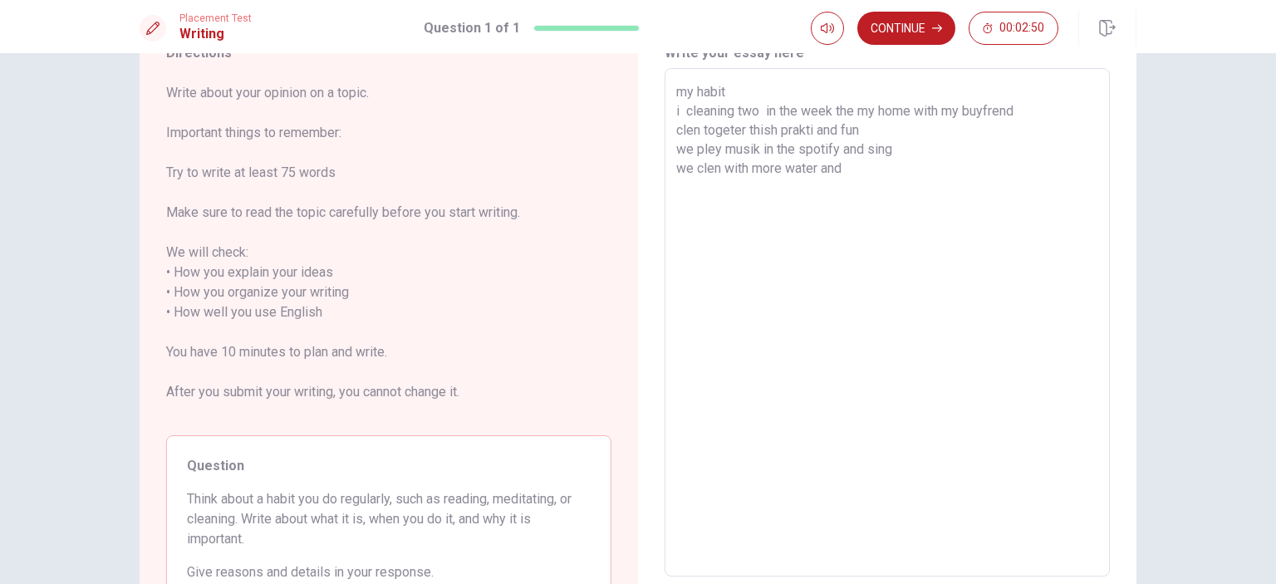
click at [757, 171] on textarea "my habit i cleaning two in the week the my home with my buyfrend clen togeter t…" at bounding box center [887, 322] width 422 height 481
click at [807, 174] on textarea "my habit i cleaning two in the week the my home with my buyfrend clen togeter t…" at bounding box center [887, 322] width 422 height 481
click at [732, 170] on textarea "my habit i cleaning two in the week the my home with my buyfrend clen togeter t…" at bounding box center [887, 322] width 422 height 481
click at [759, 174] on textarea "my habit i cleaning two in the week the my home with my buyfrend clen togeter t…" at bounding box center [887, 322] width 422 height 481
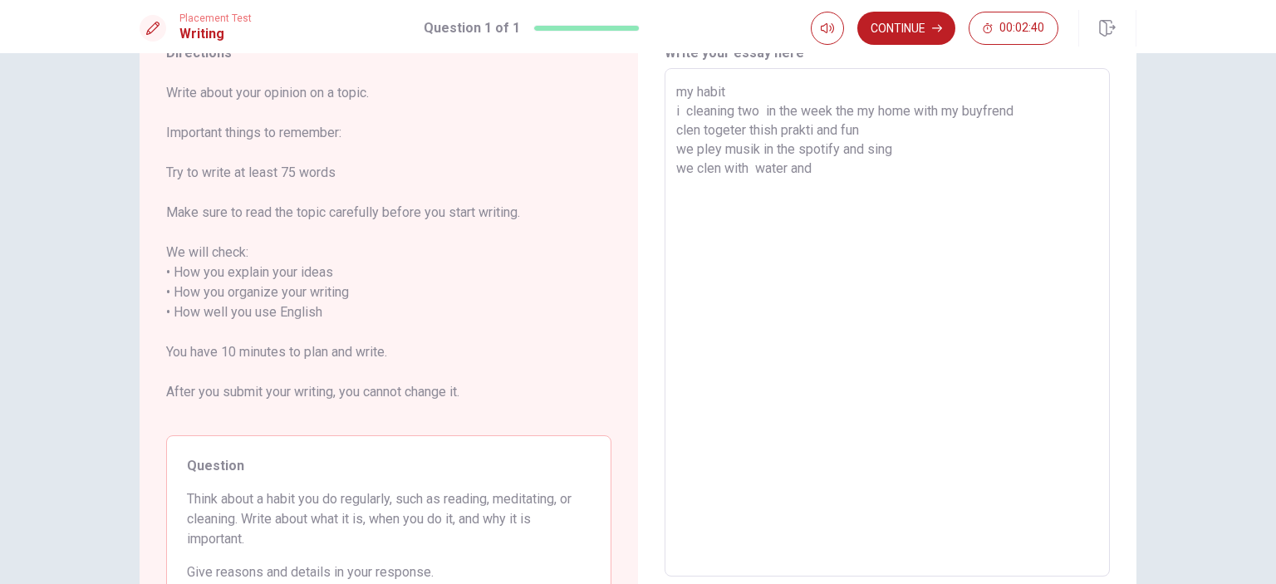
click at [803, 171] on textarea "my habit i cleaning two in the week the my home with my buyfrend clen togeter t…" at bounding box center [887, 322] width 422 height 481
click at [828, 175] on textarea "my habit i cleaning two in the week the my home with my buyfrend clen togeter t…" at bounding box center [887, 322] width 422 height 481
click at [909, 160] on textarea "my habit i cleaning two in the week the my home with my buyfrend clen togeter t…" at bounding box center [887, 322] width 422 height 481
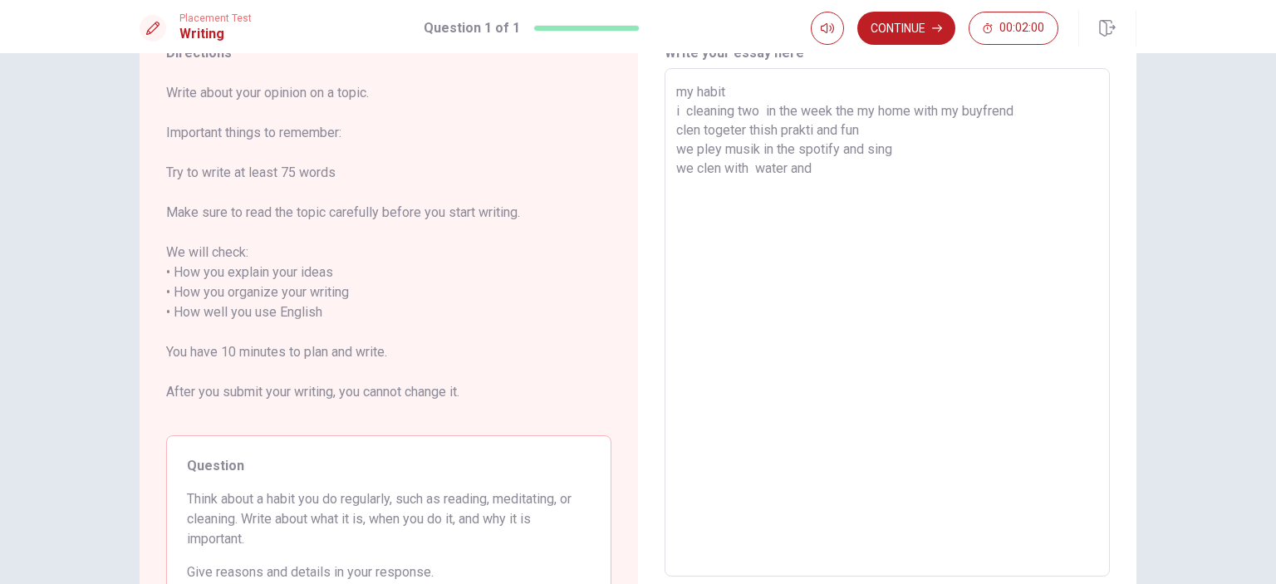
click at [902, 152] on textarea "my habit i cleaning two in the week the my home with my buyfrend clen togeter t…" at bounding box center [887, 322] width 422 height 481
click at [829, 189] on textarea "my habit i cleaning two in the week the my home with my buyfrend clen togeter t…" at bounding box center [887, 322] width 422 height 481
drag, startPoint x: 829, startPoint y: 189, endPoint x: 764, endPoint y: 109, distance: 103.4
click at [719, 91] on textarea "my habit i cleaning two in the week the my home with my buyfrend clen togeter t…" at bounding box center [887, 322] width 422 height 481
drag, startPoint x: 670, startPoint y: 81, endPoint x: 704, endPoint y: 154, distance: 80.6
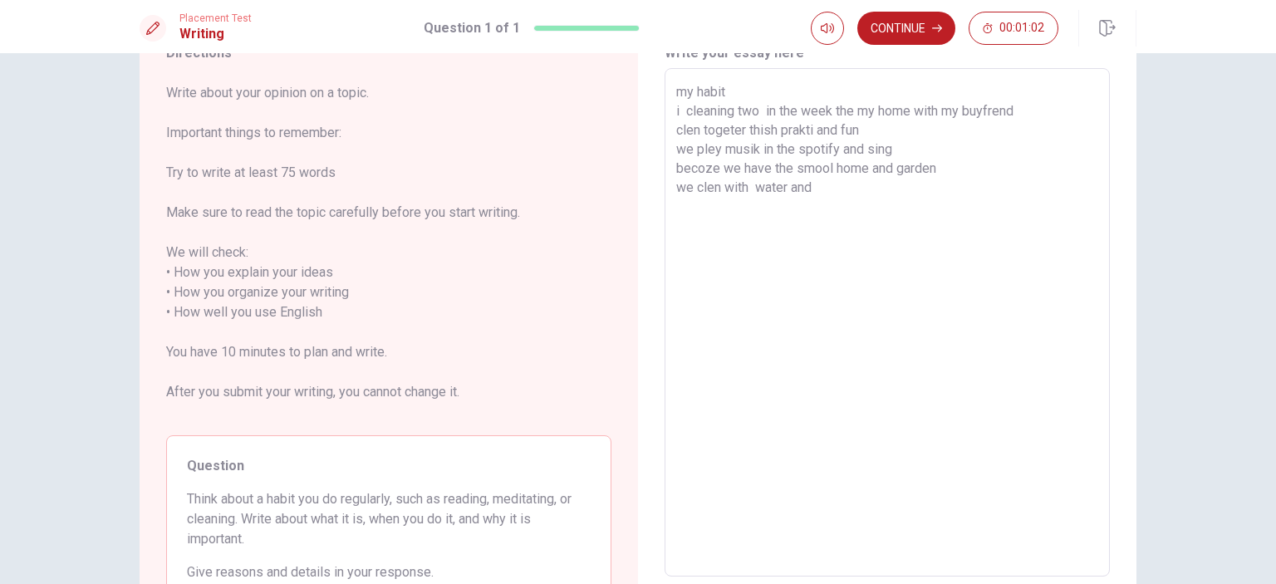
click at [821, 185] on textarea "my habit i cleaning two in the week the my home with my buyfrend clen togeter t…" at bounding box center [887, 322] width 422 height 481
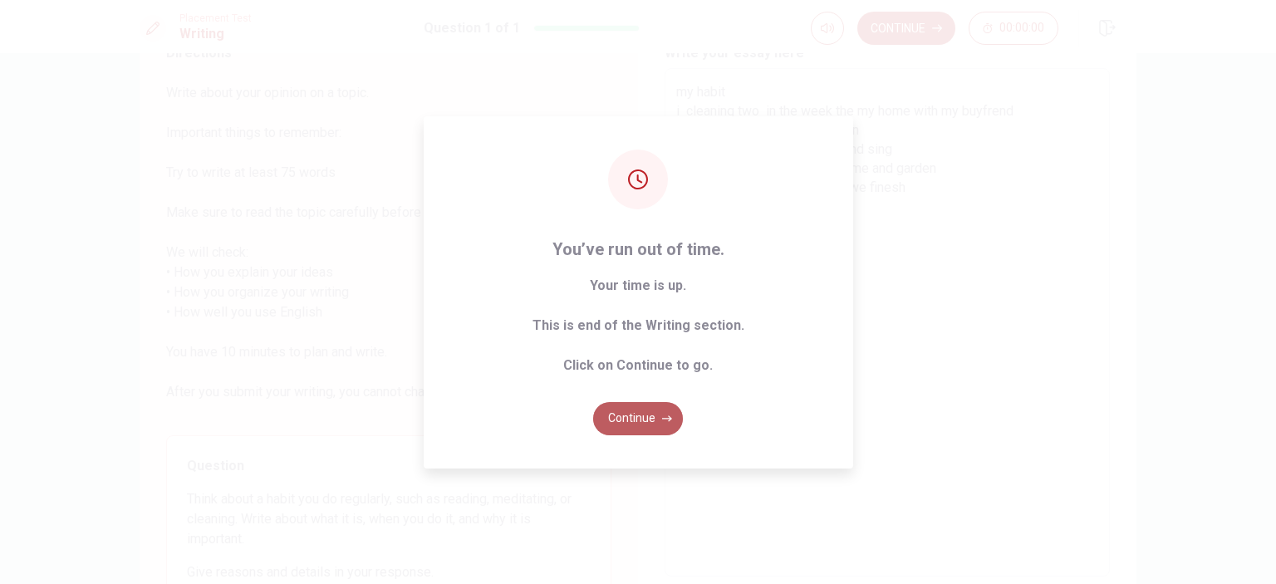
click at [661, 411] on button "Continue" at bounding box center [638, 418] width 90 height 33
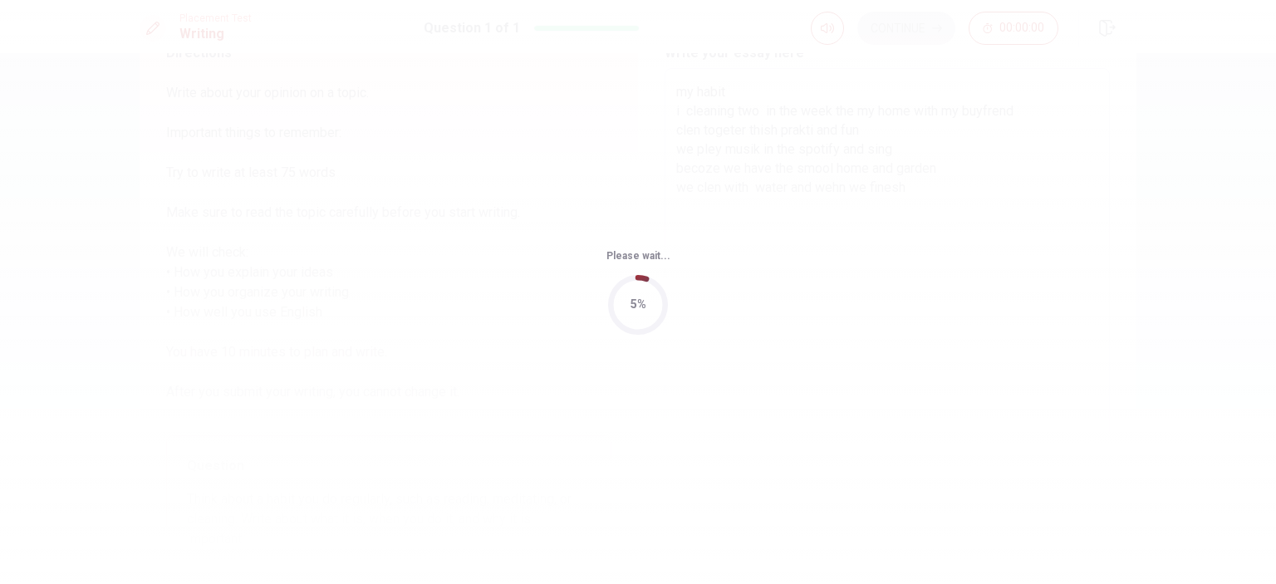
scroll to position [0, 0]
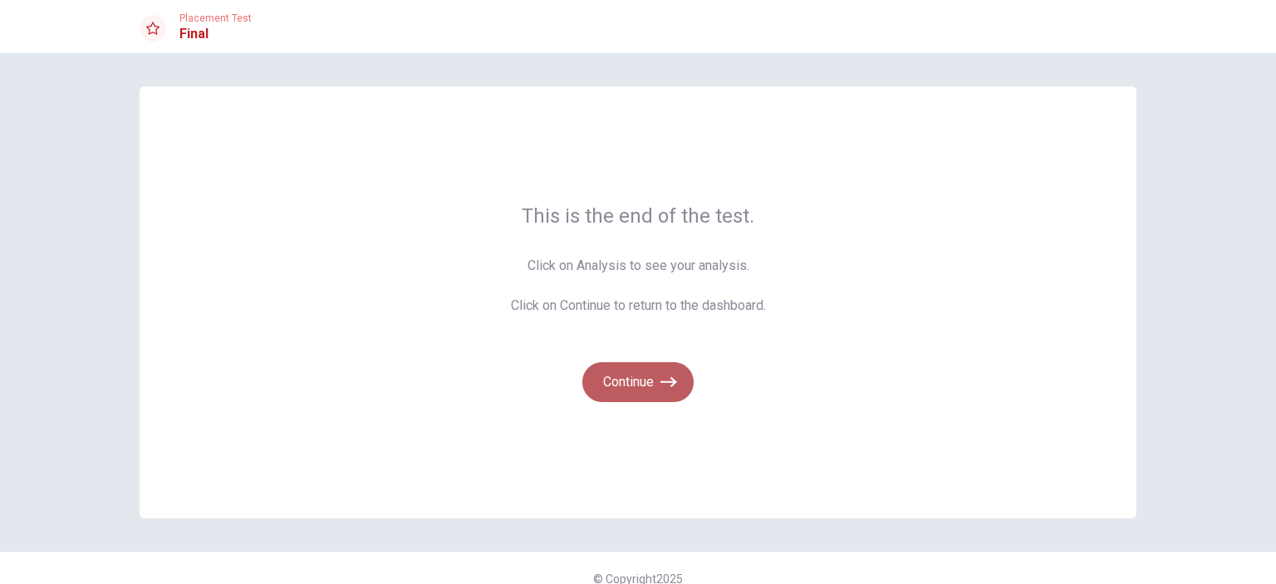
click at [645, 389] on button "Continue" at bounding box center [637, 382] width 111 height 40
